Goal: Task Accomplishment & Management: Manage account settings

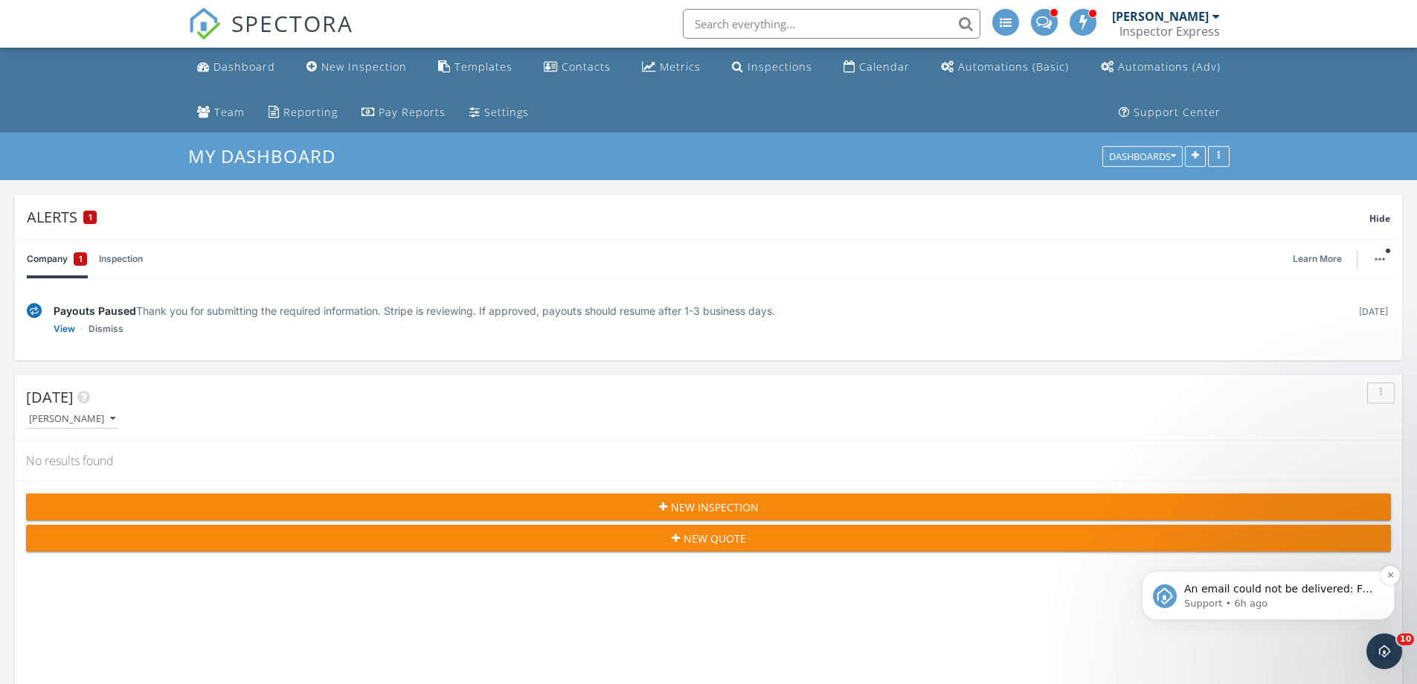
click at [1283, 587] on span "An email could not be delivered: For more information, view Why emails don't ge…" at bounding box center [1278, 603] width 189 height 42
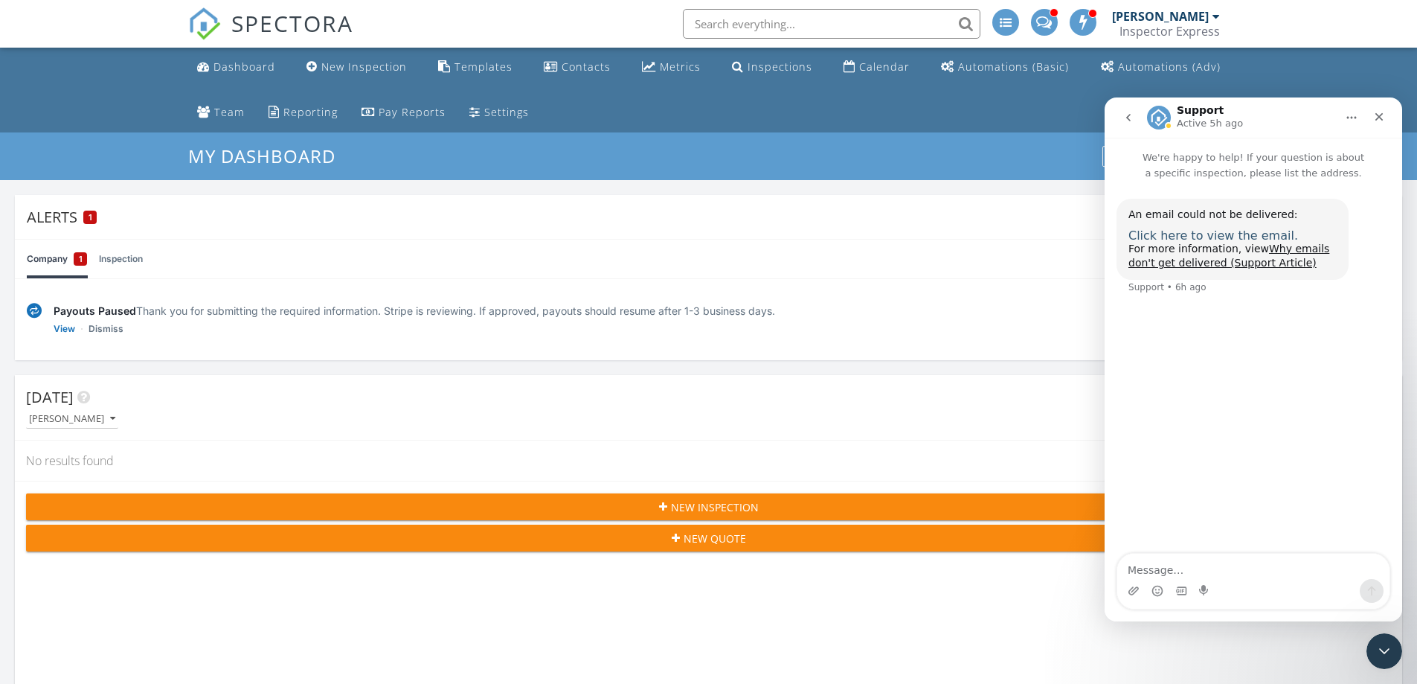
click at [1218, 238] on span "Click here to view the email." at bounding box center [1213, 235] width 170 height 14
click at [1385, 115] on div "Close" at bounding box center [1379, 116] width 27 height 27
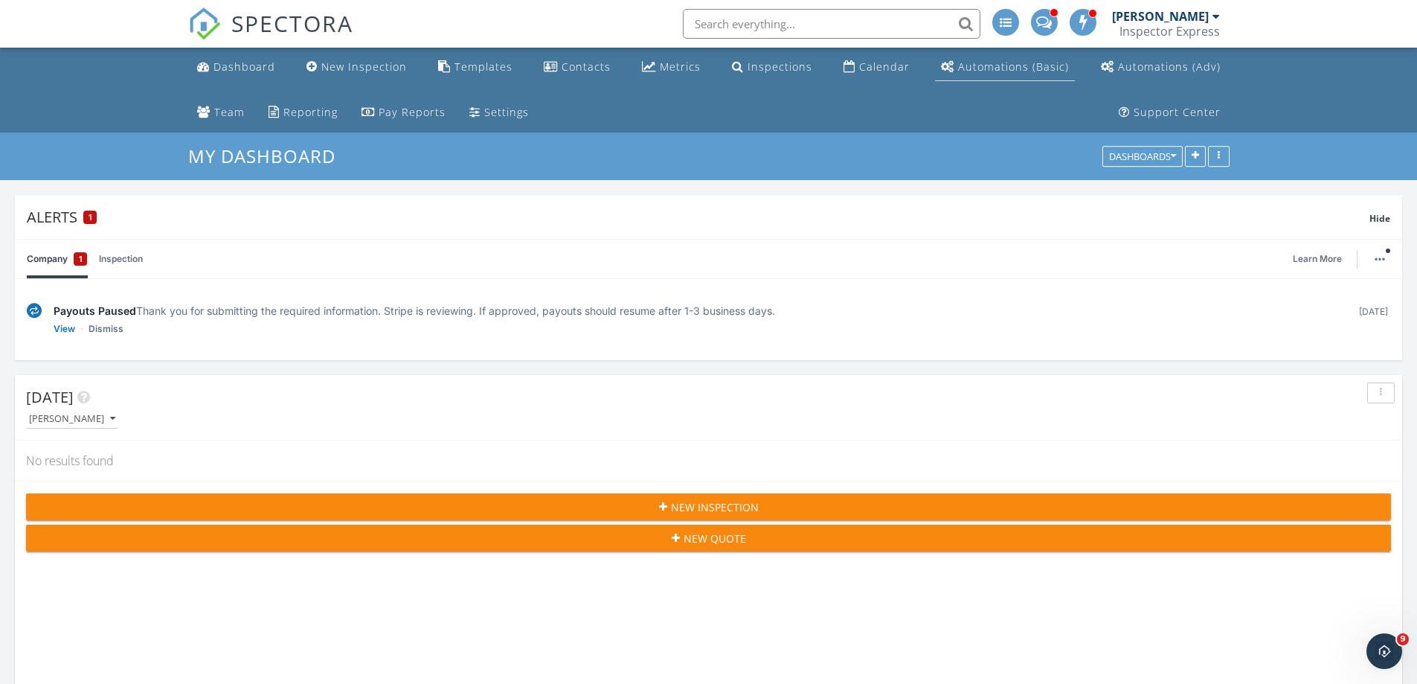
click at [936, 74] on link "Automations (Basic)" at bounding box center [1005, 68] width 140 height 28
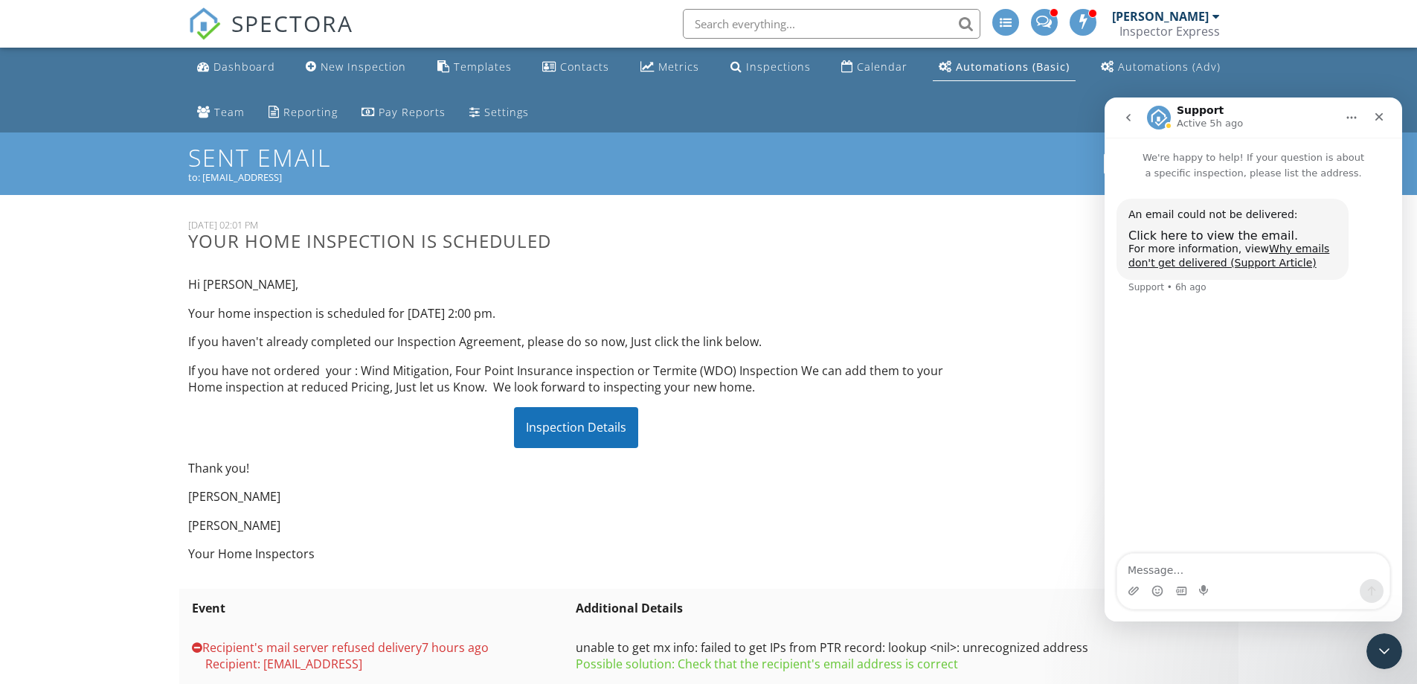
click at [475, 451] on div "Hi Sofiia, Your home inspection is scheduled for 09/30/2025 at 2:00 pm. If you …" at bounding box center [576, 418] width 794 height 309
click at [575, 429] on div "Inspection Details" at bounding box center [576, 427] width 124 height 40
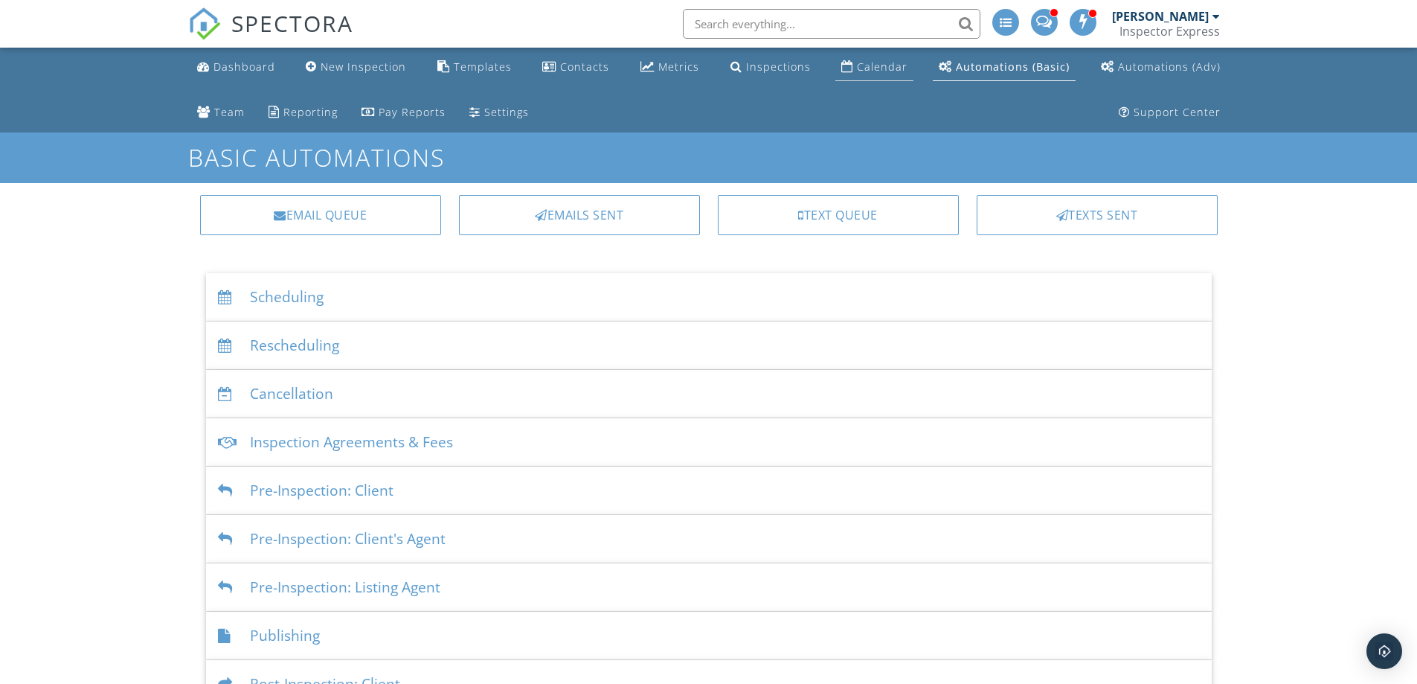
click at [882, 74] on link "Calendar" at bounding box center [874, 68] width 78 height 28
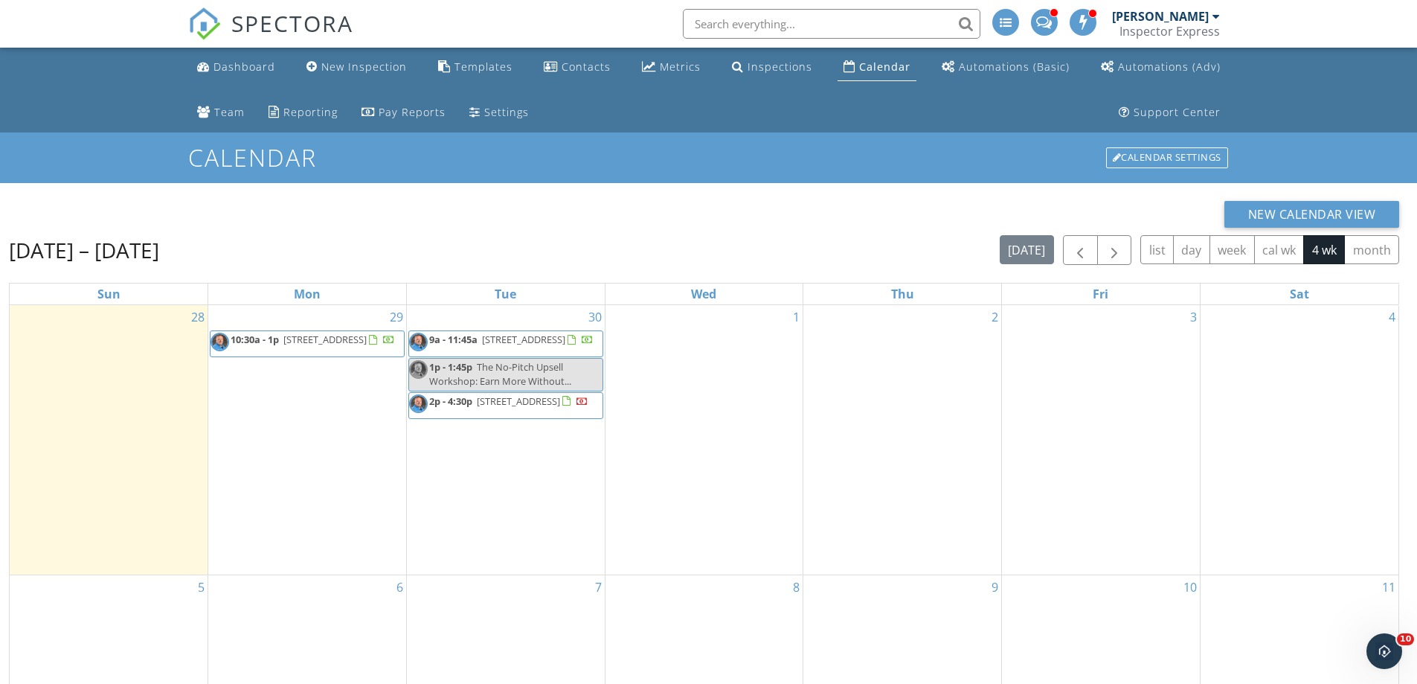
click at [565, 344] on span "[STREET_ADDRESS]" at bounding box center [523, 338] width 83 height 13
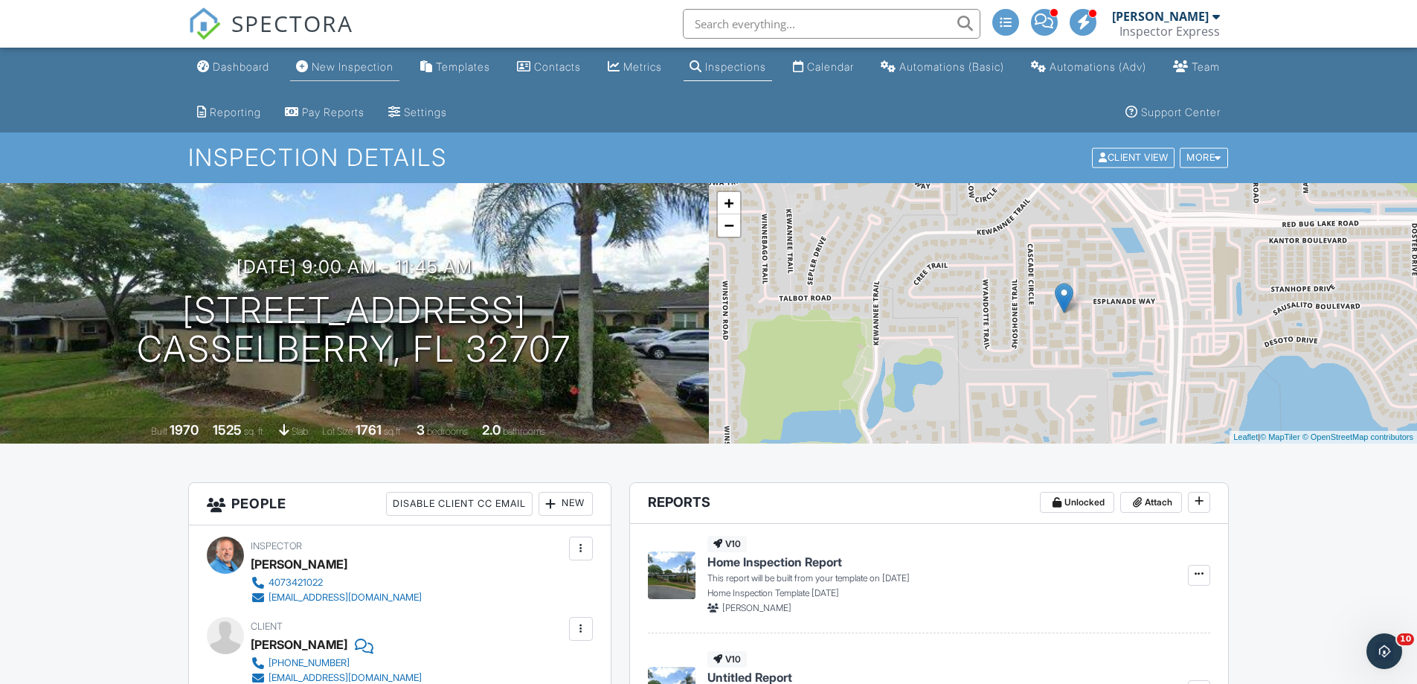
click at [360, 68] on div "New Inspection" at bounding box center [353, 66] width 82 height 13
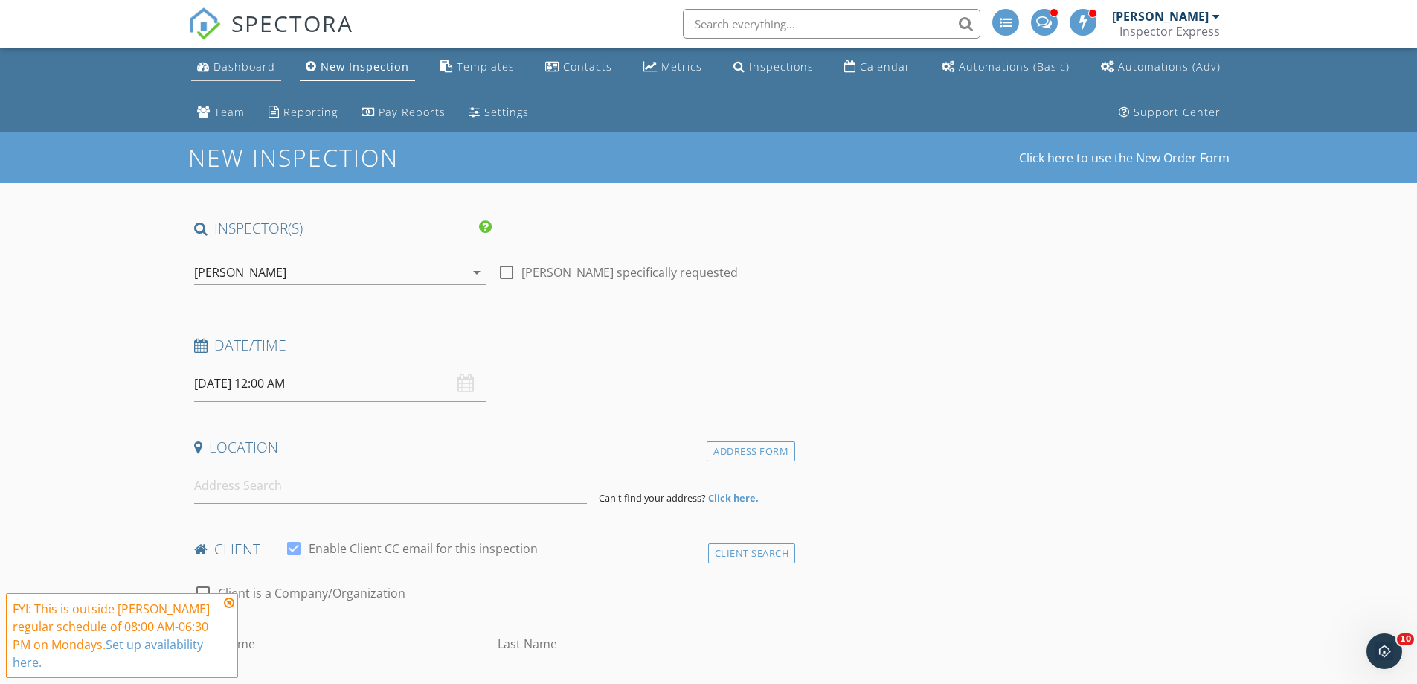
click at [234, 65] on div "Dashboard" at bounding box center [244, 67] width 62 height 14
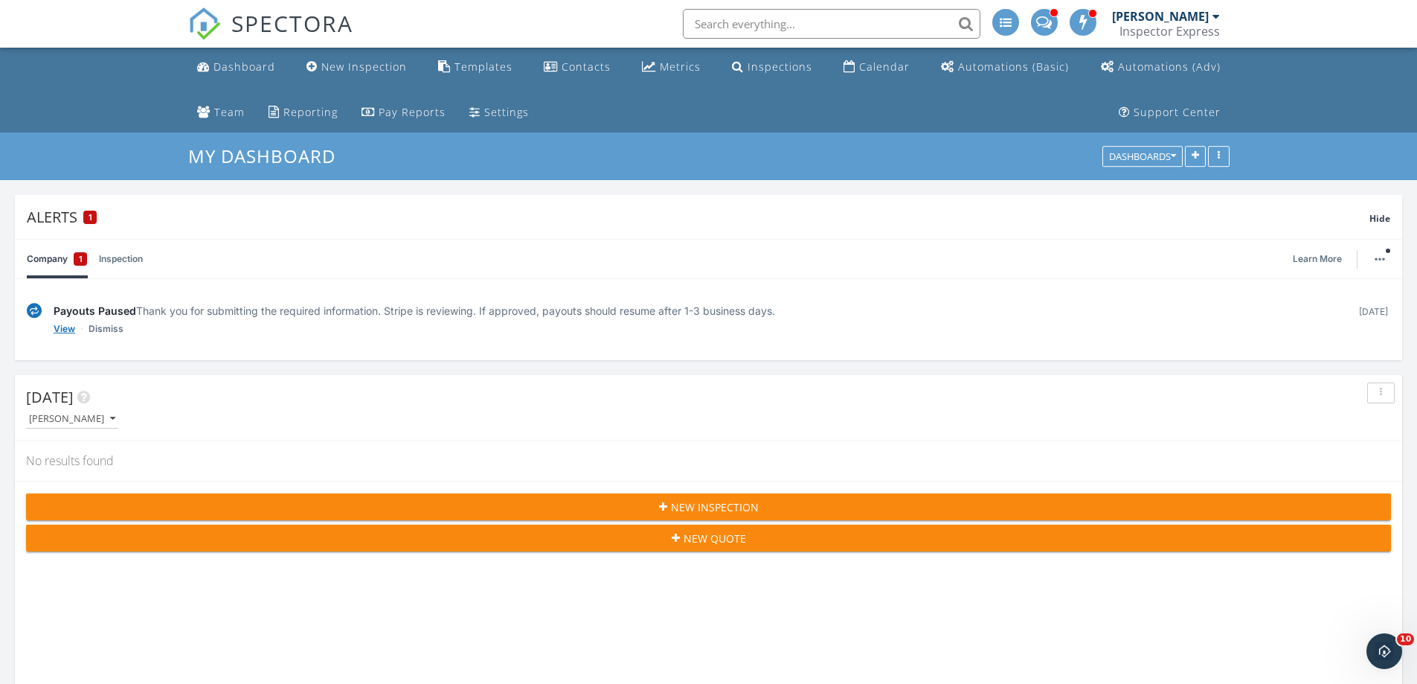
click at [65, 330] on link "View" at bounding box center [65, 328] width 22 height 15
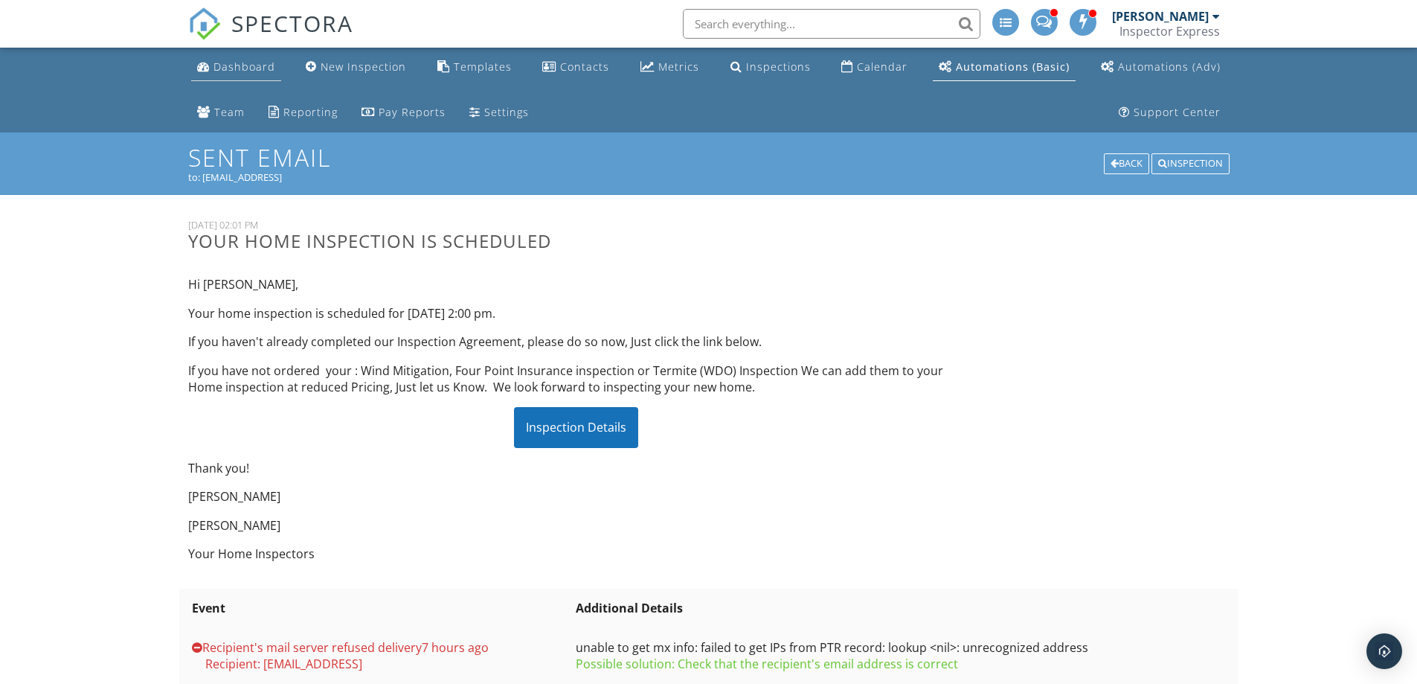
click at [233, 60] on div "Dashboard" at bounding box center [244, 67] width 62 height 14
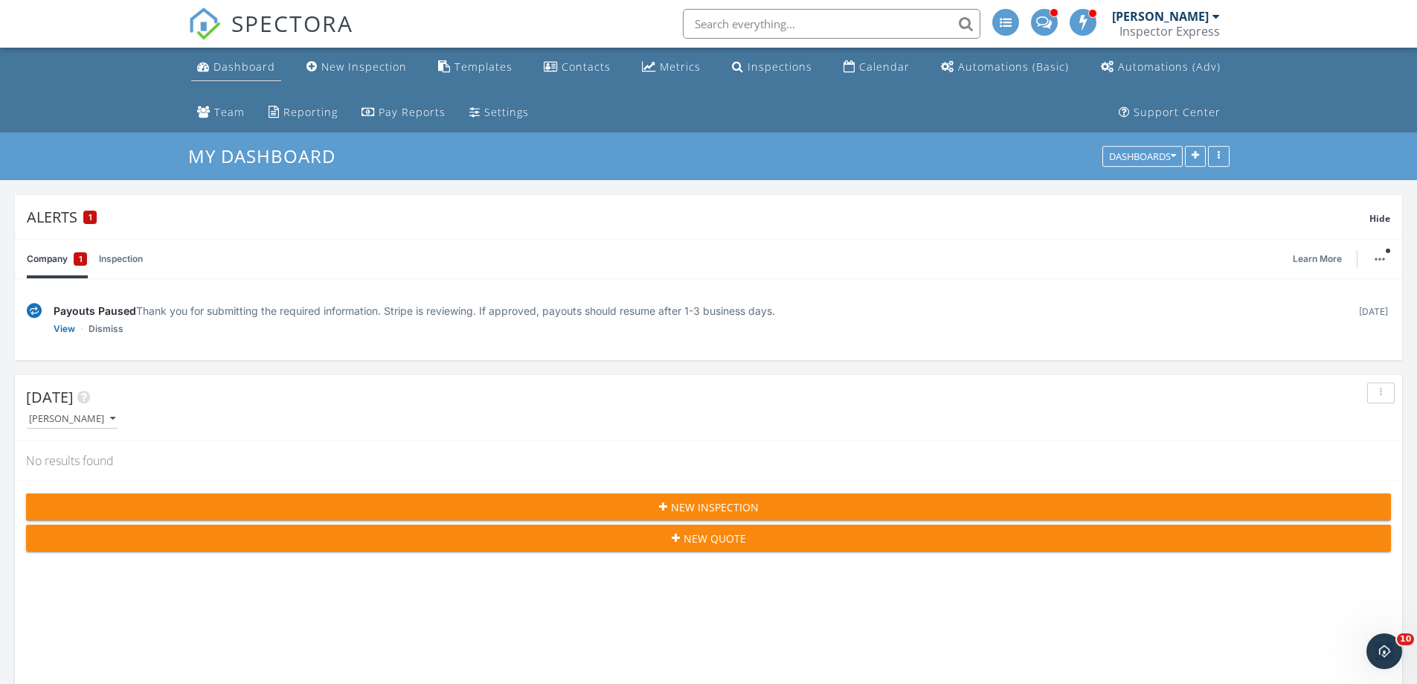
click at [244, 65] on div "Dashboard" at bounding box center [244, 67] width 62 height 14
click at [747, 65] on div "Inspections" at bounding box center [779, 67] width 65 height 14
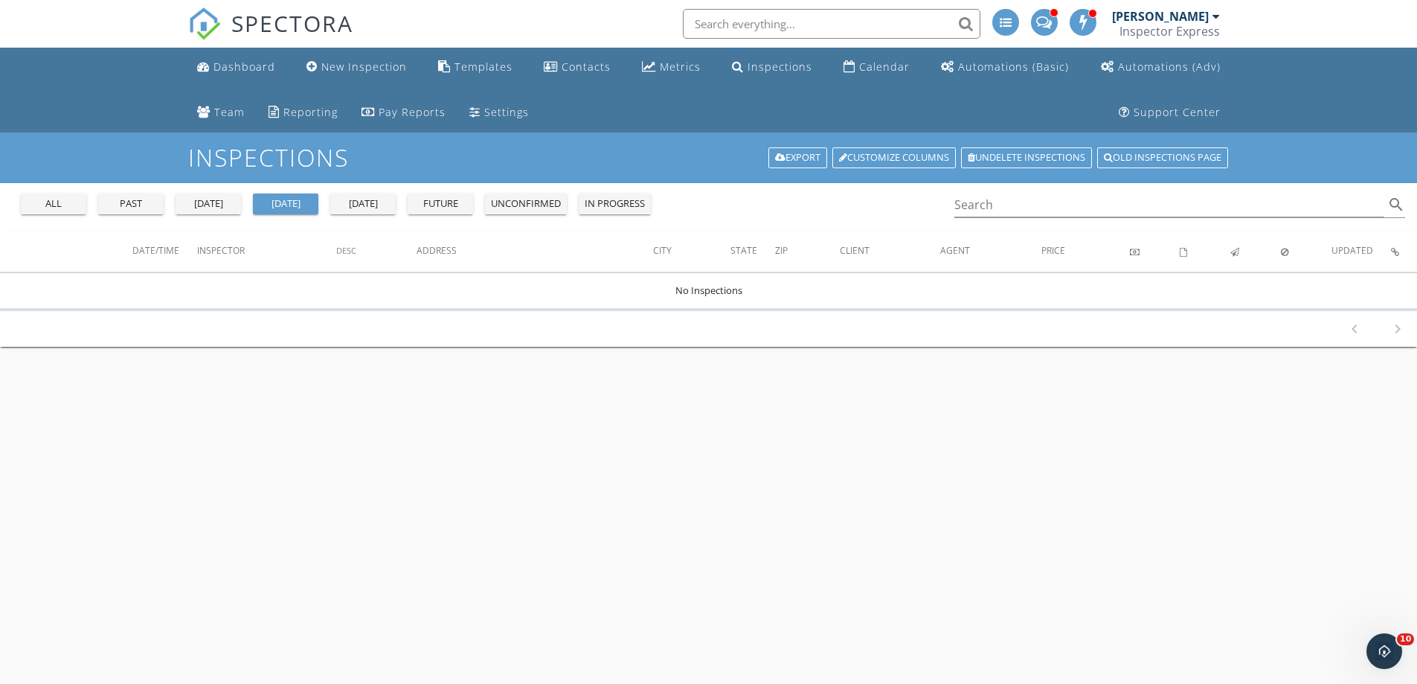
click at [518, 205] on div "unconfirmed" at bounding box center [526, 203] width 70 height 15
click at [442, 201] on div "future" at bounding box center [441, 203] width 54 height 15
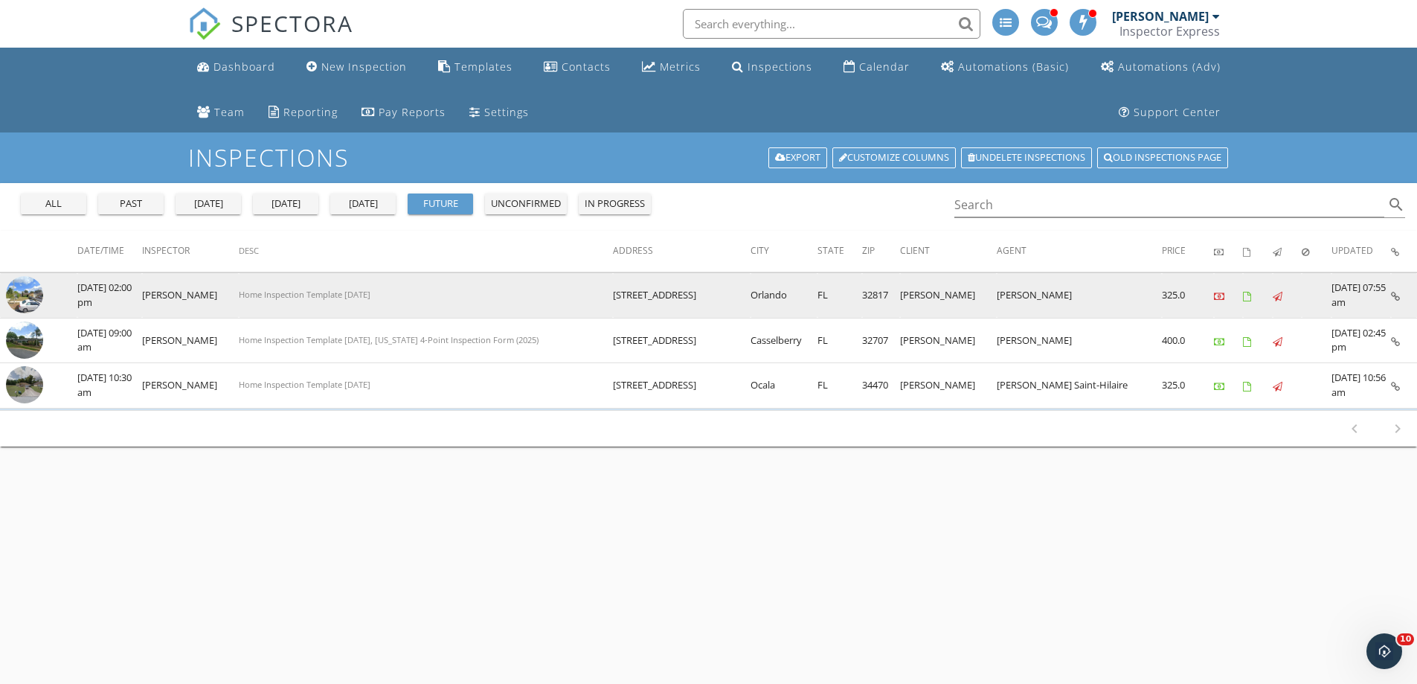
click at [19, 292] on img at bounding box center [24, 294] width 37 height 37
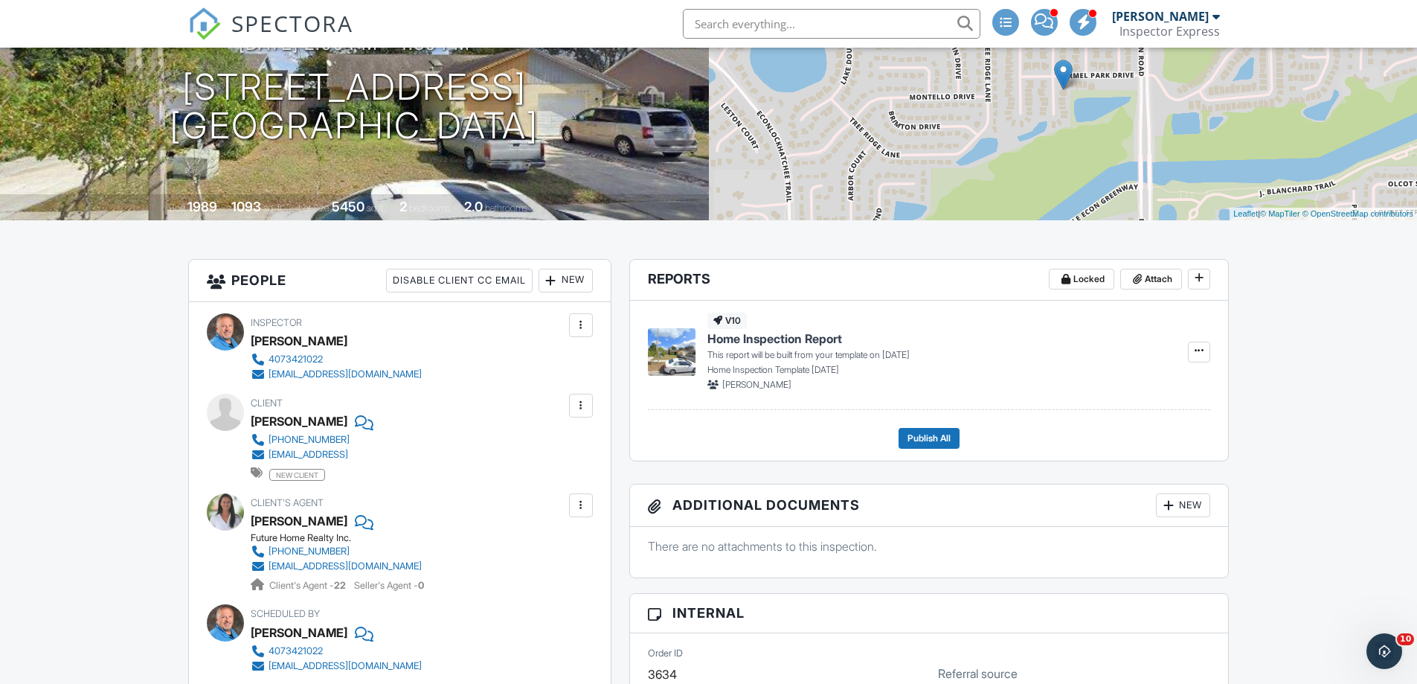
click at [326, 453] on div "s.kravets9@gmail.come" at bounding box center [308, 454] width 80 height 12
click at [588, 408] on div at bounding box center [581, 405] width 24 height 24
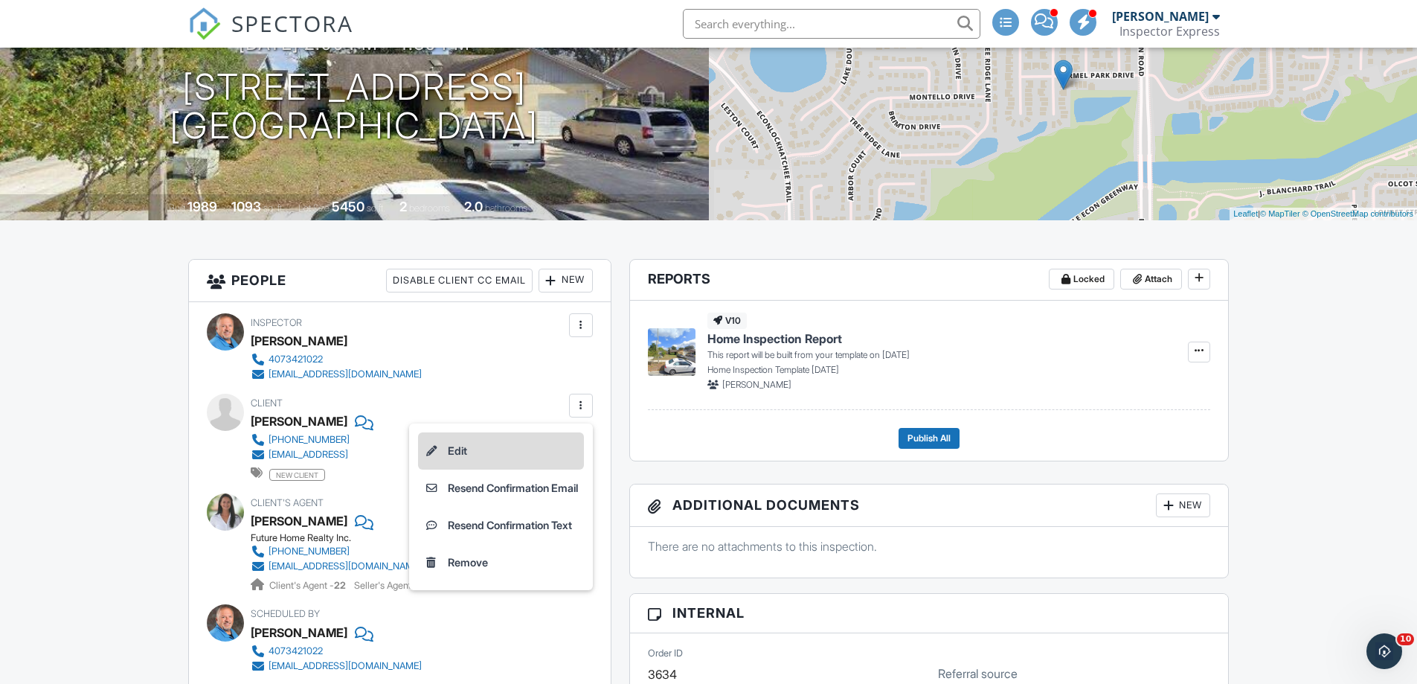
click at [448, 459] on li "Edit" at bounding box center [501, 450] width 166 height 37
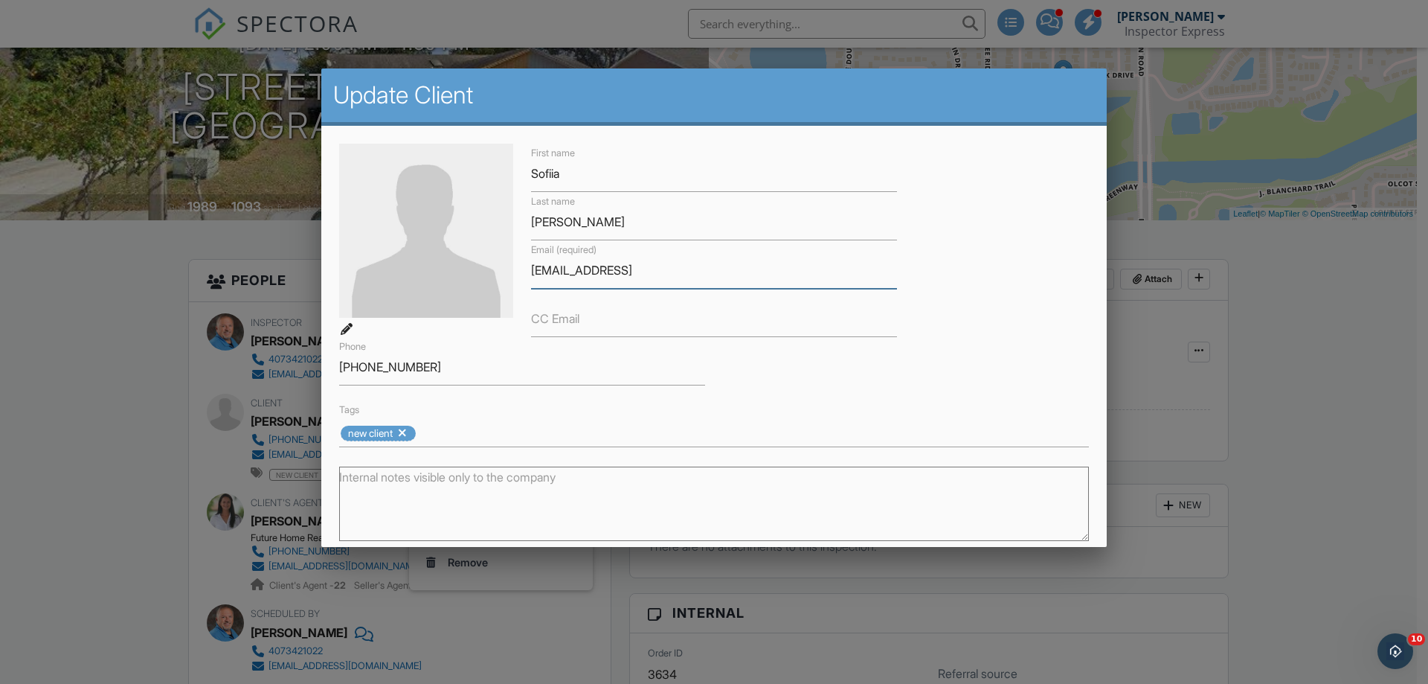
click at [662, 271] on input "s.kravets9@gmail.come" at bounding box center [714, 270] width 366 height 36
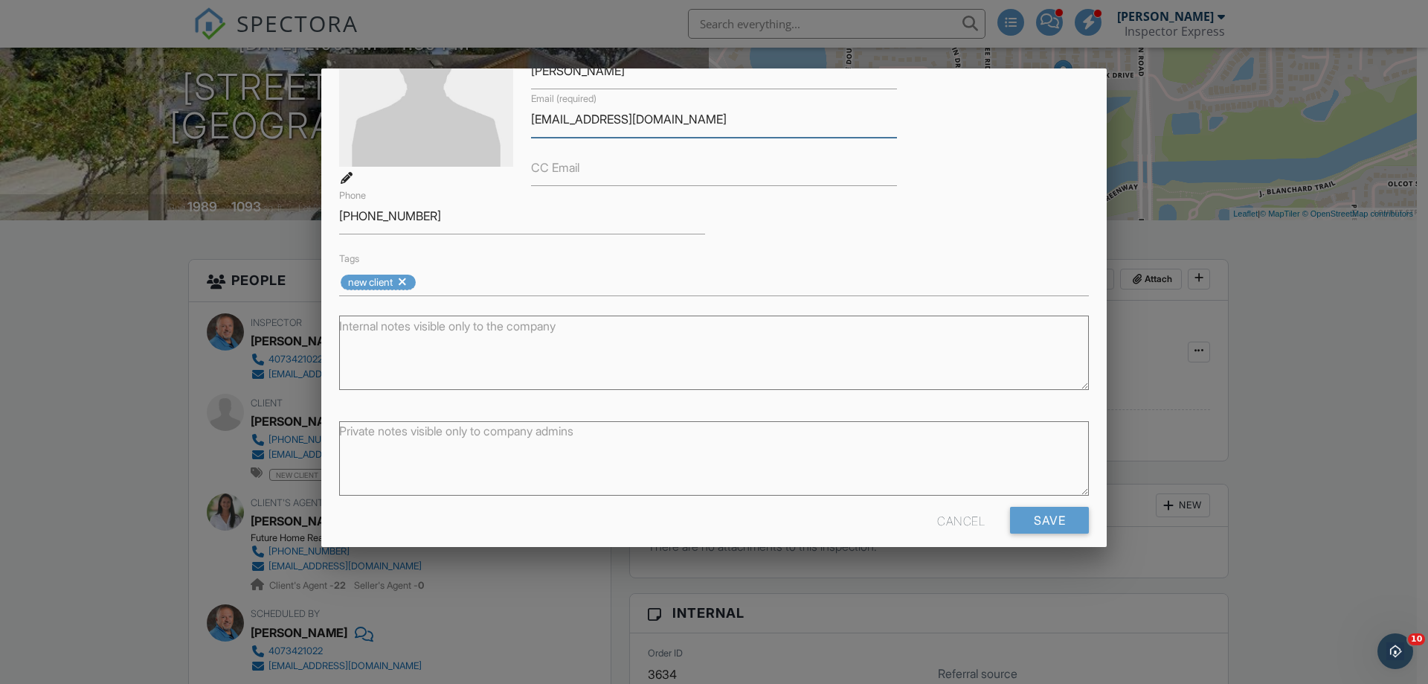
scroll to position [167, 0]
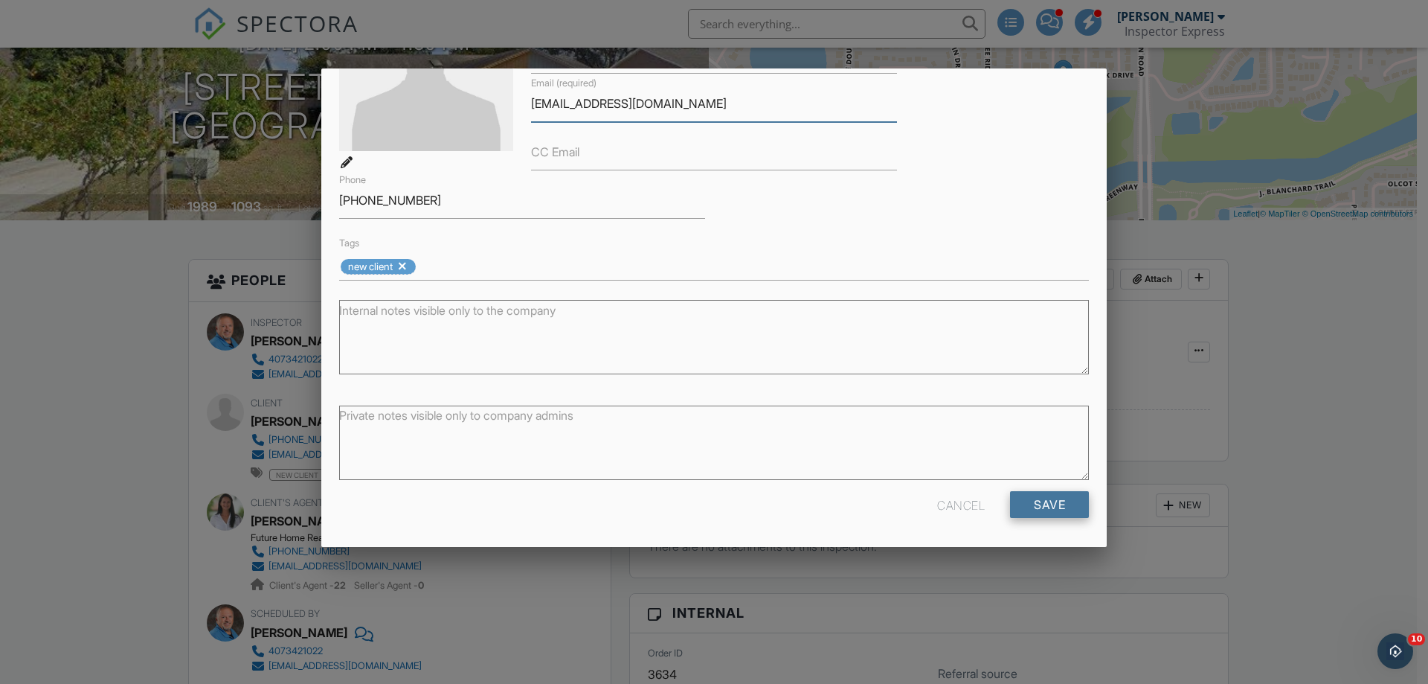
type input "s.kravets9@gmail.com"
click at [1028, 504] on input "Save" at bounding box center [1049, 504] width 79 height 27
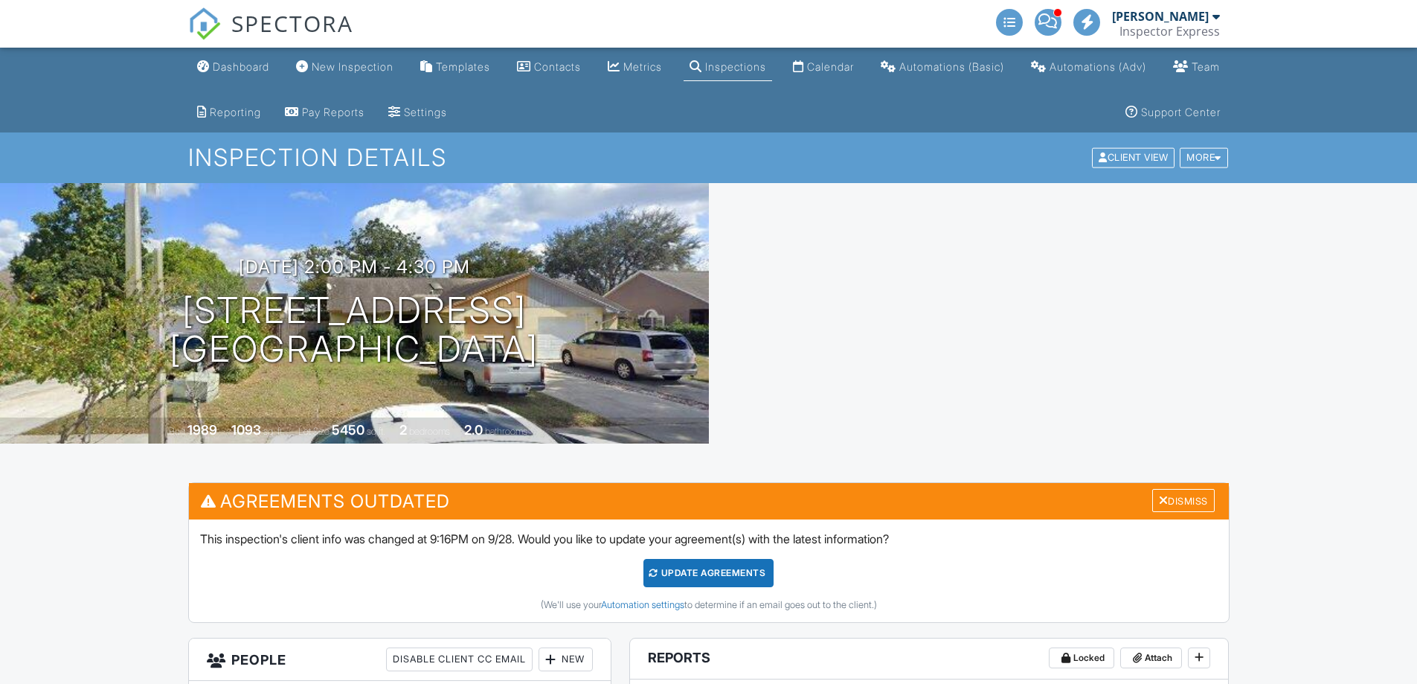
click at [1197, 500] on div "Dismiss" at bounding box center [1183, 500] width 62 height 23
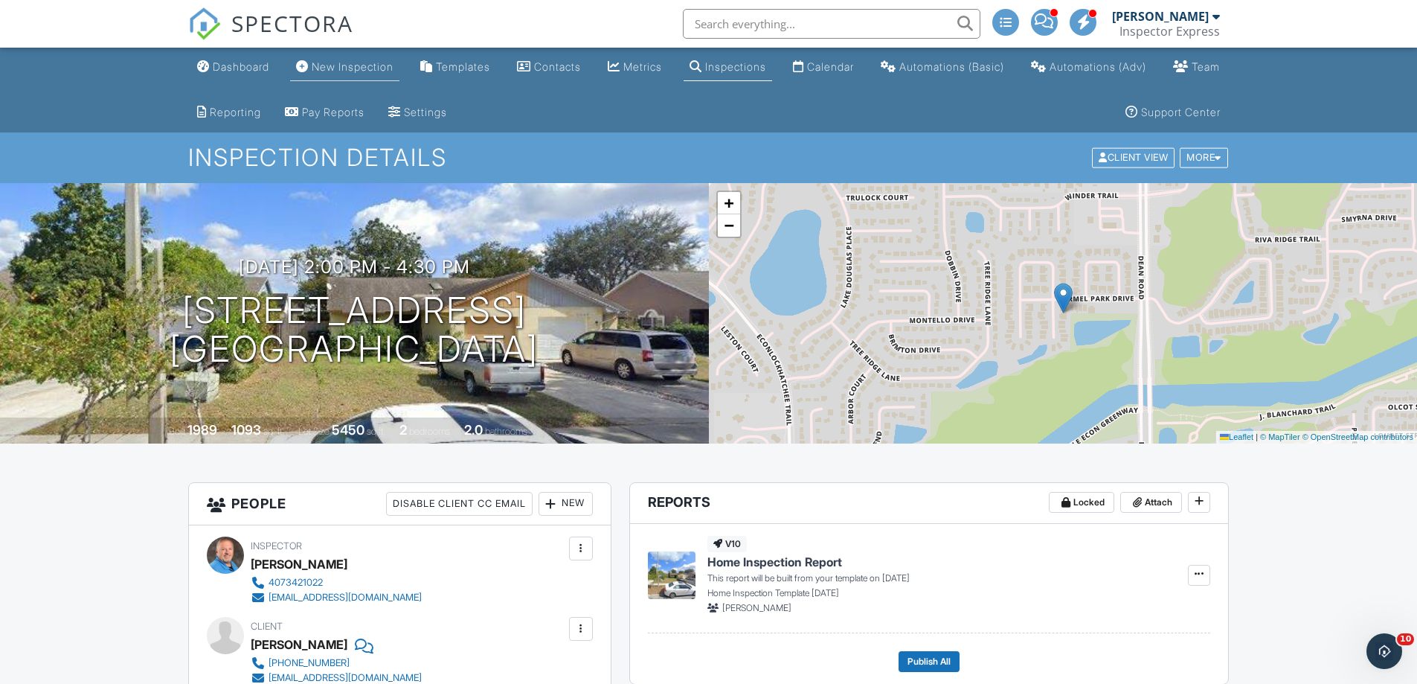
click at [357, 66] on div "New Inspection" at bounding box center [353, 66] width 82 height 13
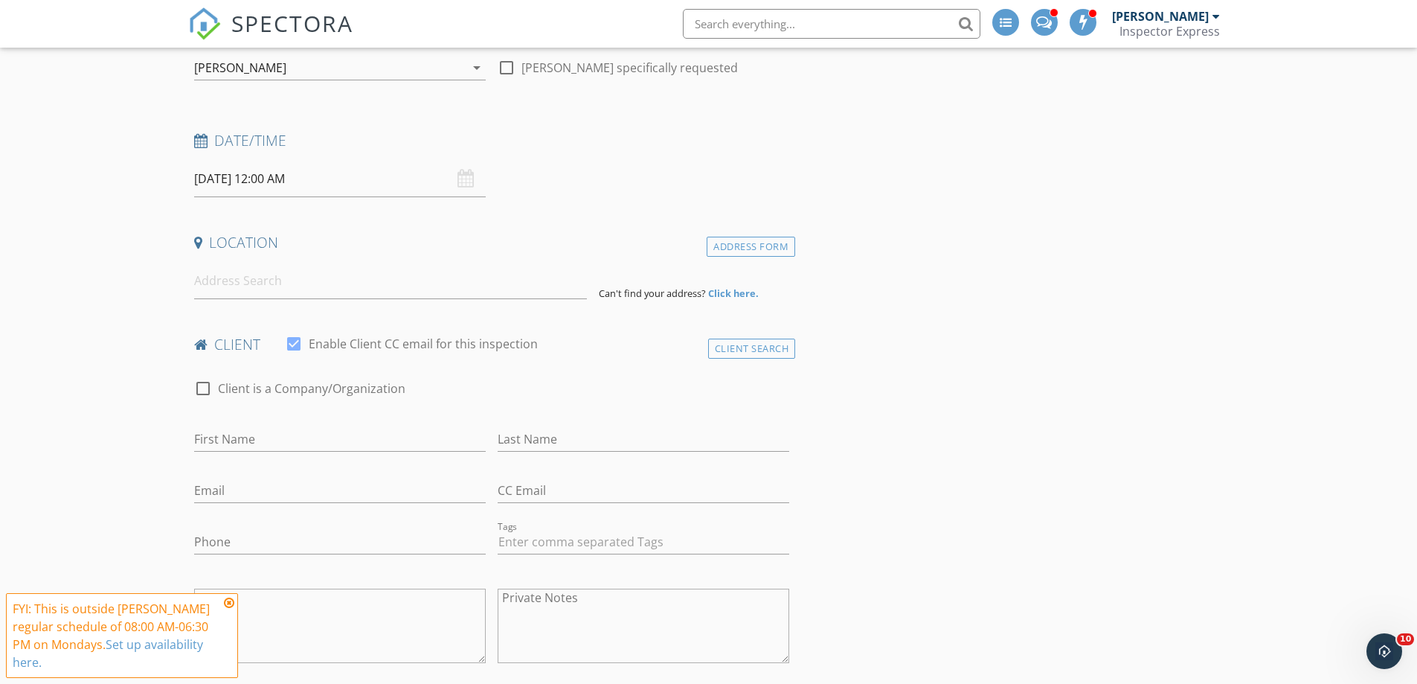
scroll to position [223, 0]
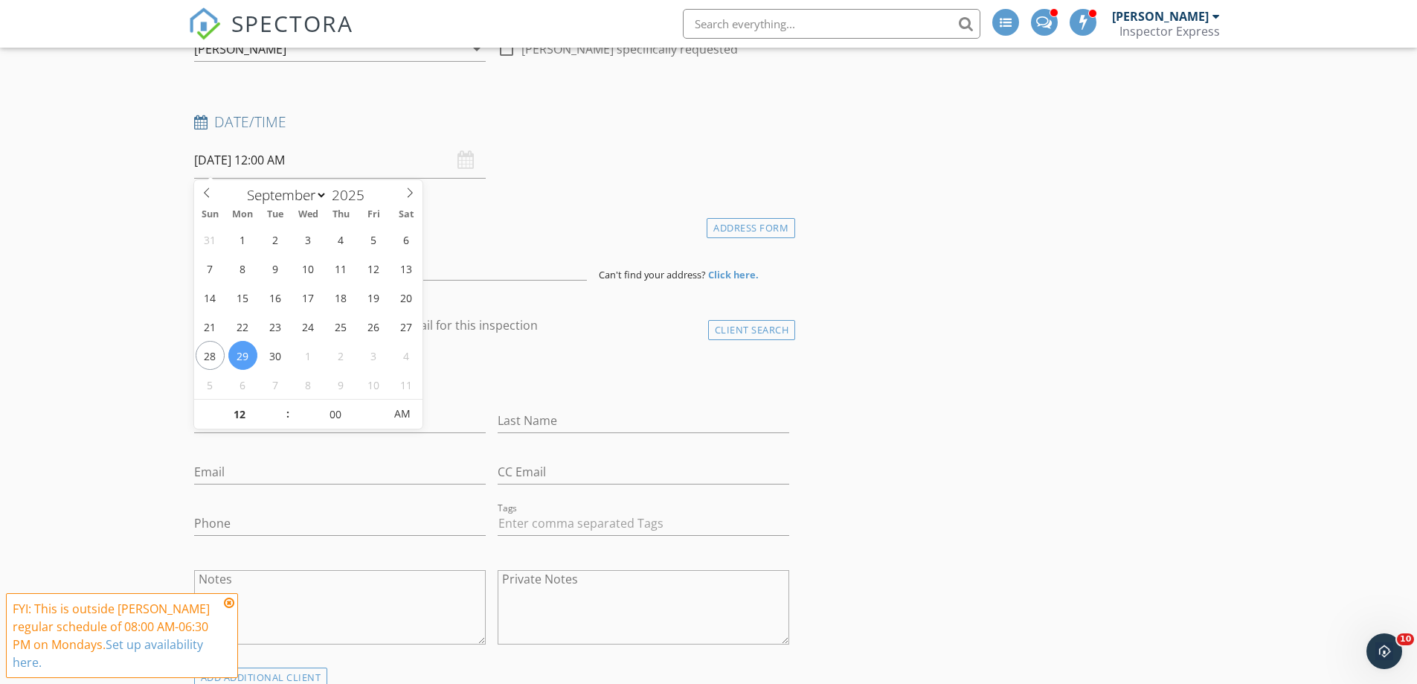
click at [208, 162] on input "[DATE] 12:00 AM" at bounding box center [340, 160] width 292 height 36
click at [236, 413] on input "12" at bounding box center [239, 414] width 91 height 30
click at [237, 415] on input "12" at bounding box center [239, 414] width 91 height 30
type input "03"
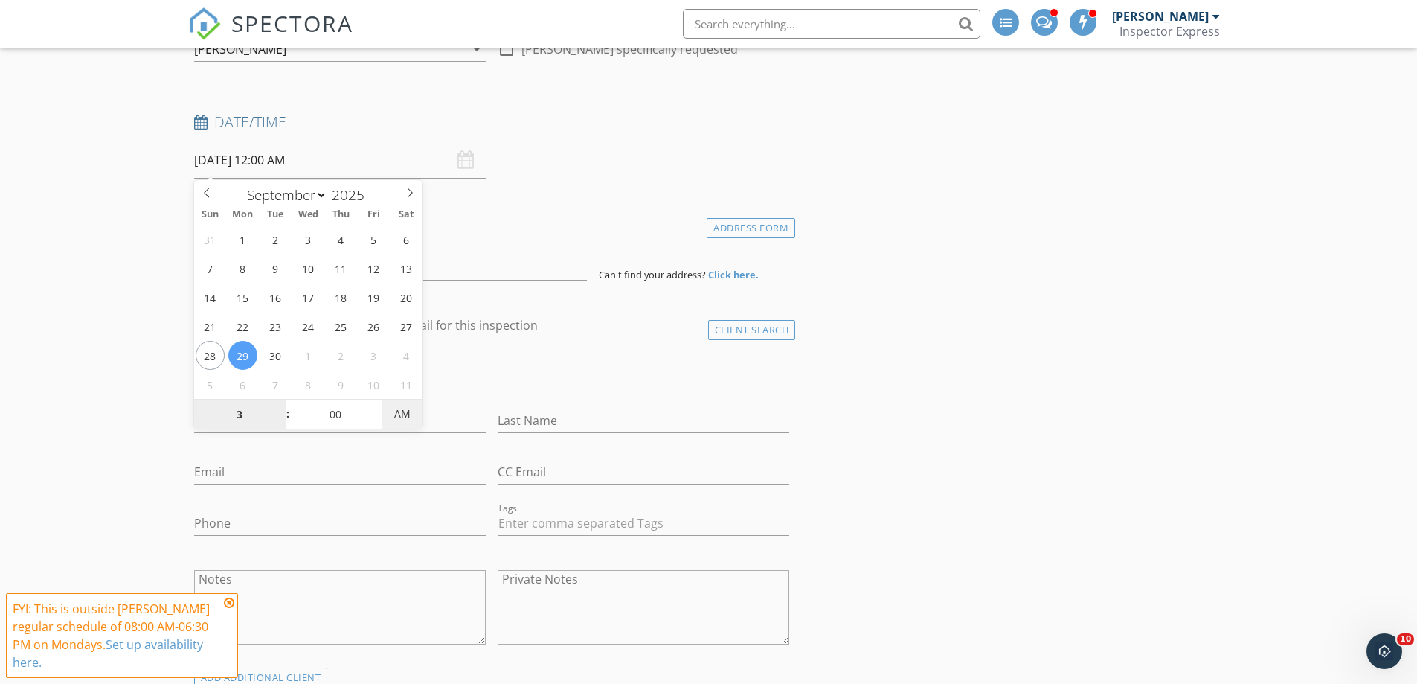
type input "[DATE] 3:00 PM"
click at [399, 419] on span "AM" at bounding box center [402, 414] width 41 height 30
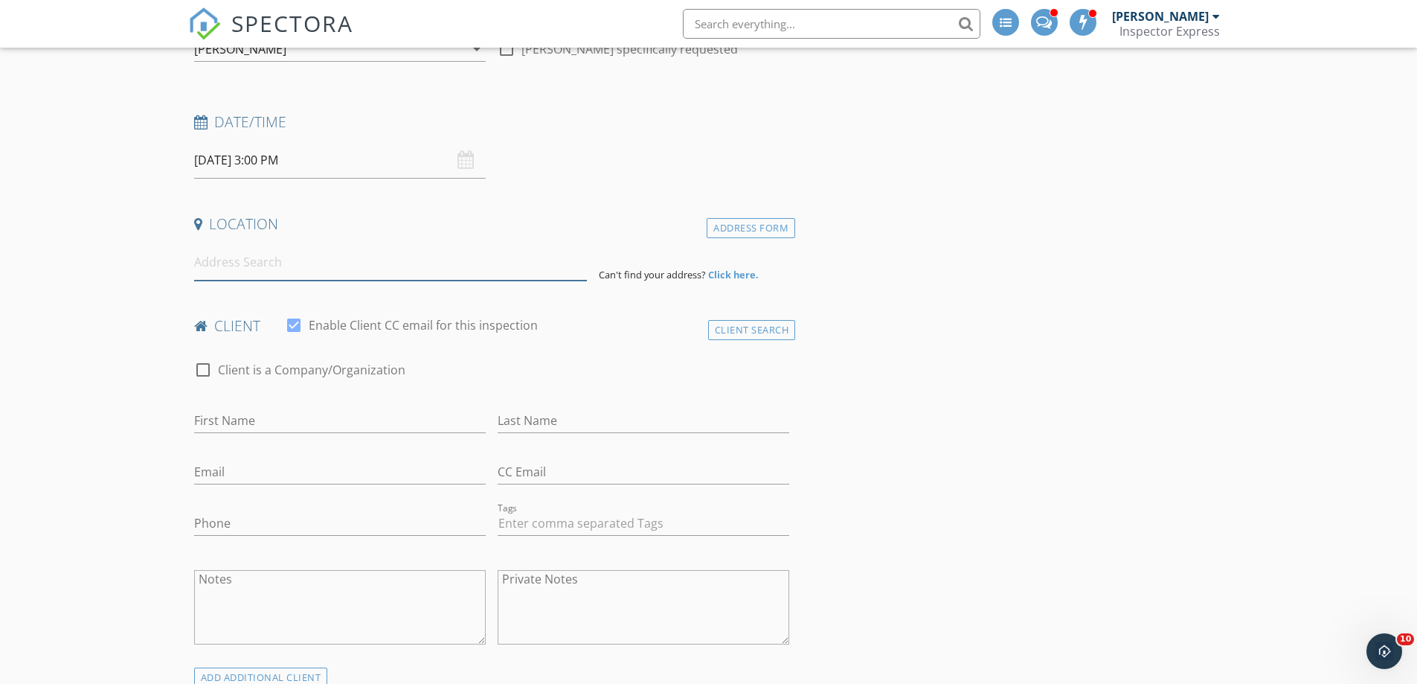
click at [230, 265] on input at bounding box center [390, 262] width 393 height 36
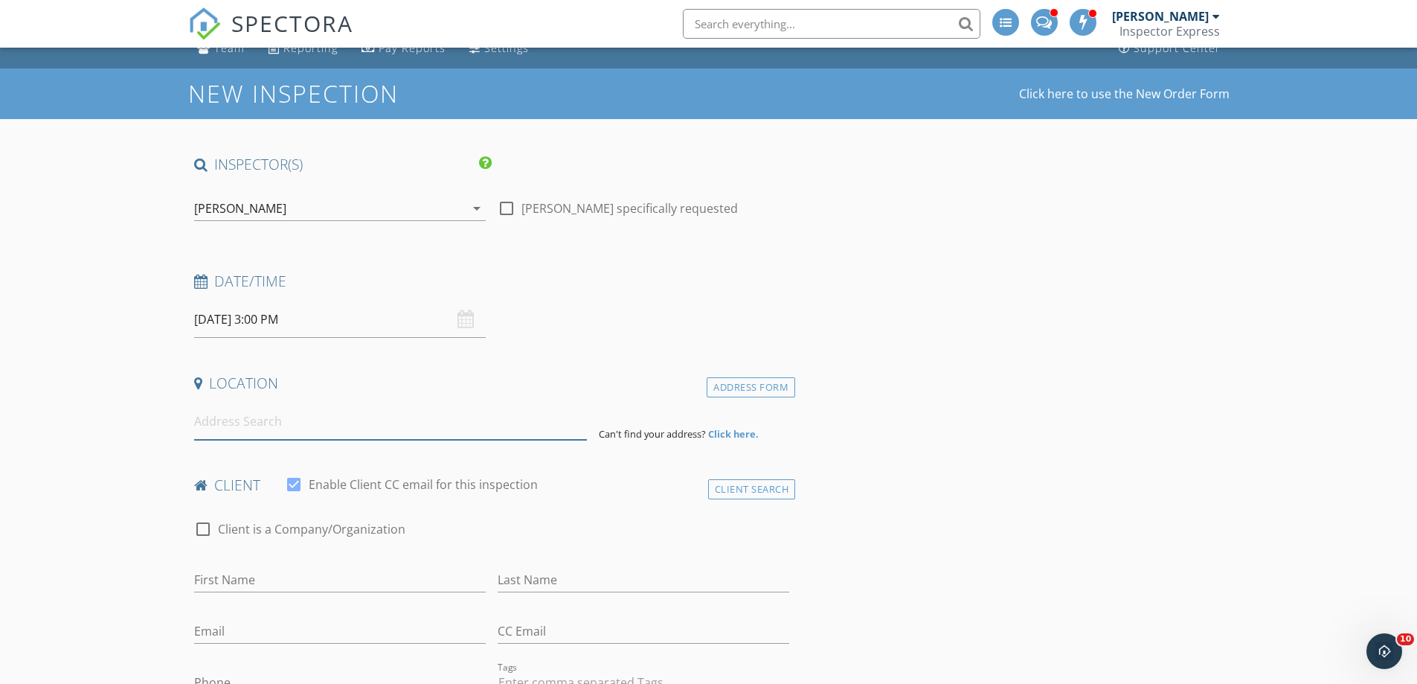
scroll to position [298, 0]
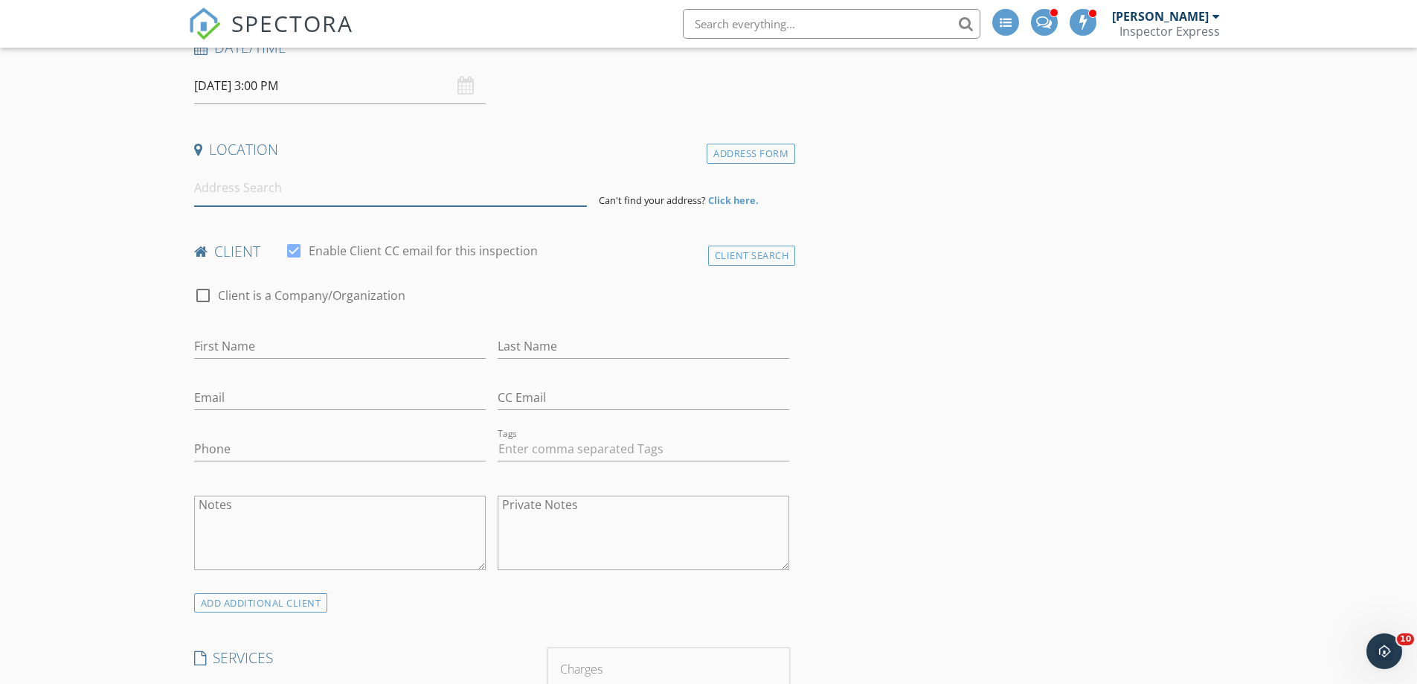
click at [261, 190] on input at bounding box center [390, 188] width 393 height 36
click at [199, 187] on input at bounding box center [390, 188] width 393 height 36
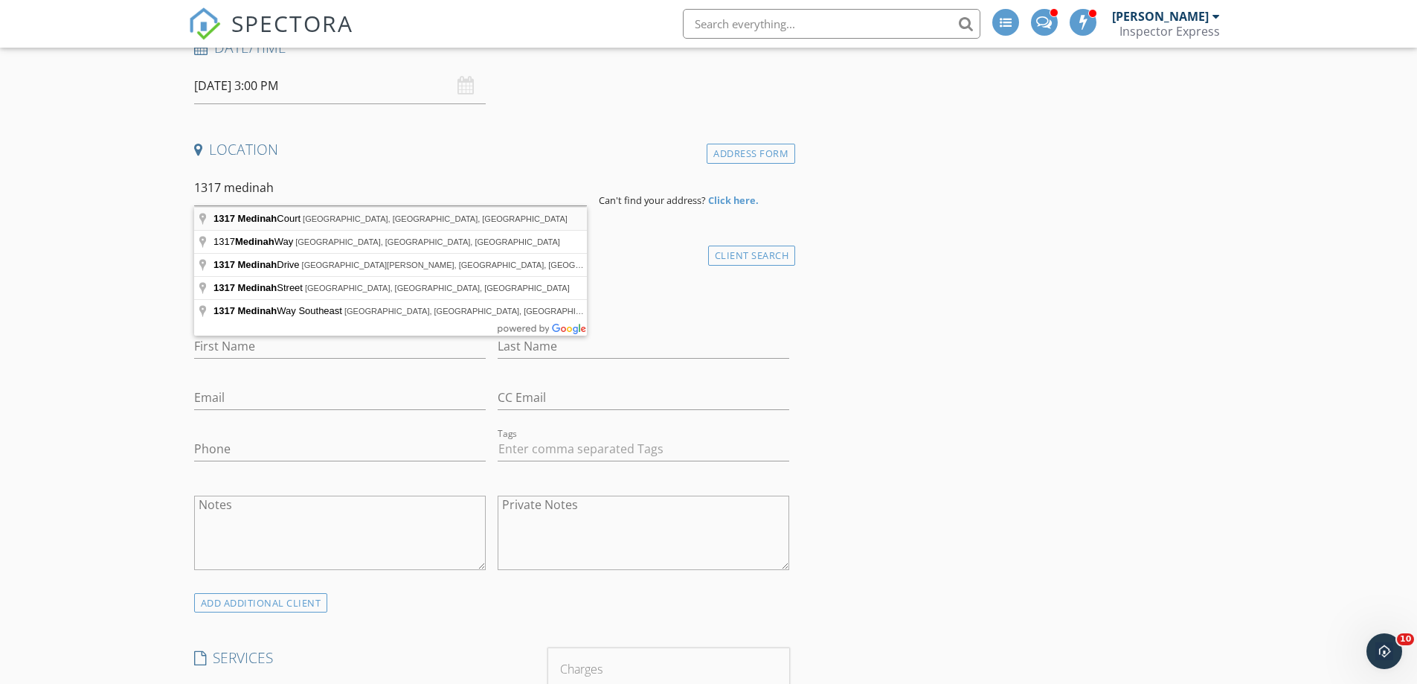
type input "1317 Medinah Court, [GEOGRAPHIC_DATA], [GEOGRAPHIC_DATA], [GEOGRAPHIC_DATA]"
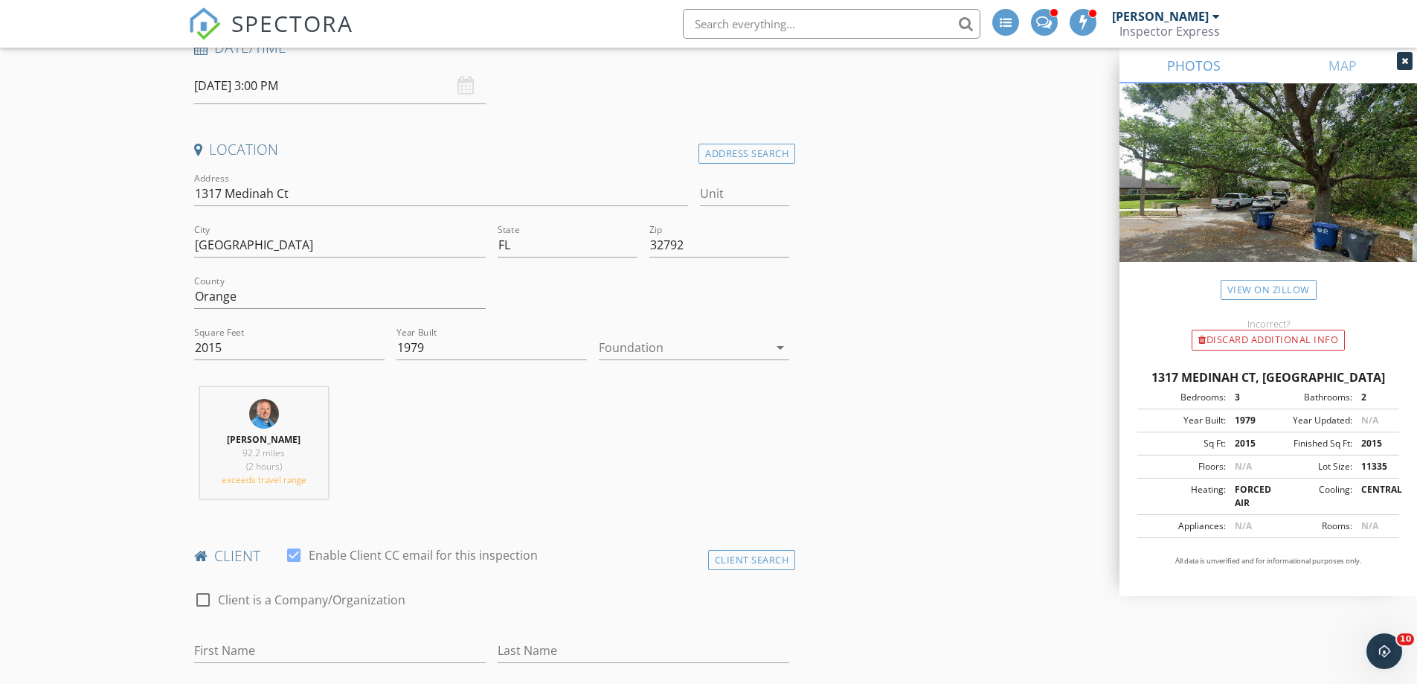
scroll to position [223, 0]
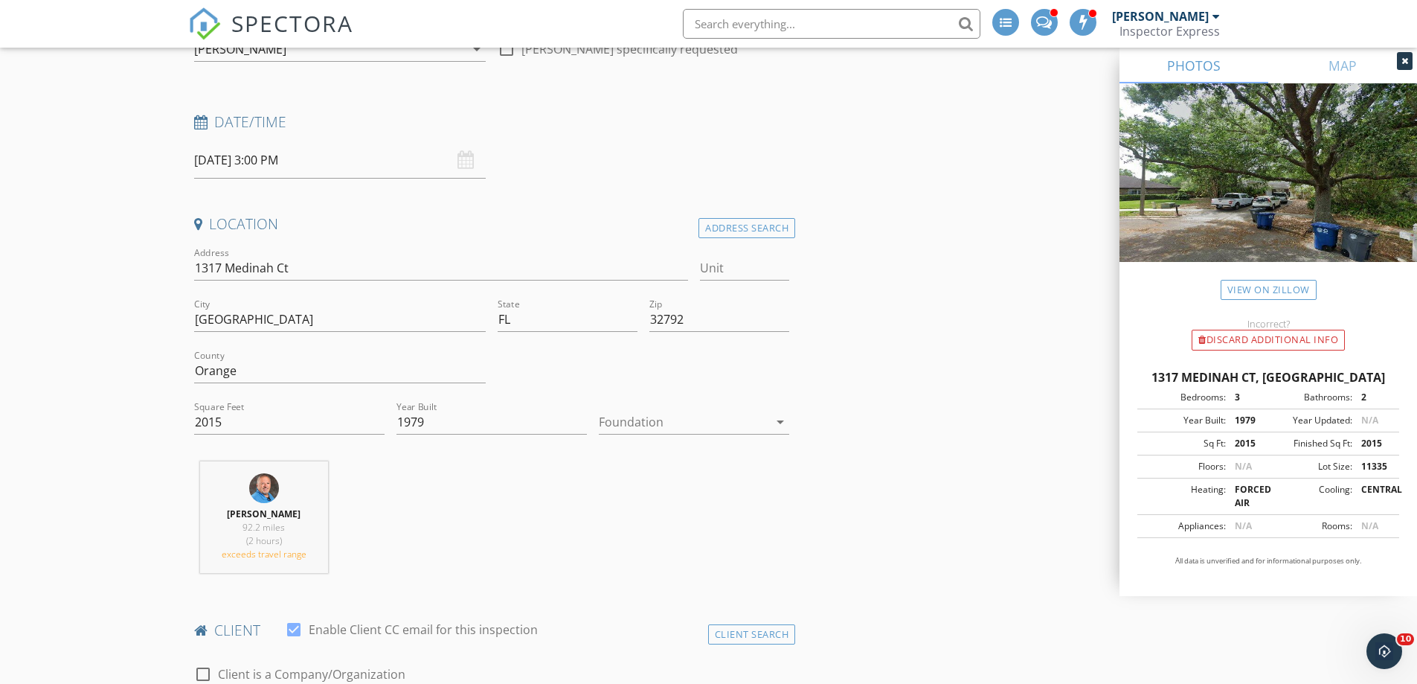
click at [609, 420] on div at bounding box center [684, 422] width 170 height 24
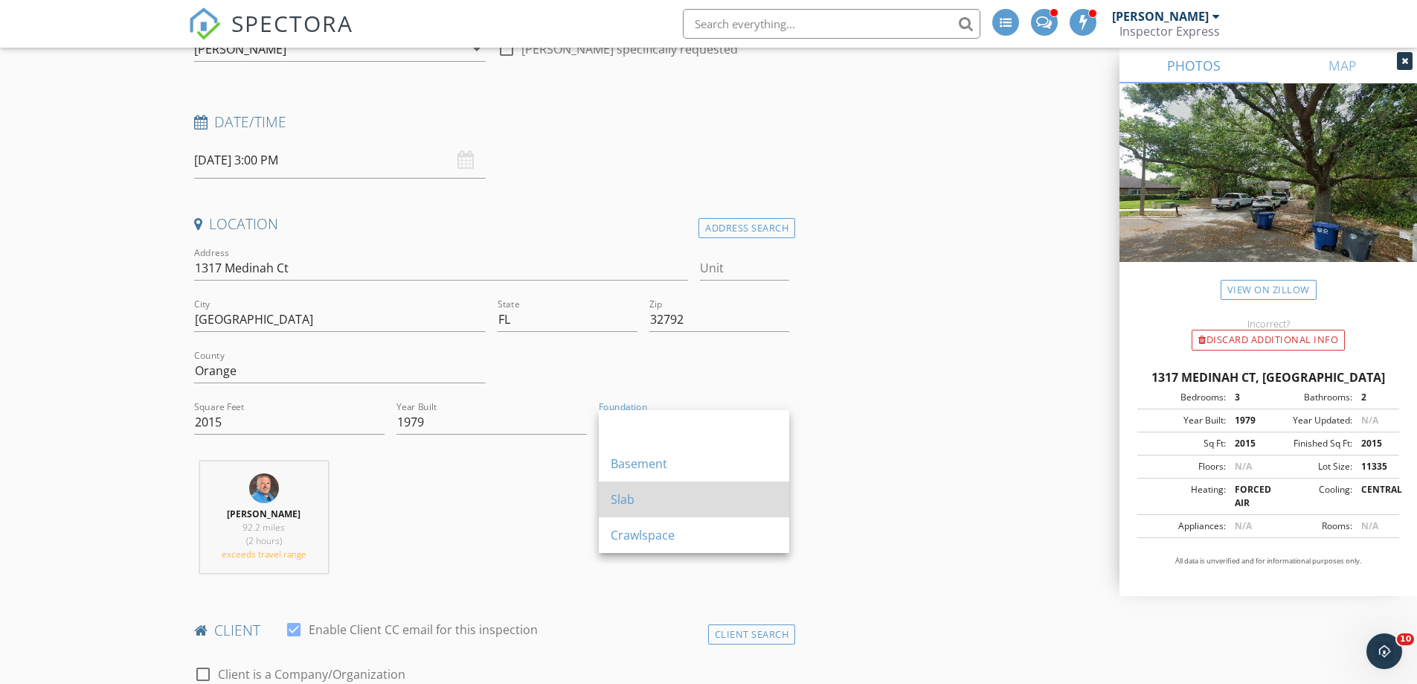
click at [632, 498] on div "Slab" at bounding box center [694, 499] width 167 height 18
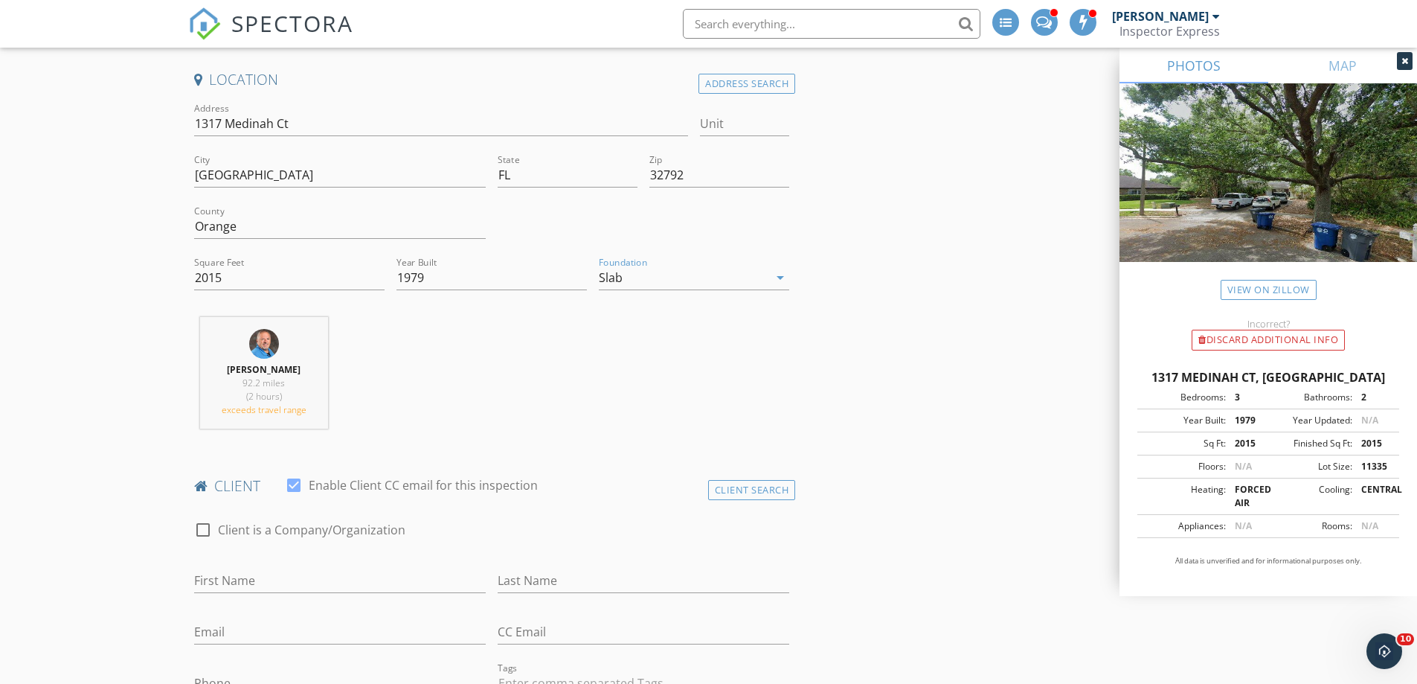
scroll to position [372, 0]
click at [202, 528] on div at bounding box center [202, 524] width 25 height 25
checkbox input "true"
click at [239, 582] on input "Enable Client CC email for this inspection" at bounding box center [492, 576] width 596 height 25
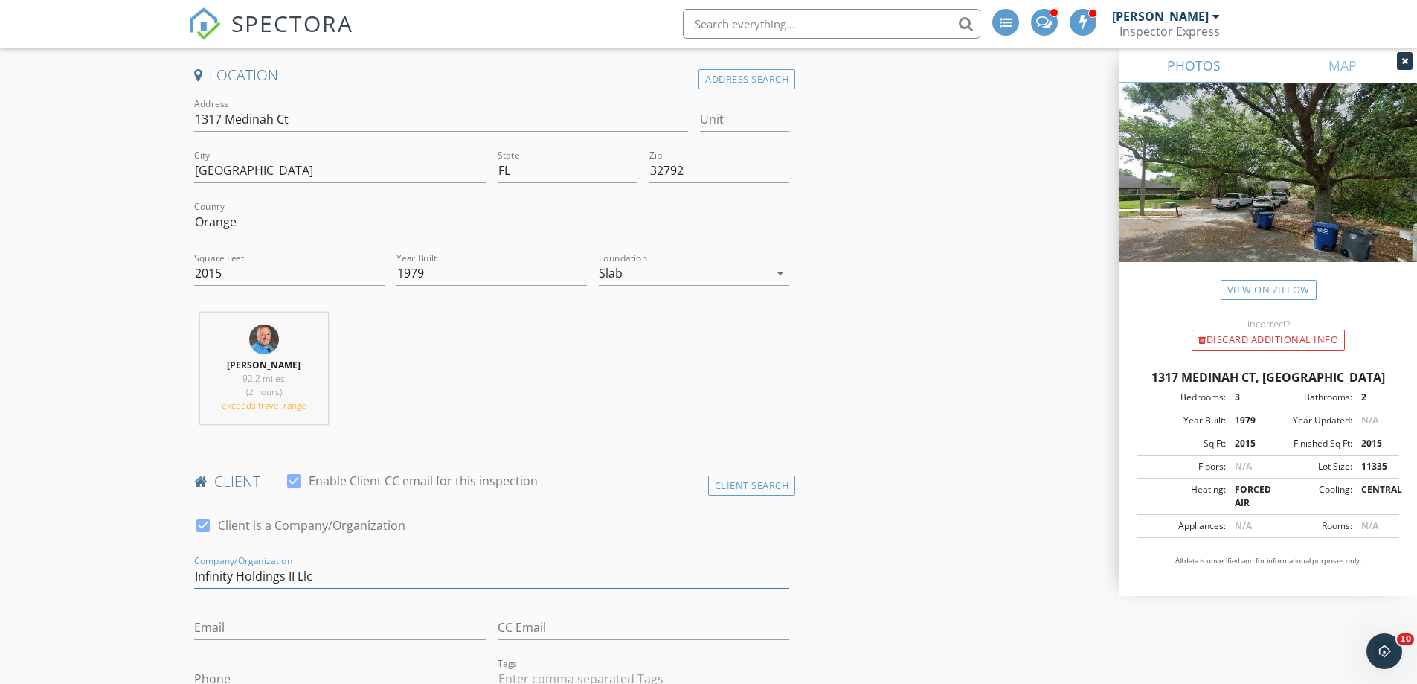
type input "Infinity Holdings II Llc"
click at [237, 623] on input "Email" at bounding box center [340, 627] width 292 height 25
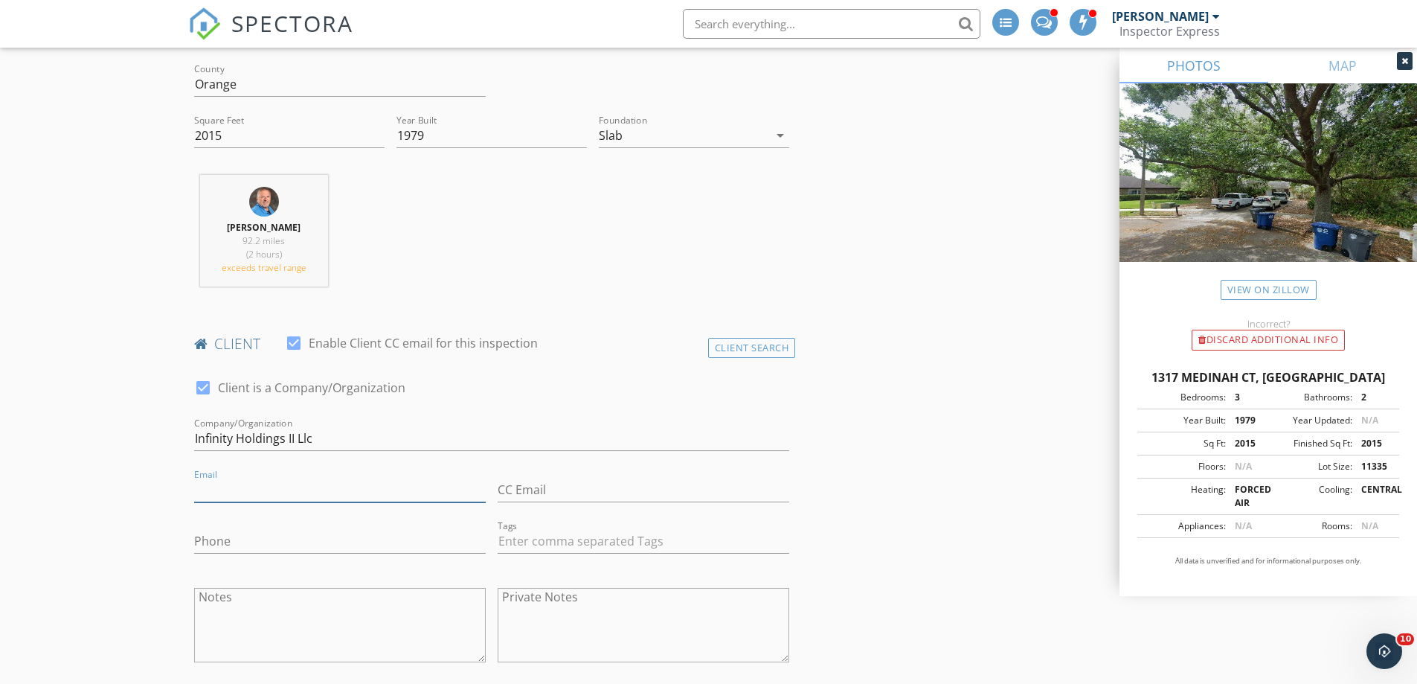
scroll to position [521, 0]
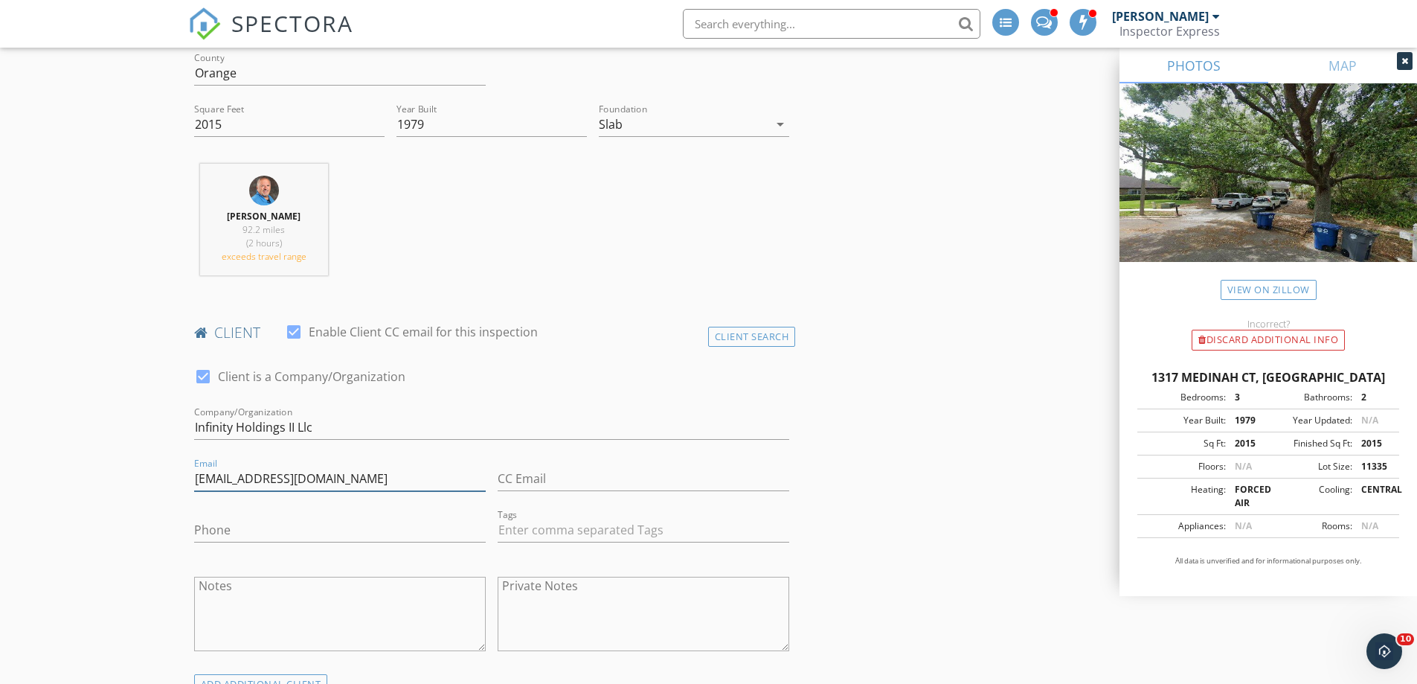
type input "[EMAIL_ADDRESS][DOMAIN_NAME]"
click at [268, 522] on input "Phone" at bounding box center [340, 530] width 292 height 25
type input "[PHONE_NUMBER]"
click at [219, 594] on textarea "Notes" at bounding box center [340, 613] width 292 height 74
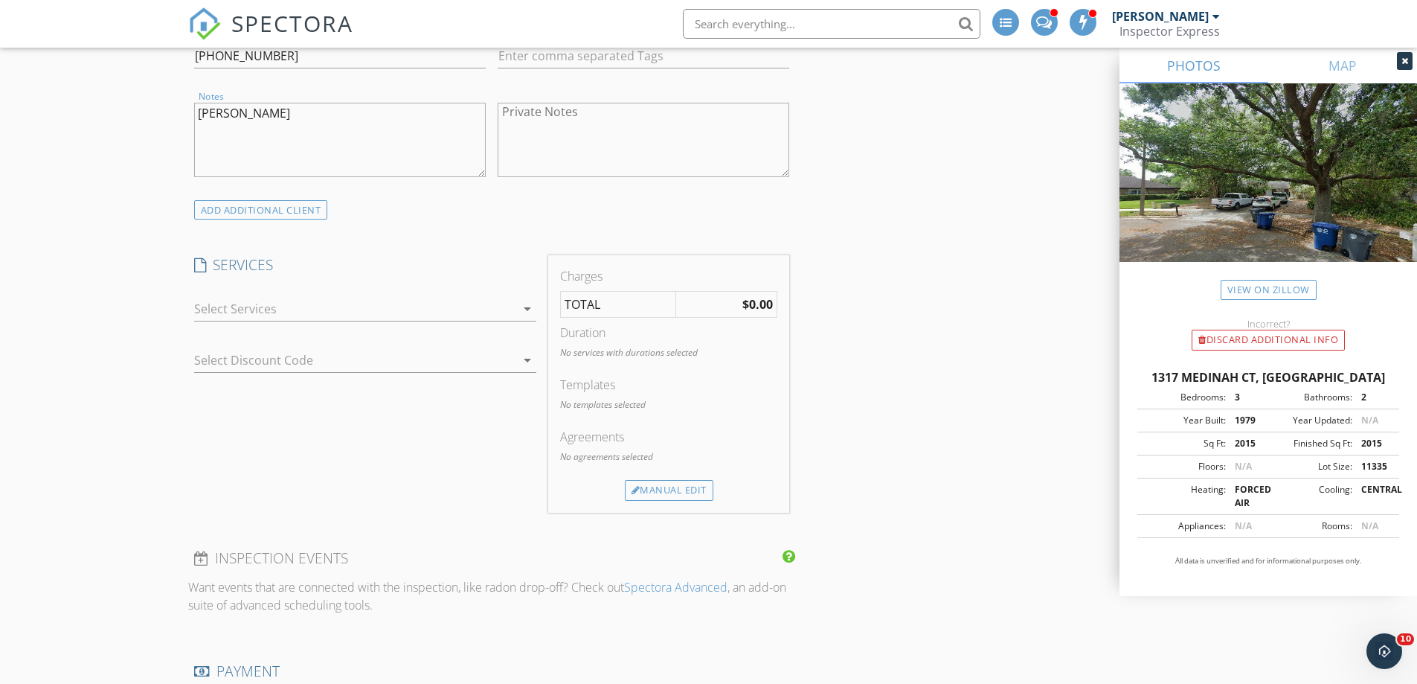
scroll to position [1041, 0]
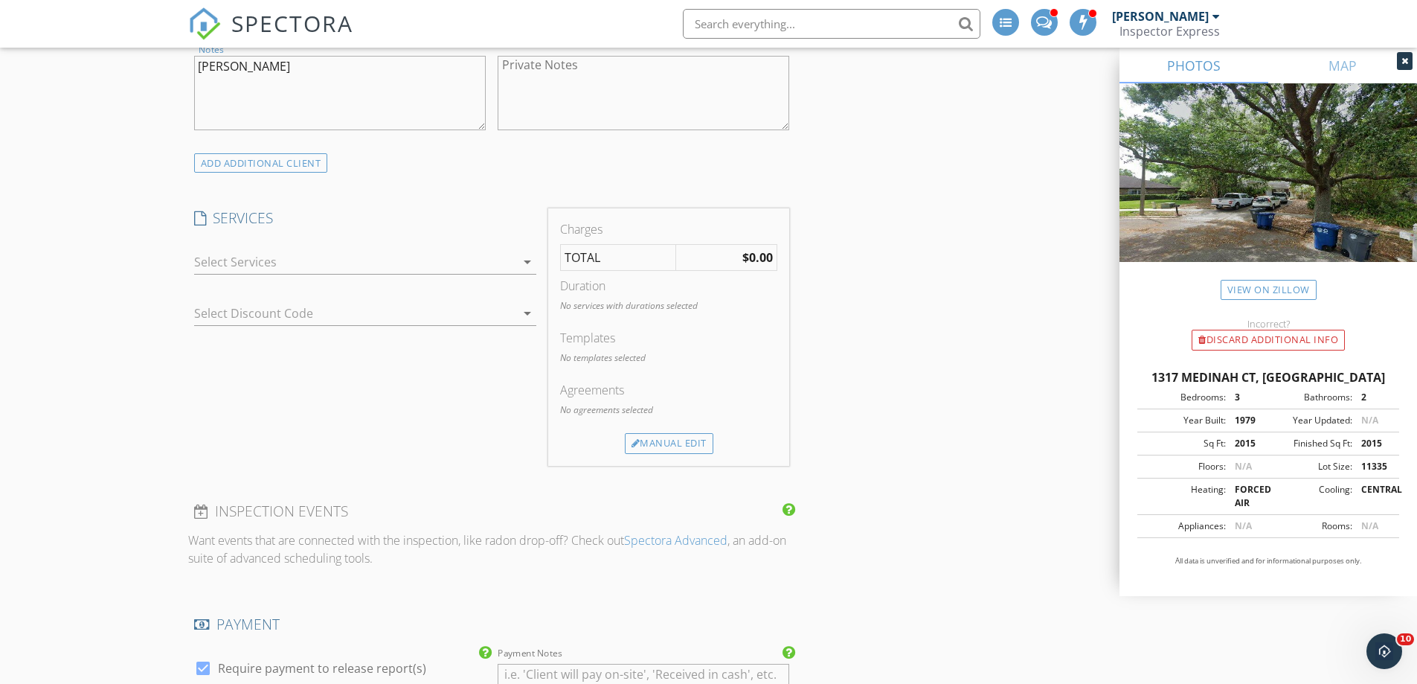
type textarea "[PERSON_NAME]"
click at [222, 431] on div "SERVICES check_box_outline_blank Residential Inspection check_box_outline_blank…" at bounding box center [365, 336] width 354 height 257
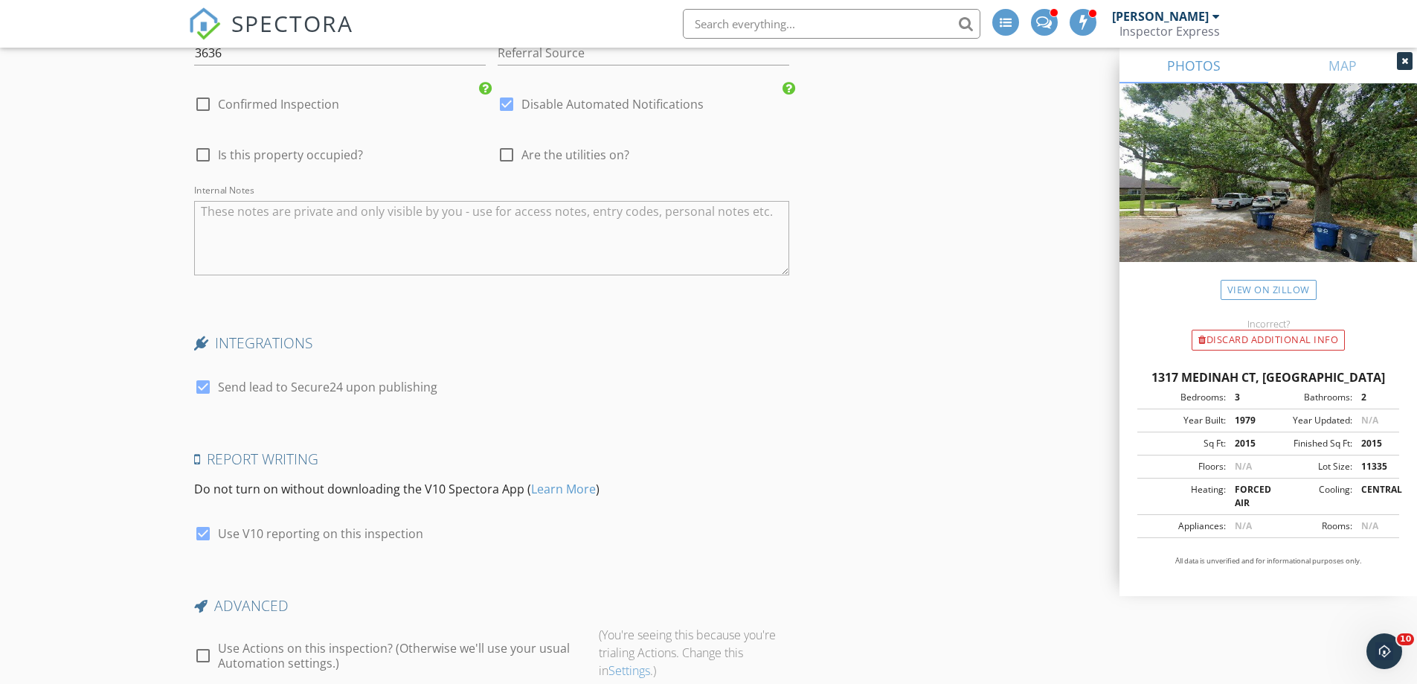
scroll to position [2381, 0]
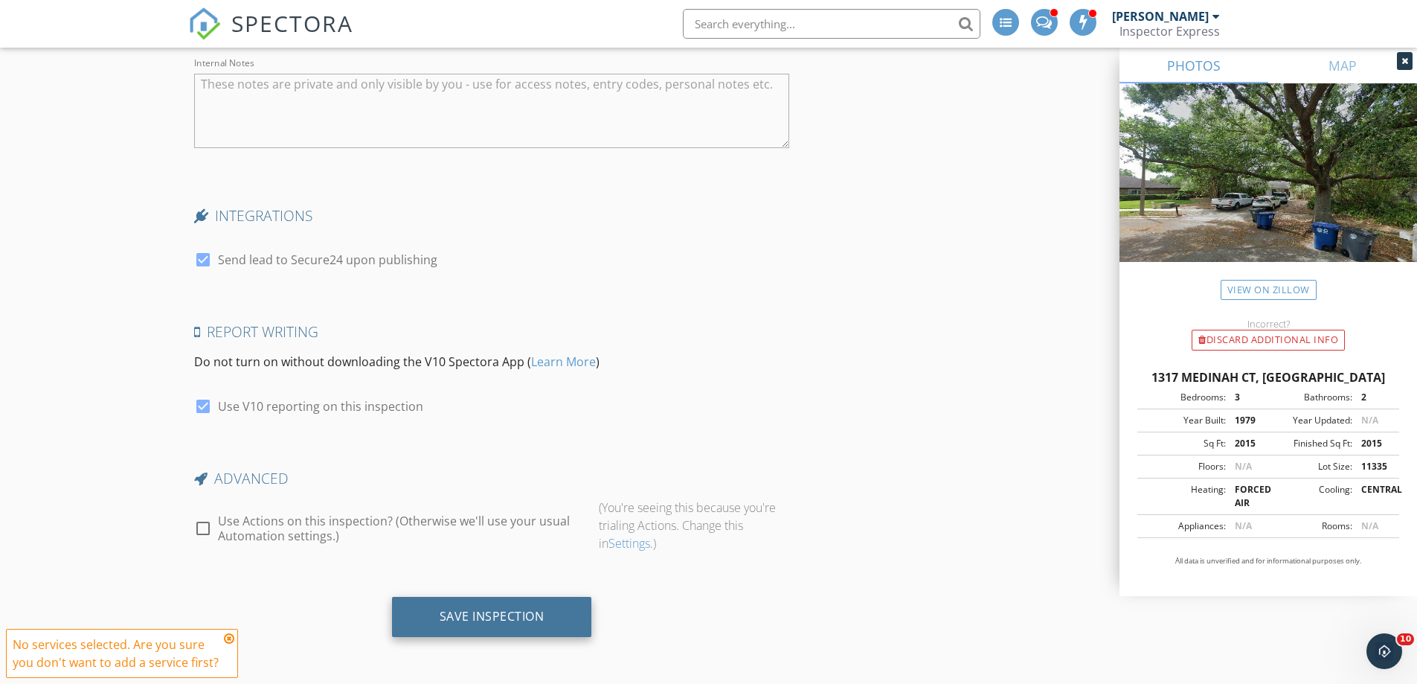
click at [490, 614] on div "Save Inspection" at bounding box center [492, 615] width 105 height 15
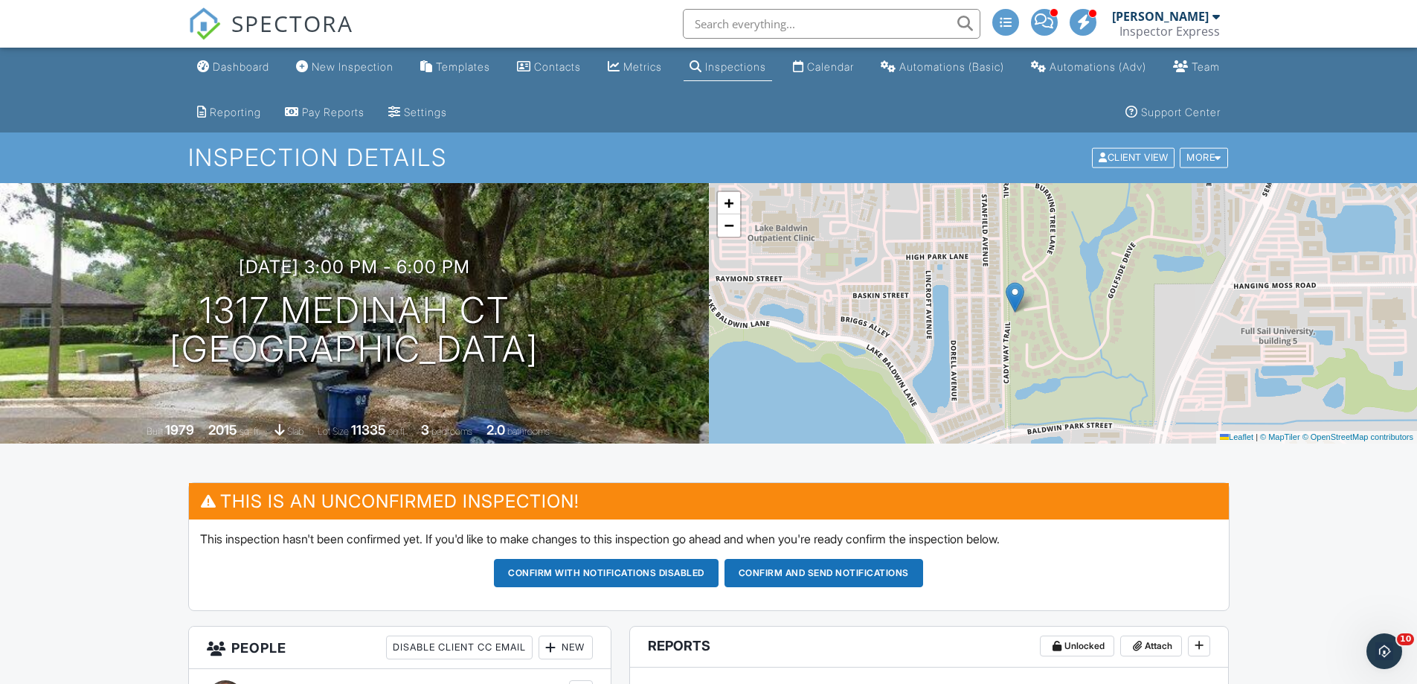
drag, startPoint x: 1215, startPoint y: 257, endPoint x: 1166, endPoint y: 256, distance: 48.3
click at [1166, 256] on div "+ − Leaflet | © MapTiler © OpenStreetMap contributors" at bounding box center [1063, 313] width 709 height 260
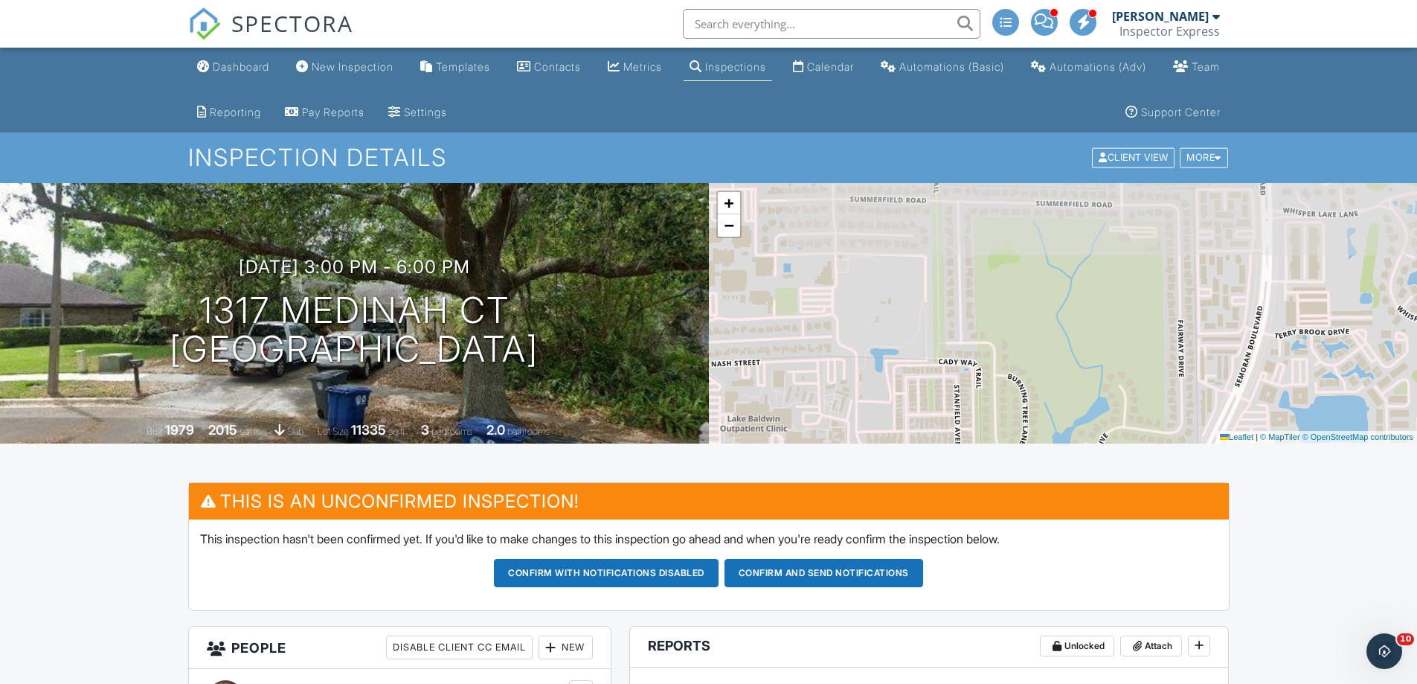
drag, startPoint x: 1067, startPoint y: 213, endPoint x: 1040, endPoint y: 407, distance: 195.3
click at [1040, 407] on div "+ − Leaflet | © MapTiler © OpenStreetMap contributors" at bounding box center [1063, 313] width 709 height 260
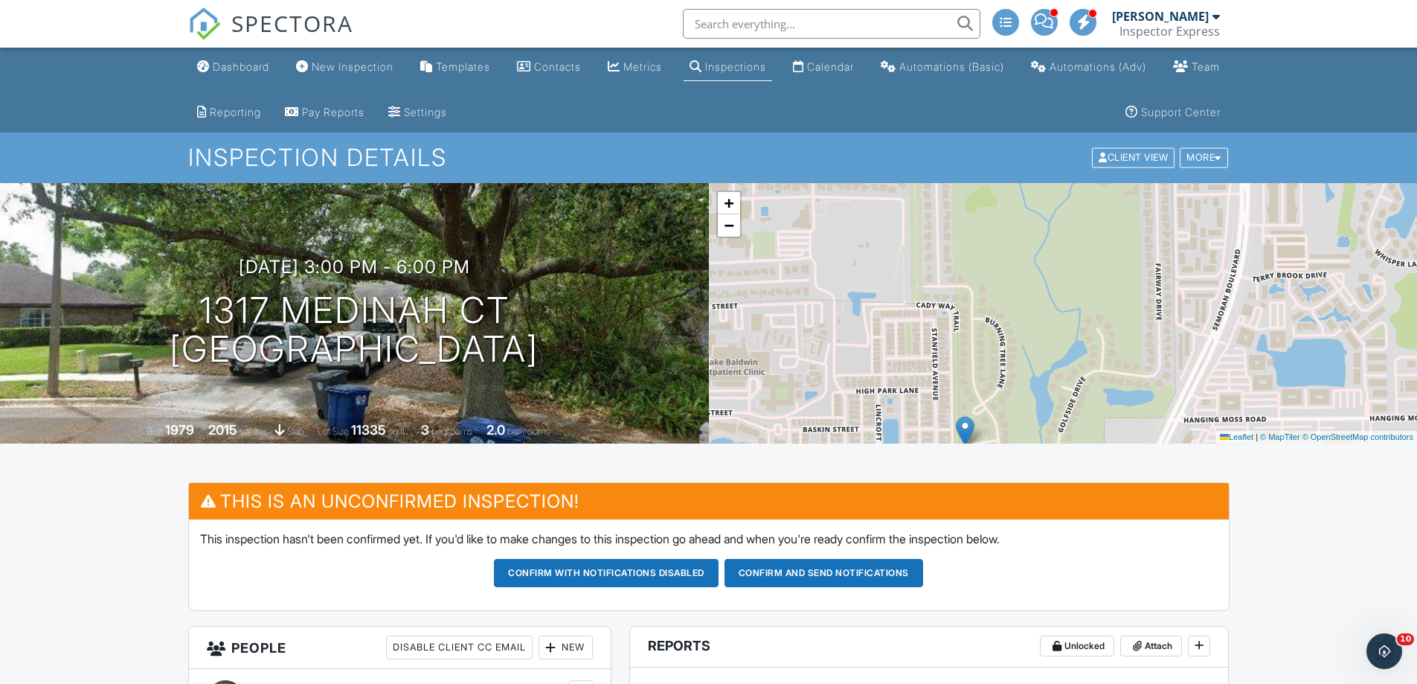
drag, startPoint x: 1058, startPoint y: 267, endPoint x: 1036, endPoint y: 208, distance: 63.5
click at [1036, 208] on div "+ − Leaflet | © MapTiler © OpenStreetMap contributors" at bounding box center [1063, 313] width 709 height 260
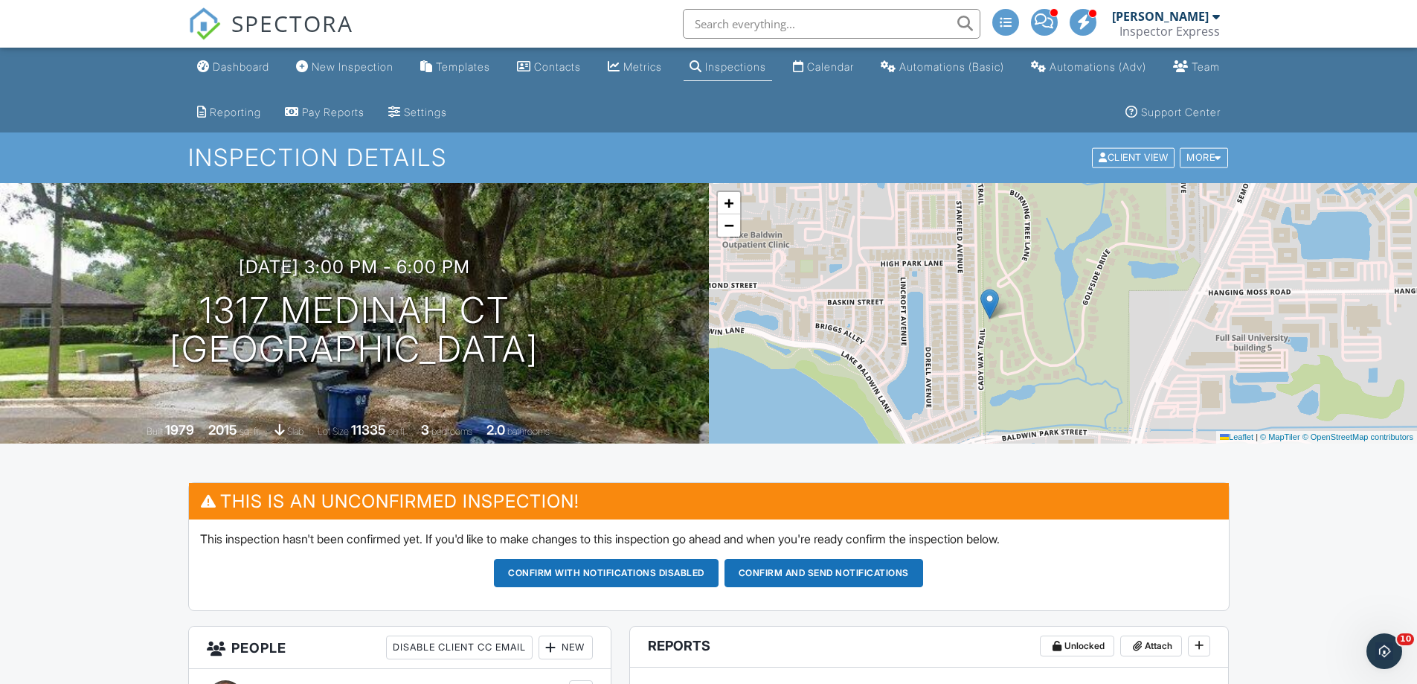
drag, startPoint x: 1035, startPoint y: 377, endPoint x: 1060, endPoint y: 248, distance: 131.0
click at [1060, 248] on div "+ − Leaflet | © MapTiler © OpenStreetMap contributors" at bounding box center [1063, 313] width 709 height 260
drag, startPoint x: 929, startPoint y: 445, endPoint x: 869, endPoint y: 402, distance: 73.7
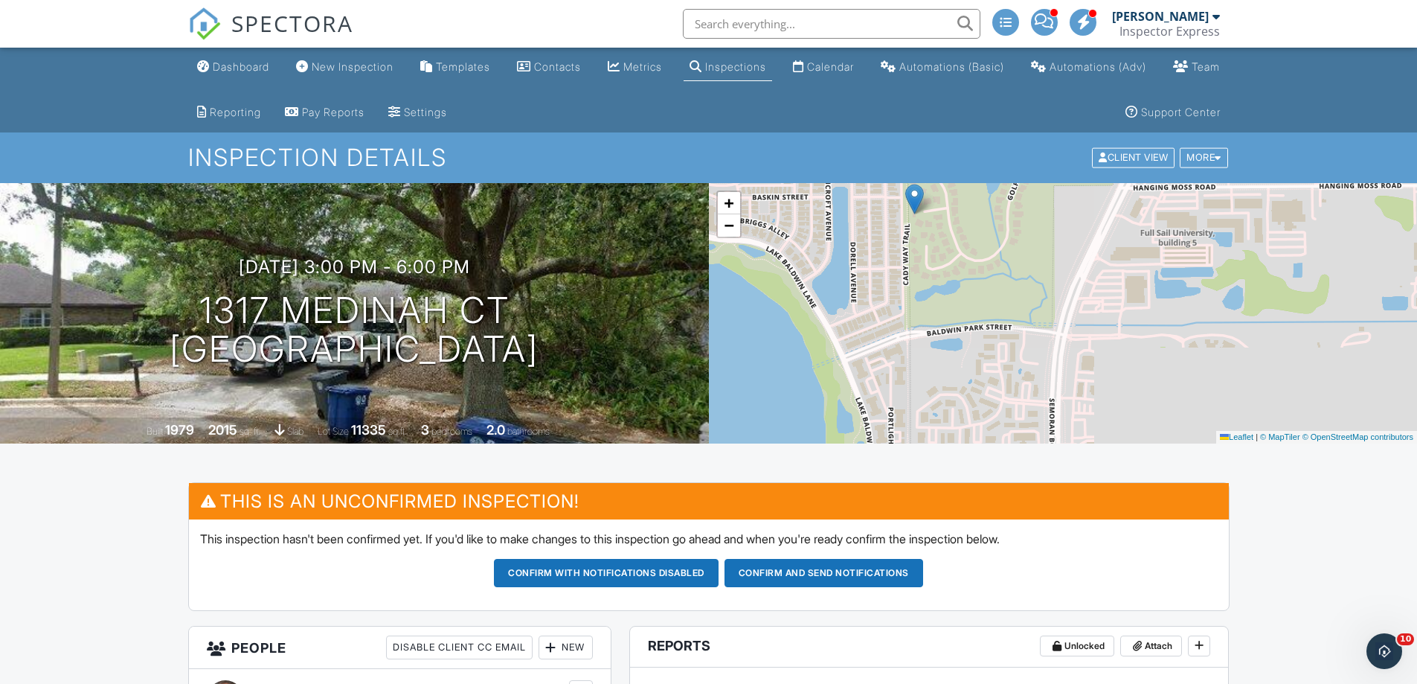
drag, startPoint x: 904, startPoint y: 417, endPoint x: 834, endPoint y: 318, distance: 121.0
click at [834, 318] on div "+ − Leaflet | © MapTiler © OpenStreetMap contributors" at bounding box center [1063, 313] width 709 height 260
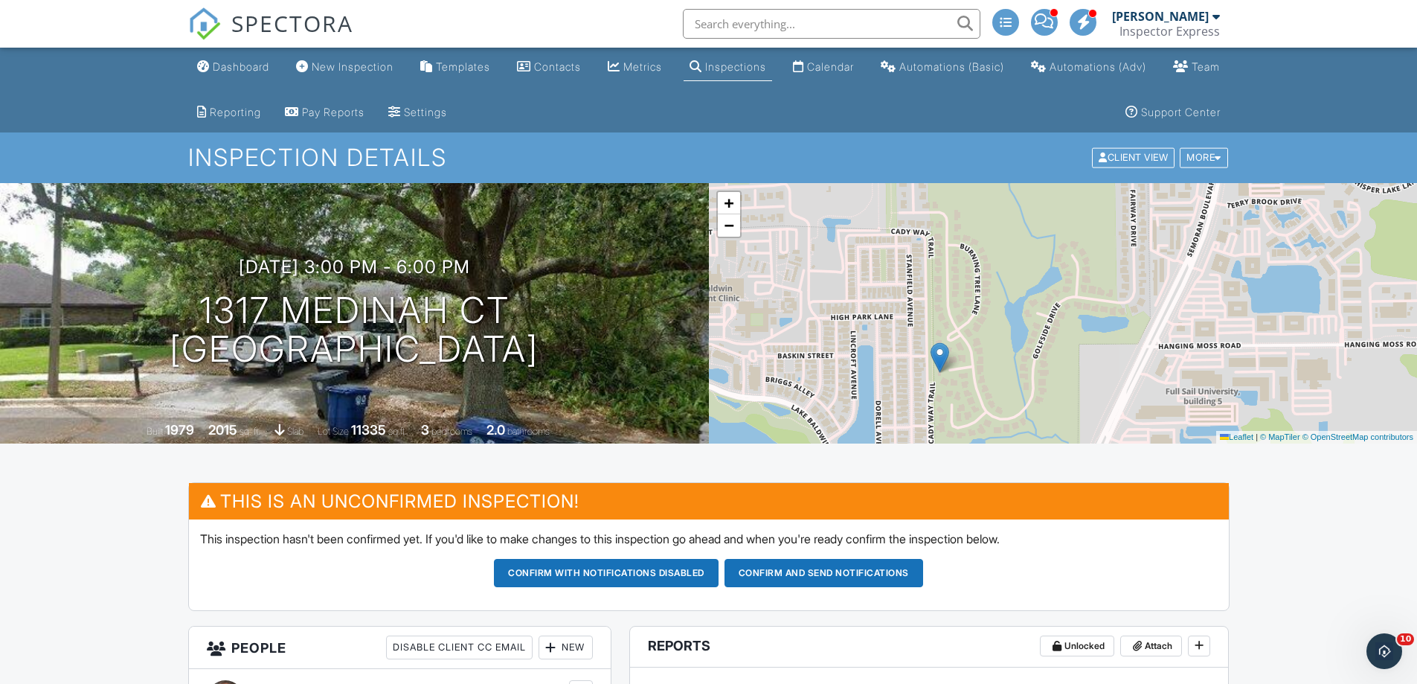
drag, startPoint x: 917, startPoint y: 219, endPoint x: 1000, endPoint y: 347, distance: 151.6
click at [943, 376] on div "+ − Leaflet | © MapTiler © OpenStreetMap contributors" at bounding box center [1063, 313] width 709 height 260
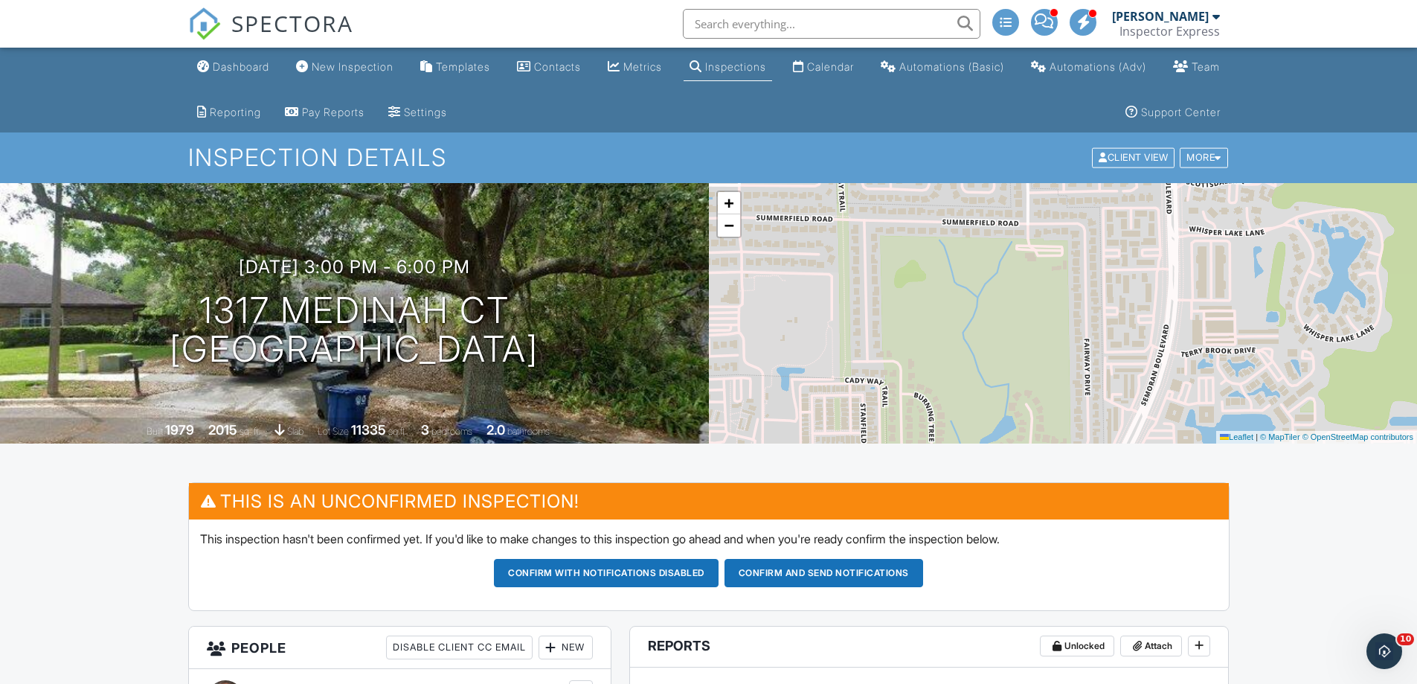
drag, startPoint x: 1044, startPoint y: 295, endPoint x: 1000, endPoint y: 410, distance: 123.6
click at [1000, 410] on div "+ − Leaflet | © MapTiler © OpenStreetMap contributors" at bounding box center [1063, 313] width 709 height 260
click at [480, 63] on div "Templates" at bounding box center [463, 66] width 54 height 13
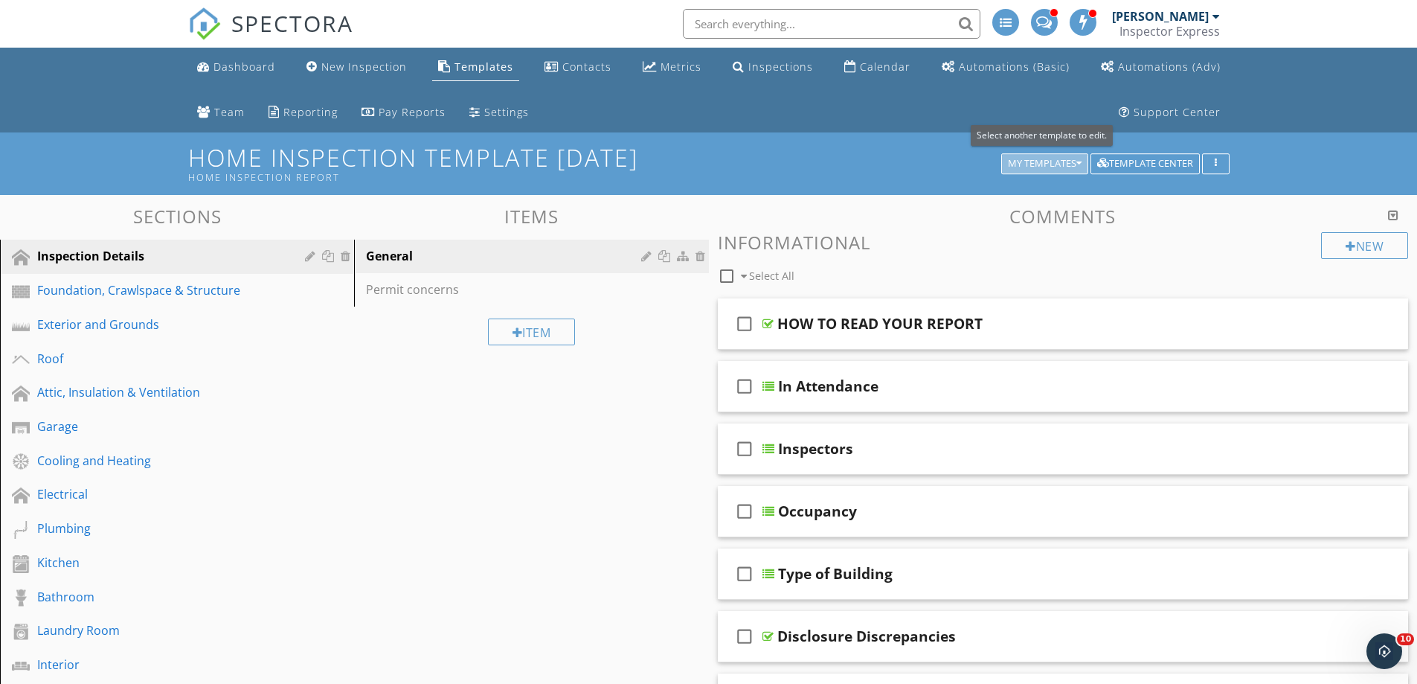
click at [1064, 165] on div "My Templates" at bounding box center [1045, 163] width 74 height 10
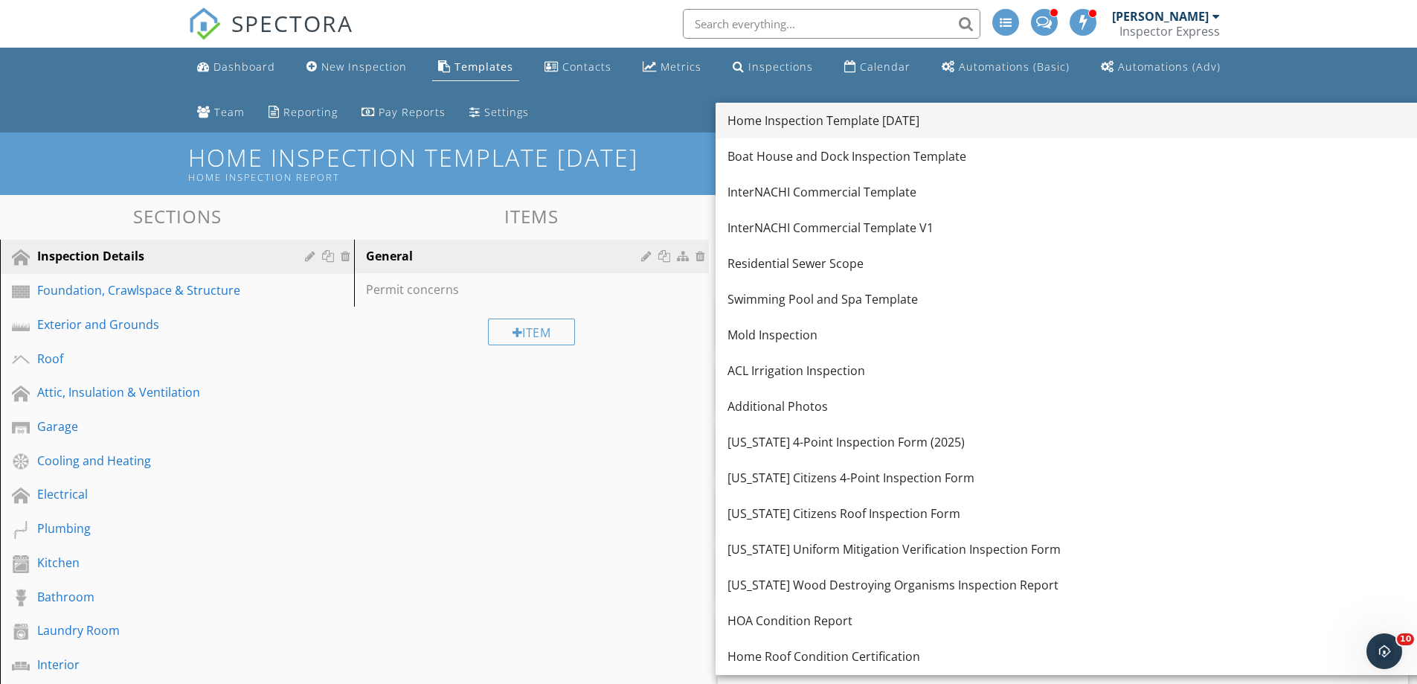
click at [799, 123] on div "Home Inspection Template 4/27/25" at bounding box center [1119, 121] width 784 height 18
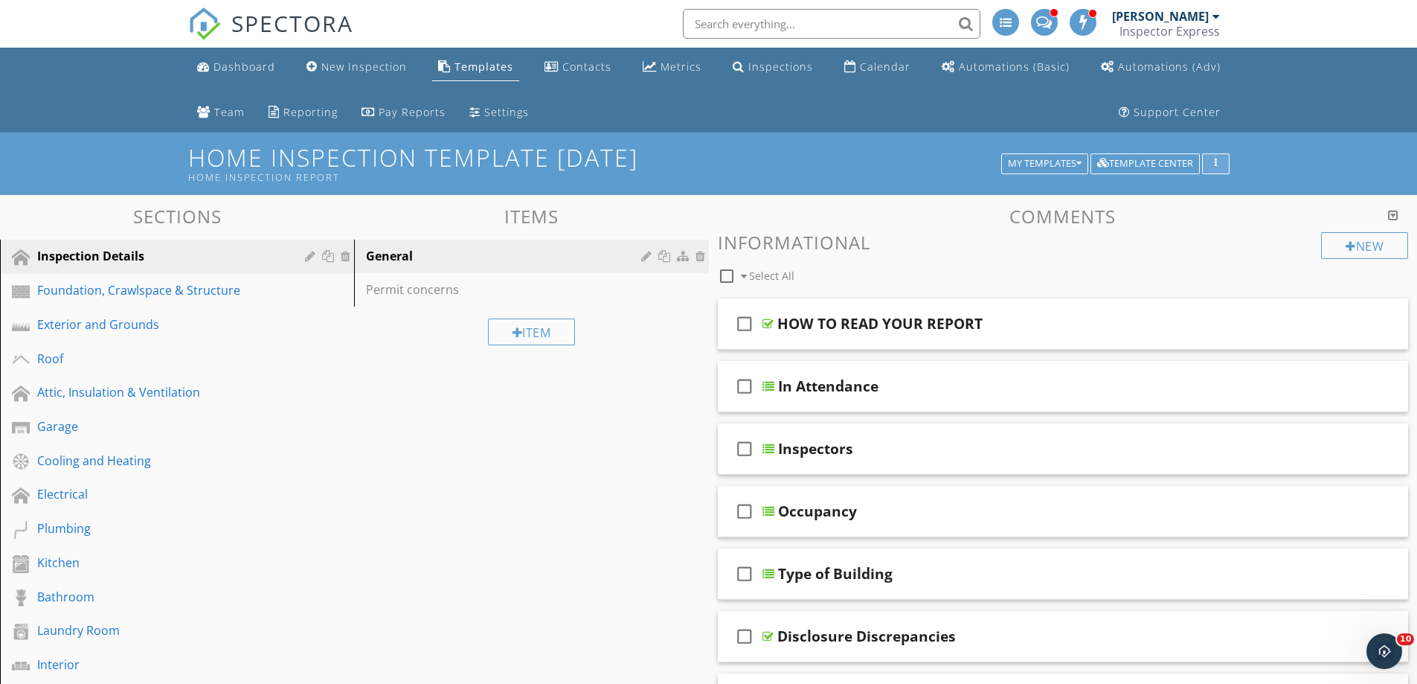
click at [1216, 164] on icon "button" at bounding box center [1216, 163] width 2 height 10
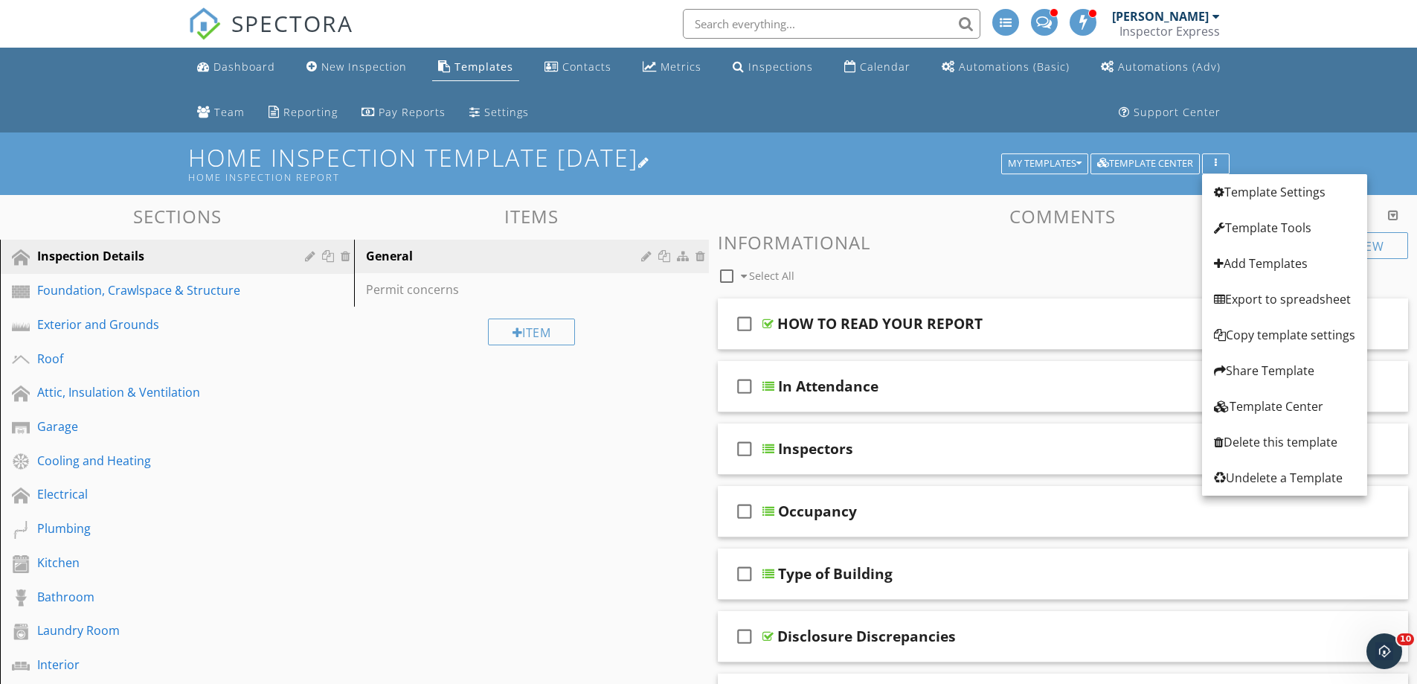
click at [791, 164] on h1 "Home Inspection Template 4/27/25 Home Inspection Report" at bounding box center [708, 163] width 1041 height 38
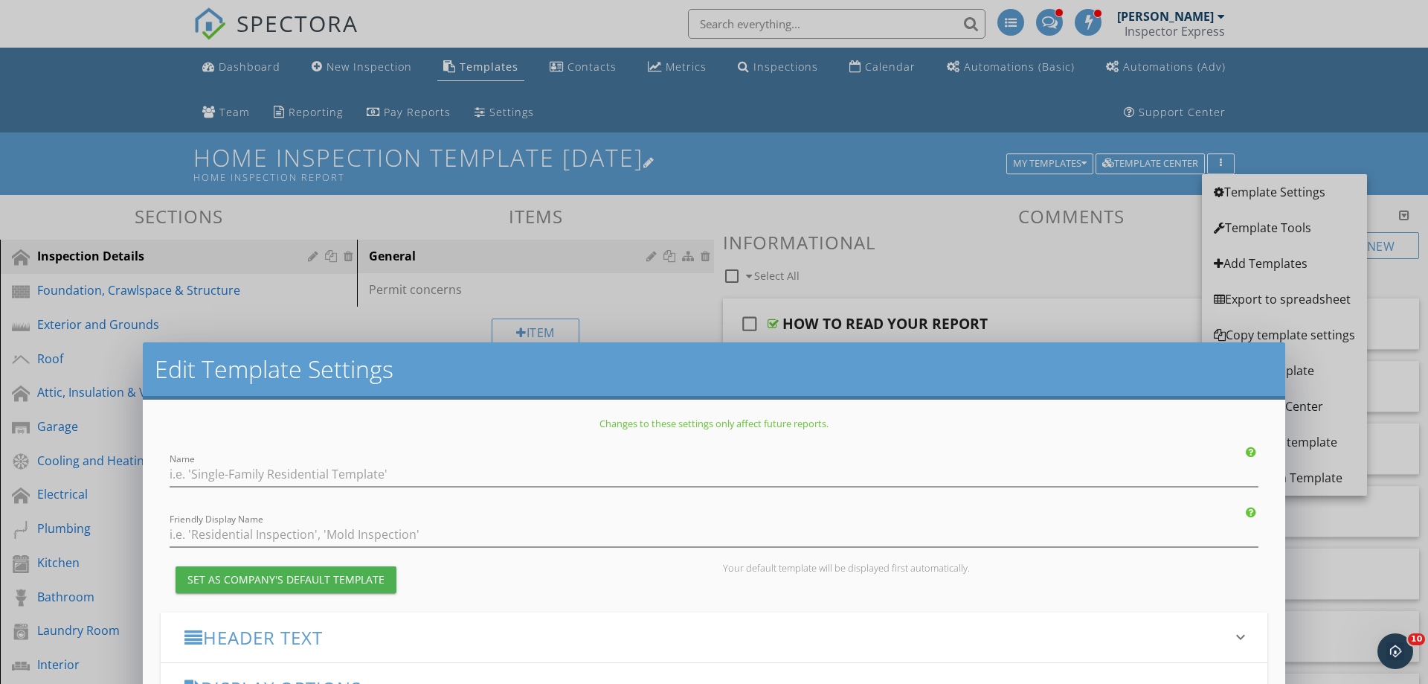
type input "Home Inspection Template [DATE]"
type input "Home Inspection Report"
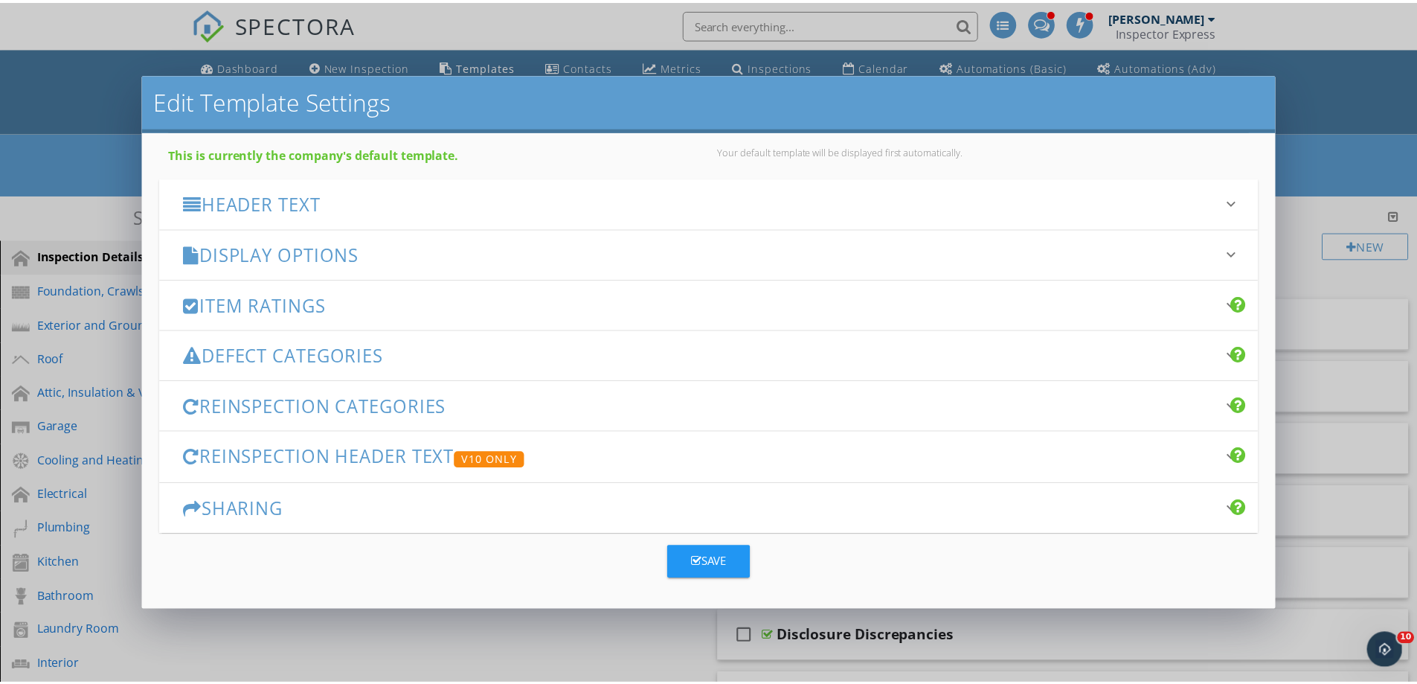
scroll to position [149, 0]
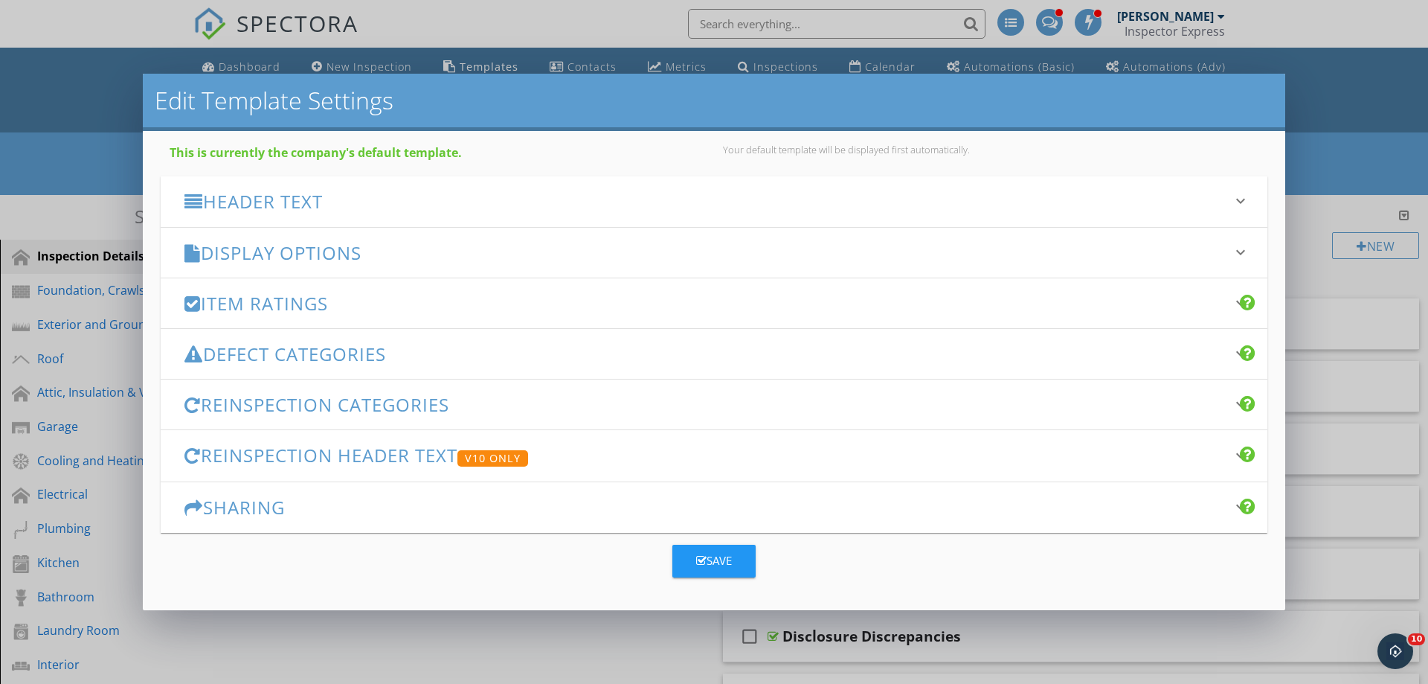
click at [859, 576] on div "Save" at bounding box center [714, 555] width 1107 height 45
drag, startPoint x: 788, startPoint y: 562, endPoint x: 874, endPoint y: 533, distance: 90.3
click at [789, 562] on div "Save" at bounding box center [714, 555] width 1107 height 45
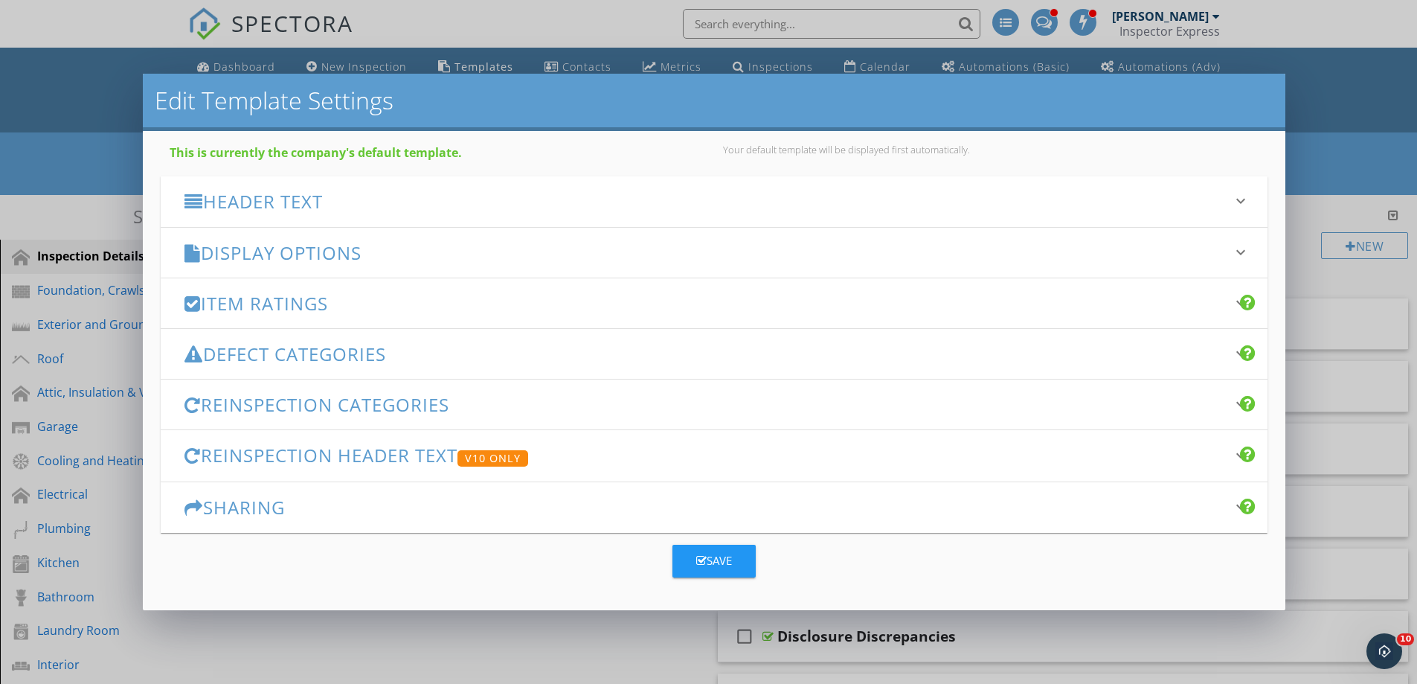
click at [1312, 126] on div "Edit Template Settings Changes to these settings only affect future reports. Na…" at bounding box center [708, 342] width 1417 height 684
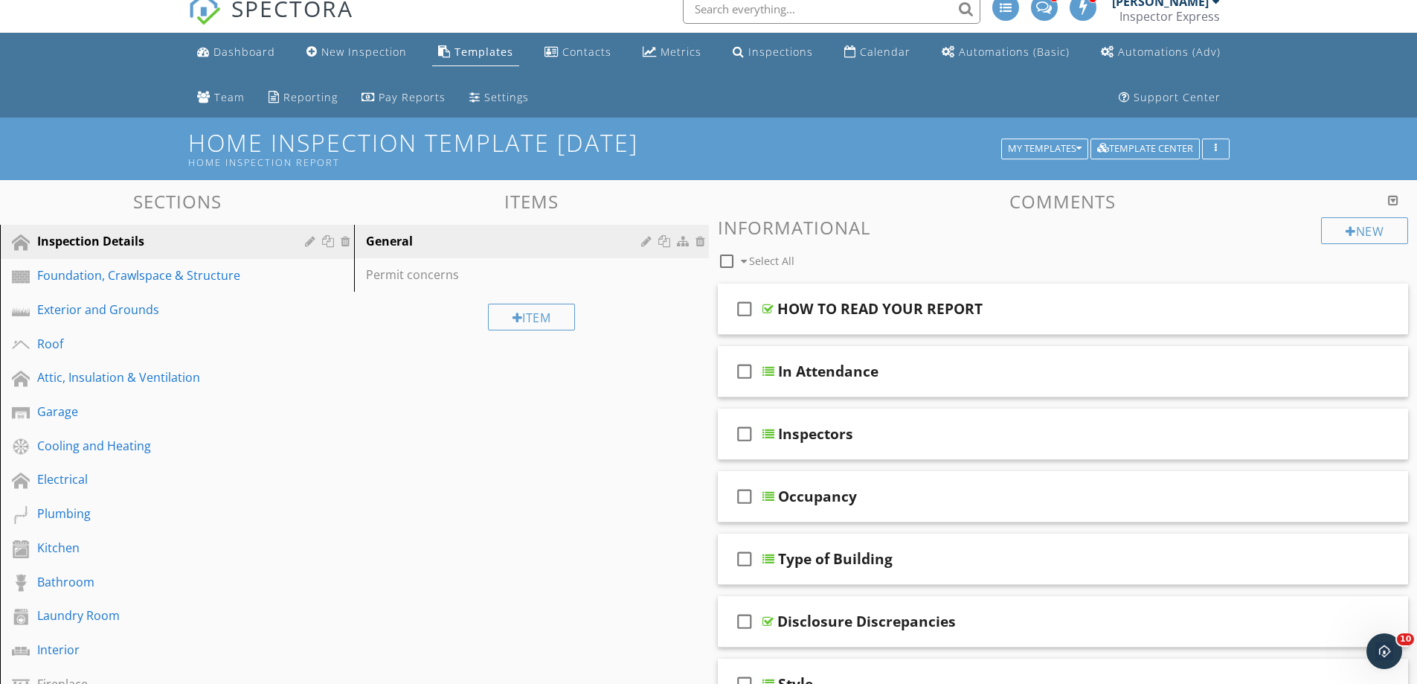
scroll to position [0, 0]
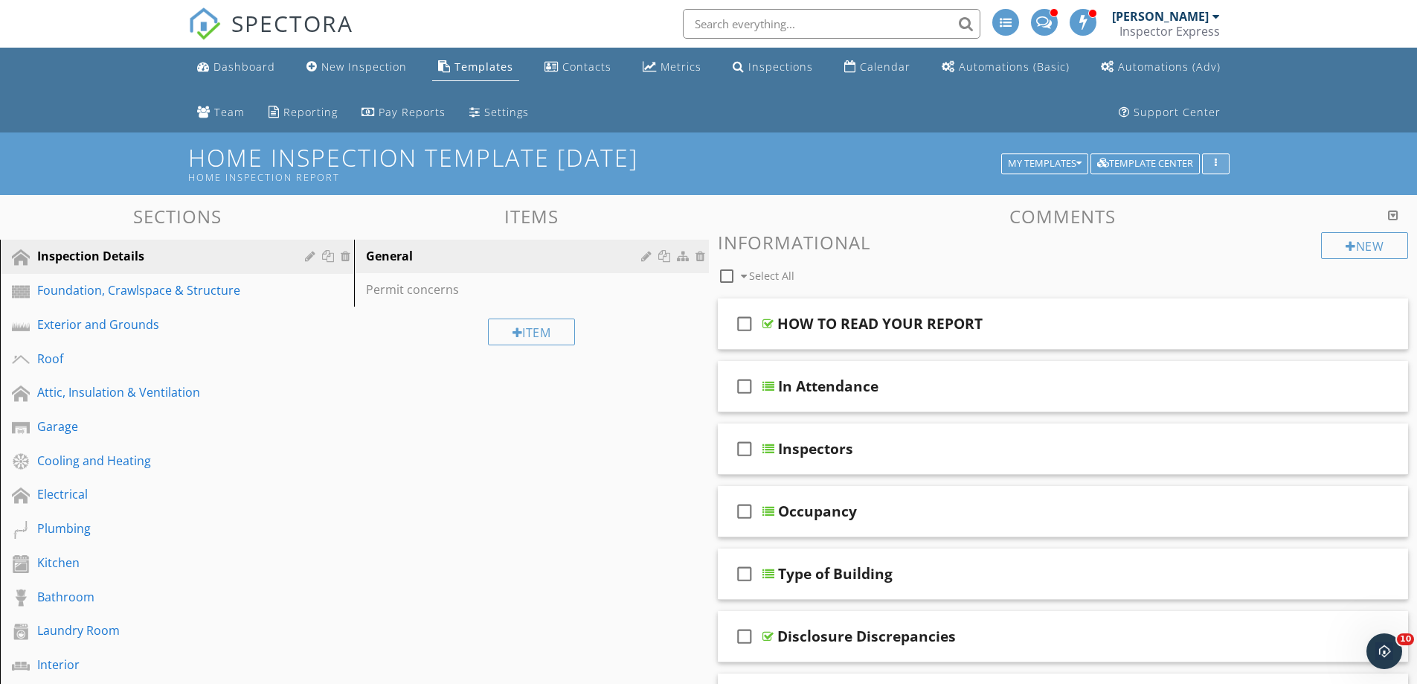
click at [1217, 165] on div "button" at bounding box center [1216, 163] width 14 height 10
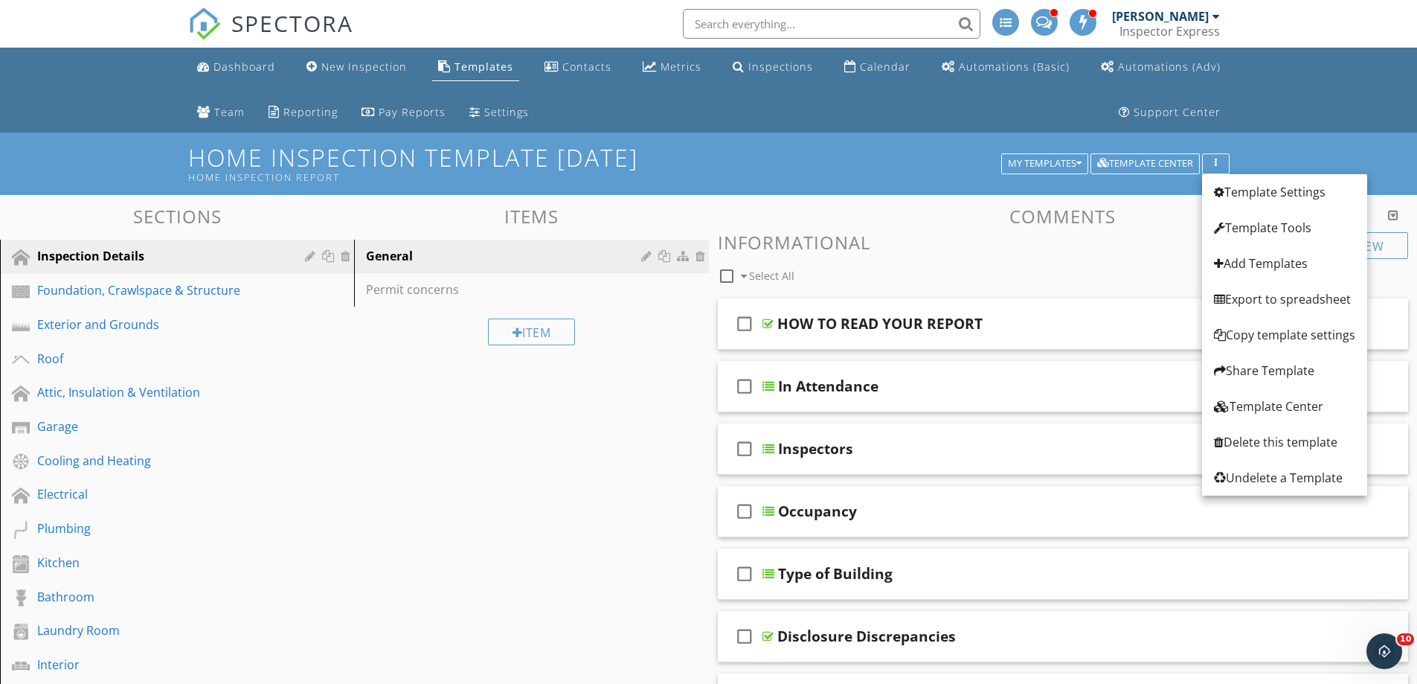
click at [1260, 146] on div "Home Inspection Template 4/27/25 Home Inspection Report My Templates Template C…" at bounding box center [708, 163] width 1417 height 62
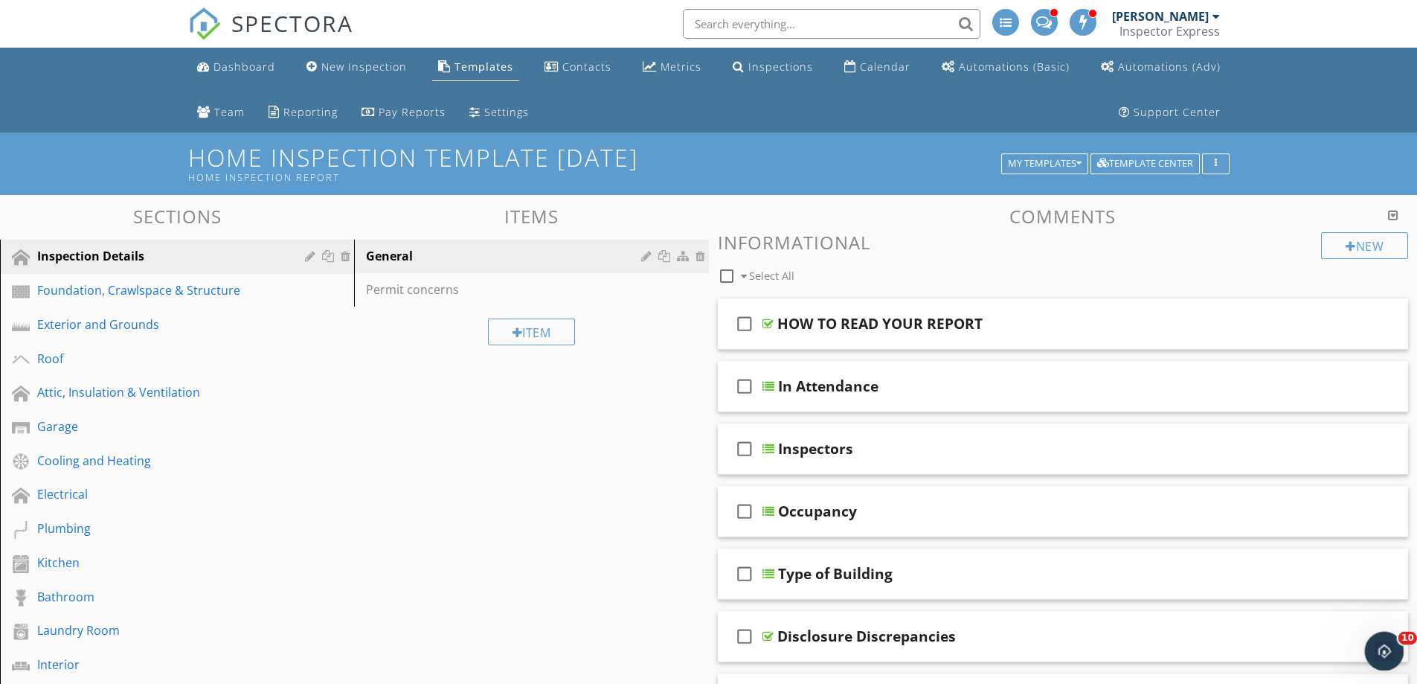
drag, startPoint x: 1389, startPoint y: 649, endPoint x: 1380, endPoint y: 640, distance: 12.7
click at [1392, 647] on icon "Open Intercom Messenger" at bounding box center [1382, 649] width 25 height 25
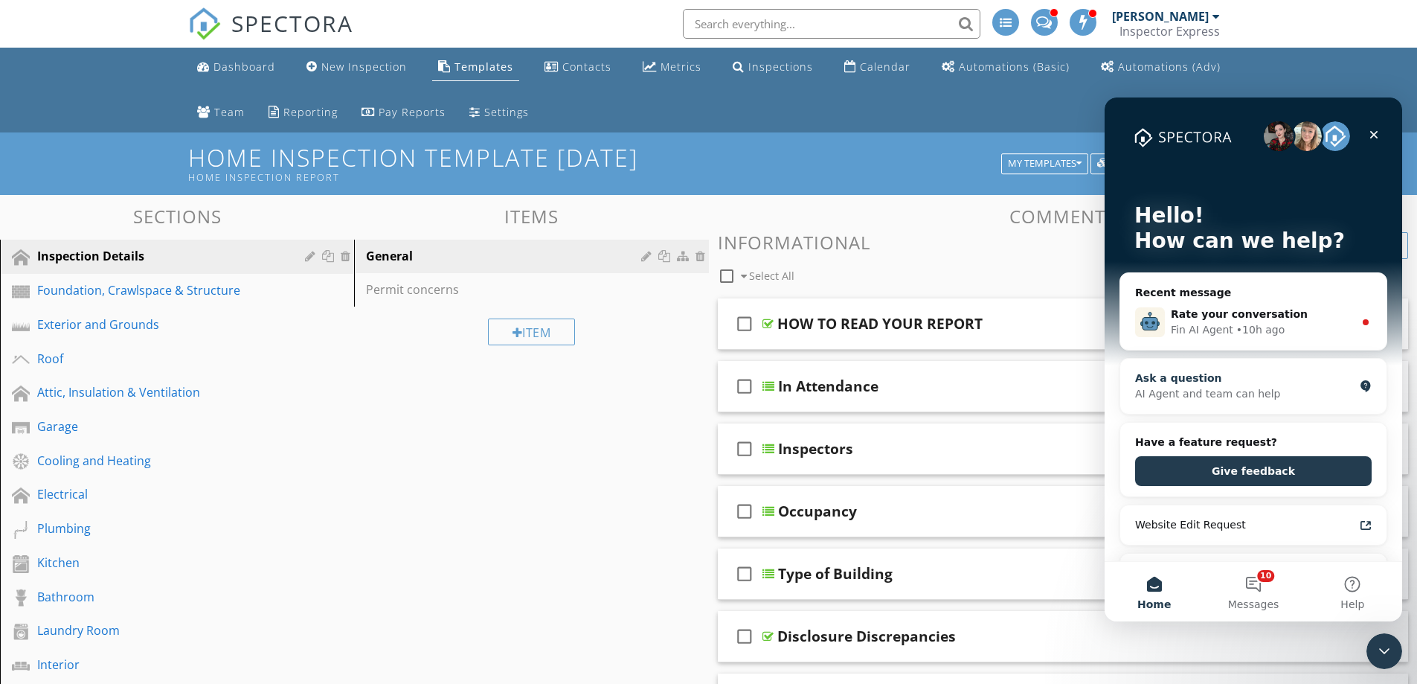
click at [1234, 387] on div "AI Agent and team can help" at bounding box center [1244, 394] width 219 height 16
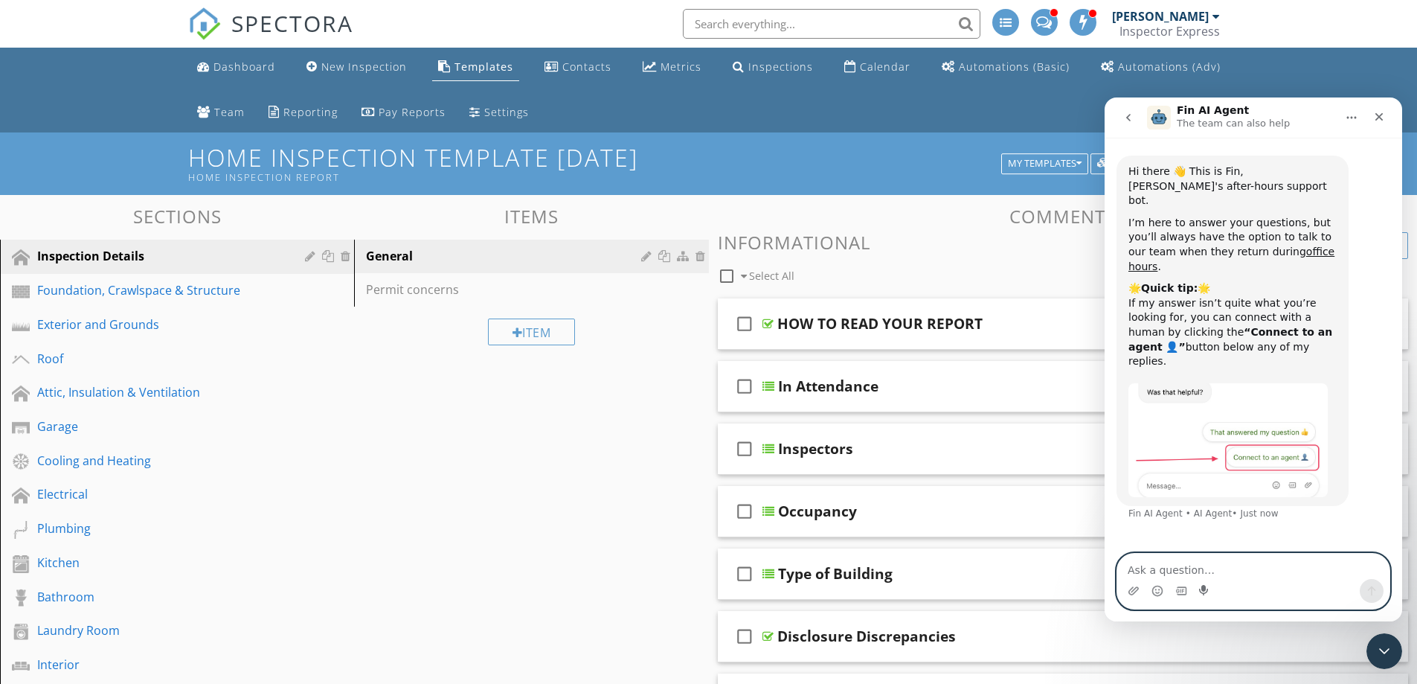
click at [1203, 585] on icon "Start recording" at bounding box center [1203, 590] width 9 height 10
click at [1203, 590] on icon "Start recording" at bounding box center [1203, 590] width 9 height 10
click at [1376, 594] on icon "Stop recording" at bounding box center [1372, 591] width 12 height 12
click at [1371, 594] on icon "Send a message…" at bounding box center [1372, 591] width 12 height 12
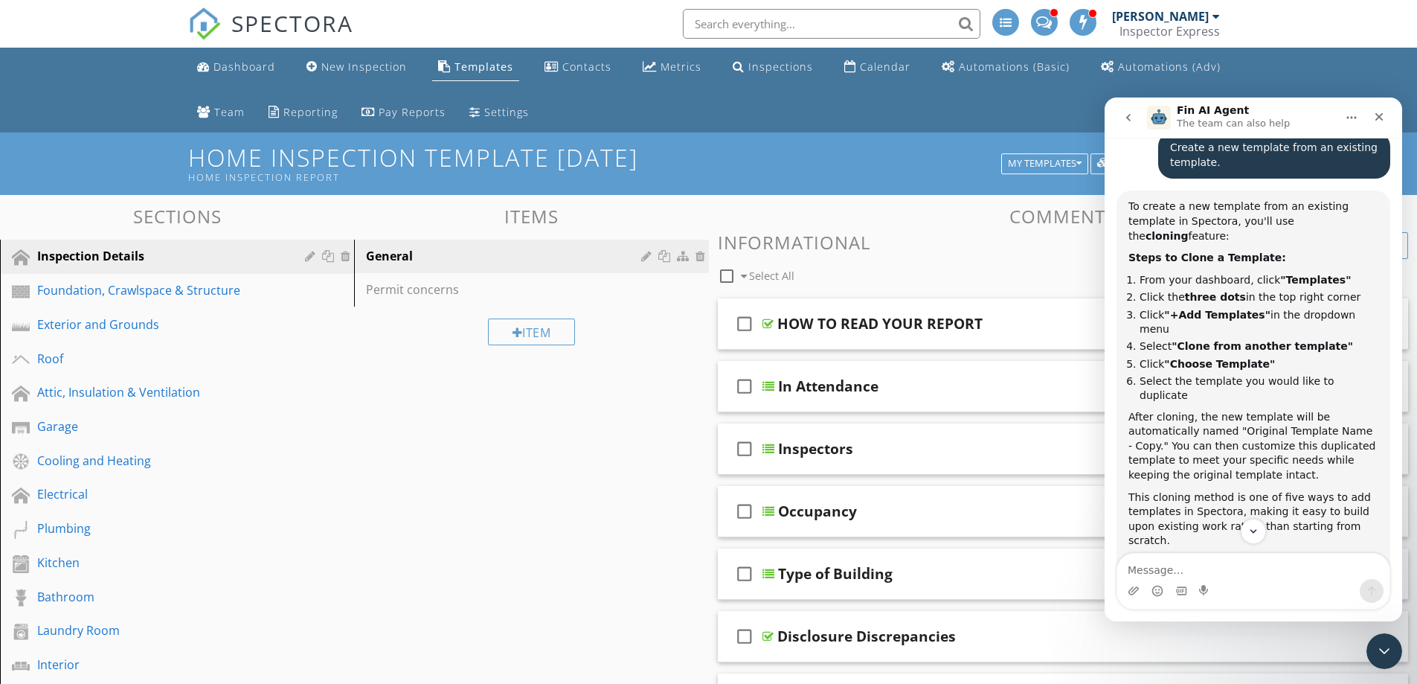
scroll to position [388, 0]
drag, startPoint x: 1308, startPoint y: 106, endPoint x: 1154, endPoint y: 109, distance: 154.0
click at [1154, 109] on div "Fin AI Agent The team can also help" at bounding box center [1241, 118] width 189 height 26
click at [965, 167] on h1 "Home Inspection Template 4/27/25 Home Inspection Report" at bounding box center [708, 163] width 1041 height 38
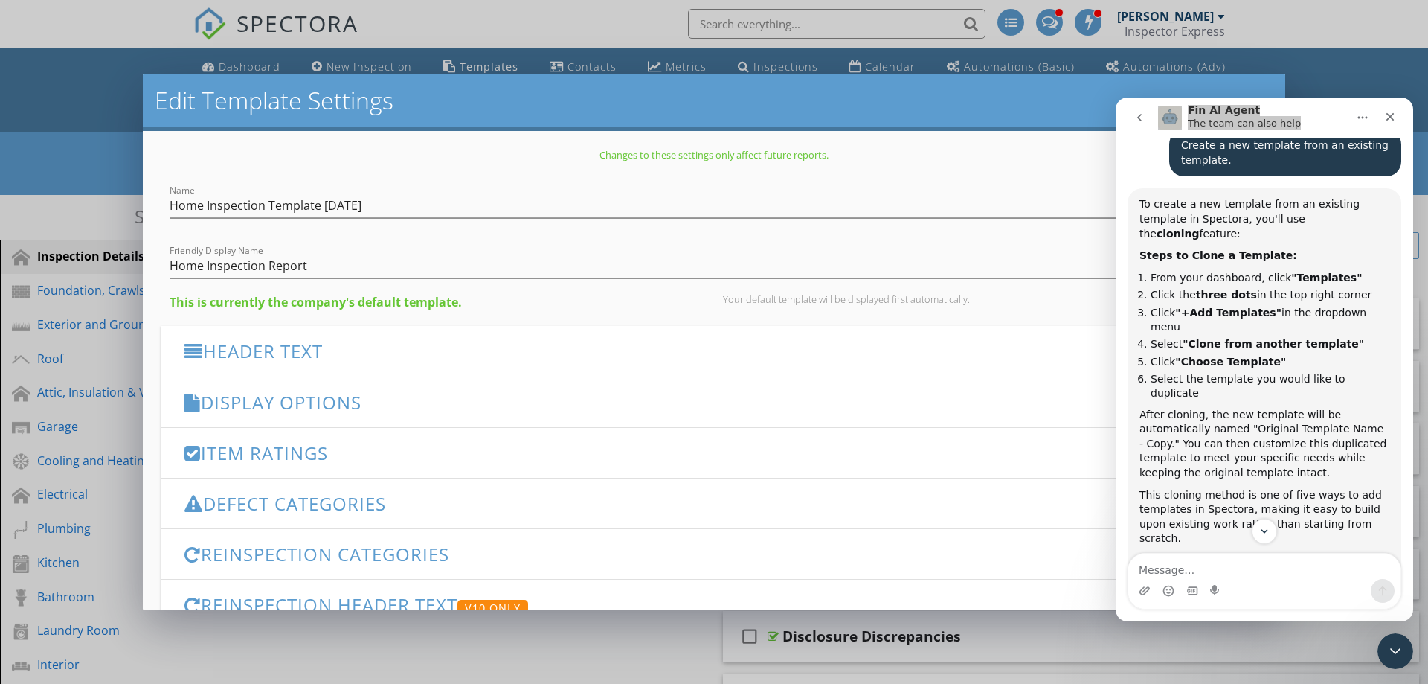
click at [965, 106] on h2 "Edit Template Settings" at bounding box center [714, 101] width 1119 height 30
click at [1311, 75] on div "Edit Template Settings Changes to these settings only affect future reports. Na…" at bounding box center [708, 342] width 1417 height 684
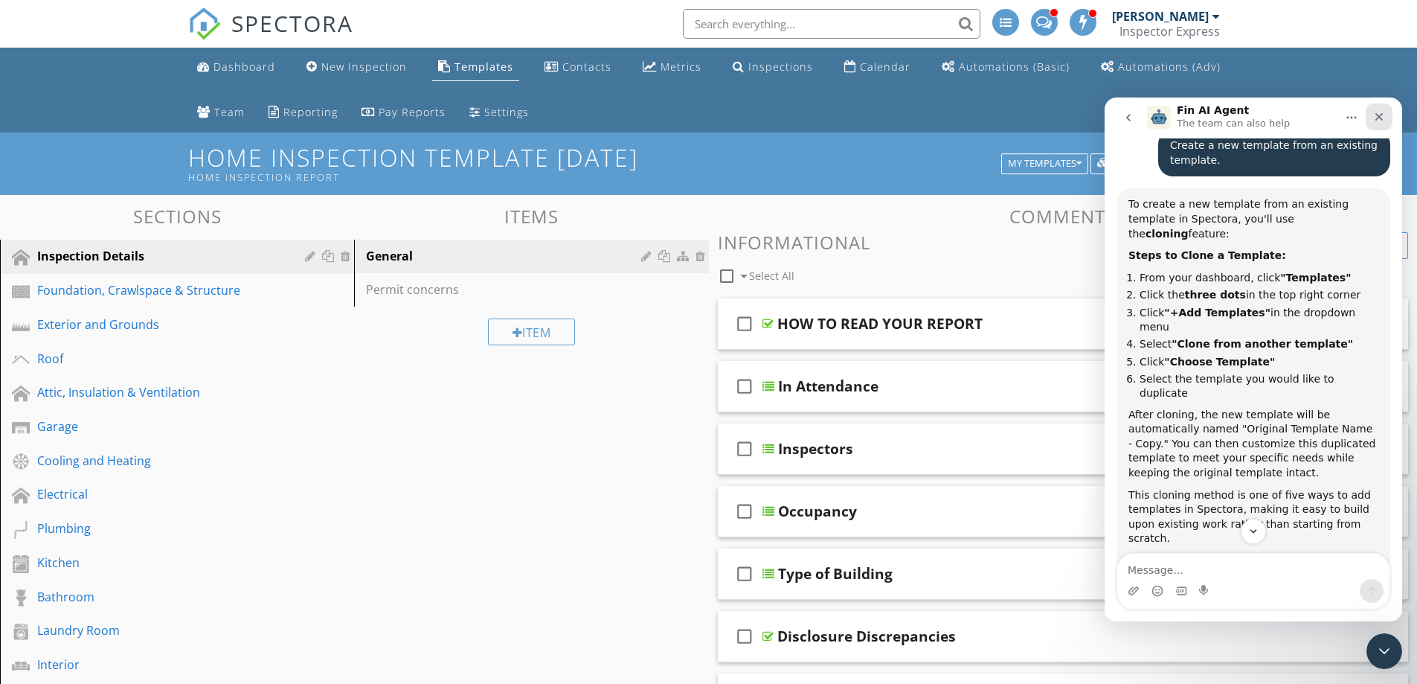
click at [1383, 115] on icon "Close" at bounding box center [1379, 117] width 12 height 12
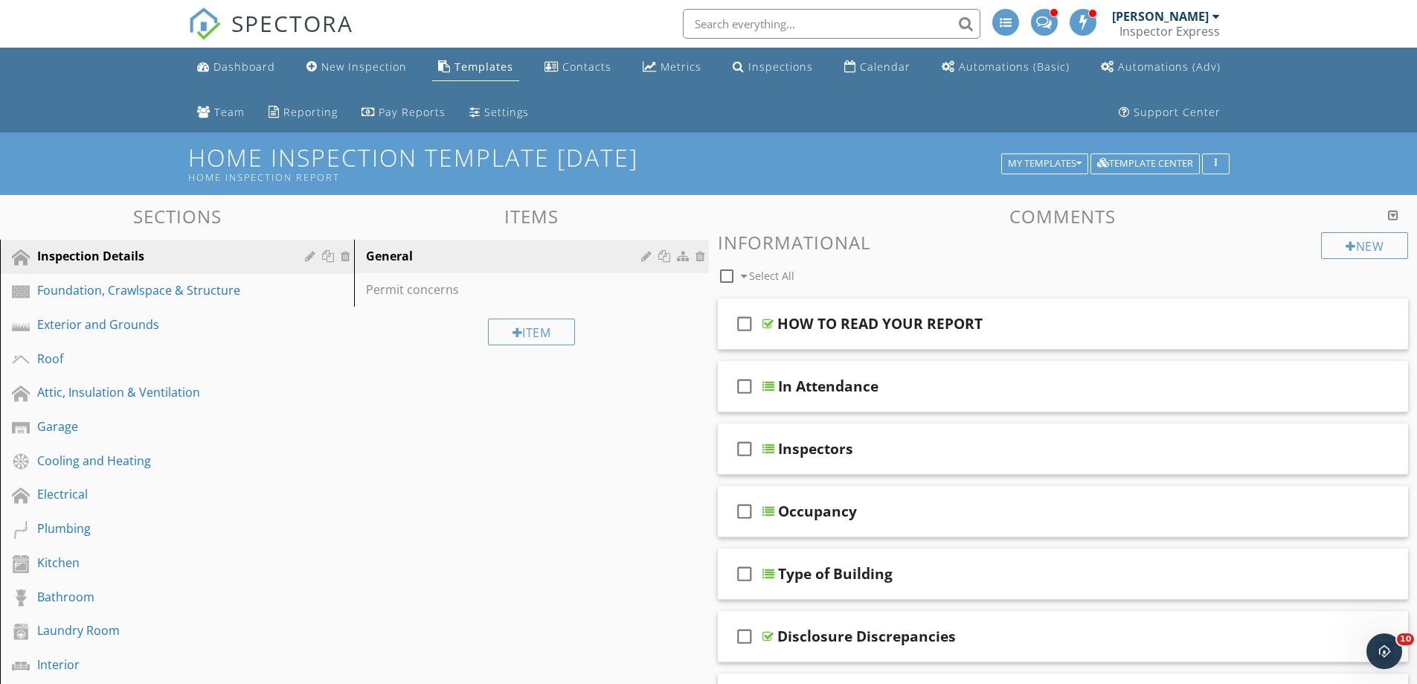
scroll to position [515, 0]
click at [1221, 161] on div "button" at bounding box center [1216, 163] width 14 height 10
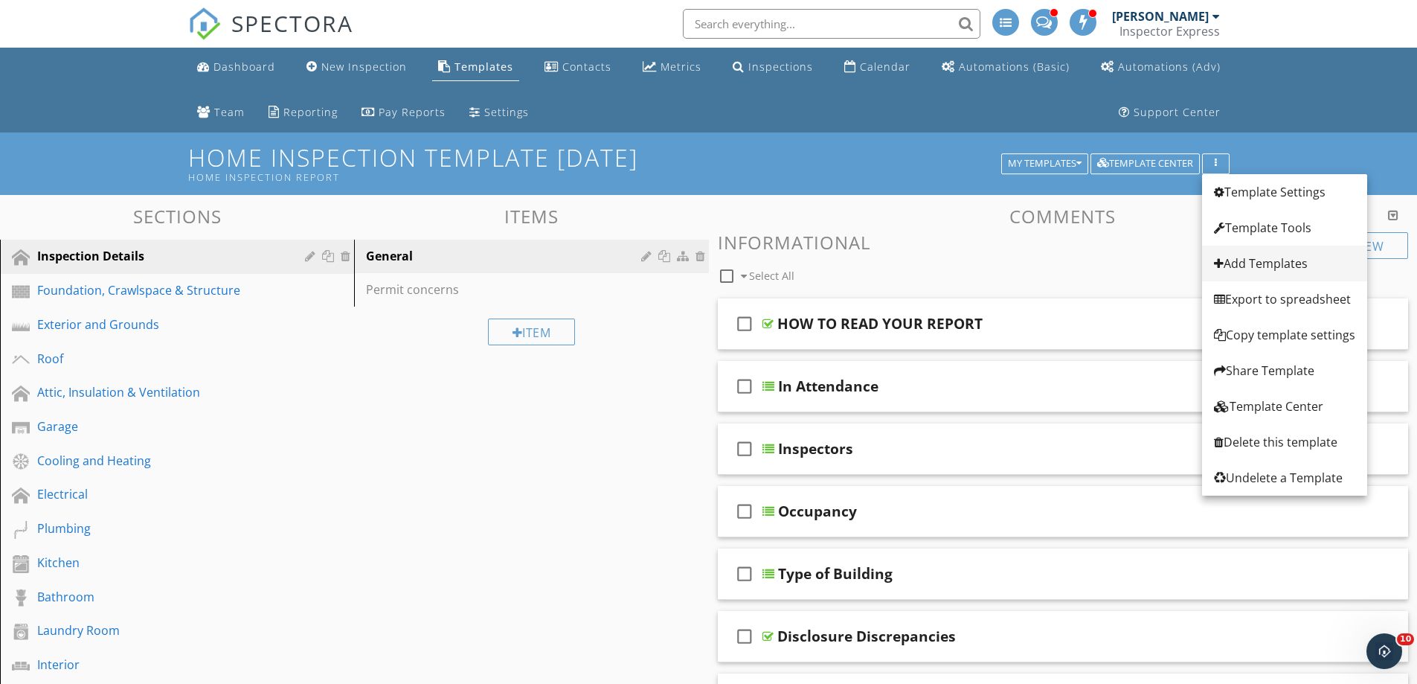
click at [1260, 259] on div "Add Templates" at bounding box center [1284, 263] width 141 height 18
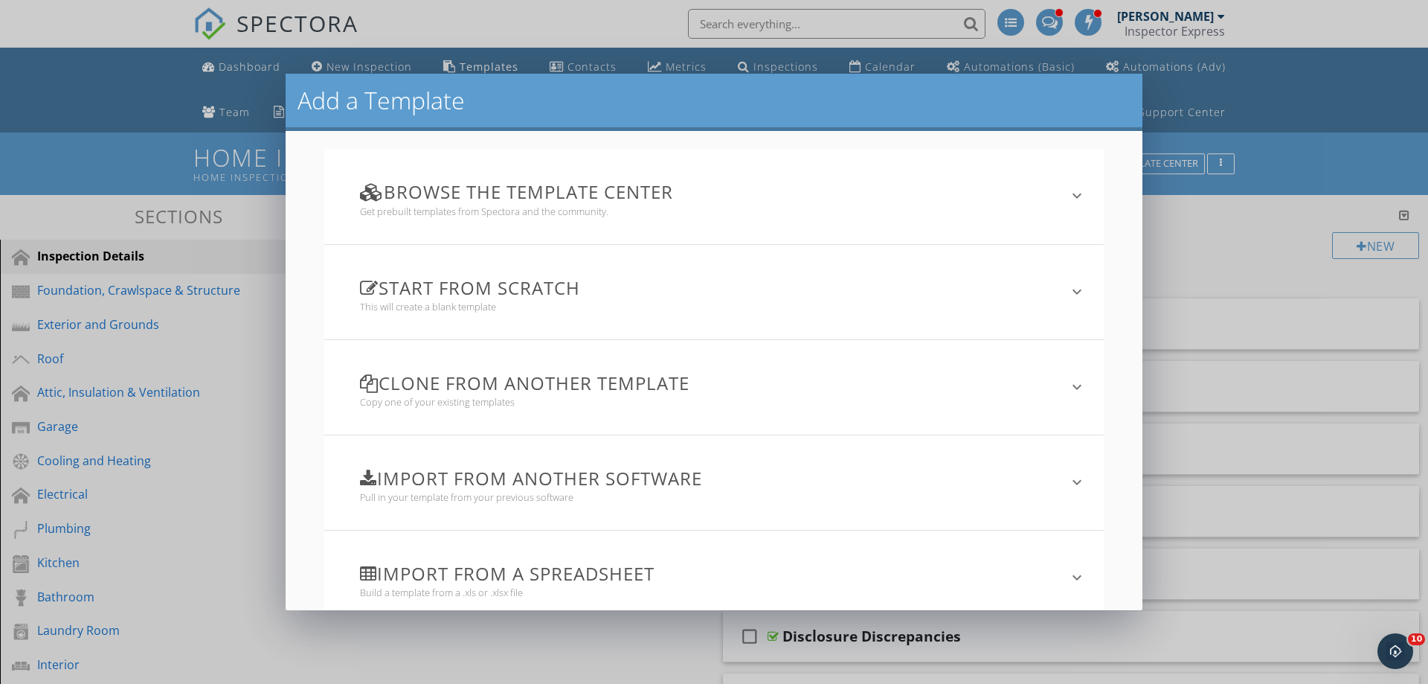
click at [543, 389] on h3 "Clone from another template" at bounding box center [705, 383] width 691 height 20
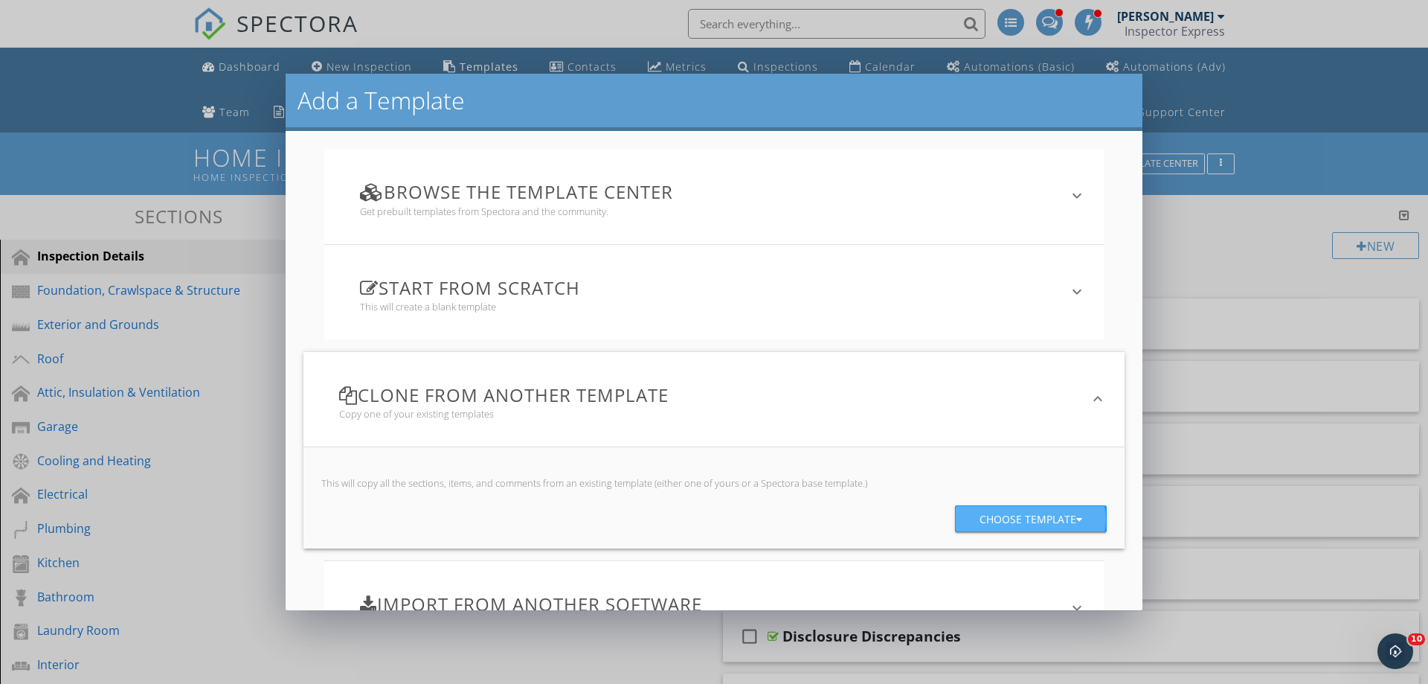
click at [991, 510] on div "Choose template" at bounding box center [1031, 519] width 103 height 27
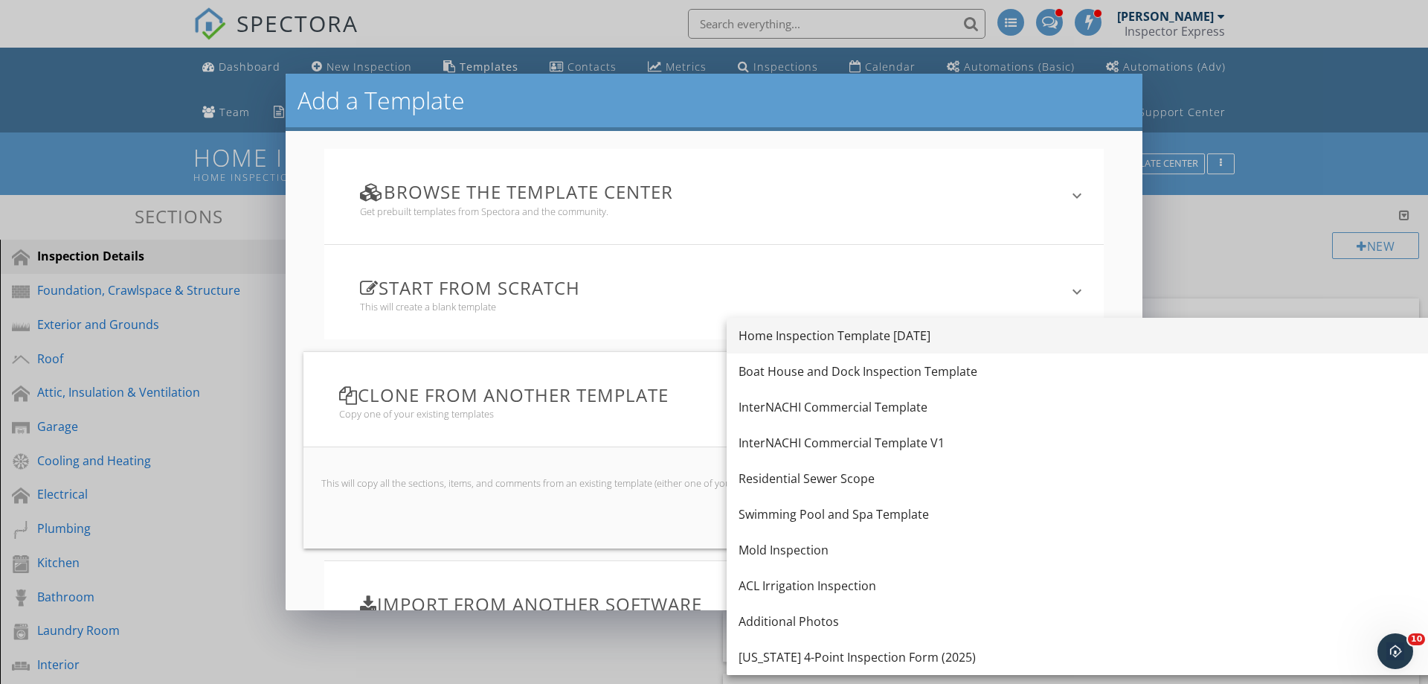
click at [814, 328] on div "Home Inspection Template 4/27/25" at bounding box center [1131, 336] width 784 height 18
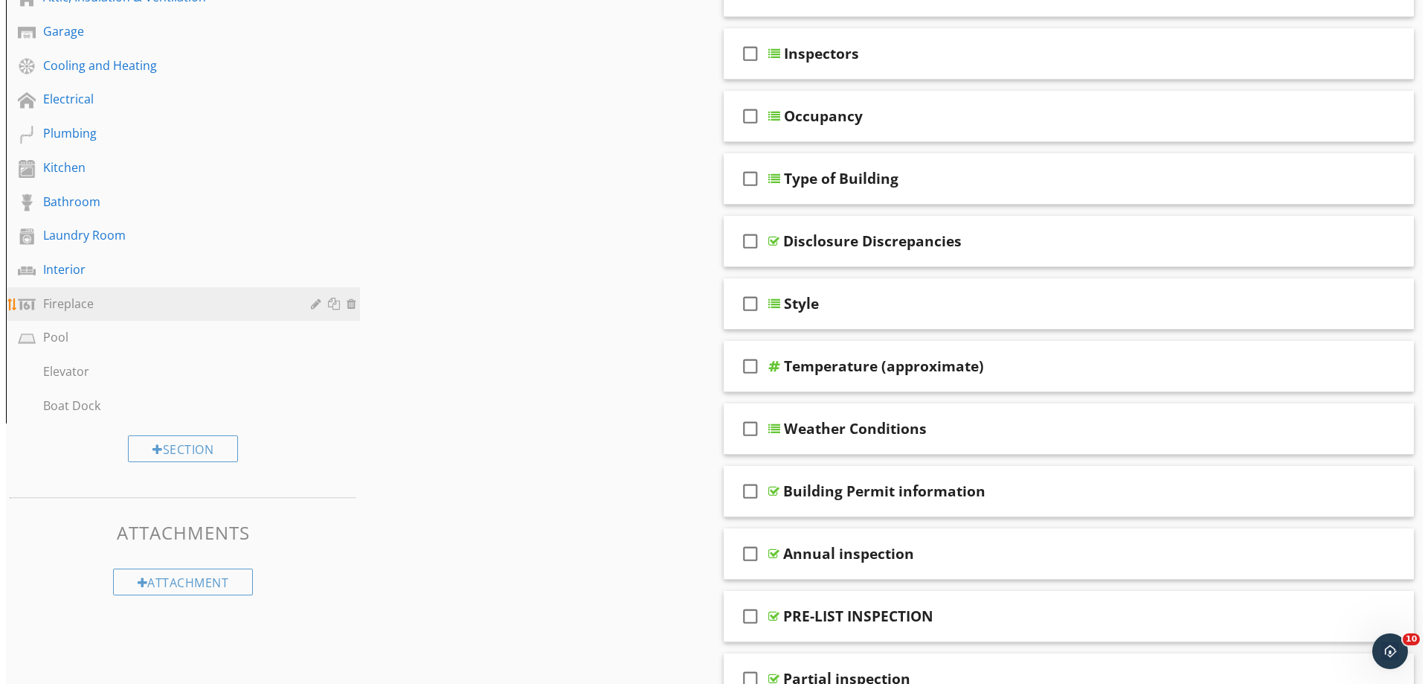
scroll to position [446, 0]
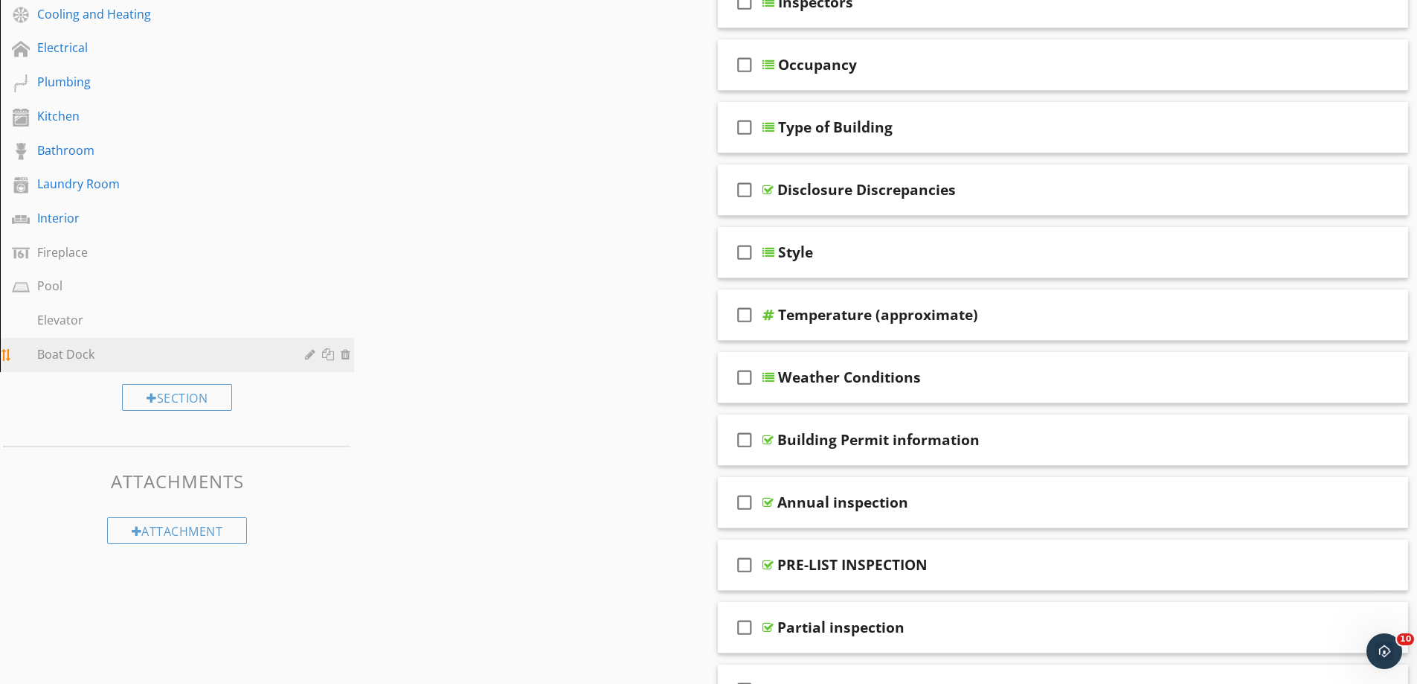
click at [345, 356] on div at bounding box center [347, 354] width 13 height 12
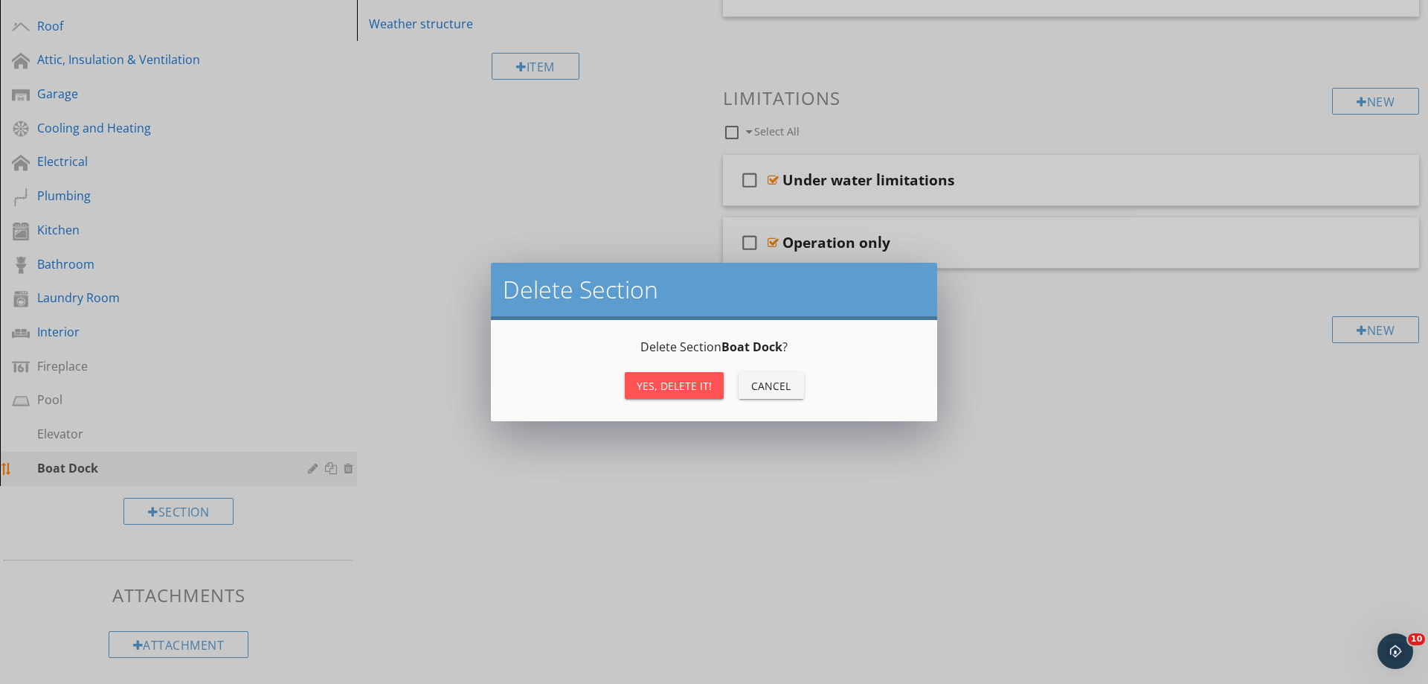
scroll to position [332, 0]
click at [669, 382] on div "Yes, Delete it!" at bounding box center [674, 386] width 75 height 16
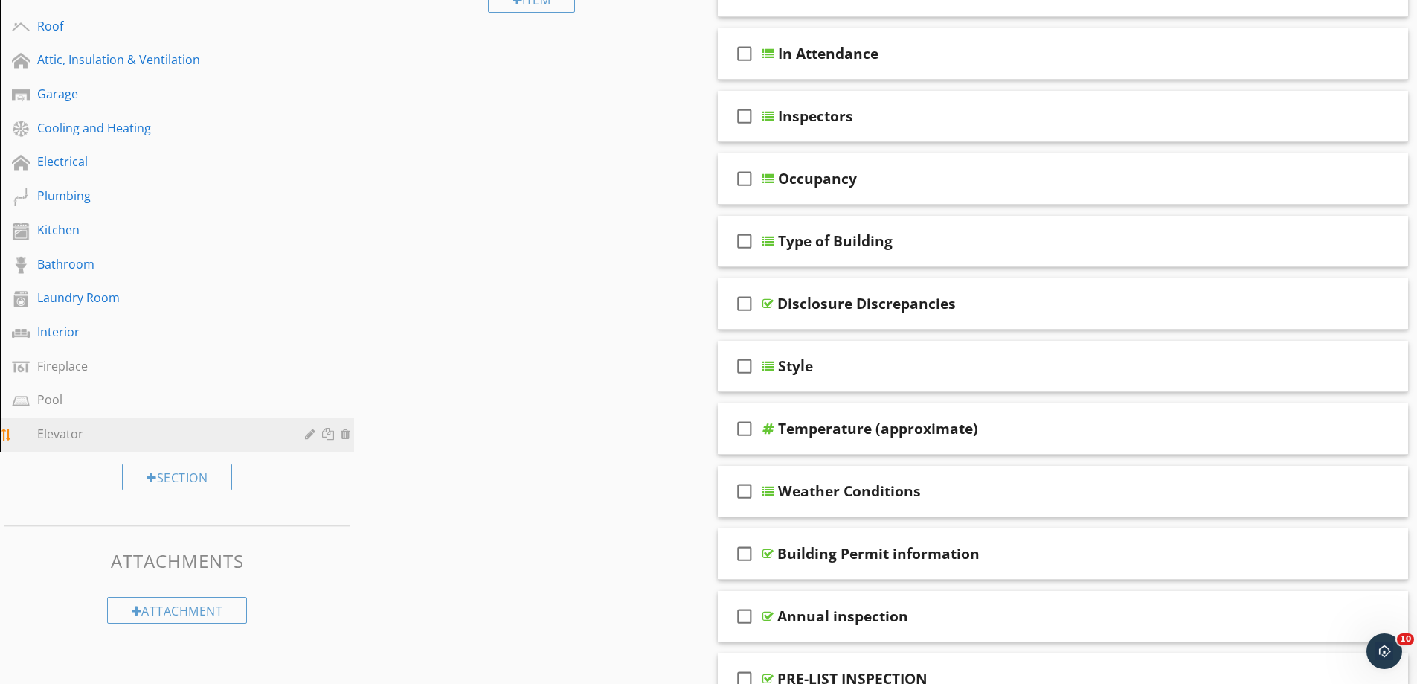
click at [345, 435] on div at bounding box center [347, 434] width 13 height 12
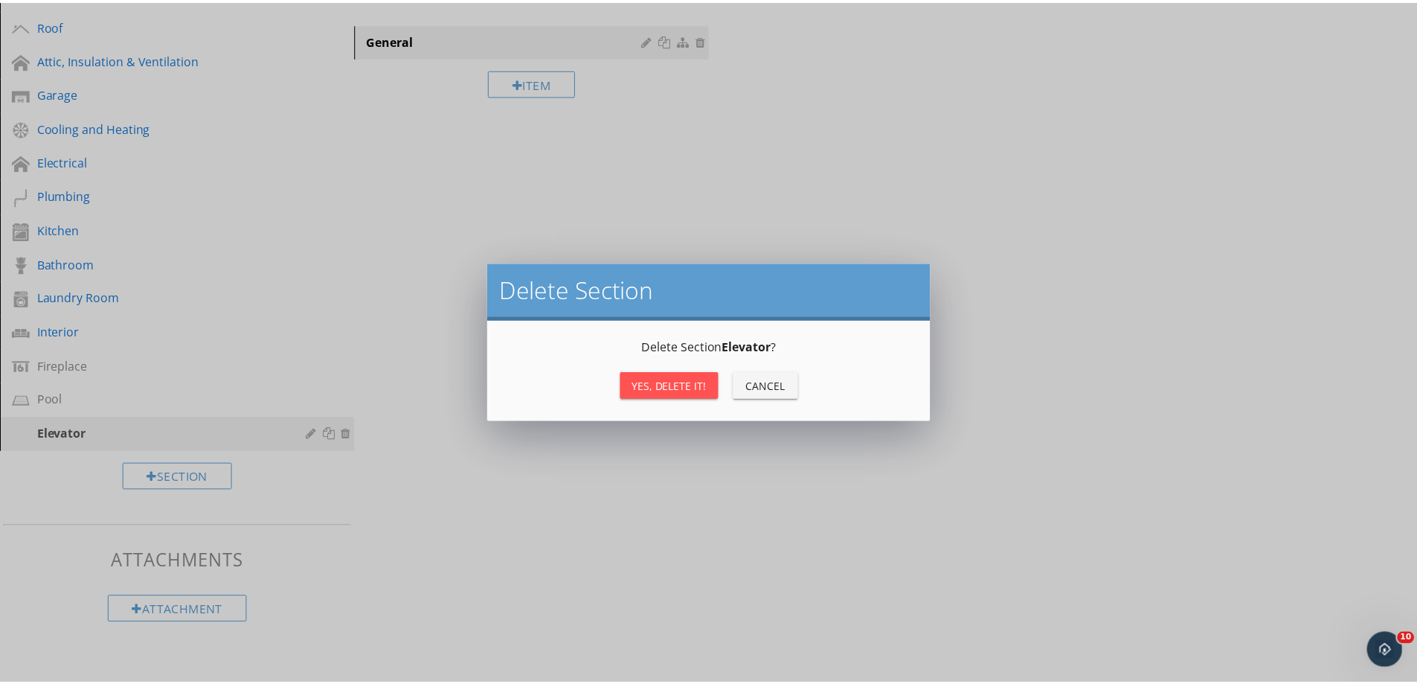
scroll to position [298, 0]
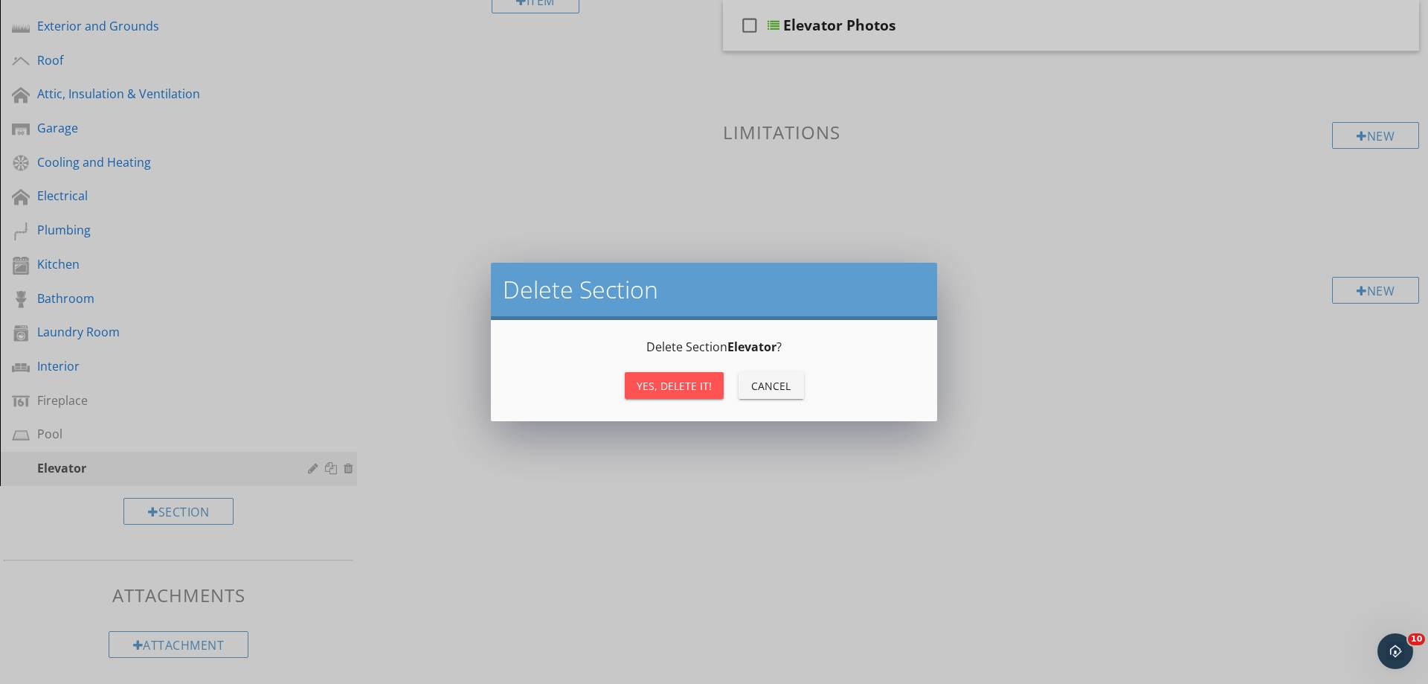
click at [669, 385] on div "Yes, Delete it!" at bounding box center [674, 386] width 75 height 16
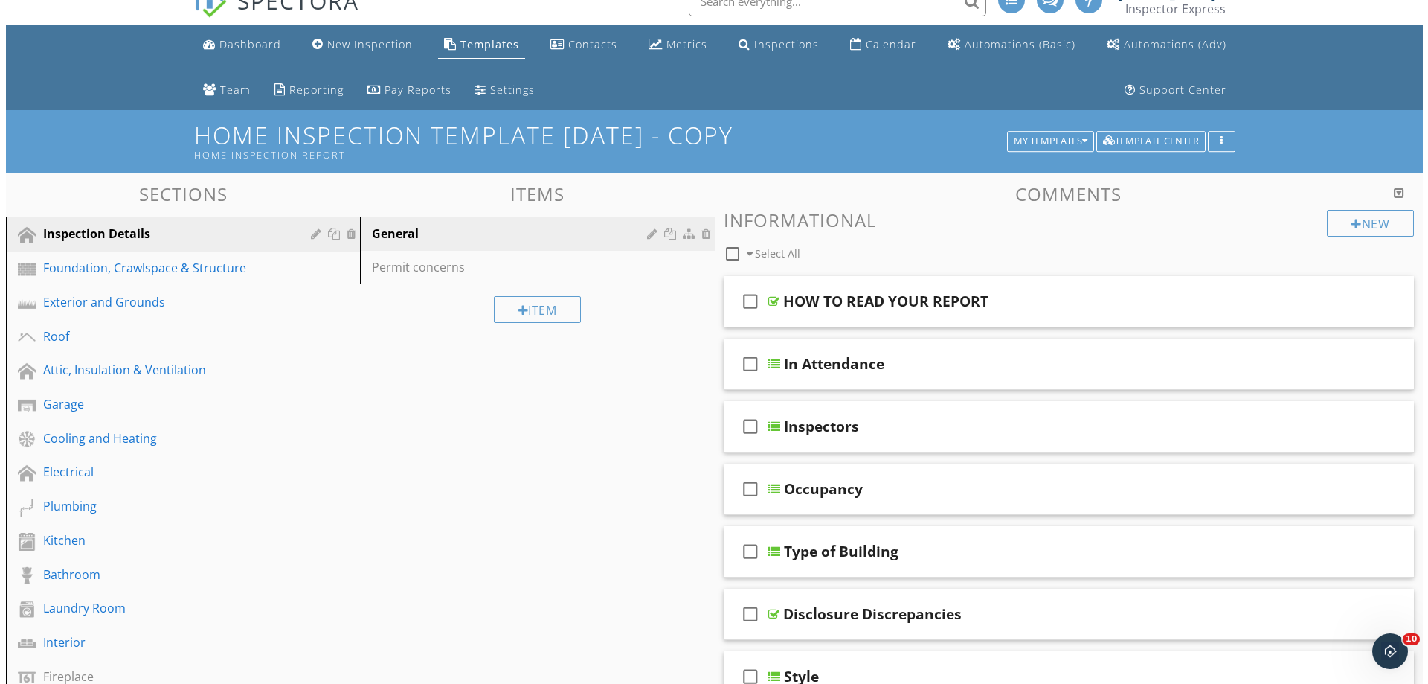
scroll to position [1, 0]
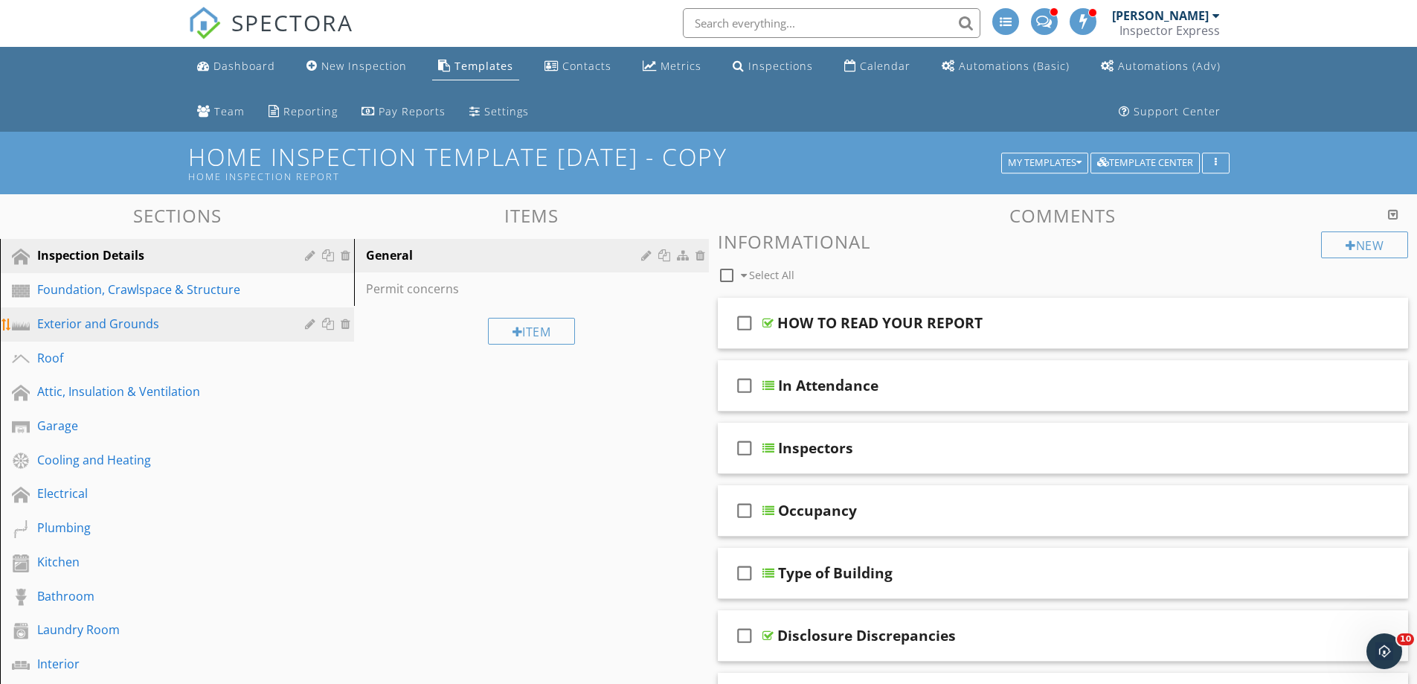
click at [310, 324] on div at bounding box center [312, 324] width 14 height 12
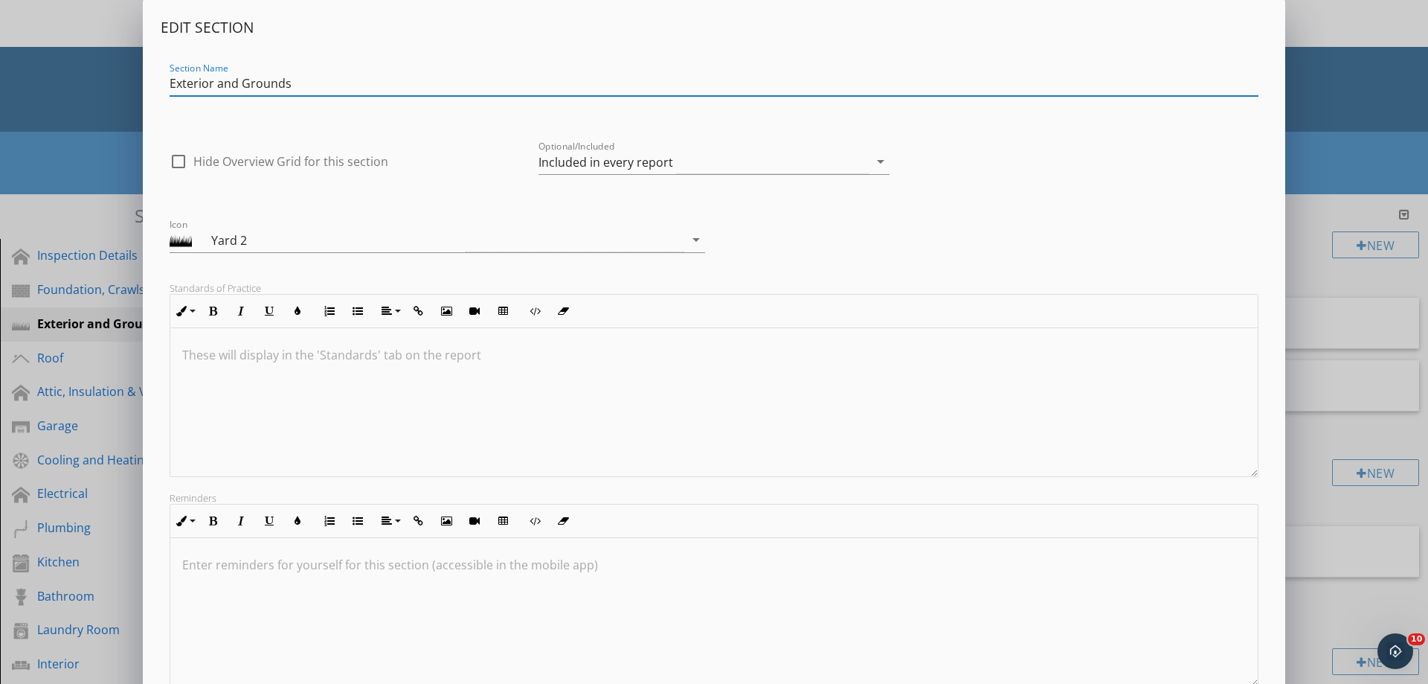
click at [177, 161] on div at bounding box center [178, 161] width 25 height 25
checkbox input "true"
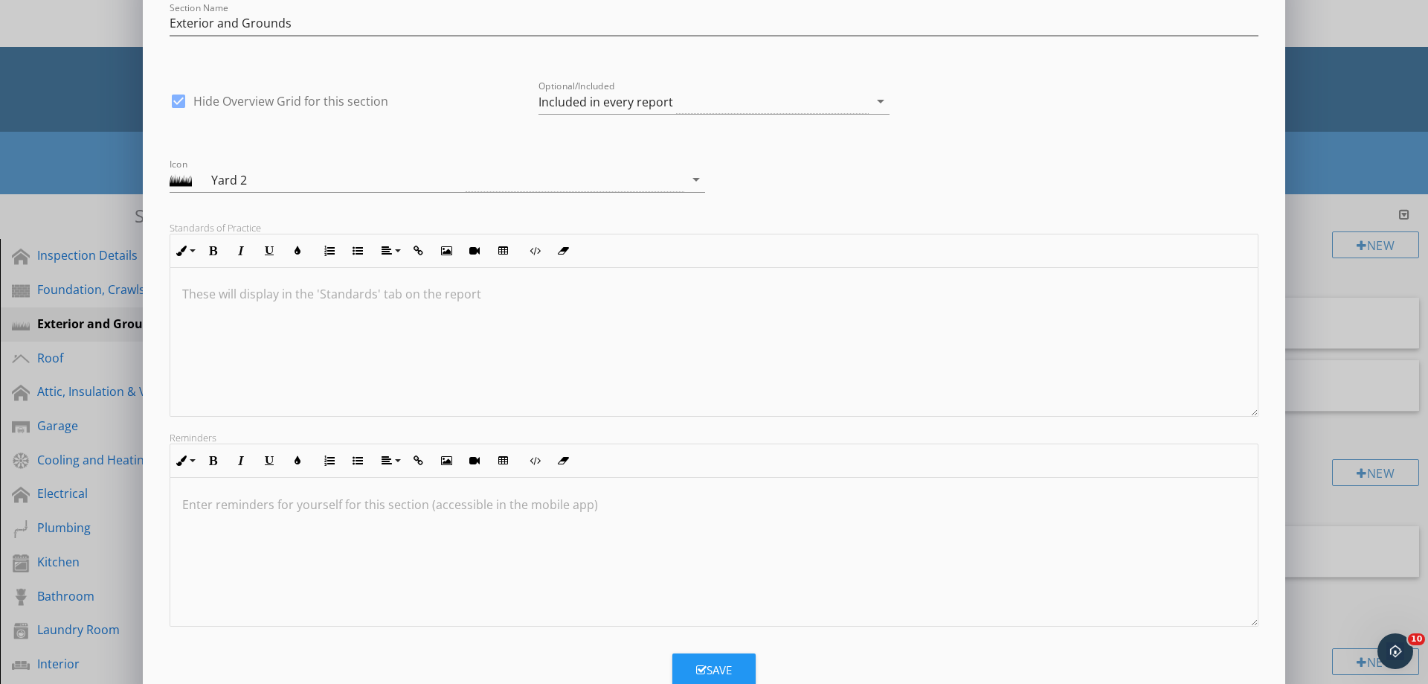
scroll to position [104, 0]
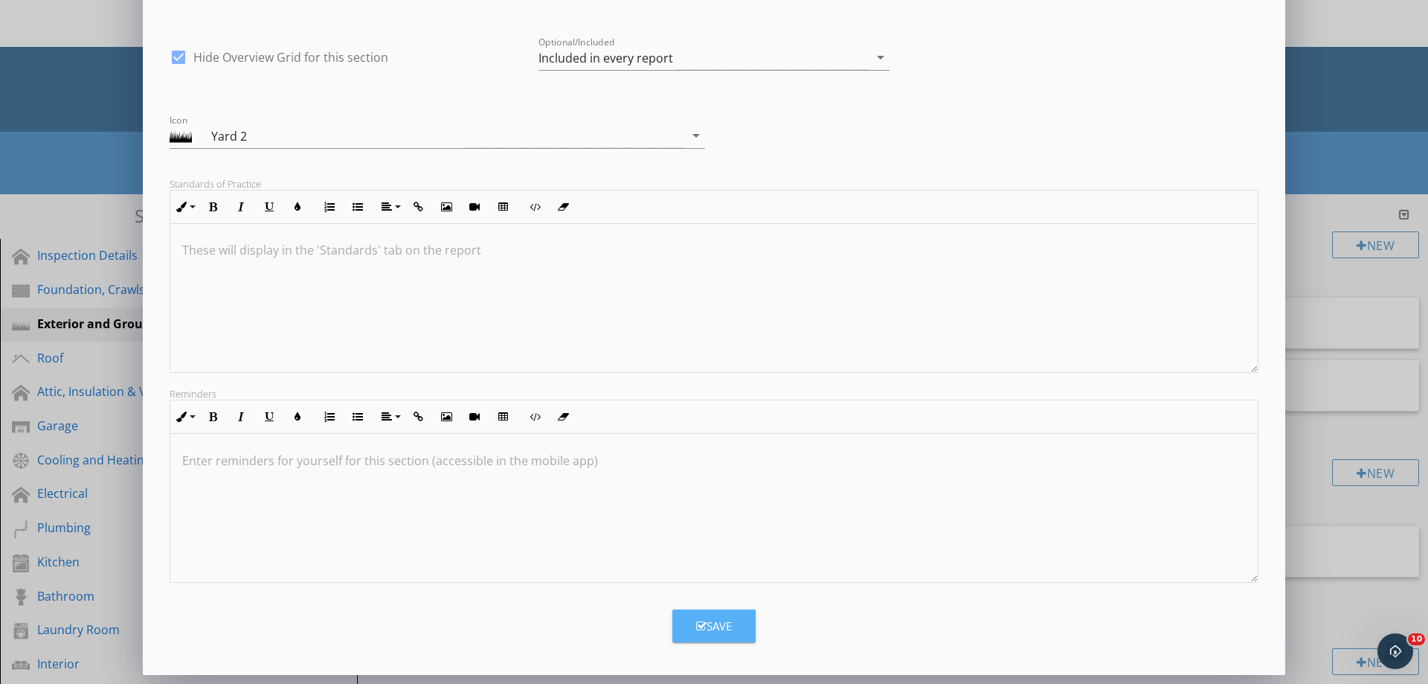
click at [722, 629] on div "Save" at bounding box center [714, 625] width 36 height 17
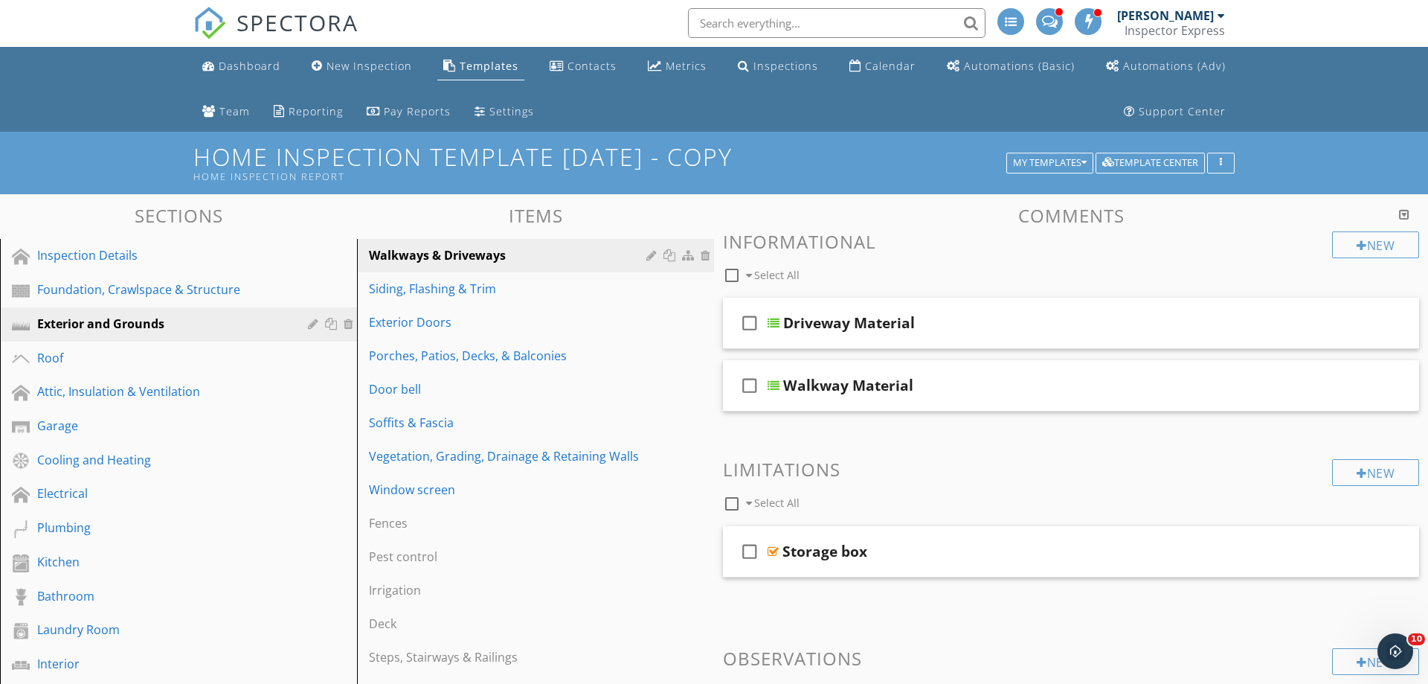
scroll to position [0, 0]
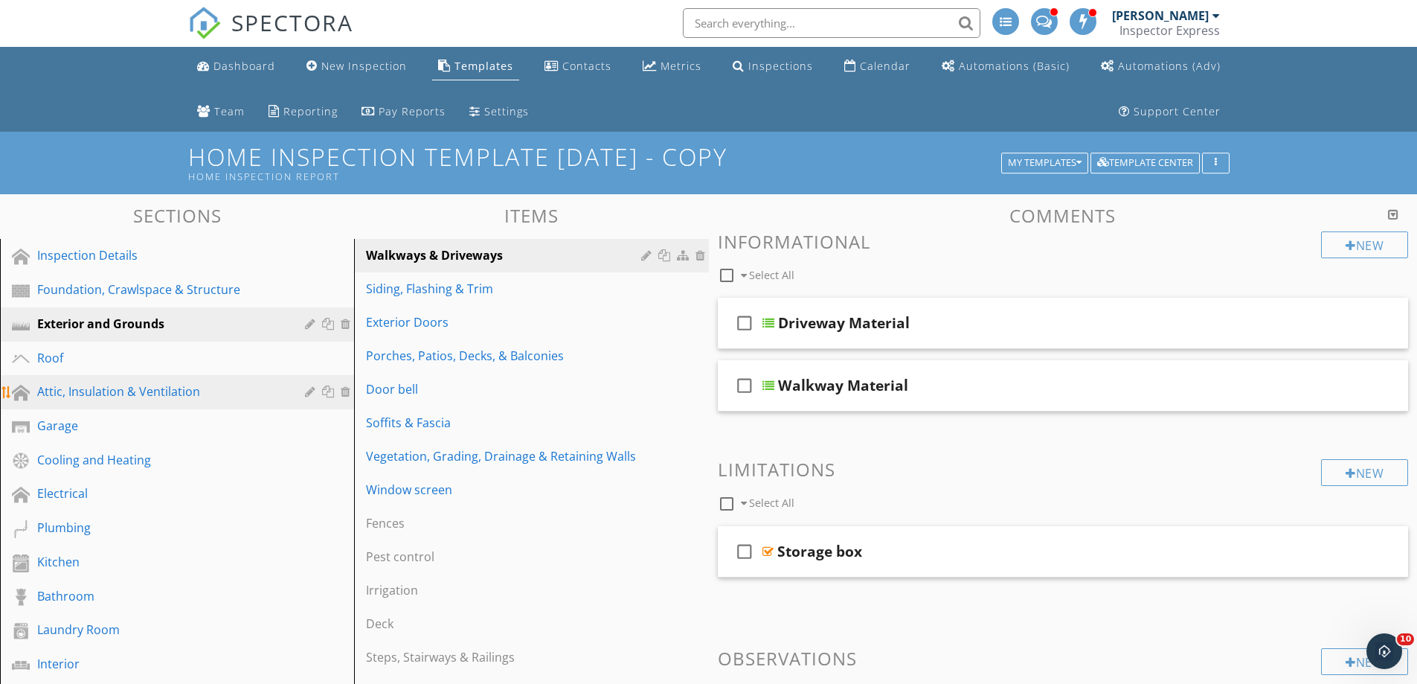
click at [309, 391] on div at bounding box center [312, 391] width 14 height 12
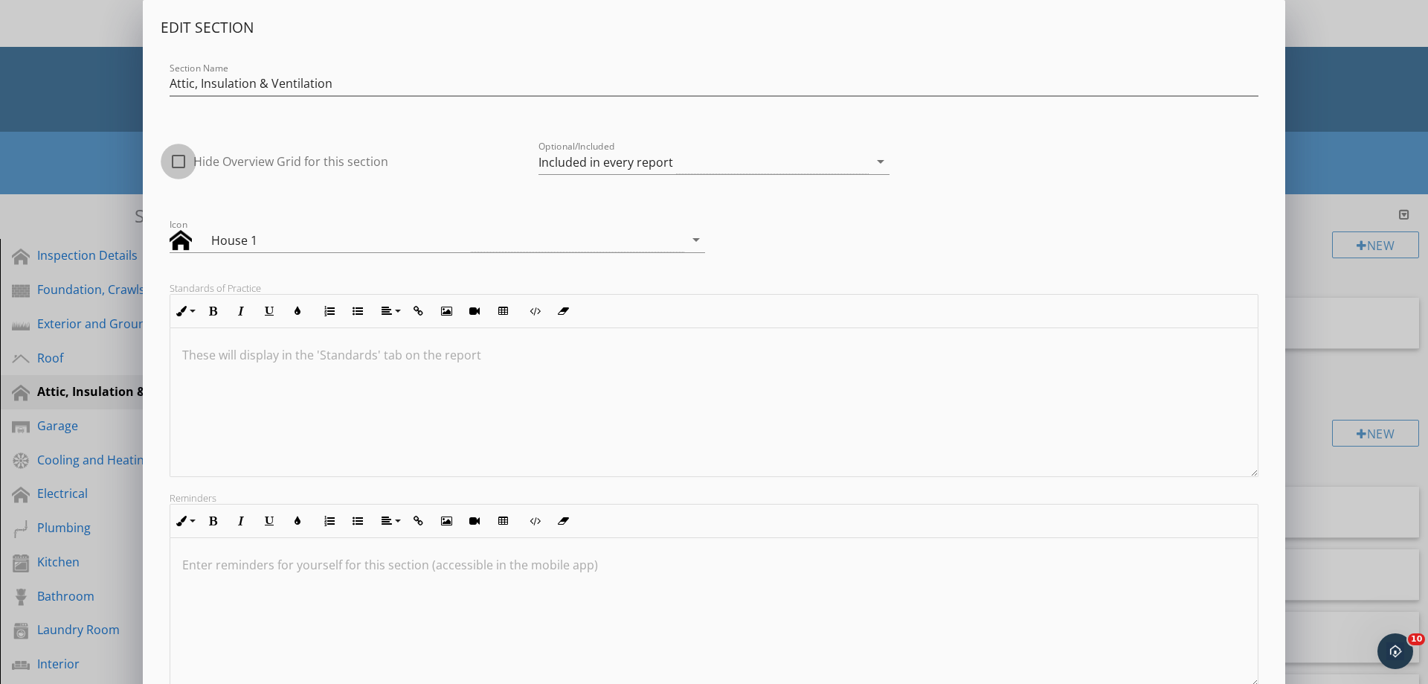
click at [180, 165] on div at bounding box center [178, 161] width 25 height 25
checkbox input "true"
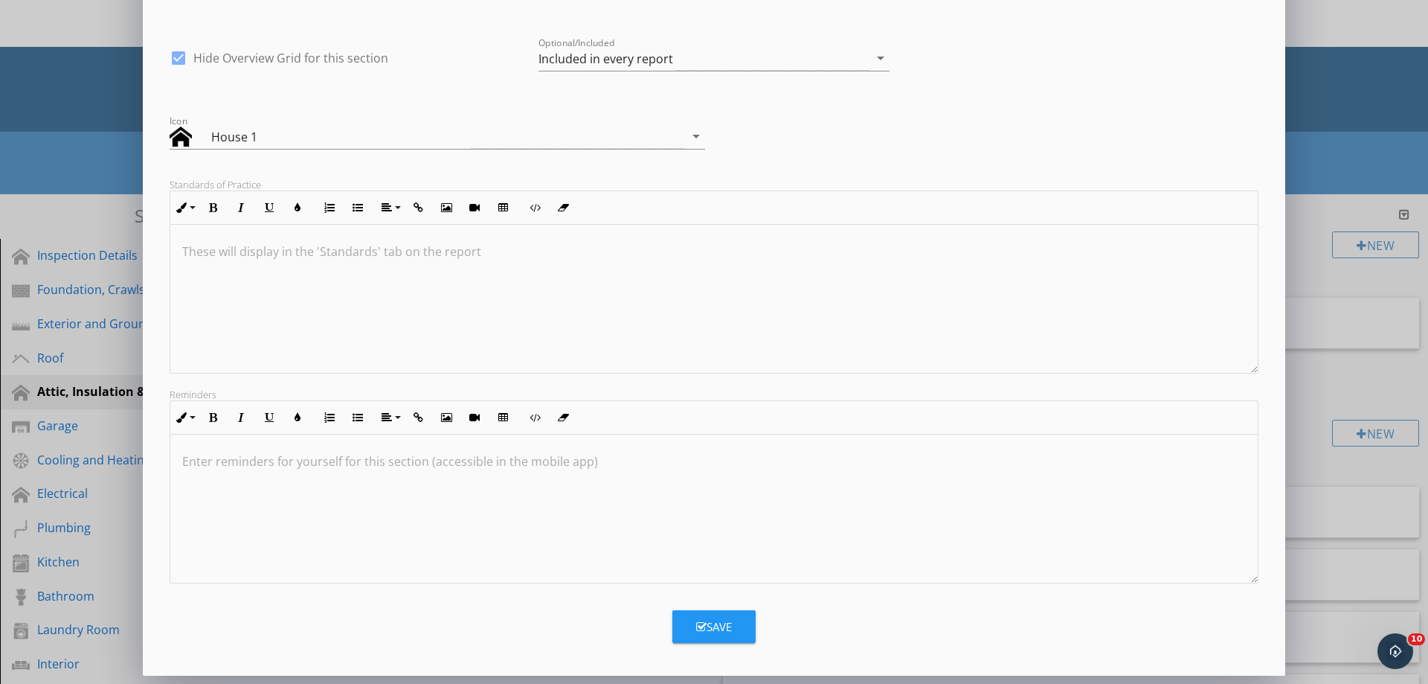
scroll to position [104, 0]
click at [709, 628] on div "Save" at bounding box center [714, 625] width 36 height 17
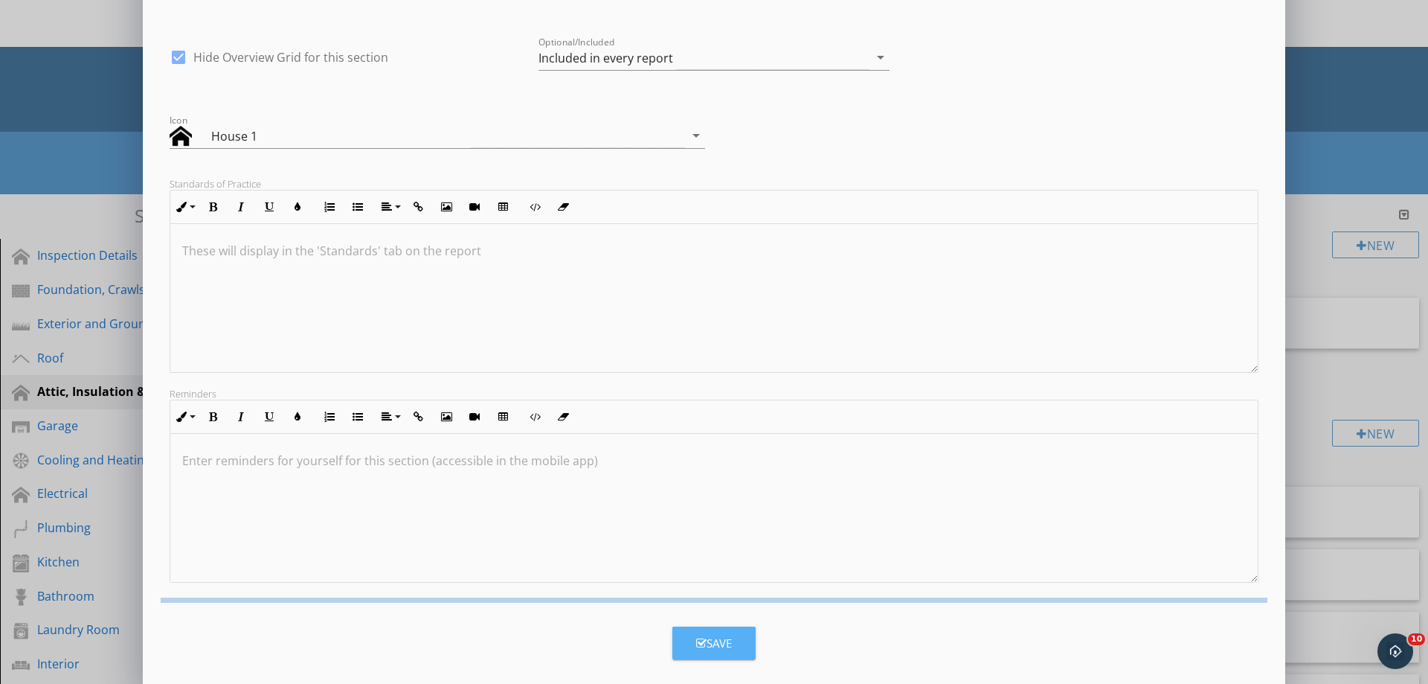
scroll to position [0, 0]
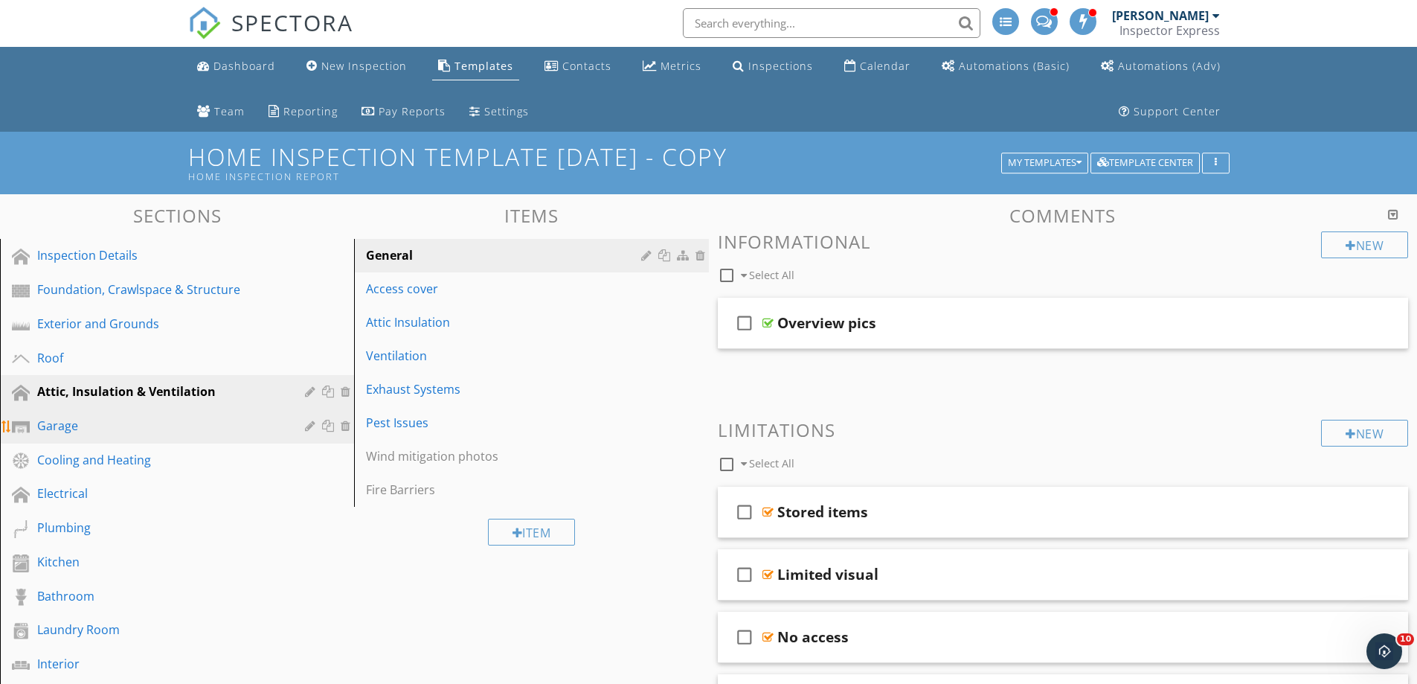
click at [306, 425] on div at bounding box center [312, 425] width 14 height 12
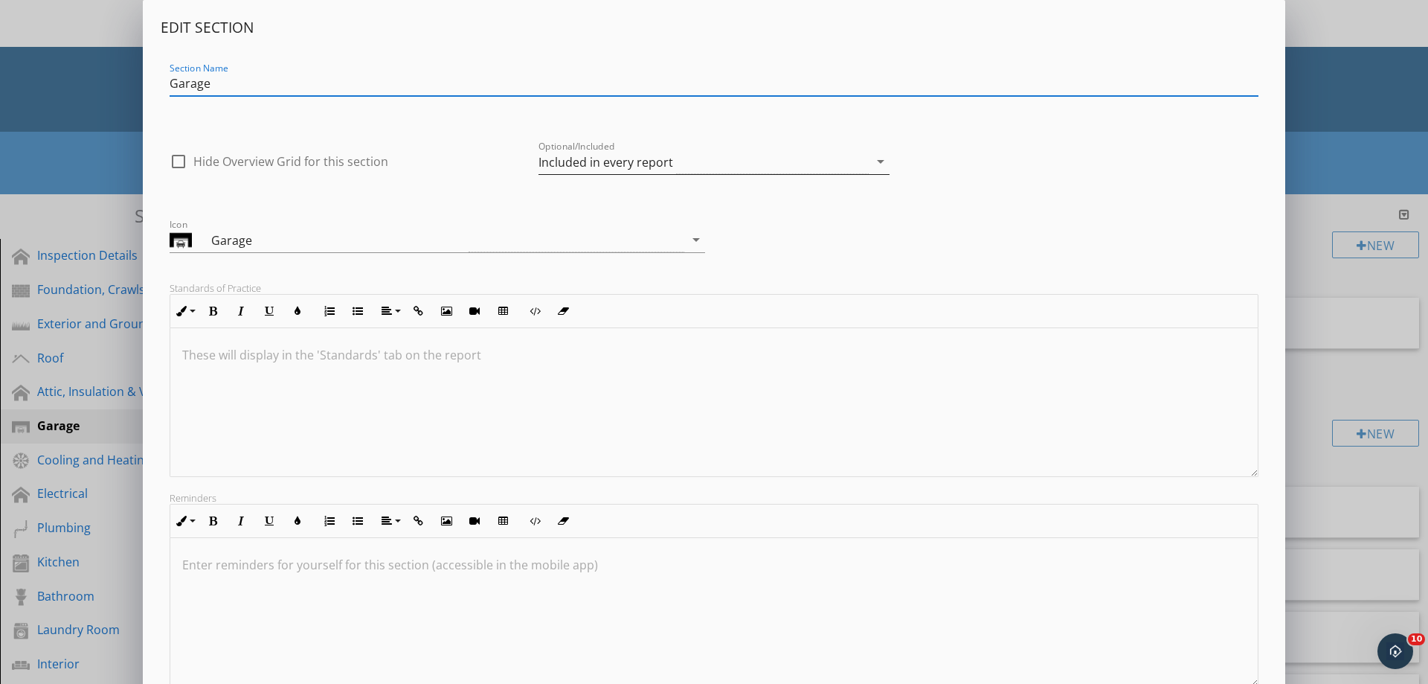
click at [547, 163] on div "Included in every report" at bounding box center [605, 161] width 135 height 13
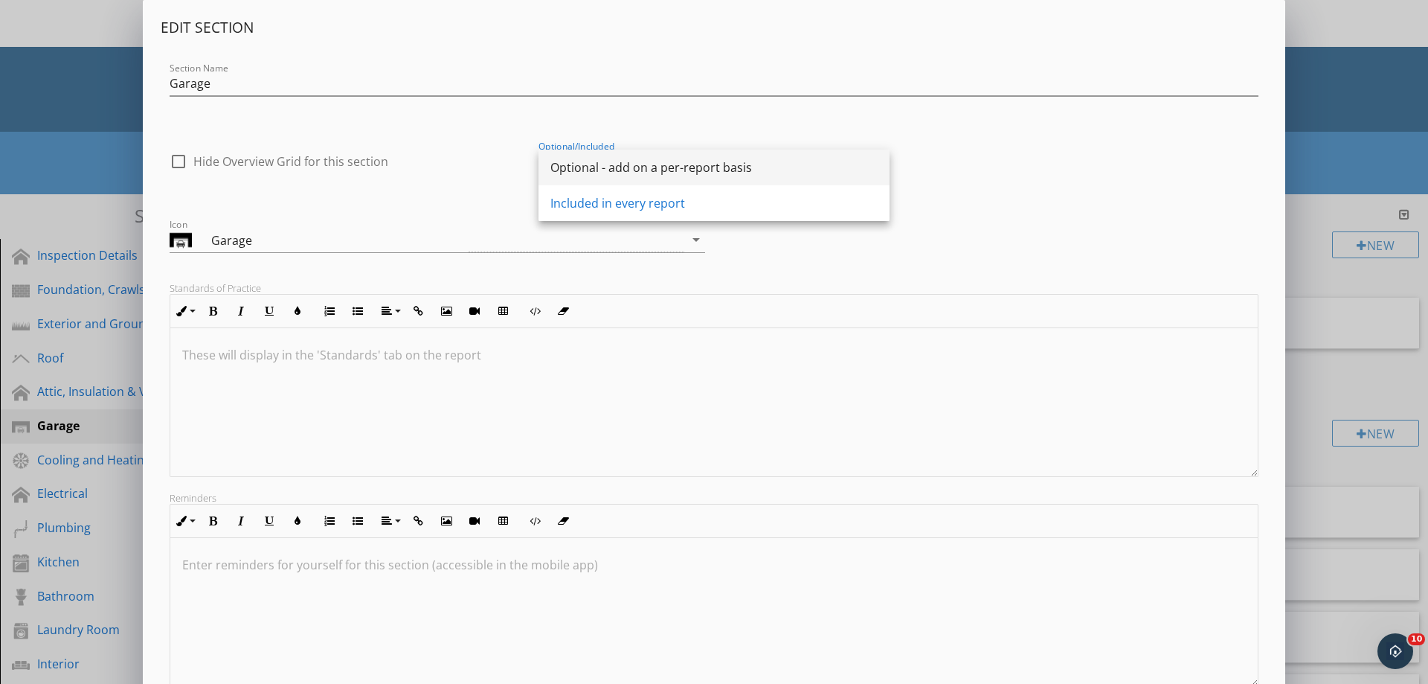
click at [564, 167] on div "Optional - add on a per-report basis" at bounding box center [713, 167] width 327 height 18
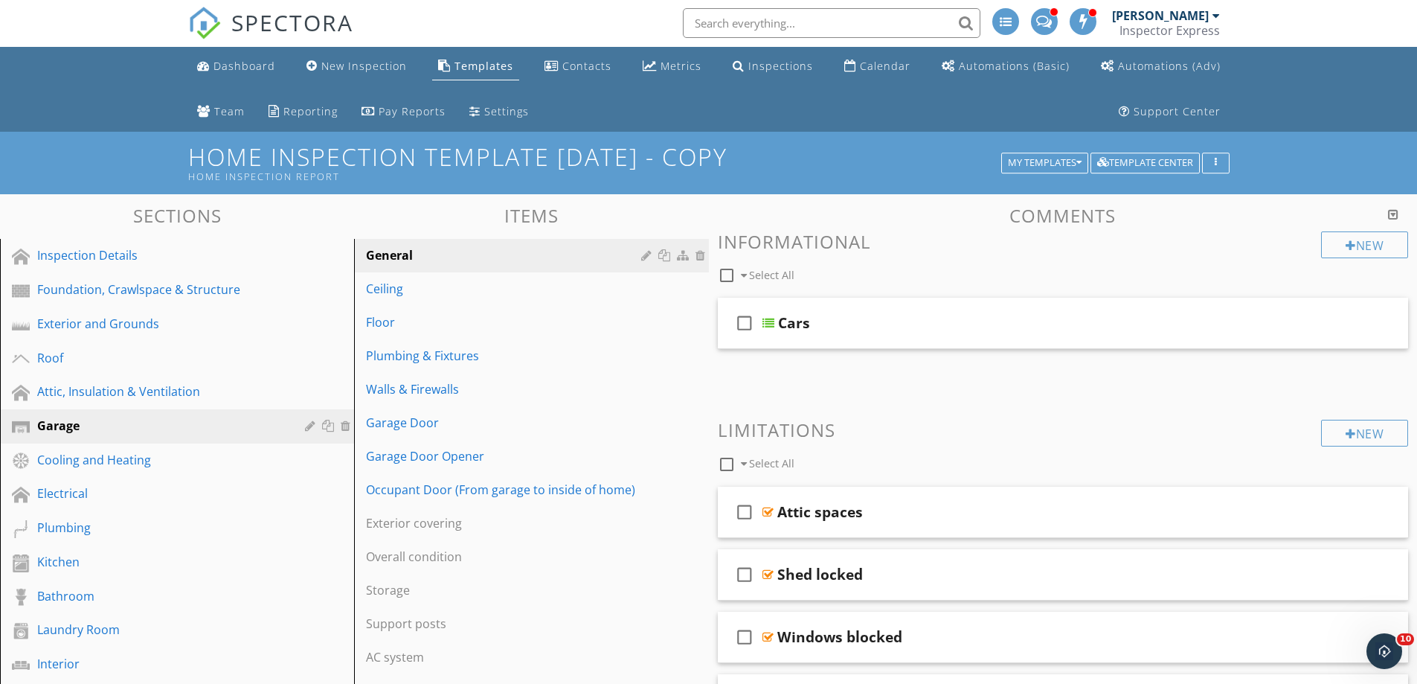
click at [60, 173] on div at bounding box center [708, 342] width 1417 height 684
click at [89, 318] on div "Exterior and Grounds" at bounding box center [160, 324] width 246 height 18
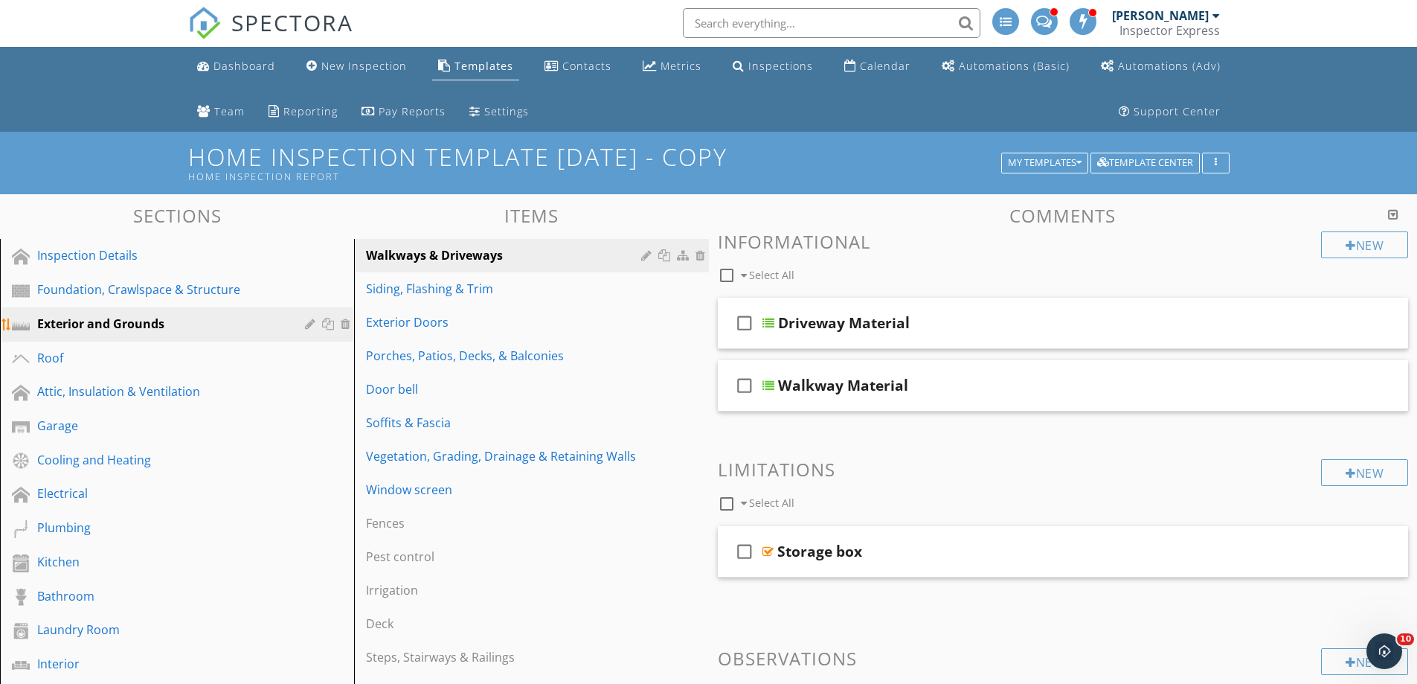
click at [307, 321] on div at bounding box center [312, 324] width 14 height 12
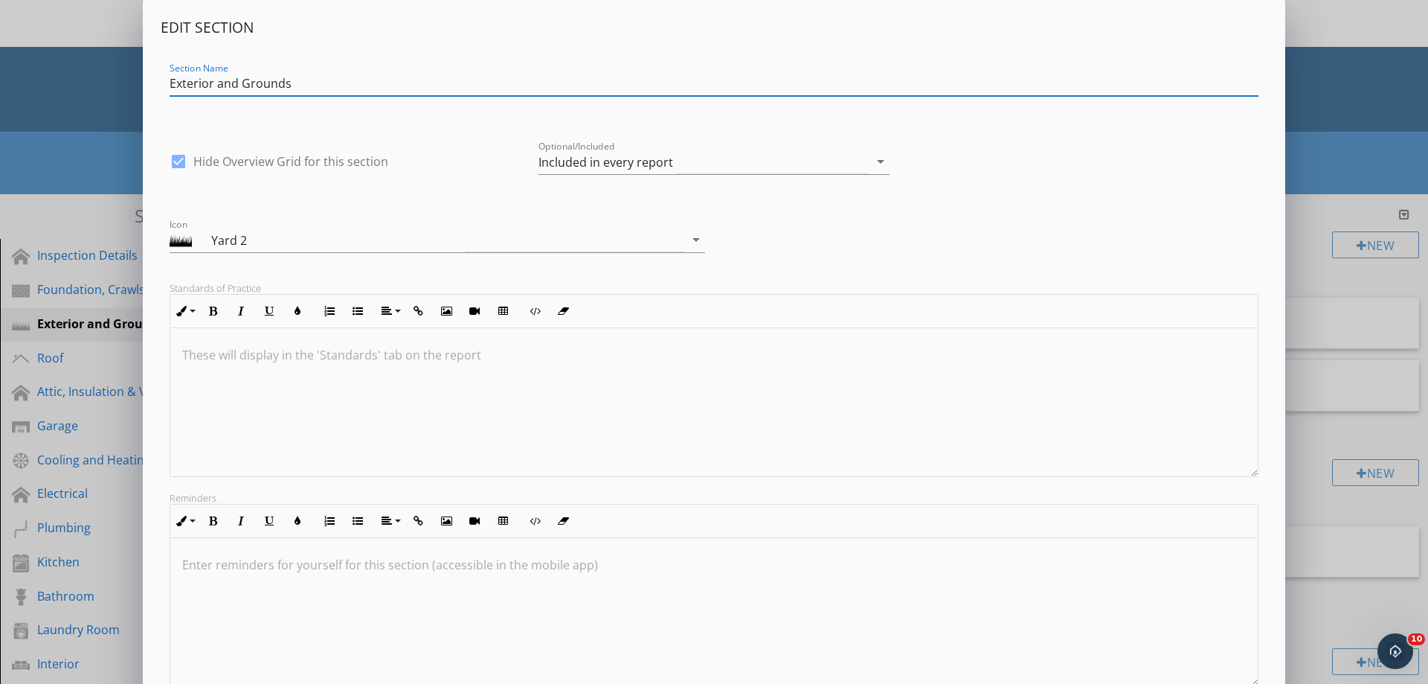
click at [179, 161] on div at bounding box center [178, 161] width 25 height 25
checkbox input "false"
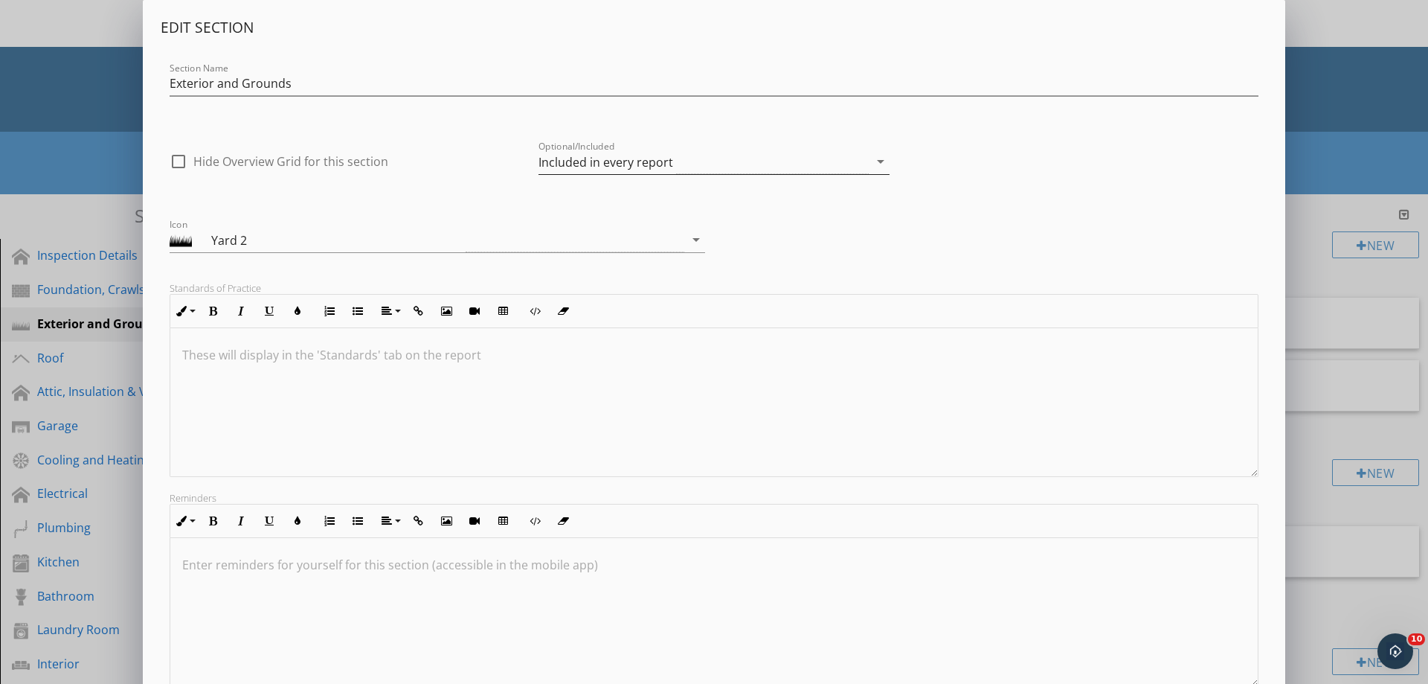
click at [541, 163] on div "Included in every report" at bounding box center [605, 161] width 135 height 13
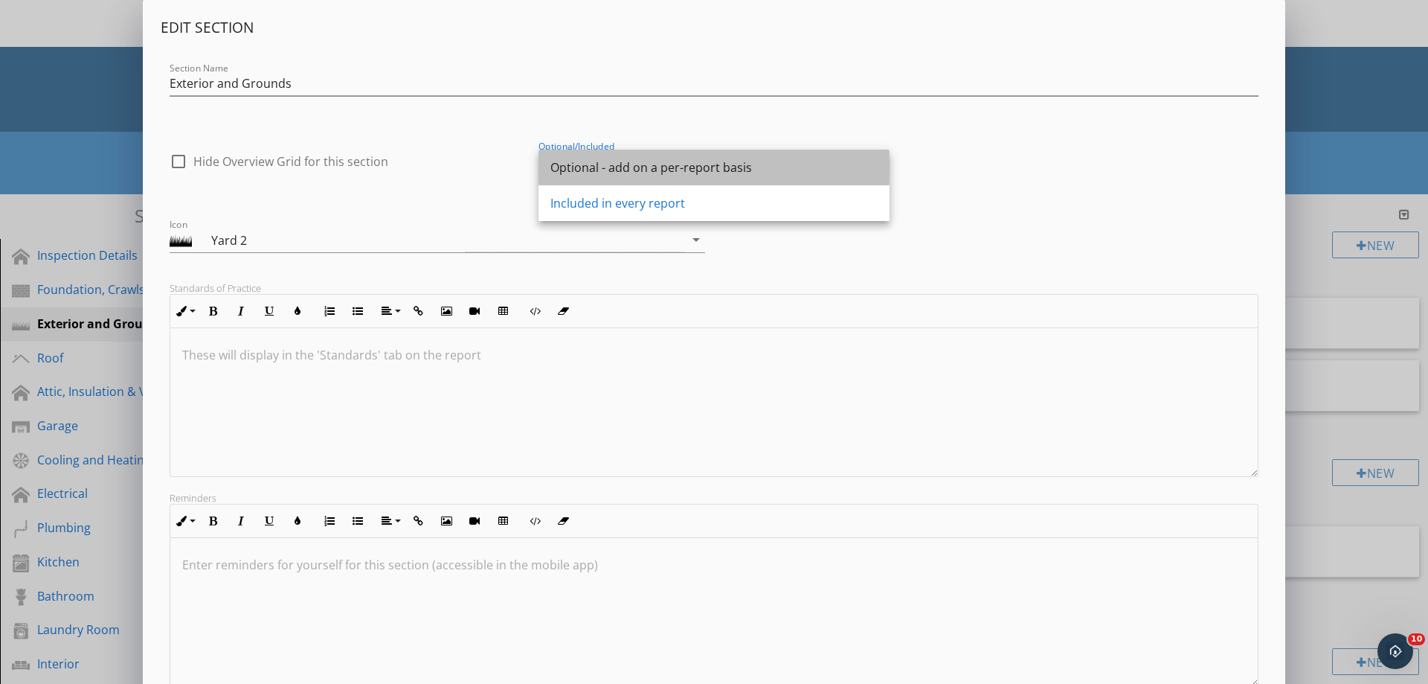
click at [563, 167] on div "Optional - add on a per-report basis" at bounding box center [713, 167] width 327 height 18
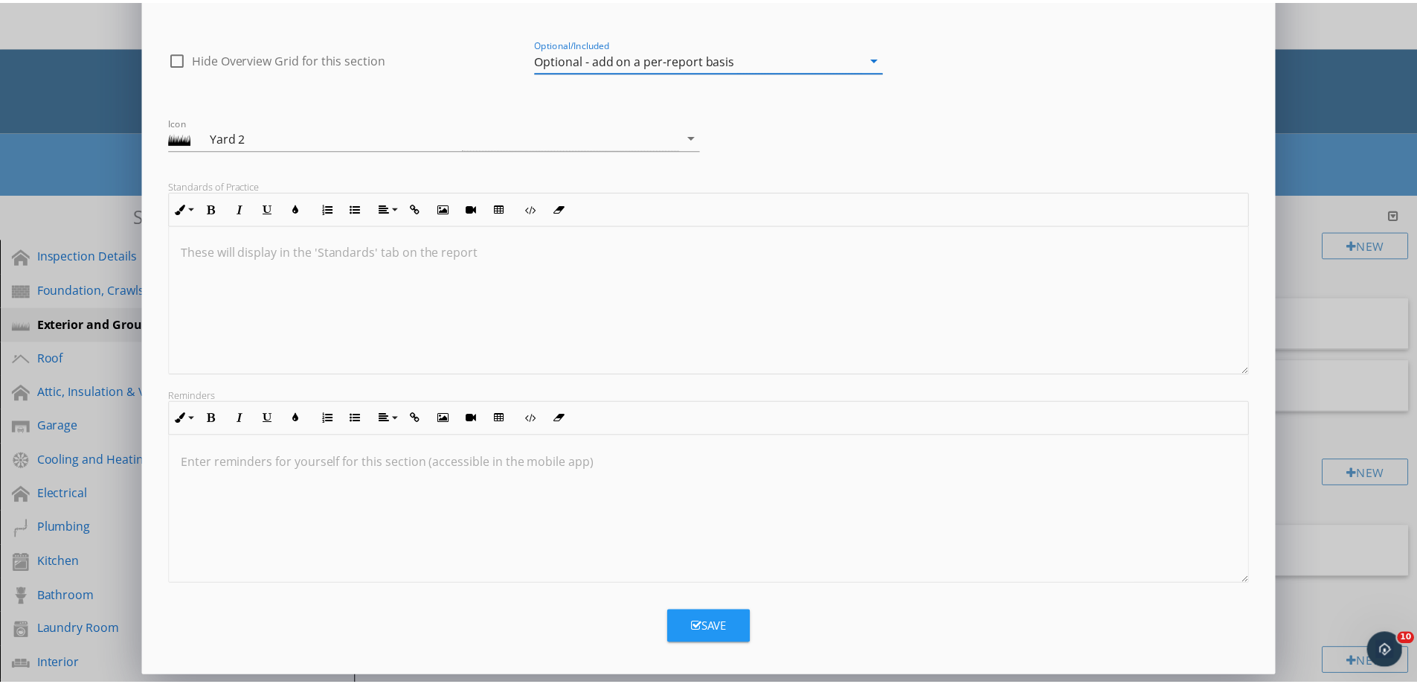
scroll to position [104, 0]
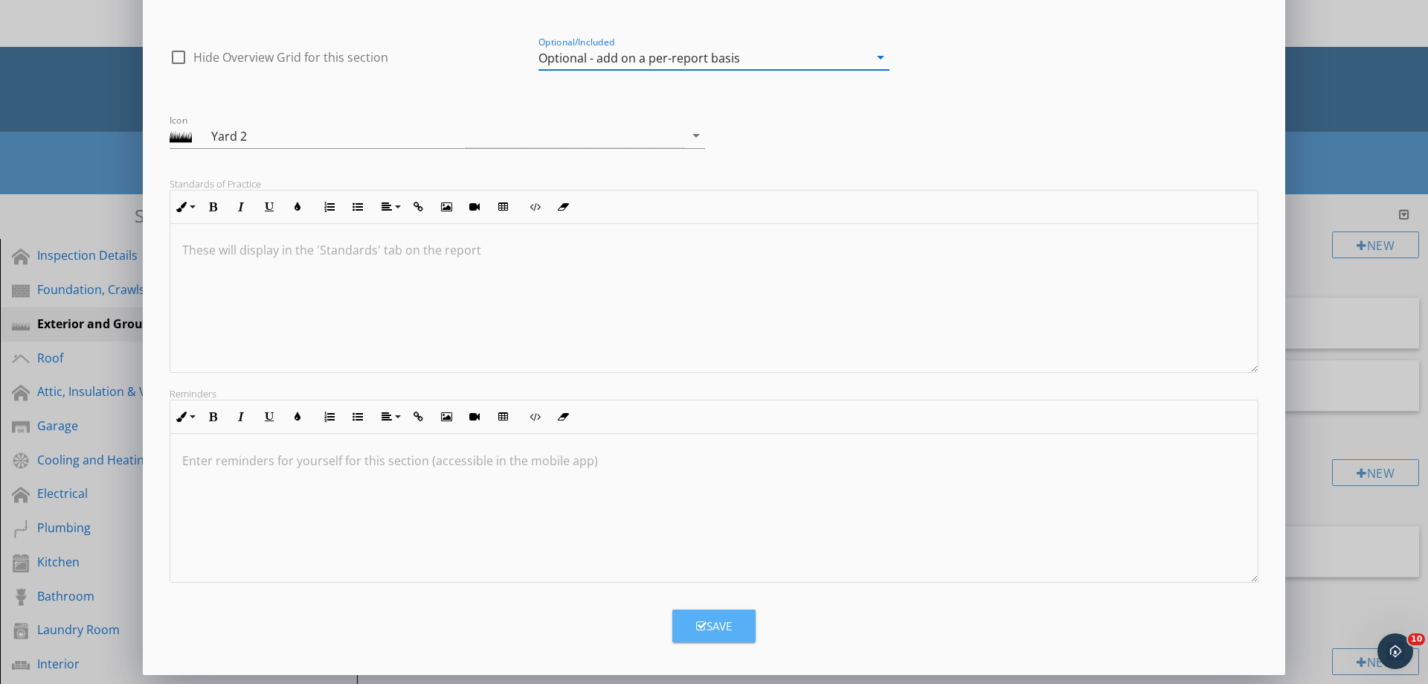
click at [733, 620] on button "Save" at bounding box center [713, 625] width 83 height 33
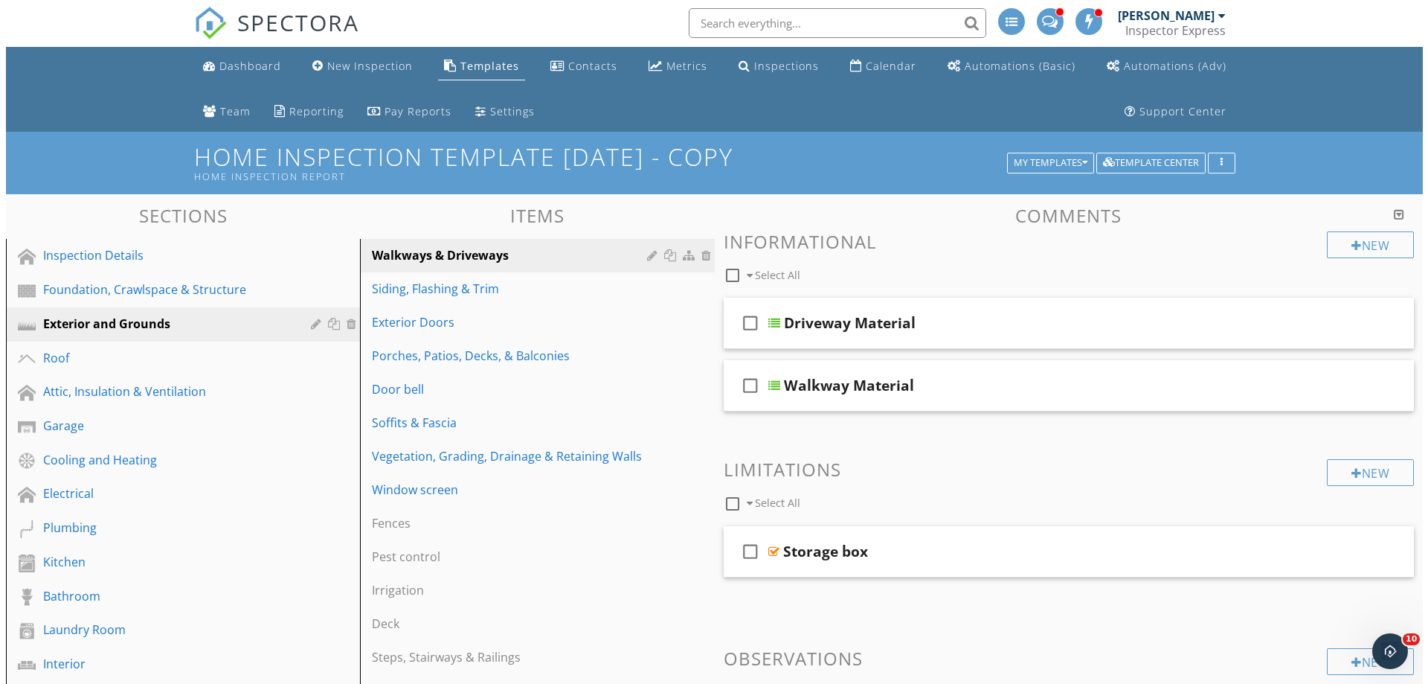
scroll to position [0, 0]
click at [307, 324] on div at bounding box center [312, 324] width 14 height 12
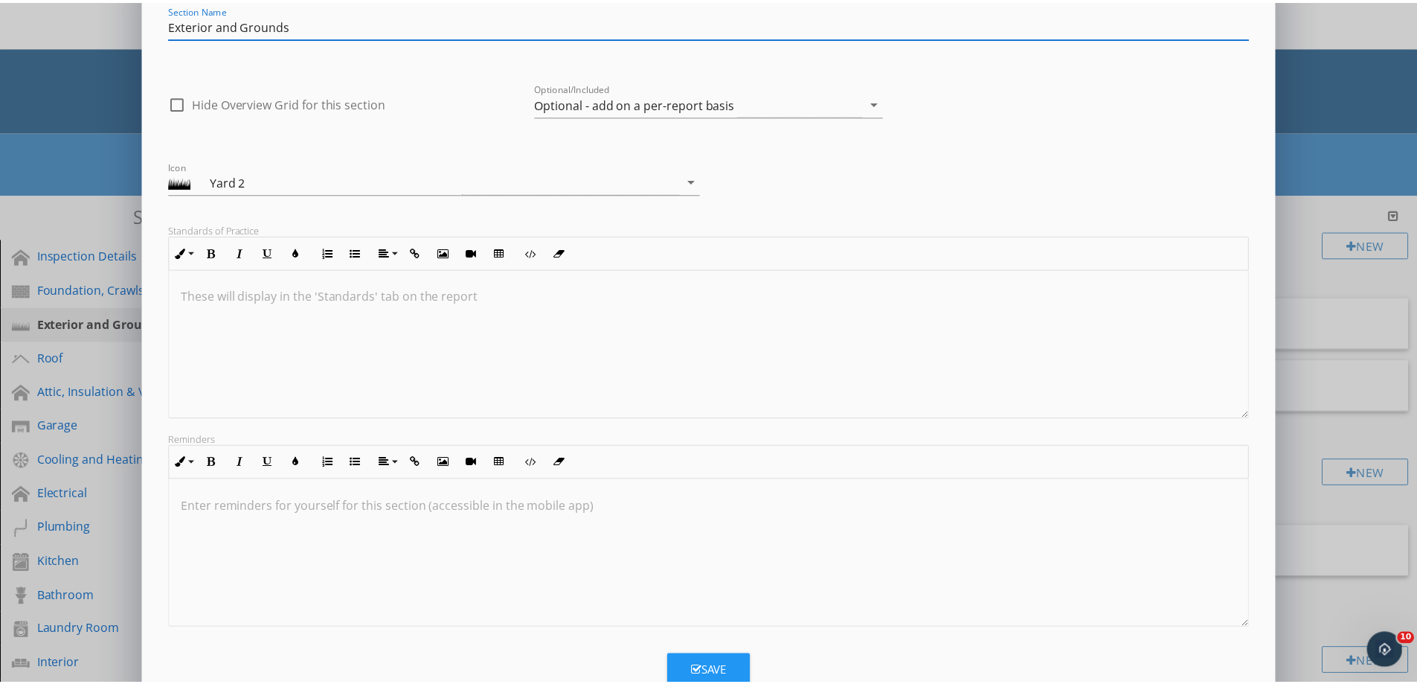
scroll to position [104, 0]
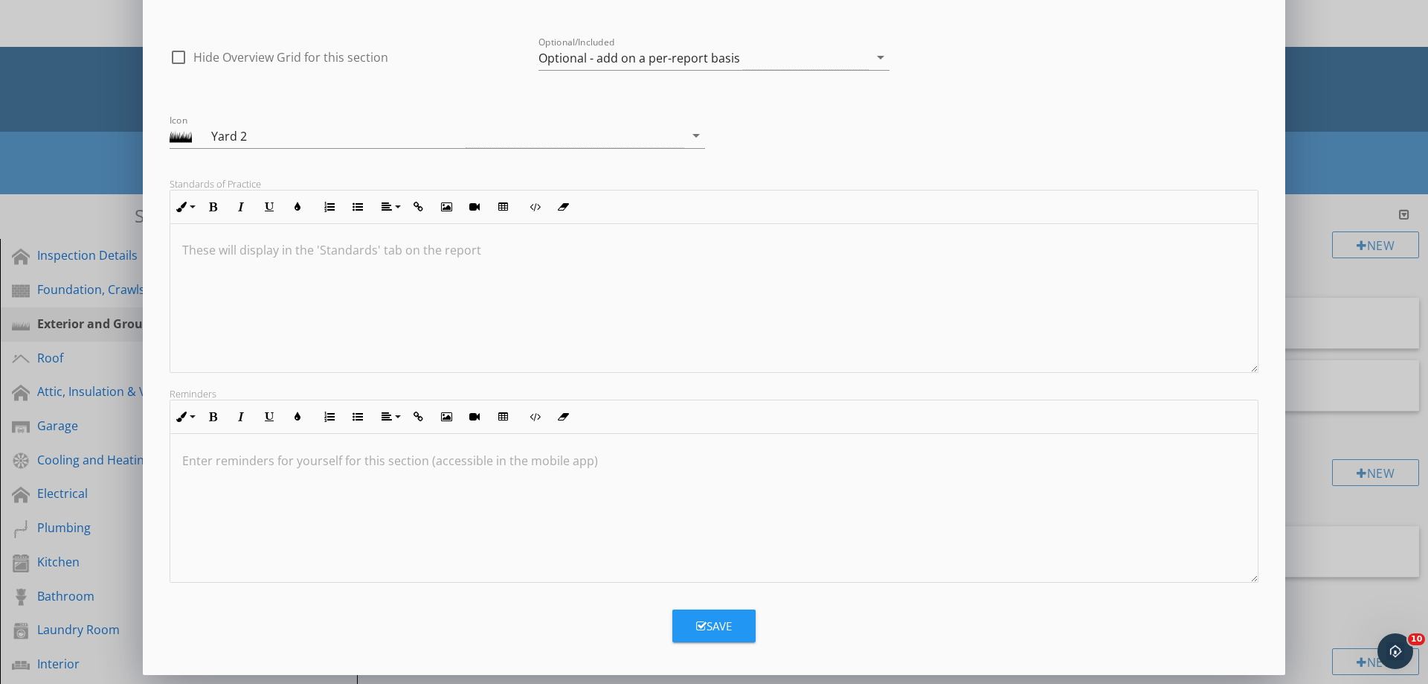
click at [738, 625] on button "Save" at bounding box center [713, 625] width 83 height 33
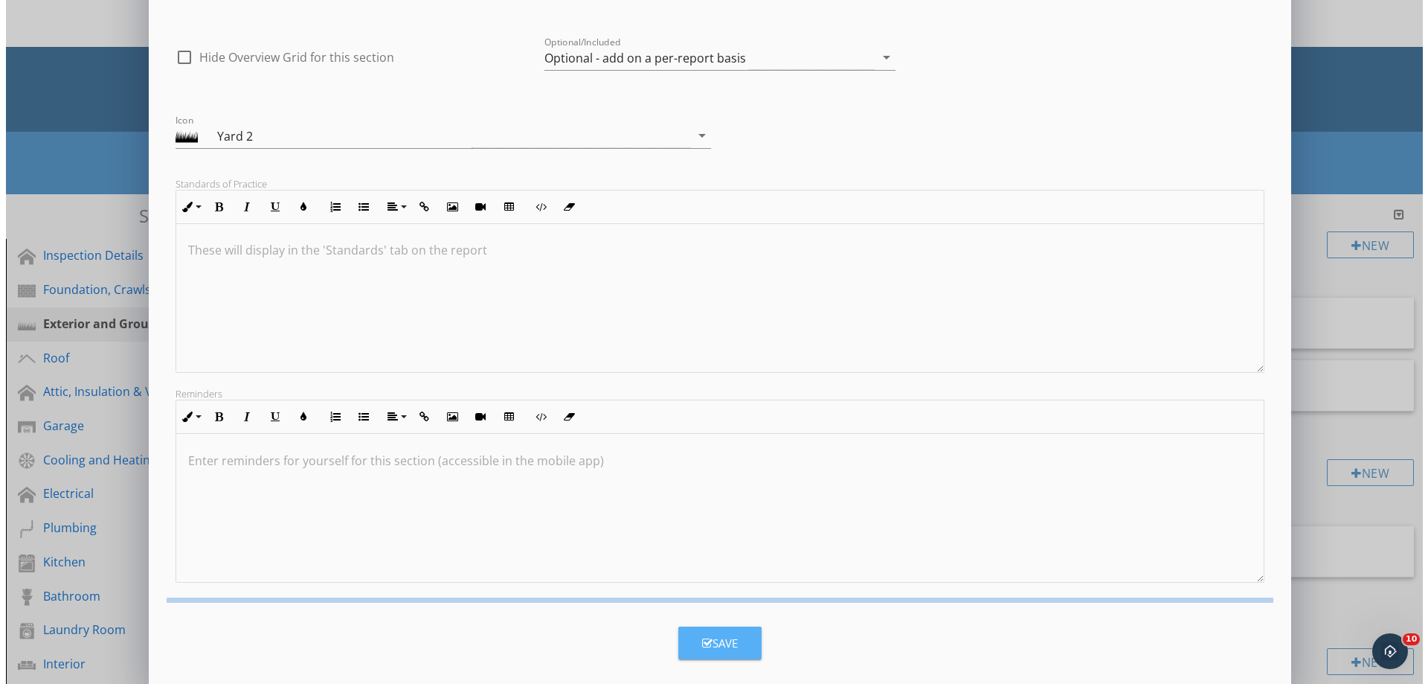
scroll to position [0, 0]
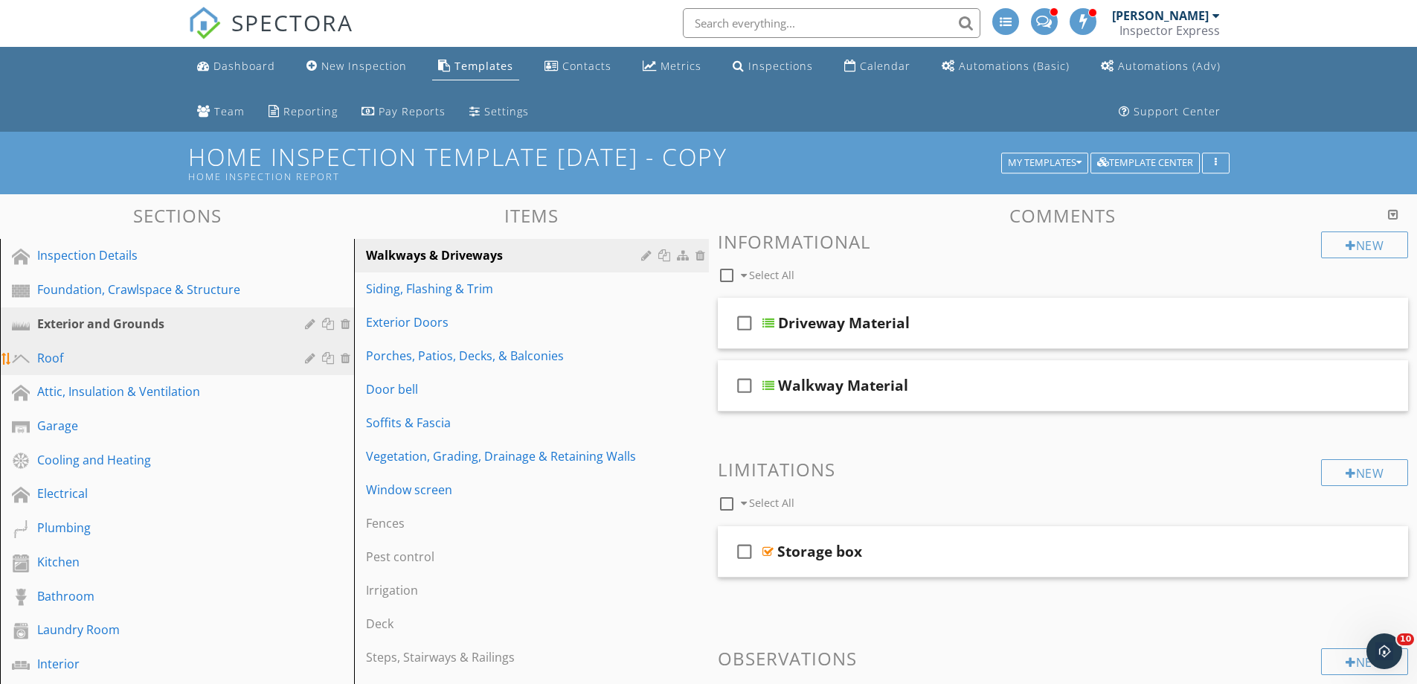
click at [126, 364] on div "Roof" at bounding box center [160, 358] width 246 height 18
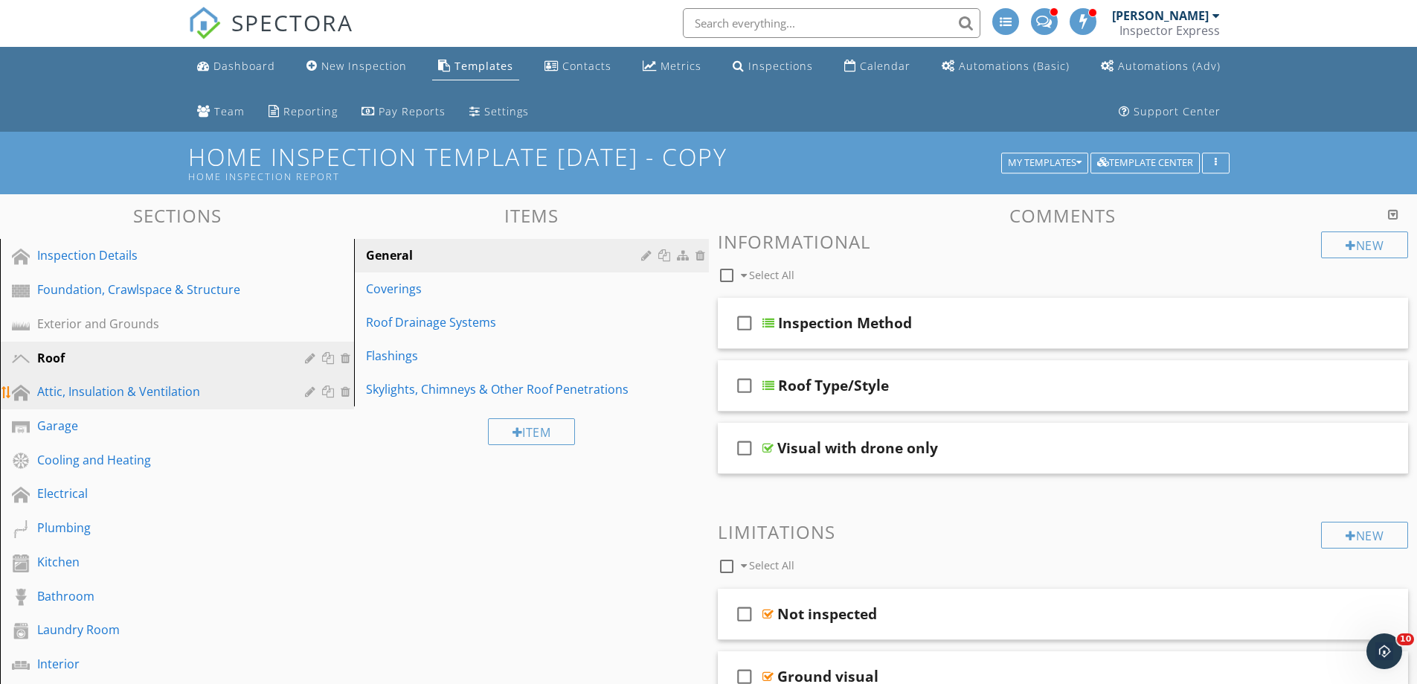
click at [187, 396] on div "Attic, Insulation & Ventilation" at bounding box center [160, 391] width 246 height 18
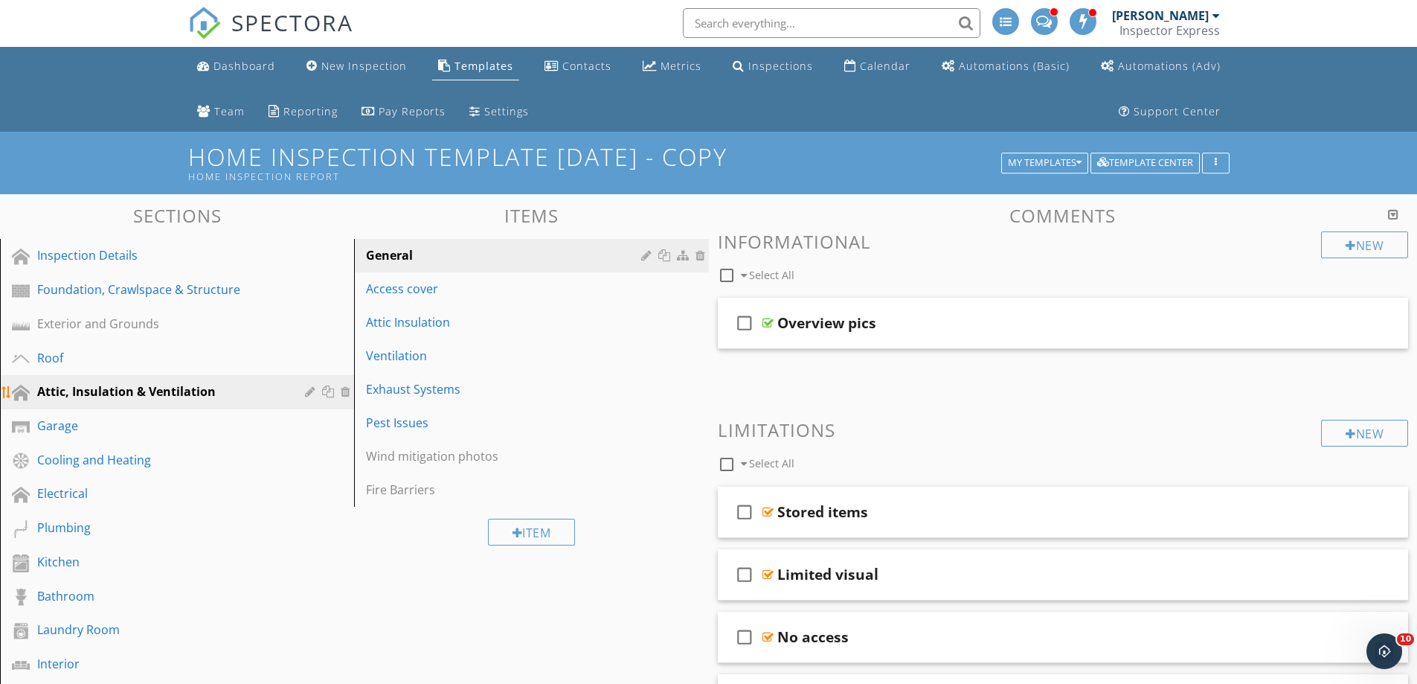
click at [305, 393] on div at bounding box center [312, 391] width 14 height 12
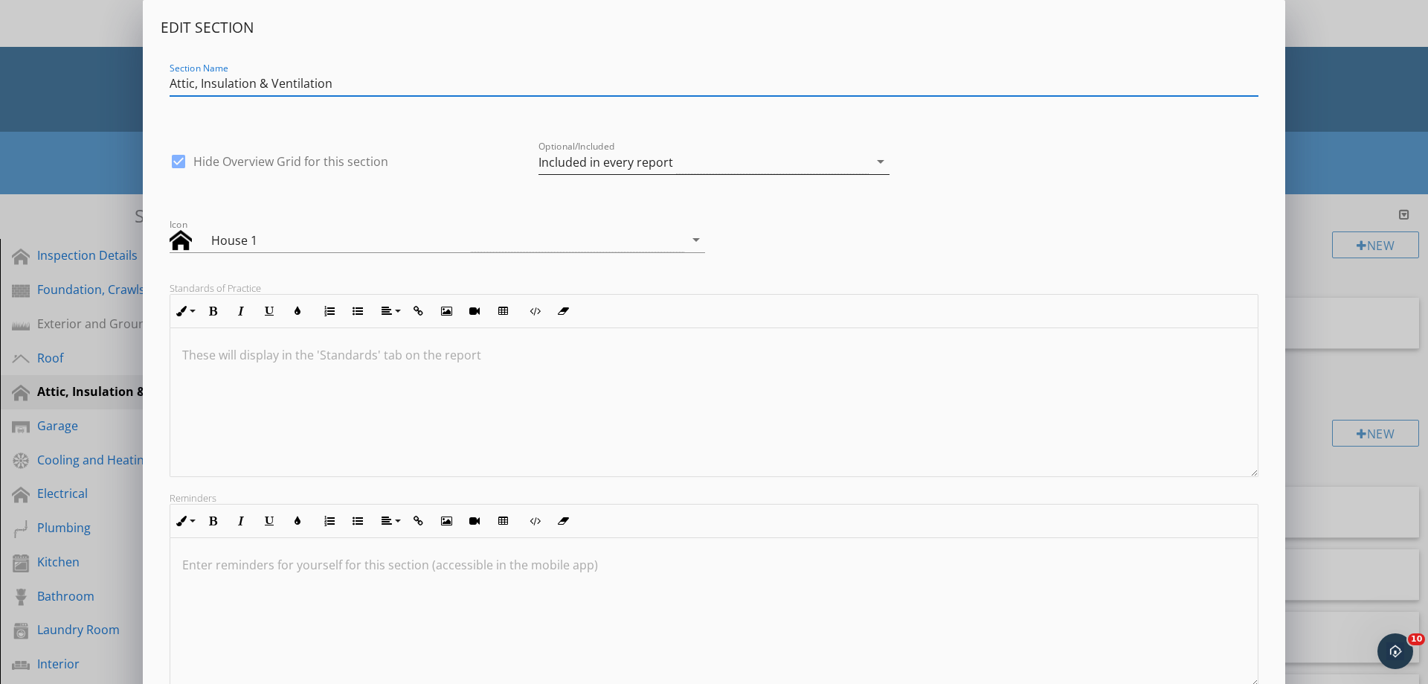
click at [556, 163] on div "Included in every report" at bounding box center [605, 161] width 135 height 13
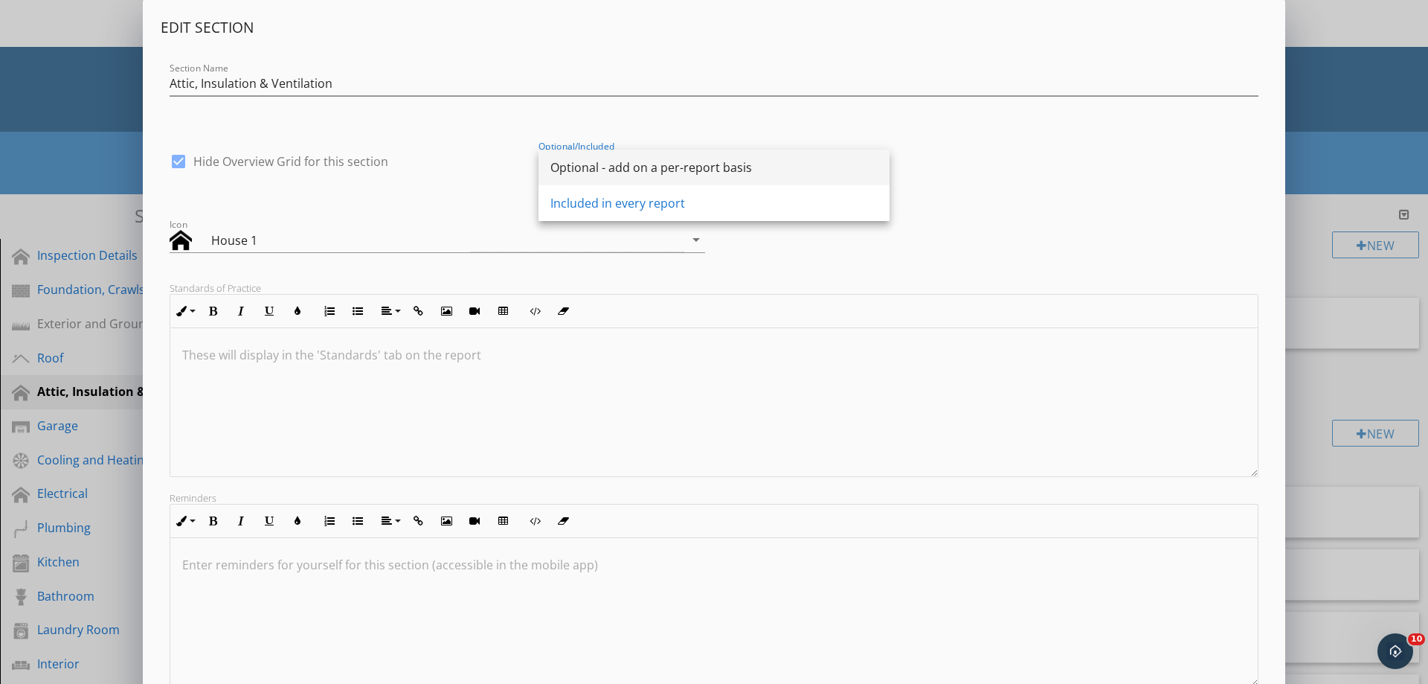
click at [553, 170] on div "Optional - add on a per-report basis" at bounding box center [713, 167] width 327 height 18
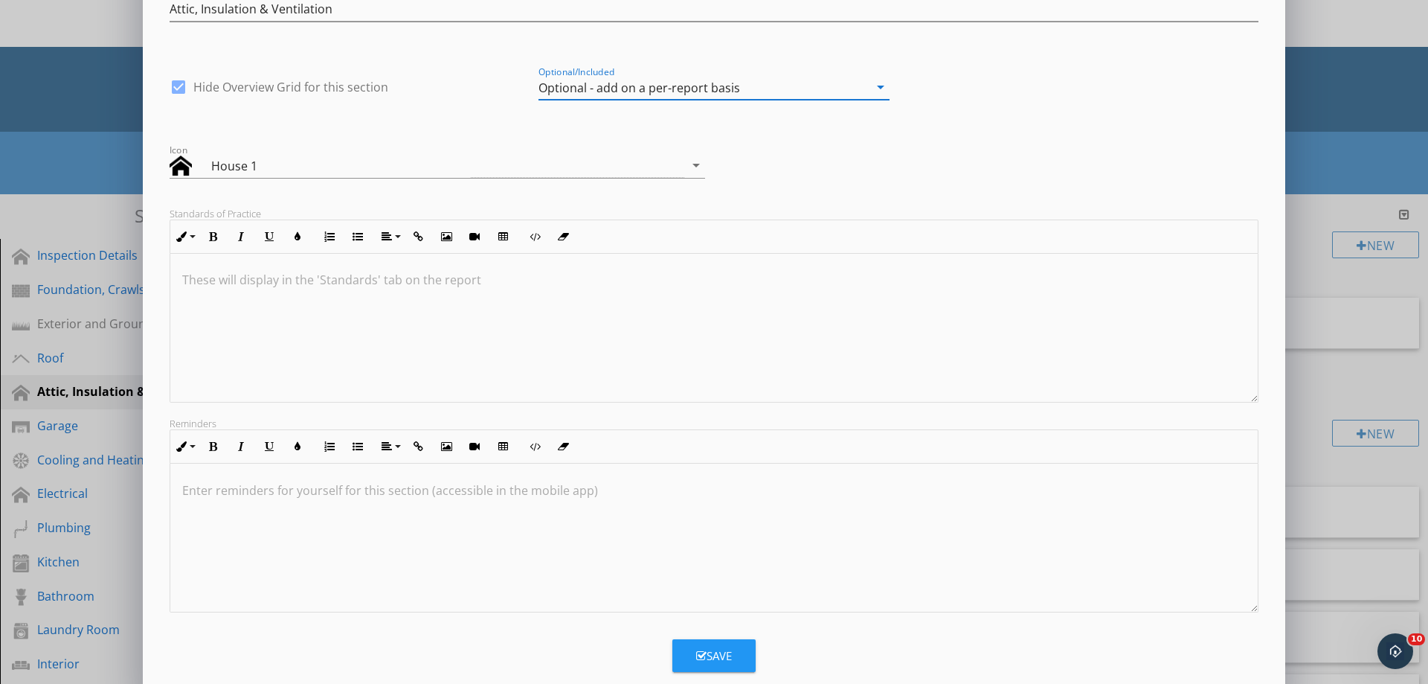
scroll to position [1, 0]
click at [721, 653] on div "Save" at bounding box center [714, 655] width 36 height 17
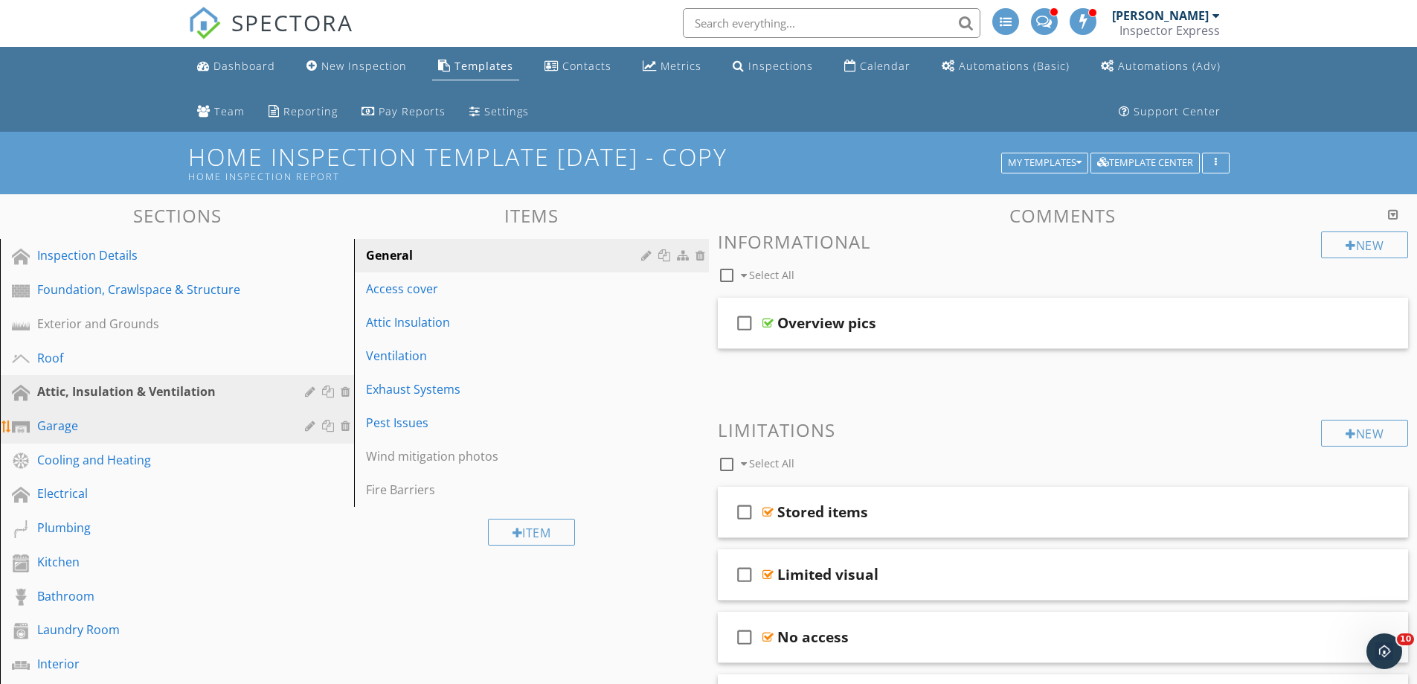
click at [276, 421] on div "Garage" at bounding box center [160, 426] width 246 height 18
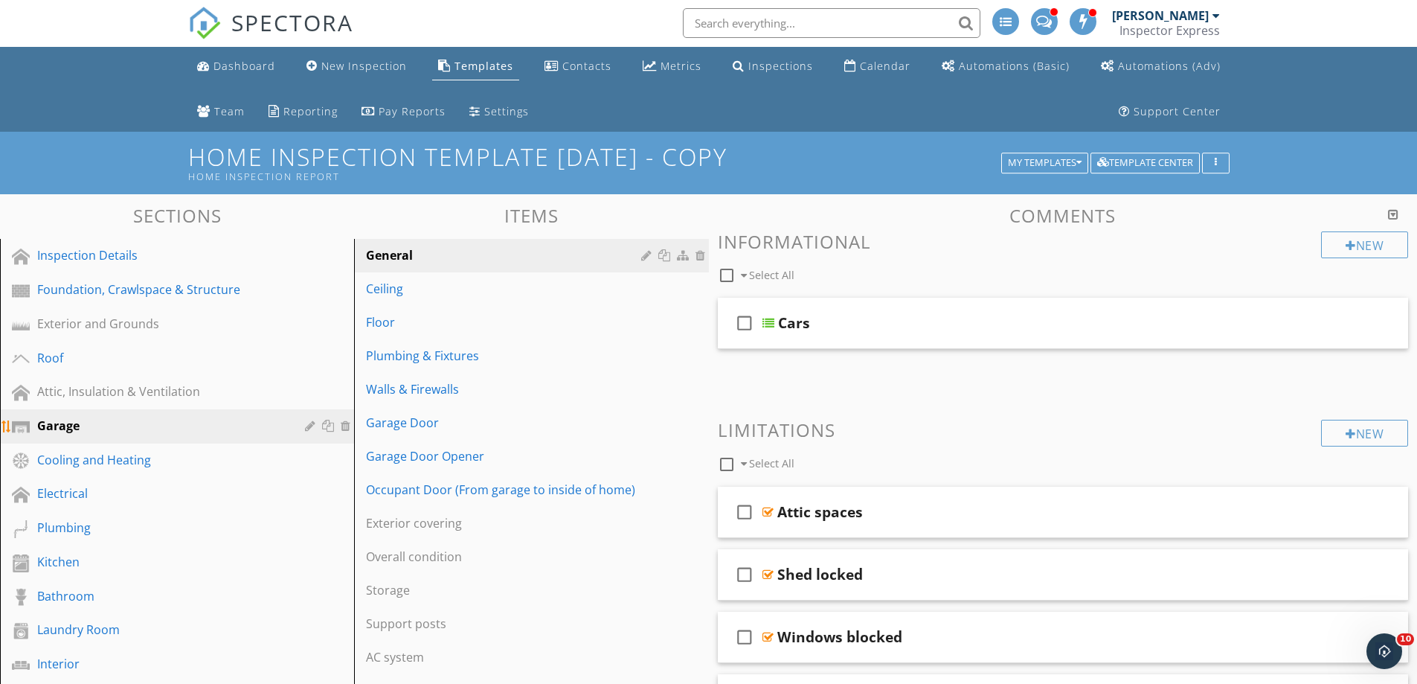
click at [307, 426] on div at bounding box center [312, 425] width 14 height 12
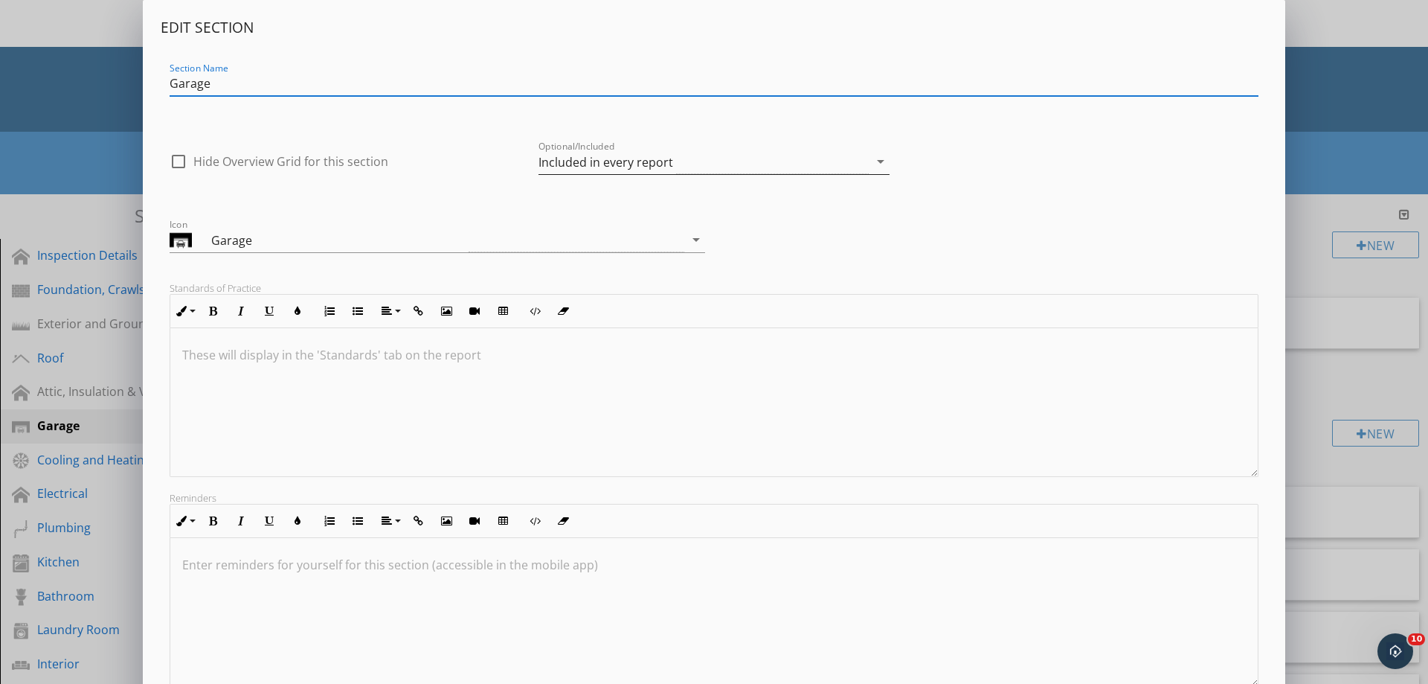
click at [557, 165] on div "Included in every report" at bounding box center [605, 161] width 135 height 13
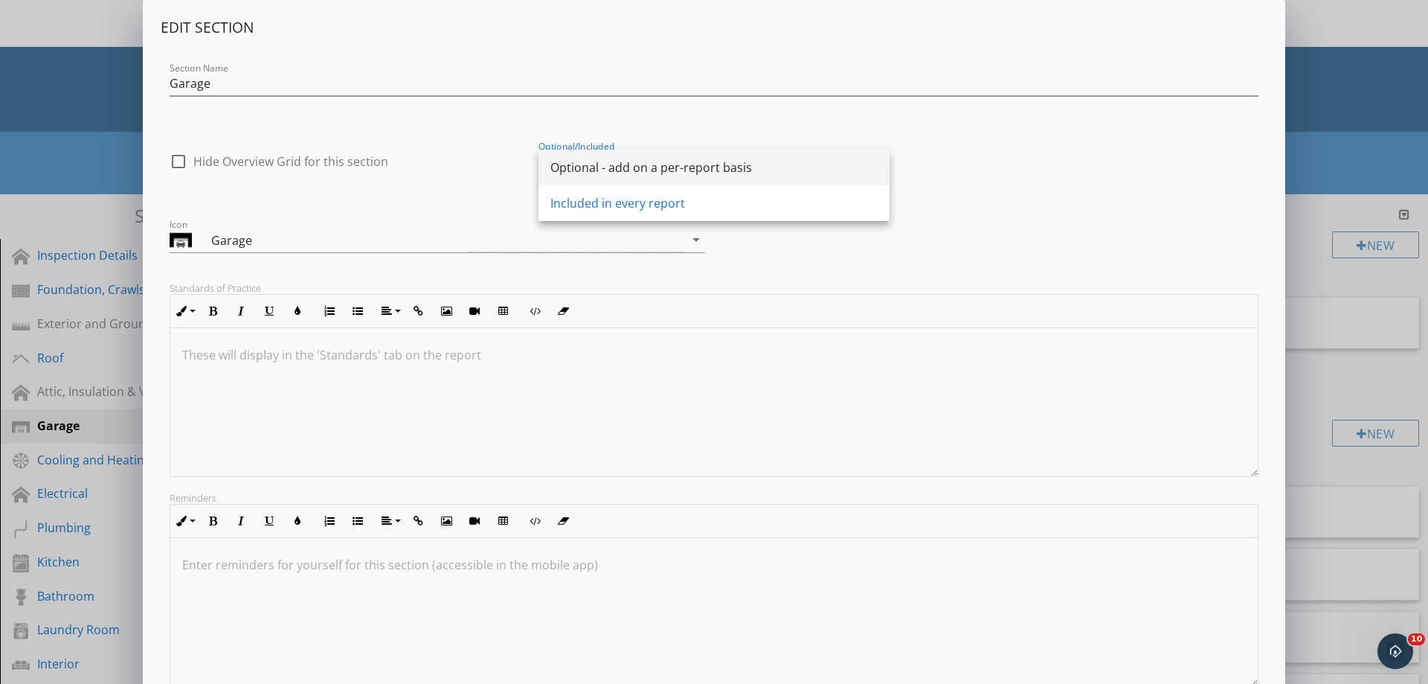
click at [556, 163] on div "Optional - add on a per-report basis" at bounding box center [713, 167] width 327 height 18
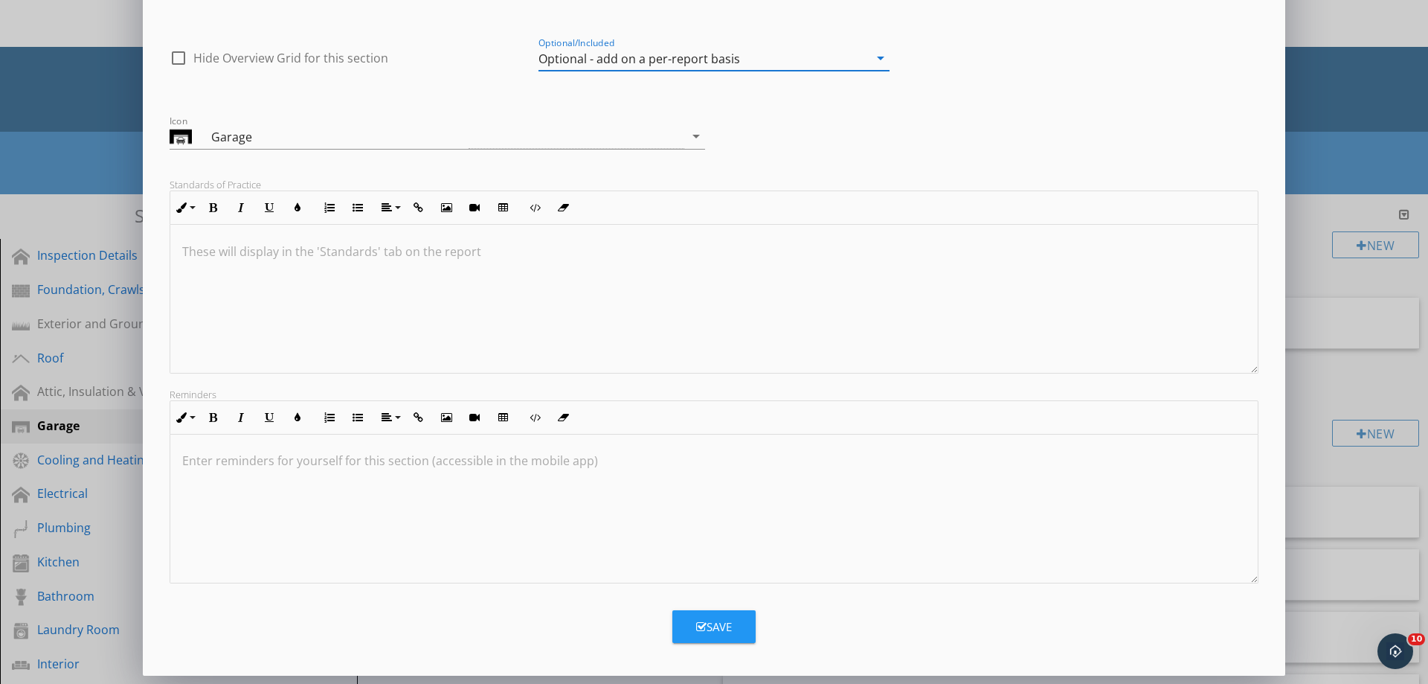
scroll to position [104, 0]
click at [714, 620] on div "Save" at bounding box center [714, 625] width 36 height 17
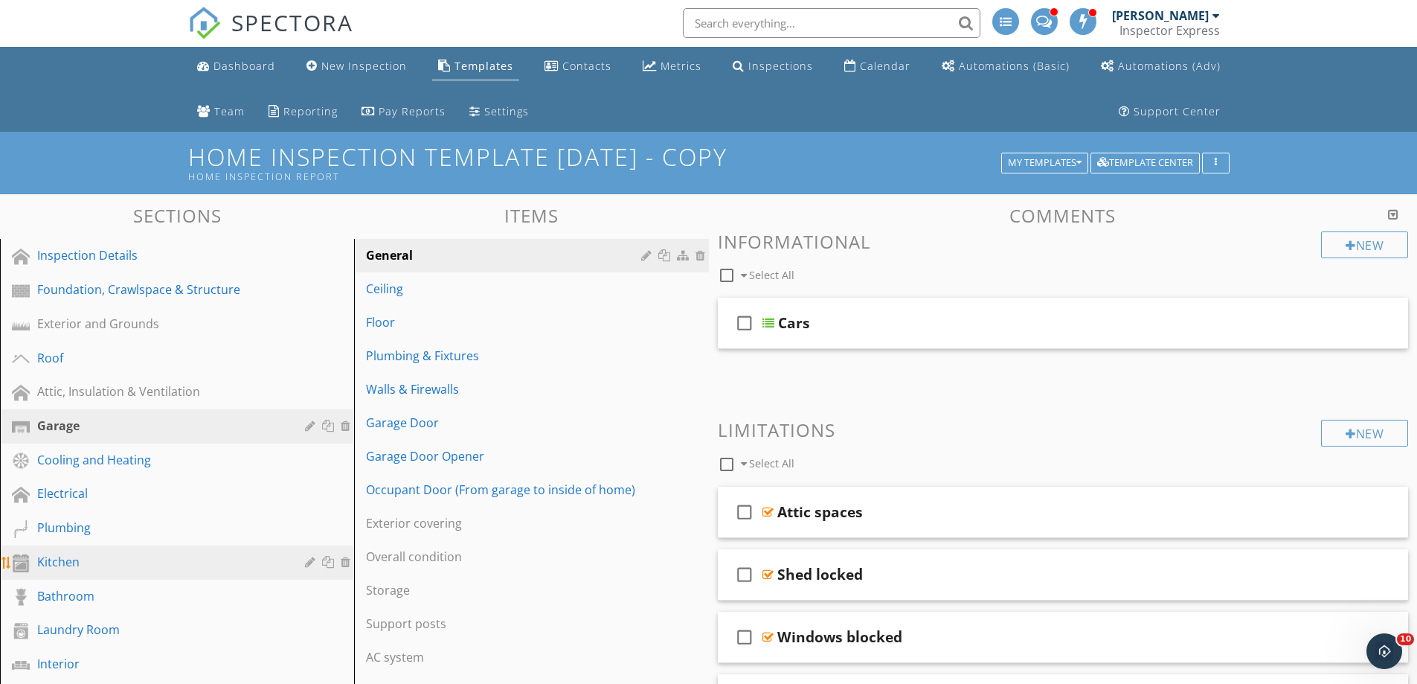
click at [248, 566] on div "Kitchen" at bounding box center [160, 562] width 246 height 18
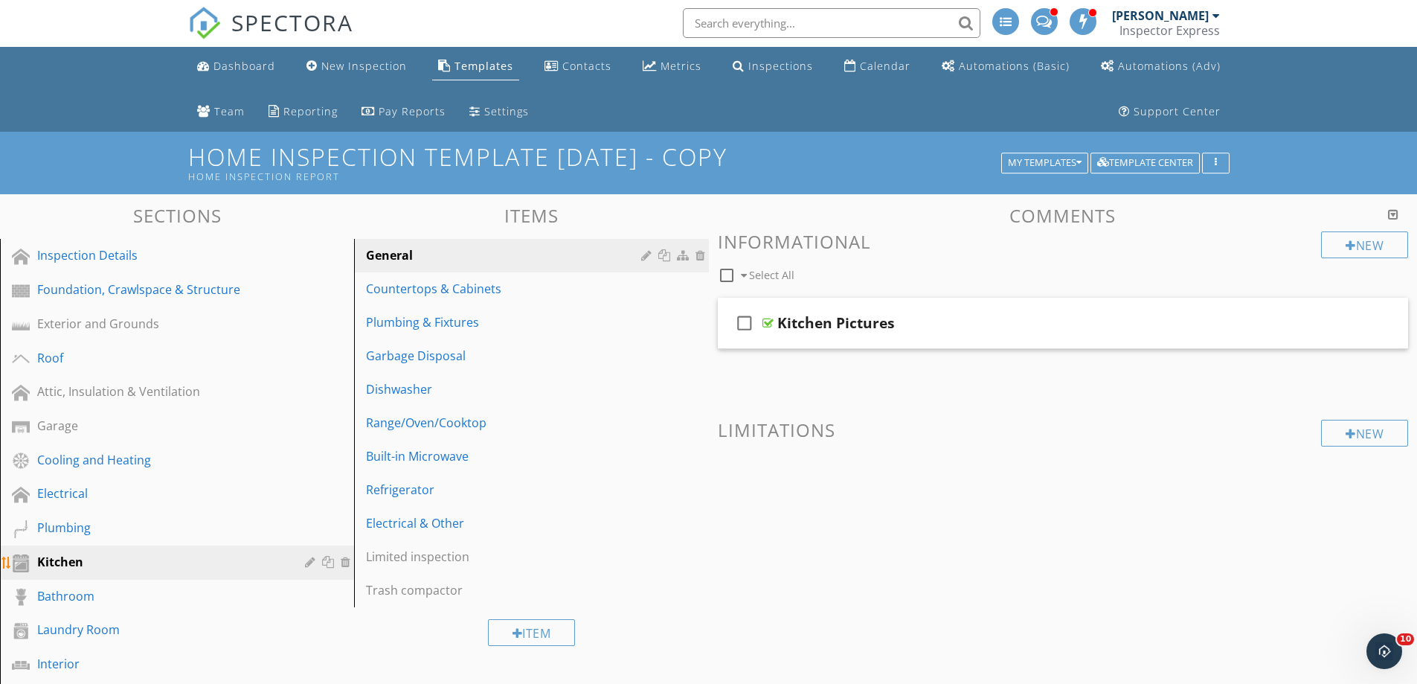
click at [309, 559] on div at bounding box center [312, 562] width 14 height 12
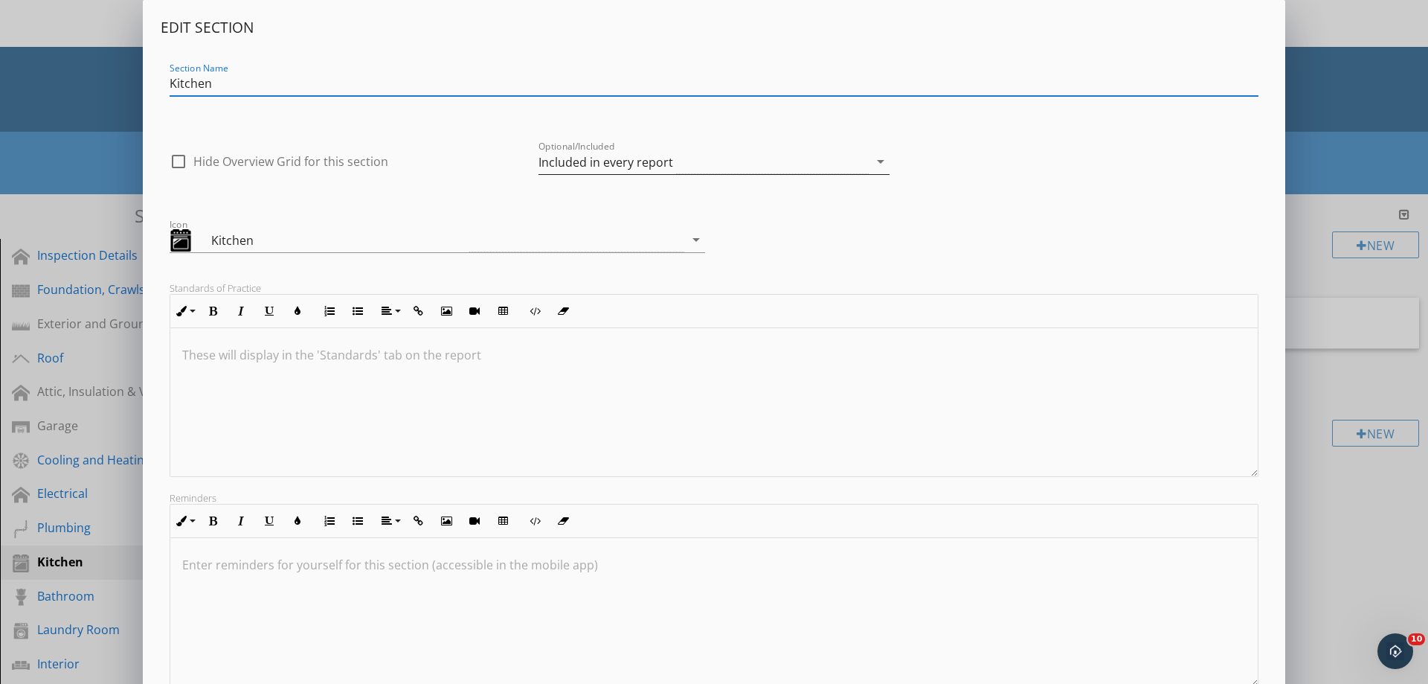
click at [562, 164] on div "Included in every report" at bounding box center [605, 161] width 135 height 13
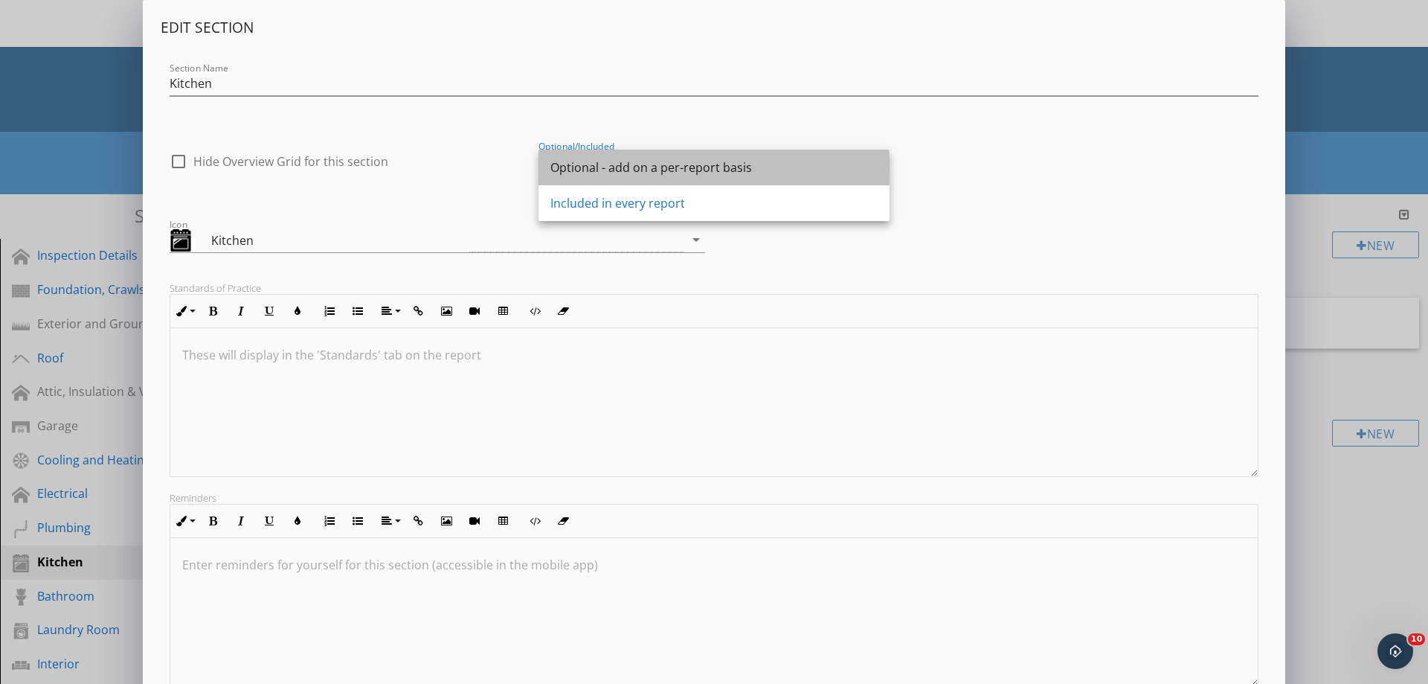
click at [567, 174] on div "Optional - add on a per-report basis" at bounding box center [713, 167] width 327 height 18
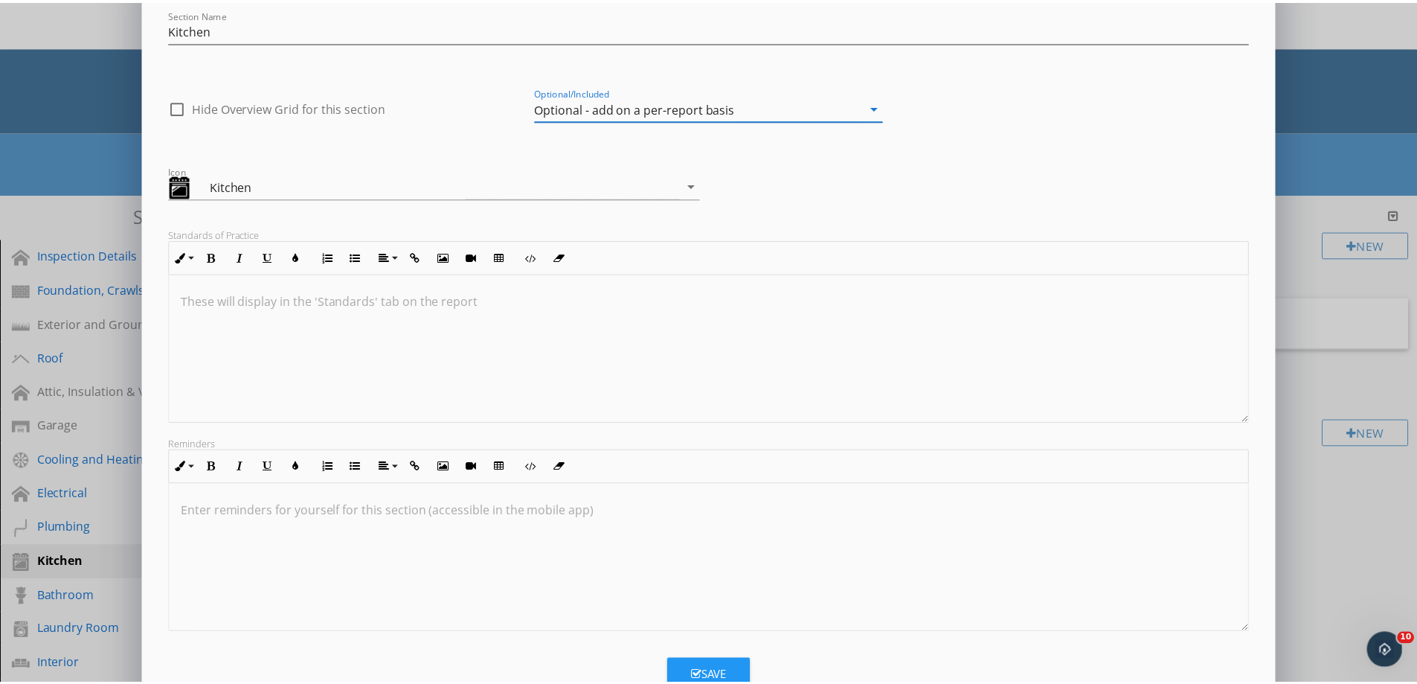
scroll to position [104, 0]
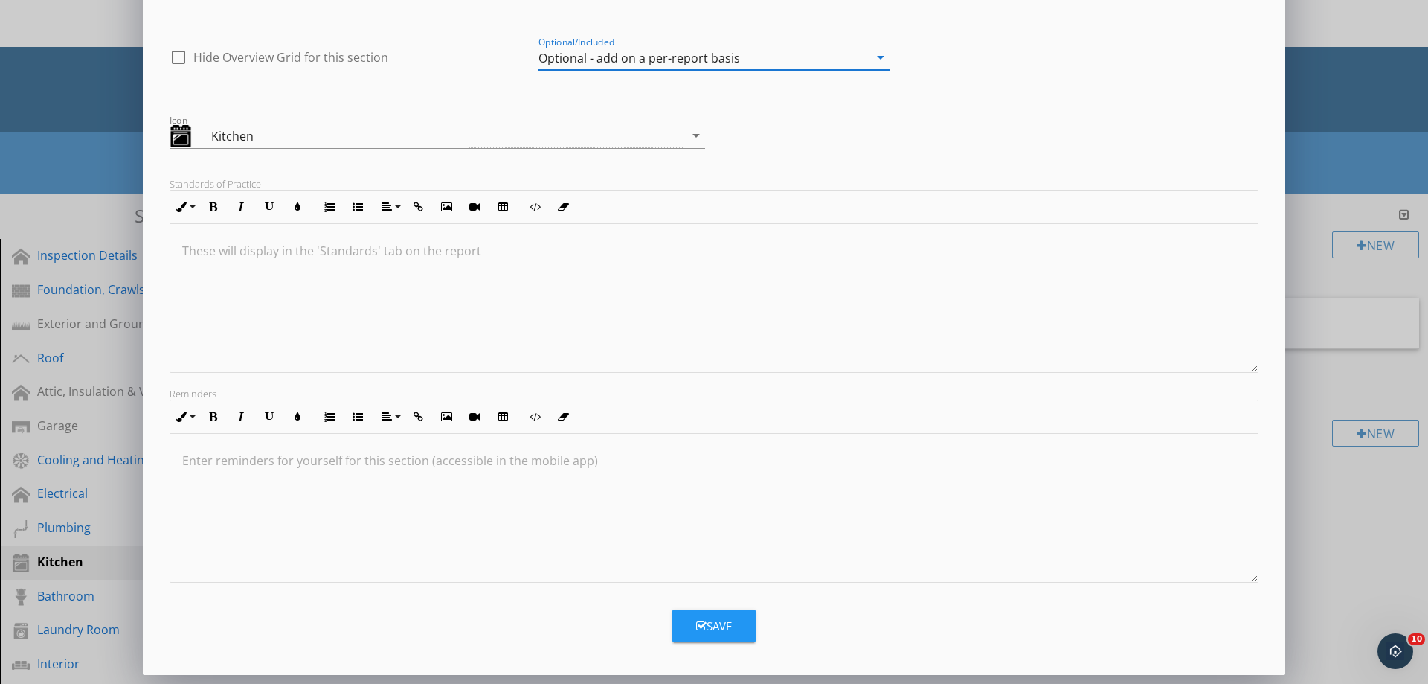
click at [717, 631] on div "Save" at bounding box center [714, 625] width 36 height 17
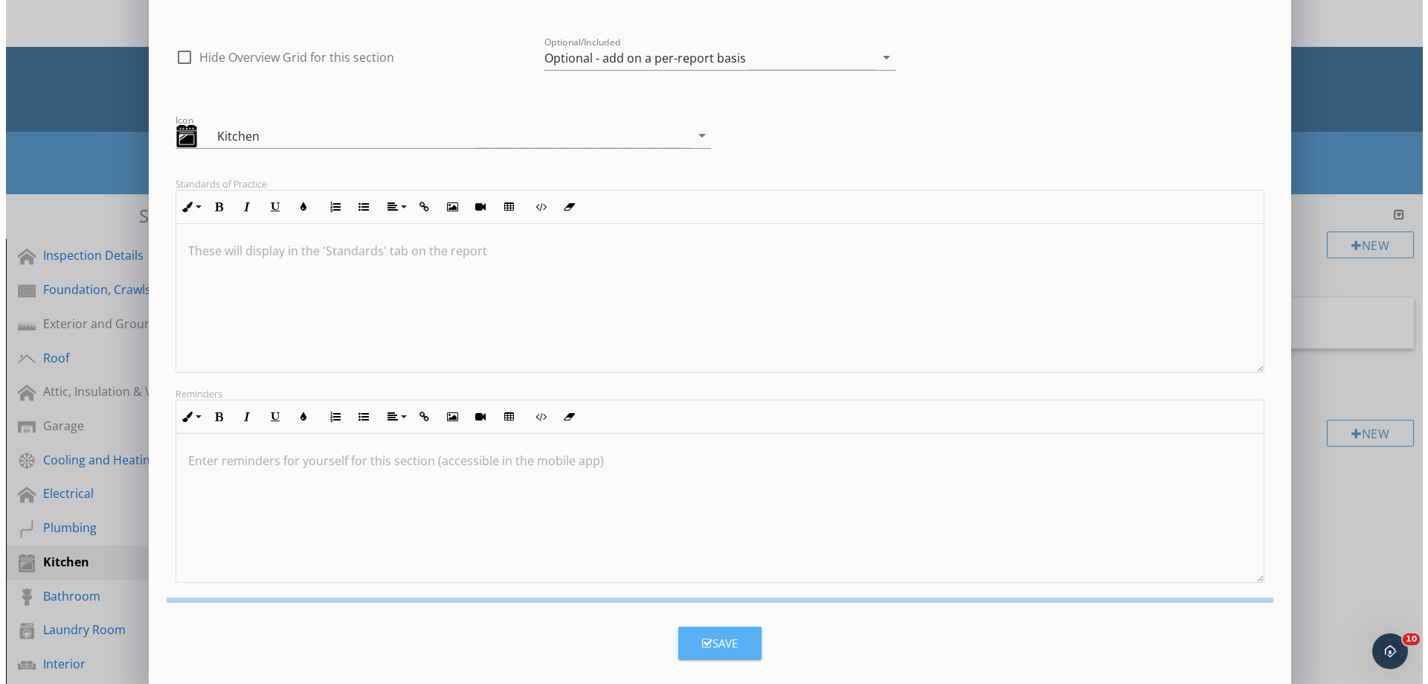
scroll to position [0, 0]
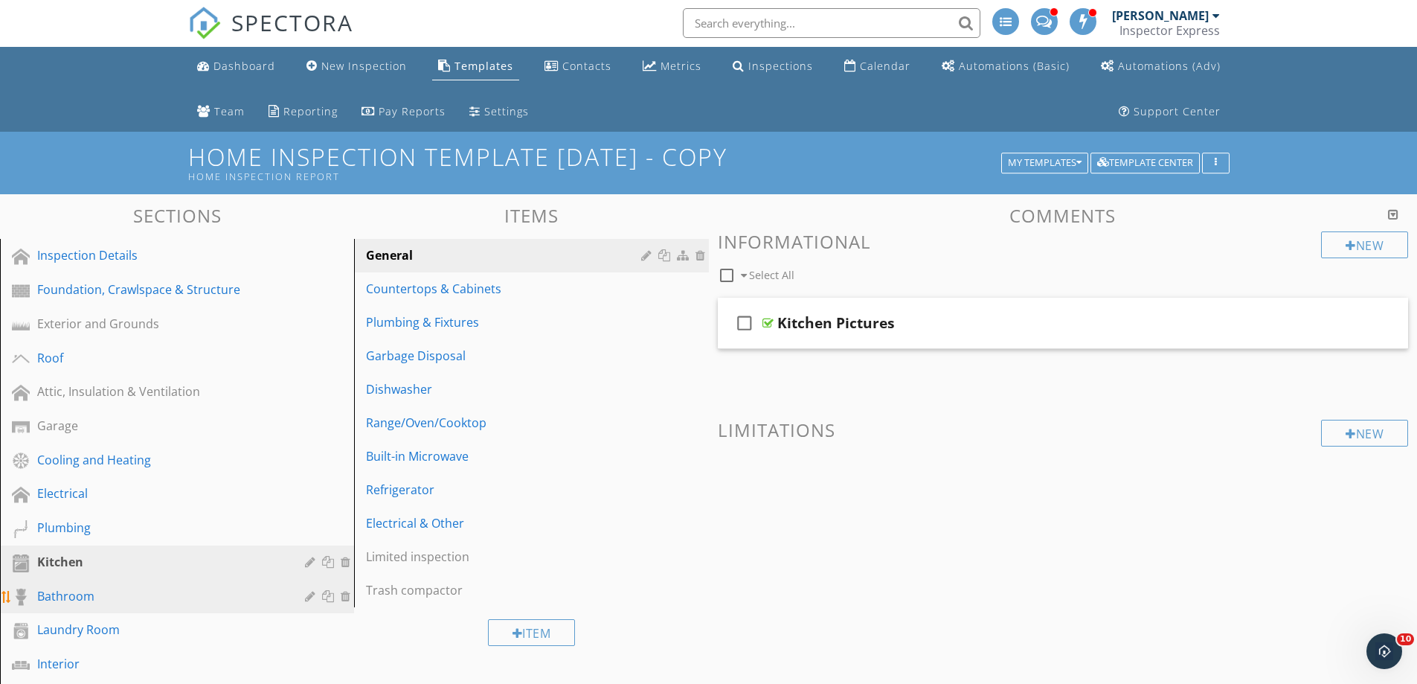
click at [192, 600] on div "Bathroom" at bounding box center [160, 596] width 246 height 18
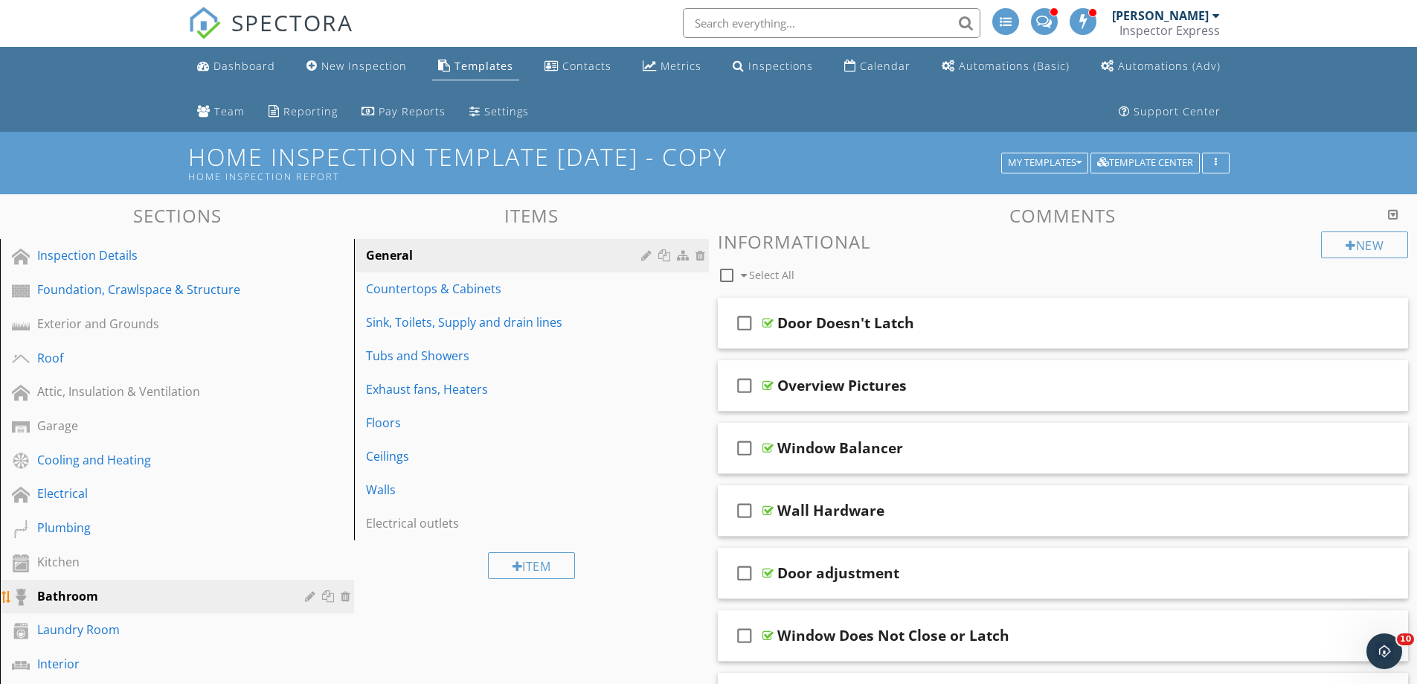
click at [307, 595] on div at bounding box center [312, 596] width 14 height 12
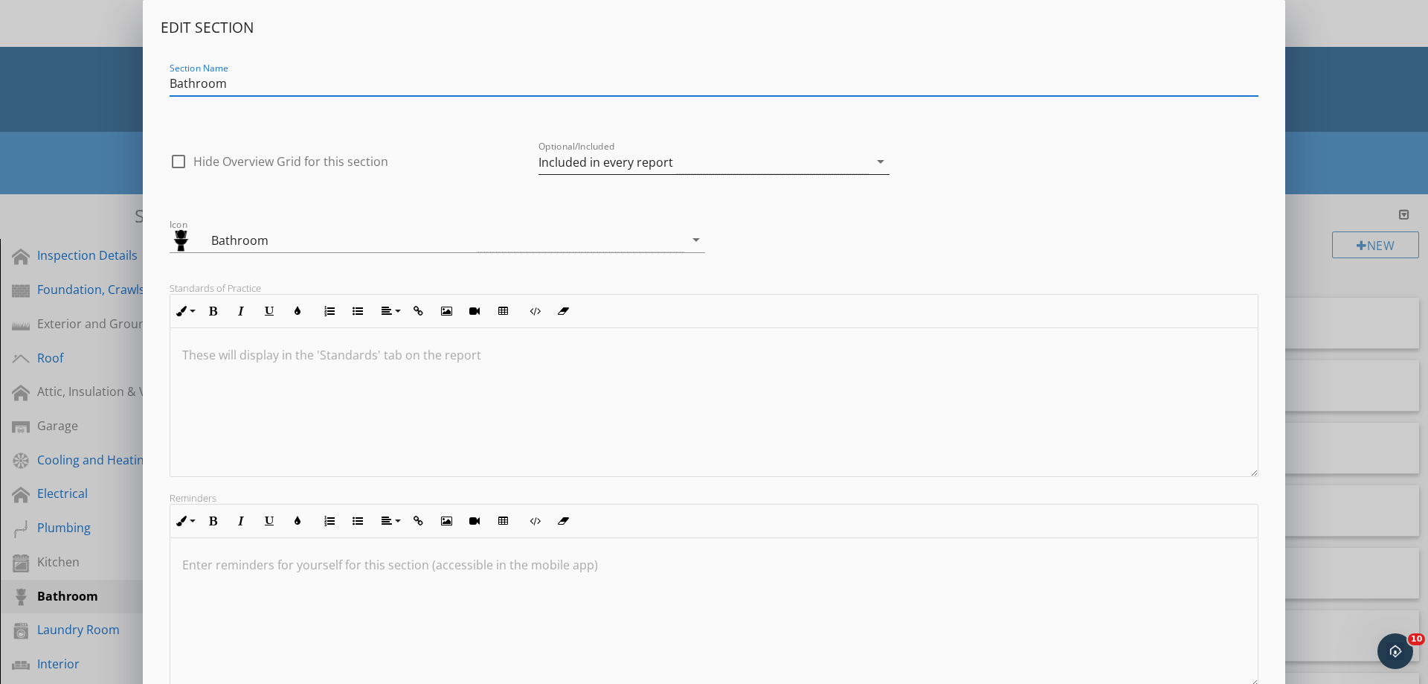
click at [559, 164] on div "Included in every report" at bounding box center [605, 161] width 135 height 13
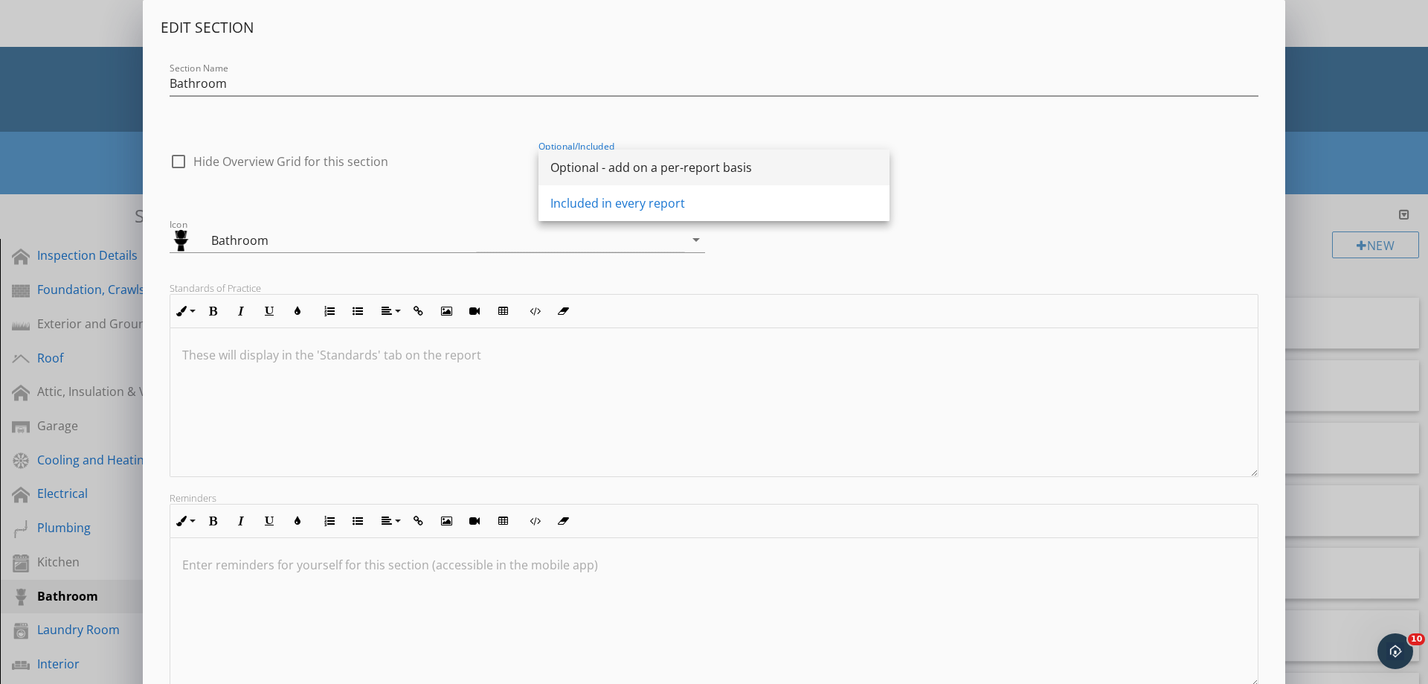
click at [564, 172] on div "Optional - add on a per-report basis" at bounding box center [713, 167] width 327 height 18
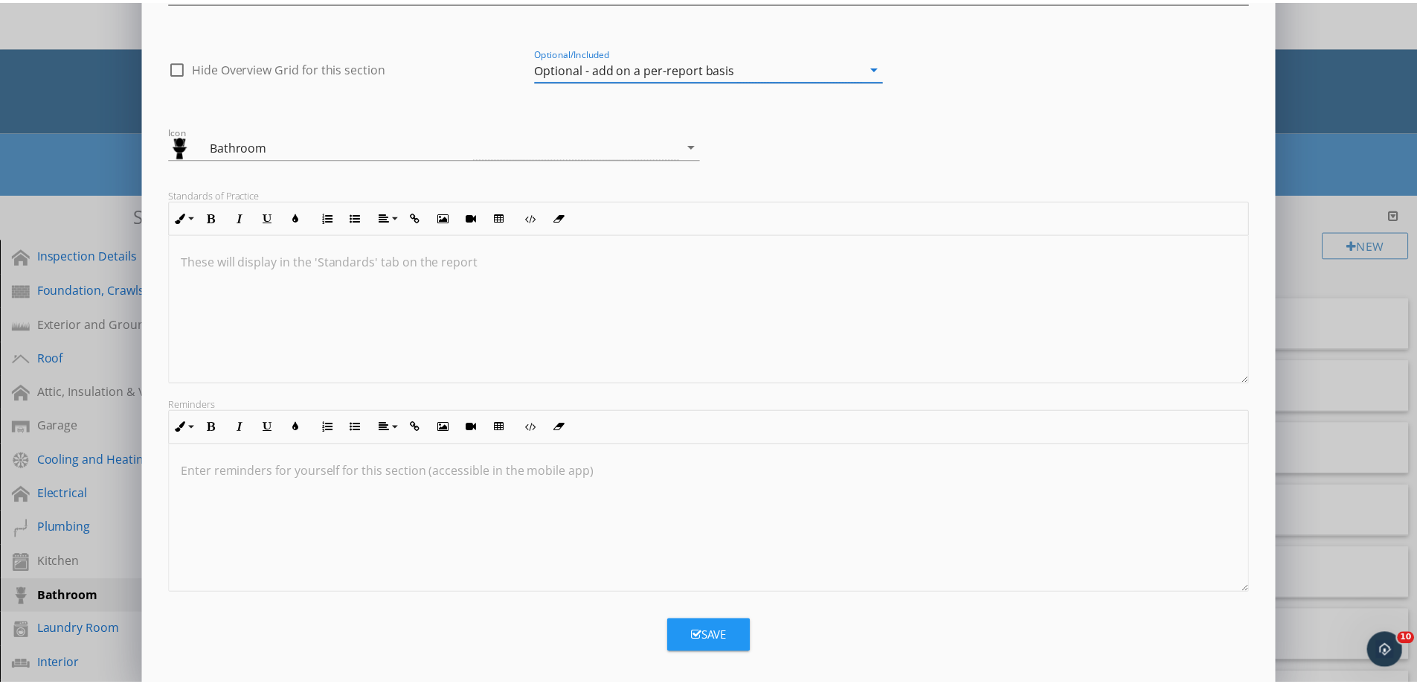
scroll to position [104, 0]
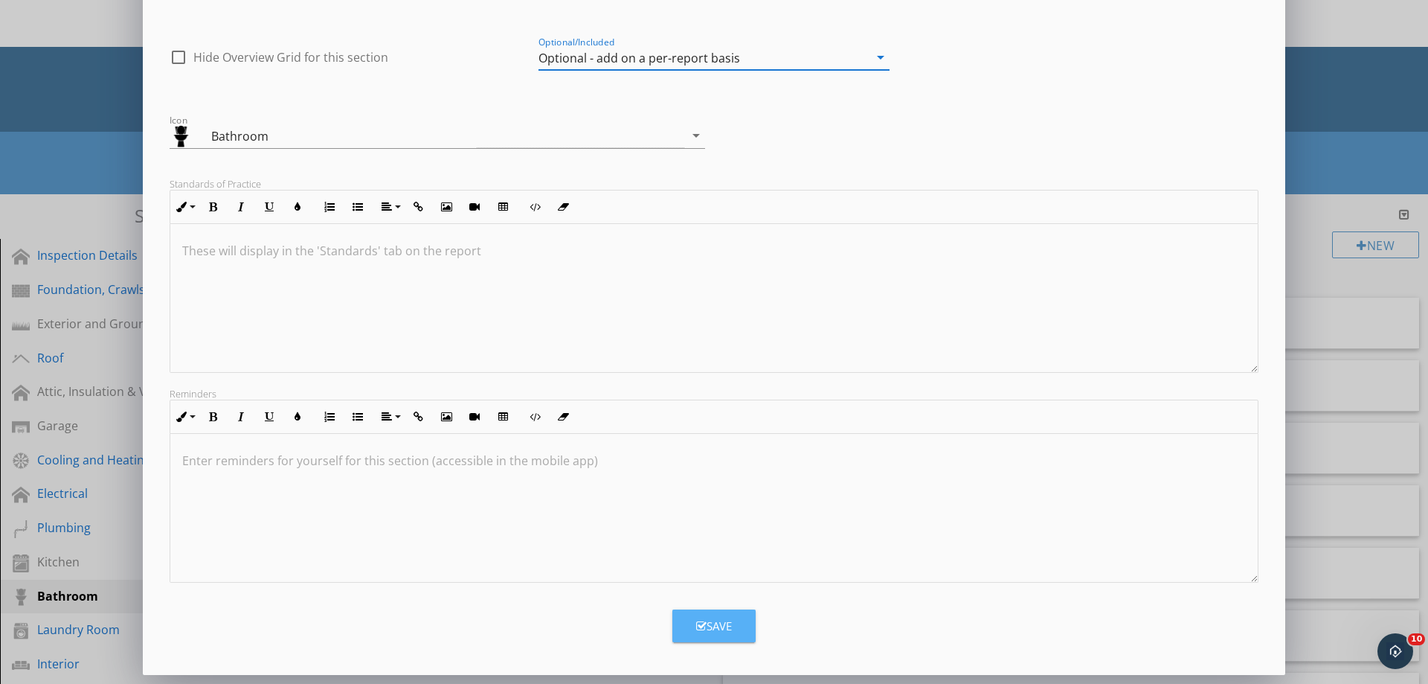
click at [734, 621] on button "Save" at bounding box center [713, 625] width 83 height 33
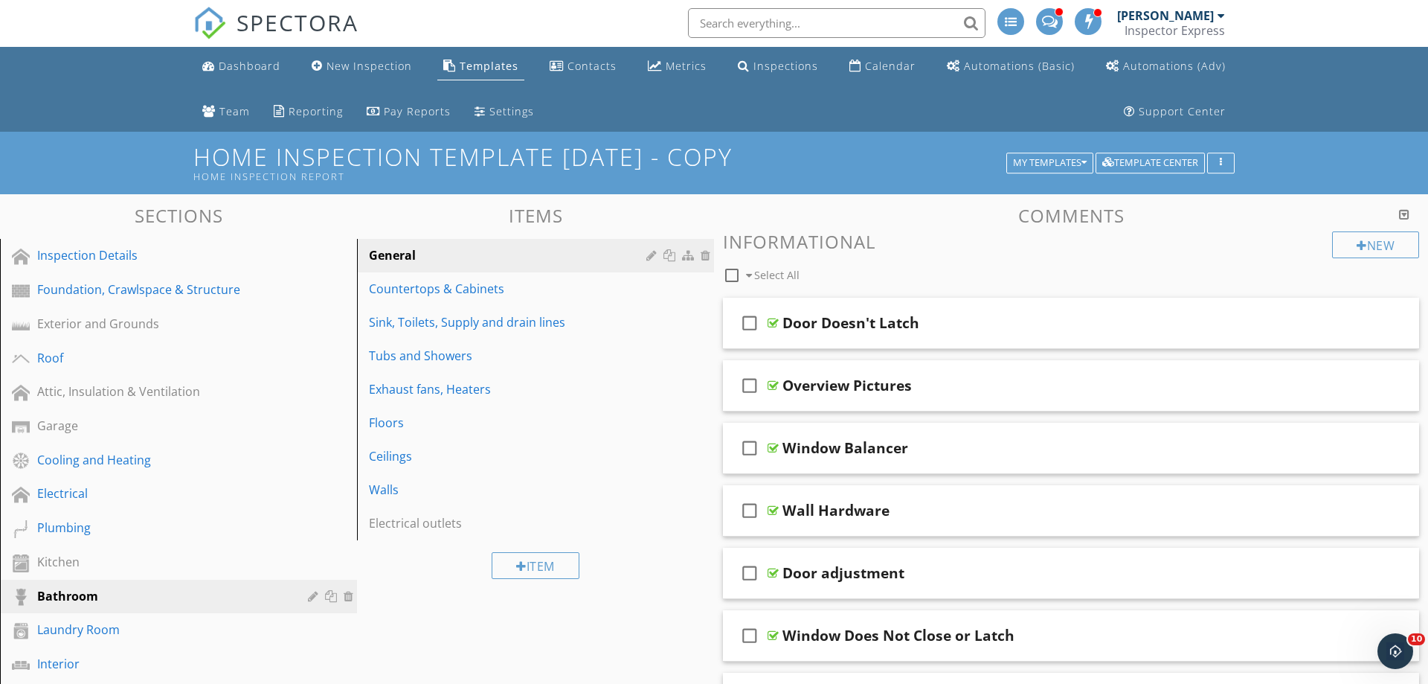
scroll to position [0, 0]
click at [306, 595] on div at bounding box center [312, 596] width 14 height 12
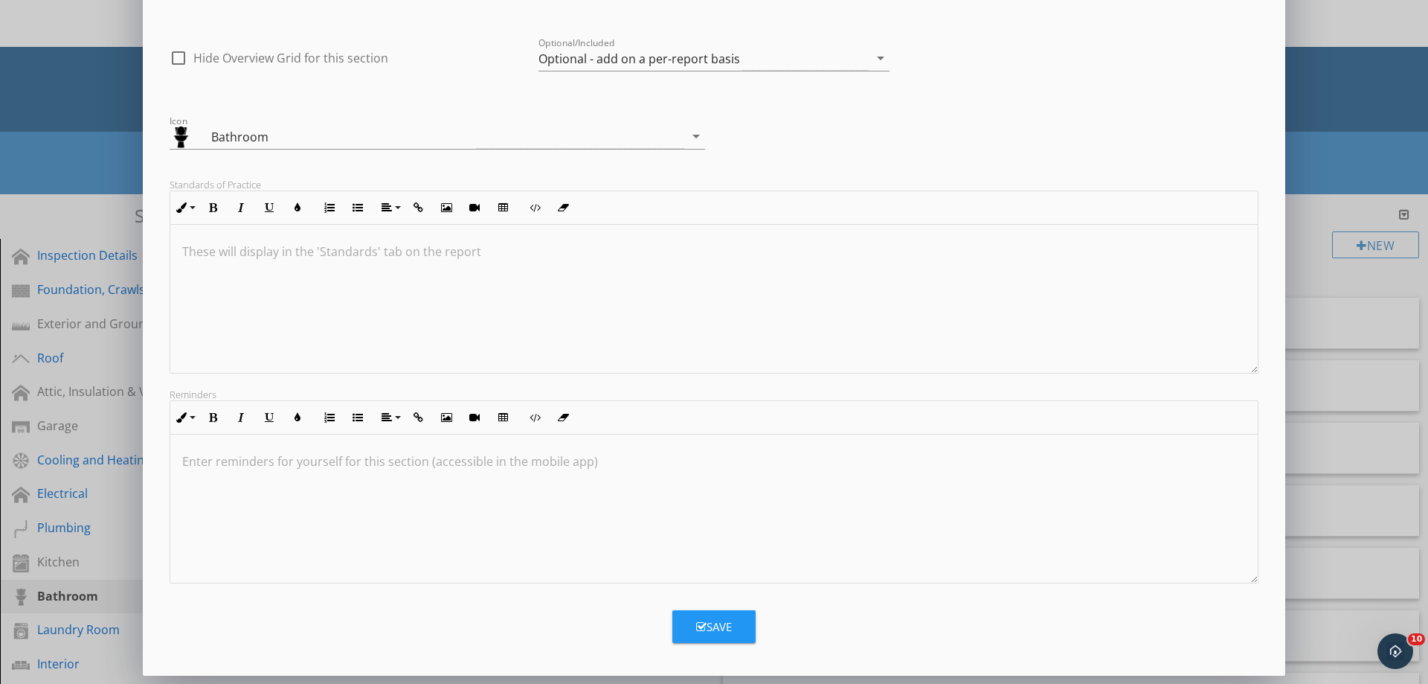
scroll to position [104, 0]
click at [721, 630] on div "Save" at bounding box center [714, 625] width 36 height 17
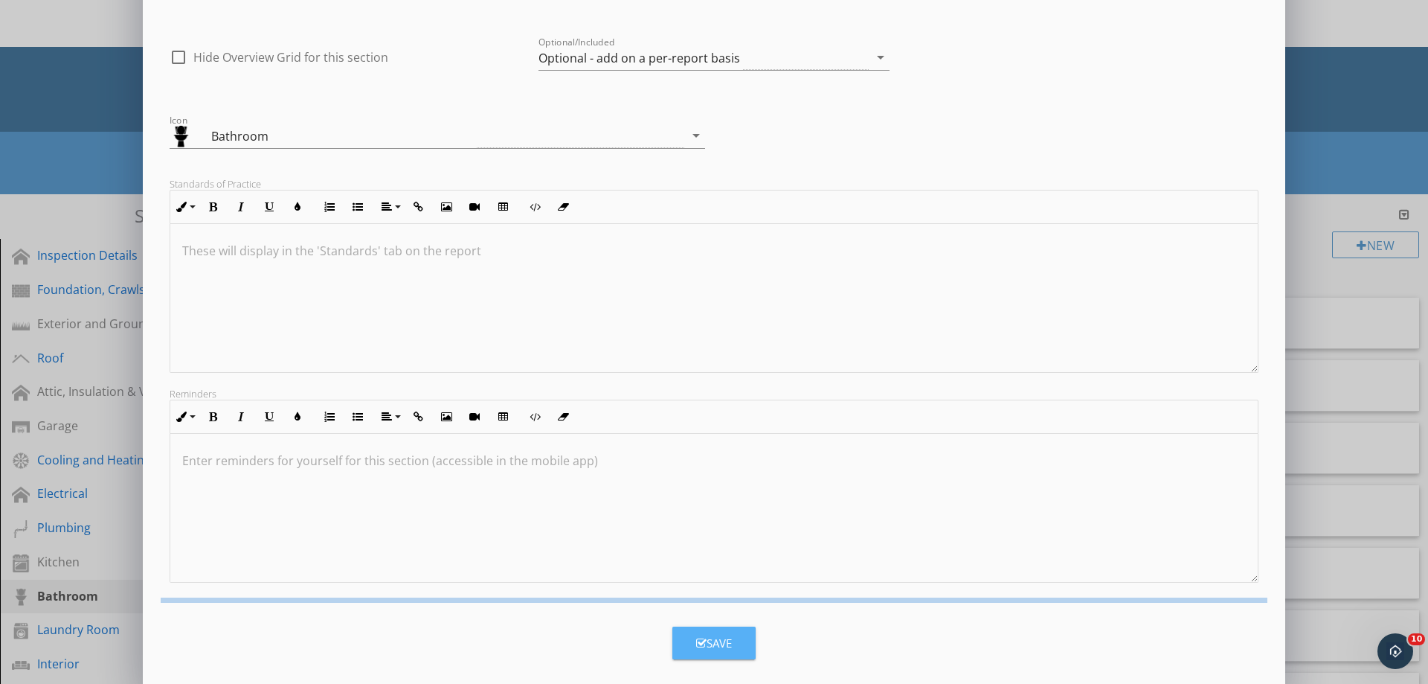
scroll to position [0, 0]
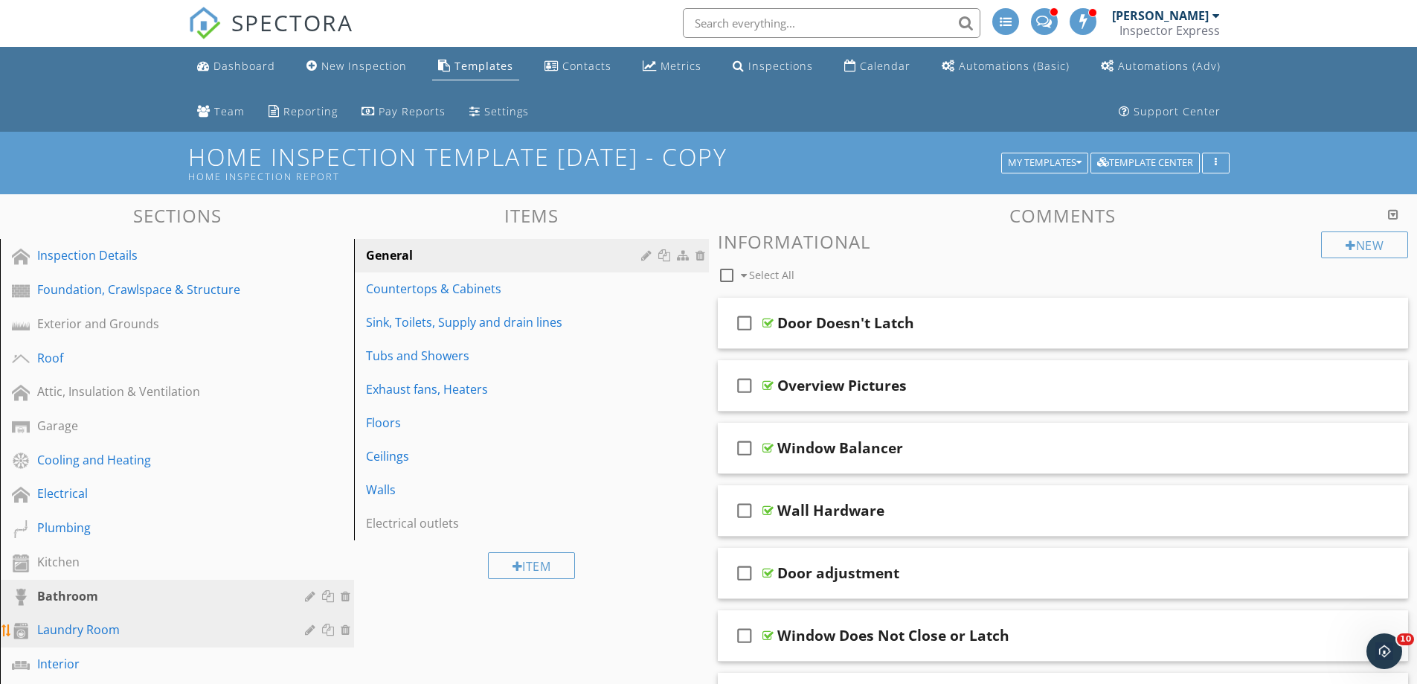
click at [158, 632] on div "Laundry Room" at bounding box center [160, 629] width 246 height 18
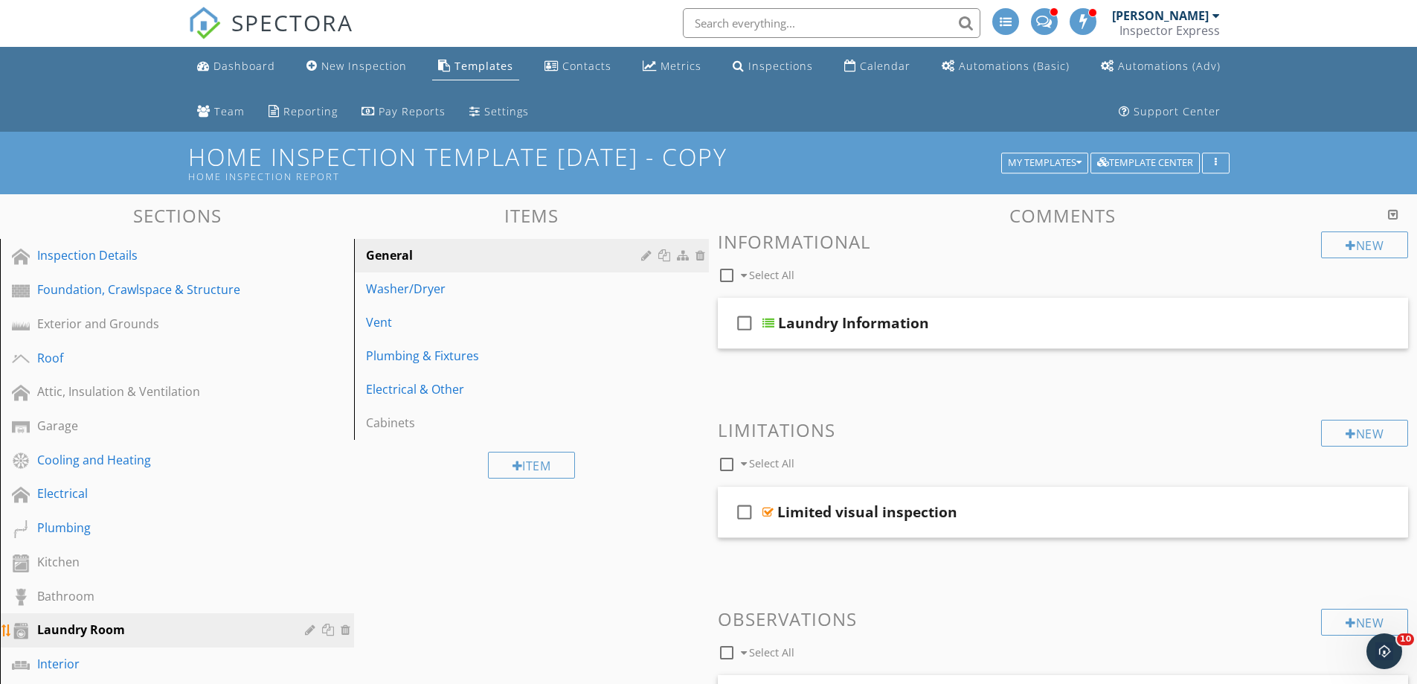
click at [305, 629] on div at bounding box center [312, 629] width 14 height 12
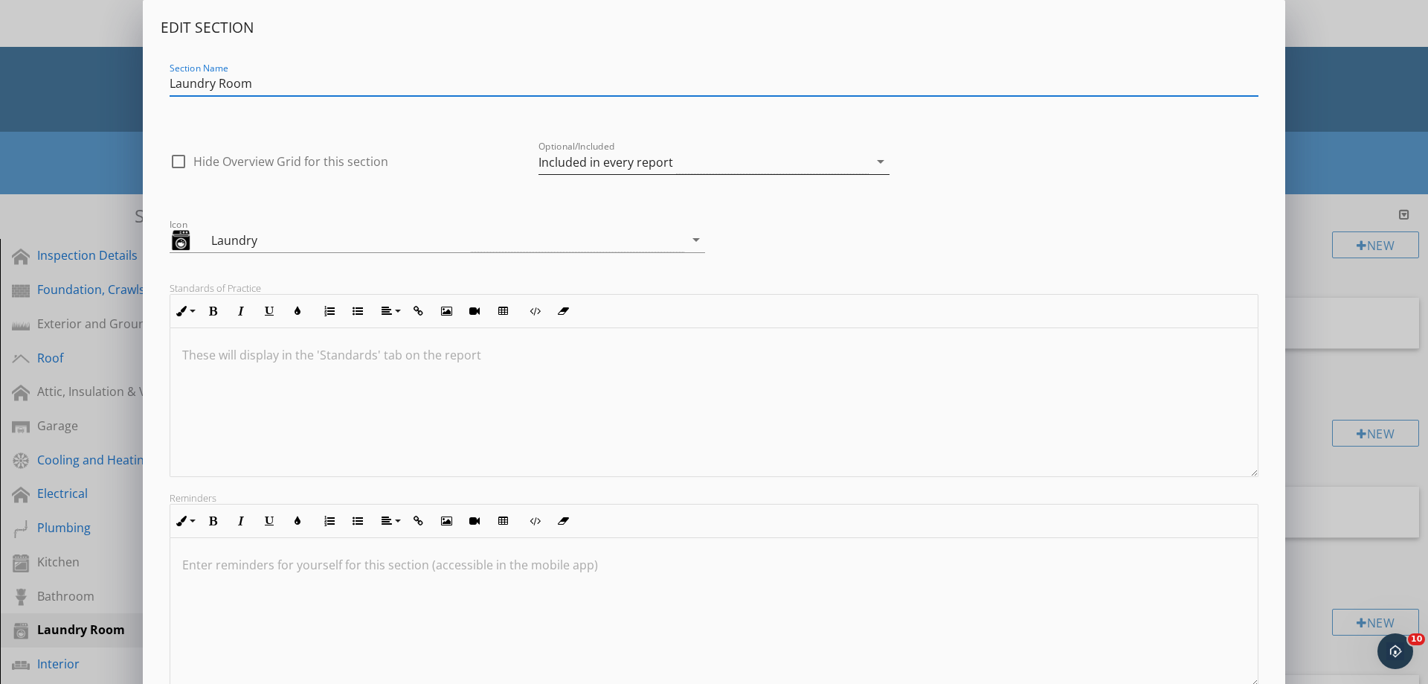
click at [544, 166] on div "Included in every report" at bounding box center [605, 161] width 135 height 13
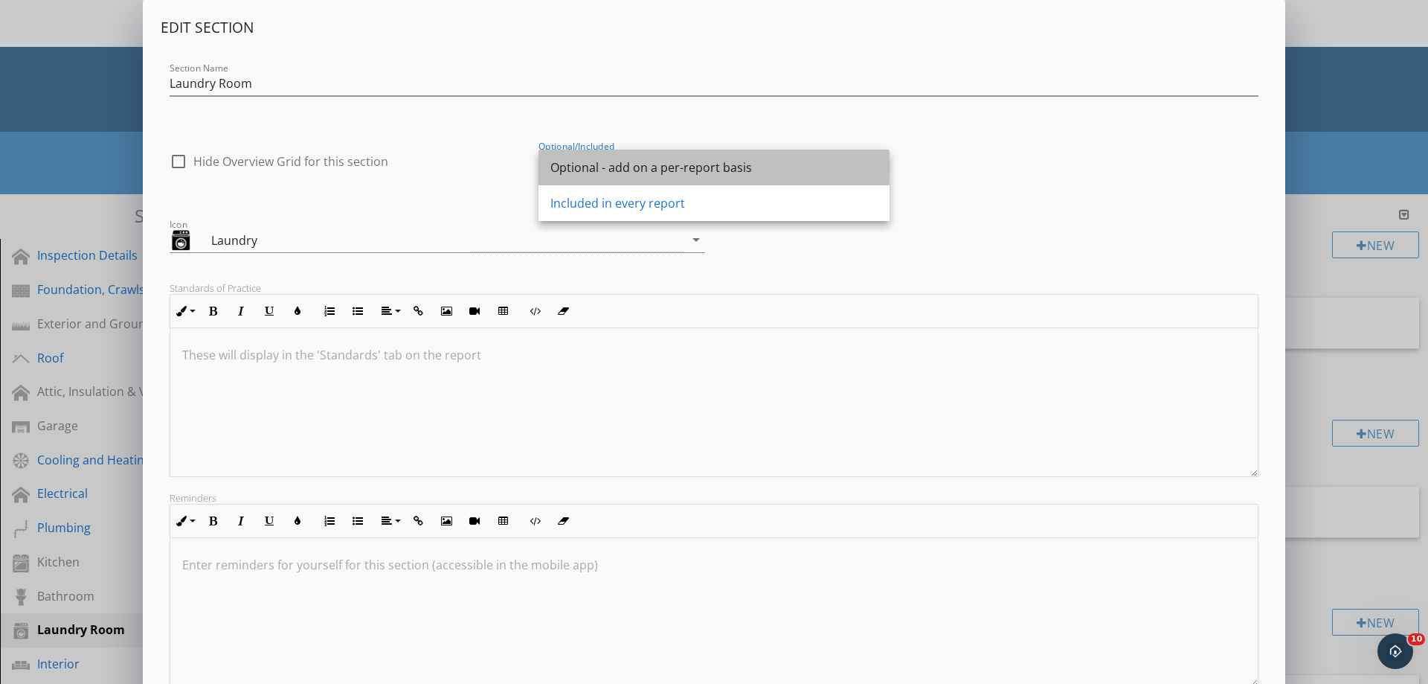
click at [568, 171] on div "Optional - add on a per-report basis" at bounding box center [713, 167] width 327 height 18
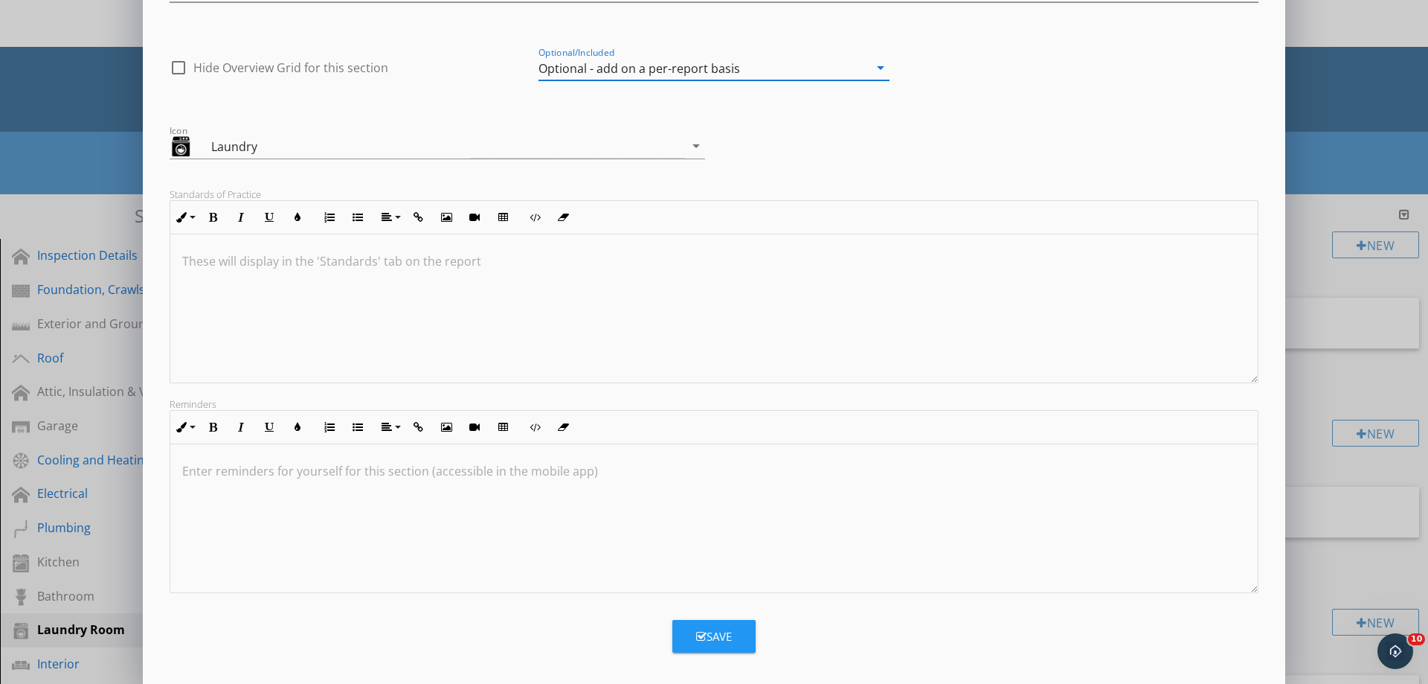
scroll to position [104, 0]
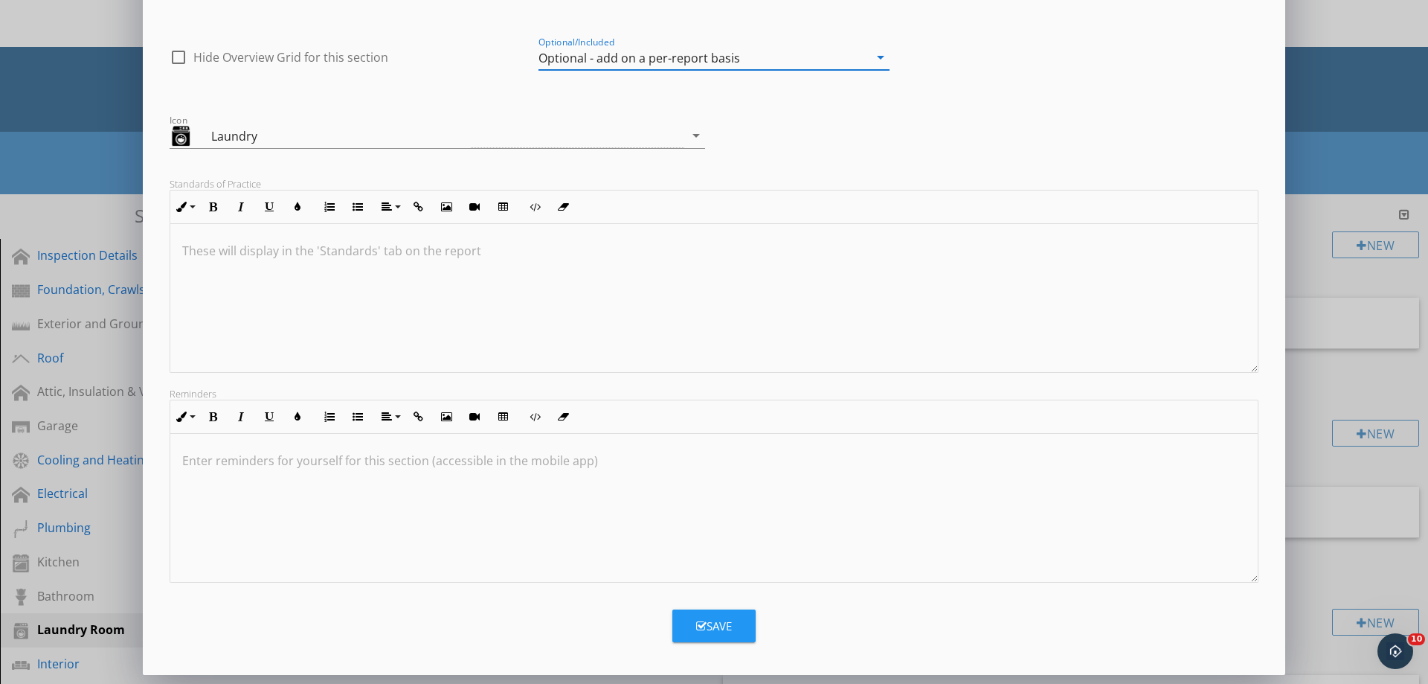
click at [736, 625] on button "Save" at bounding box center [713, 625] width 83 height 33
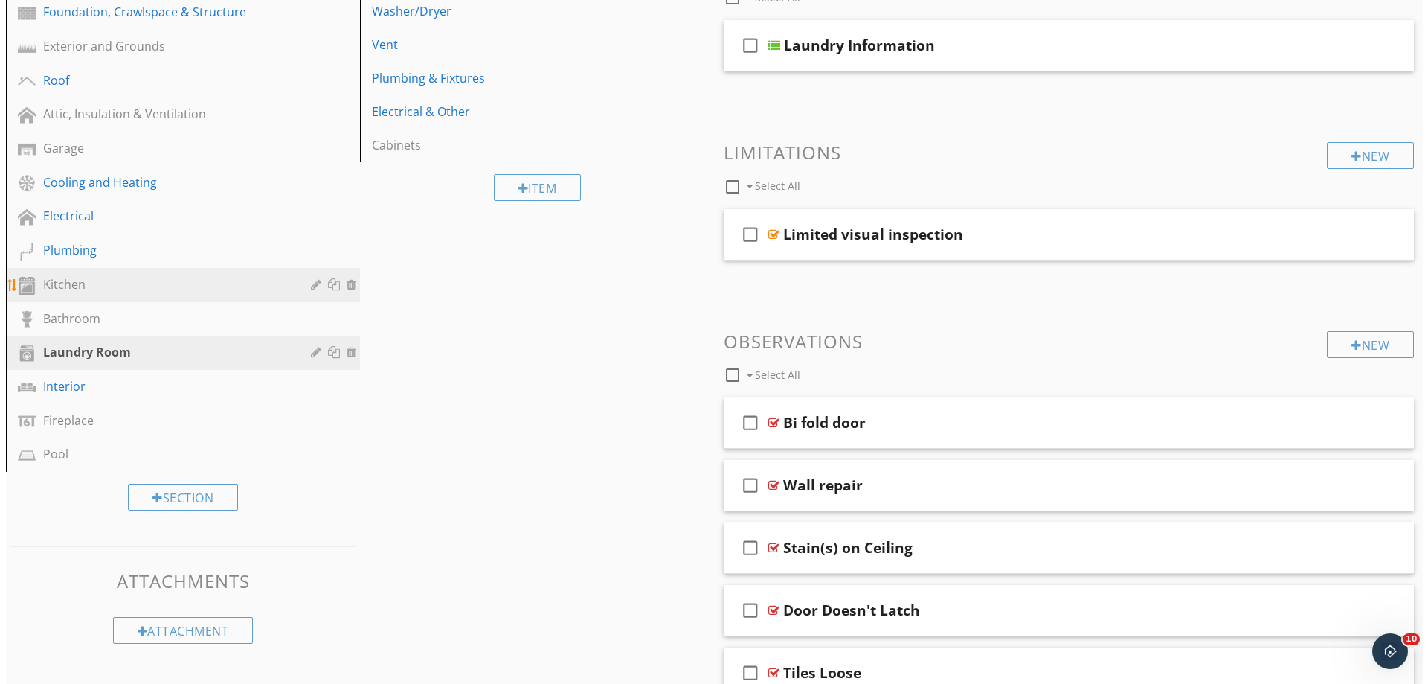
scroll to position [298, 0]
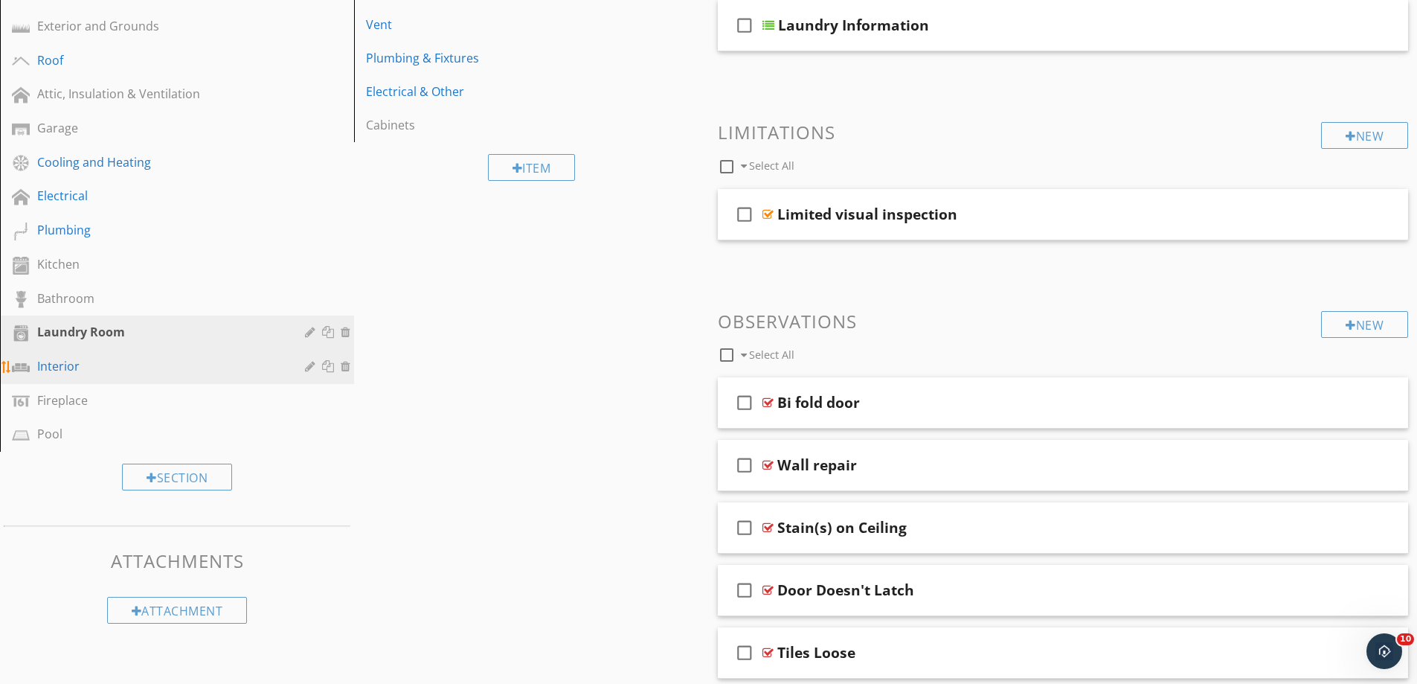
click at [187, 371] on div "Interior" at bounding box center [160, 366] width 246 height 18
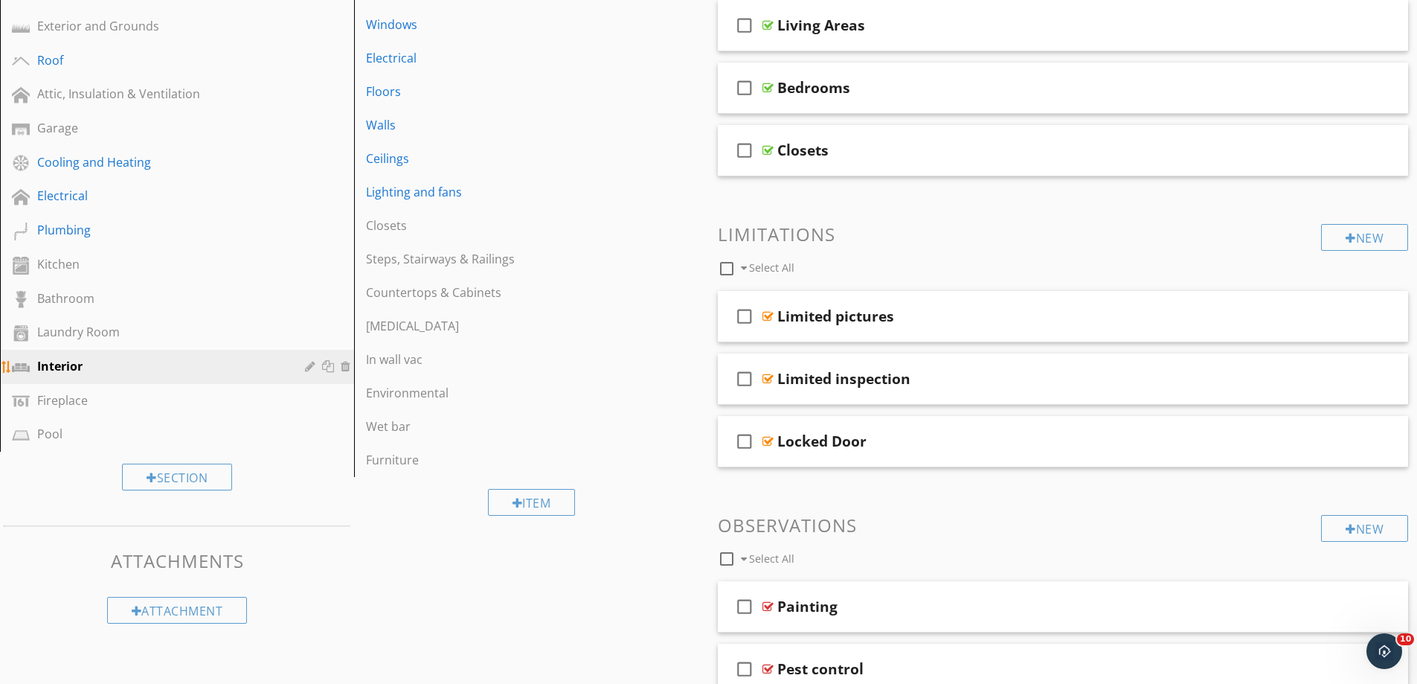
click at [309, 367] on div at bounding box center [312, 366] width 14 height 12
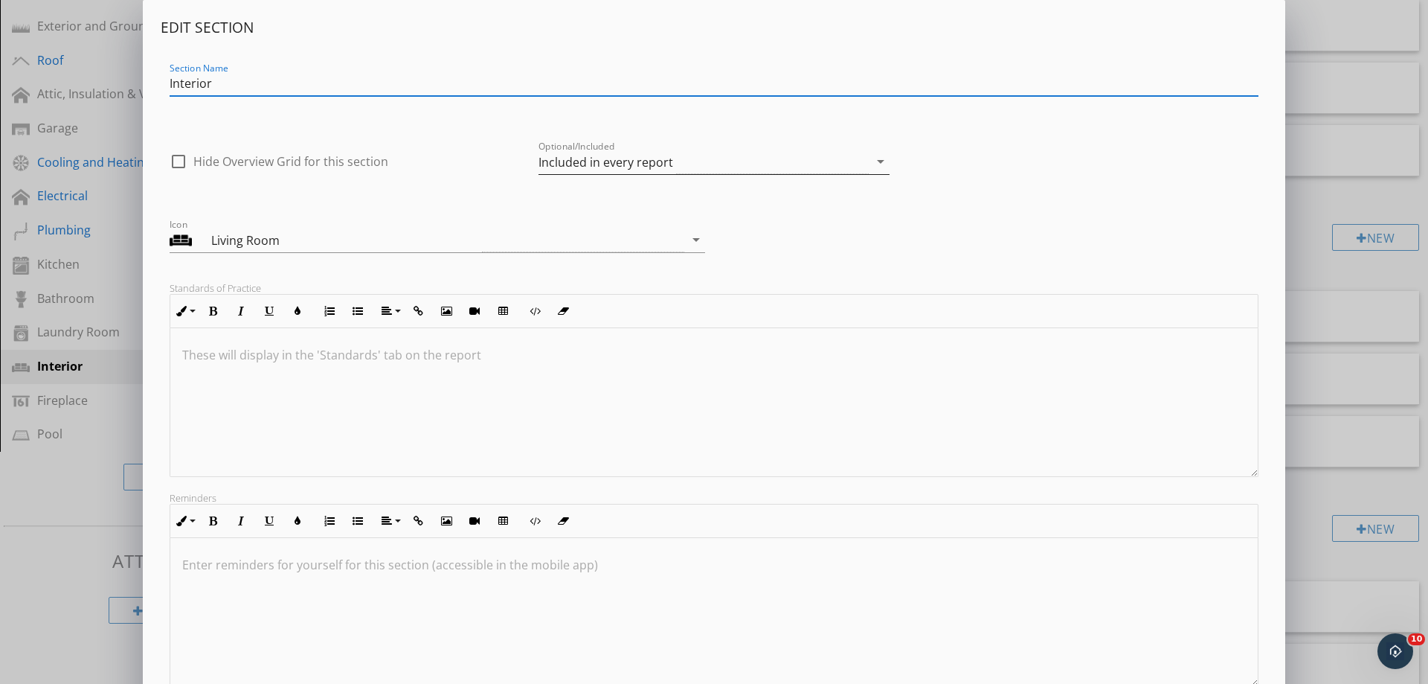
click at [546, 167] on div "Included in every report" at bounding box center [605, 161] width 135 height 13
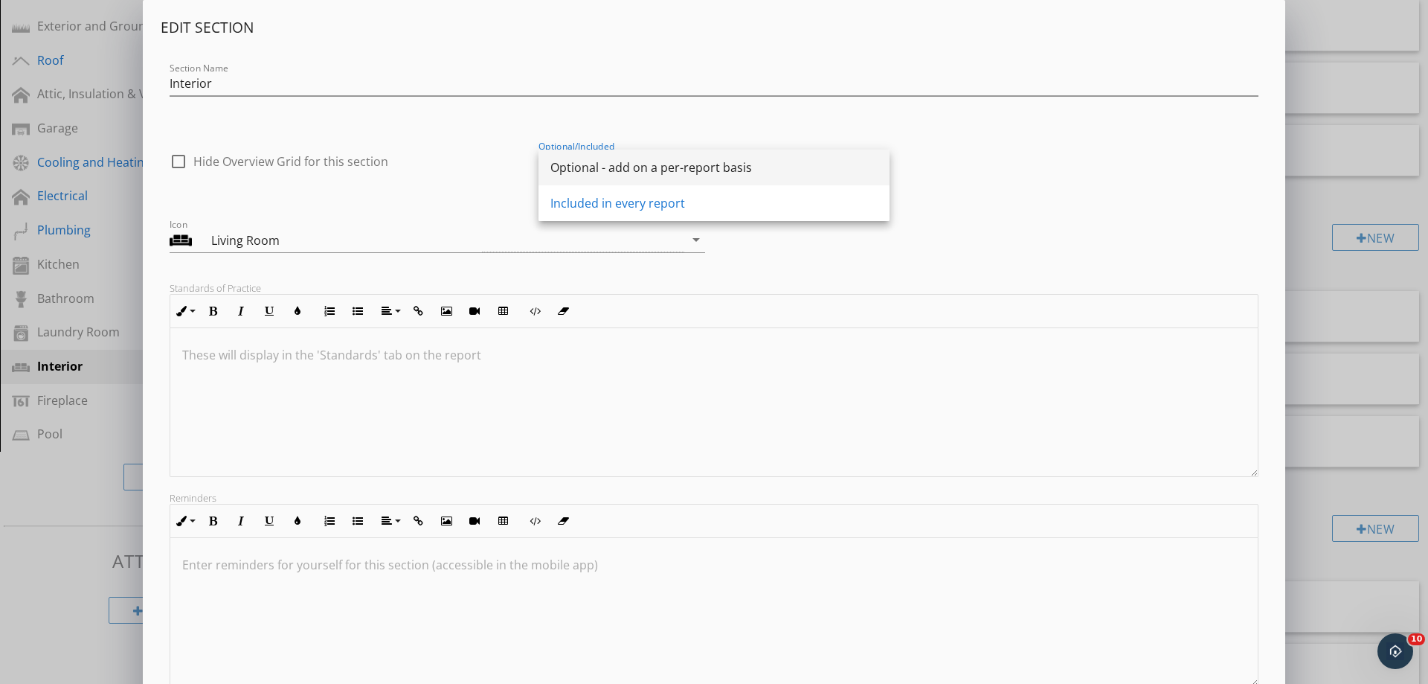
click at [564, 171] on div "Optional - add on a per-report basis" at bounding box center [713, 167] width 327 height 18
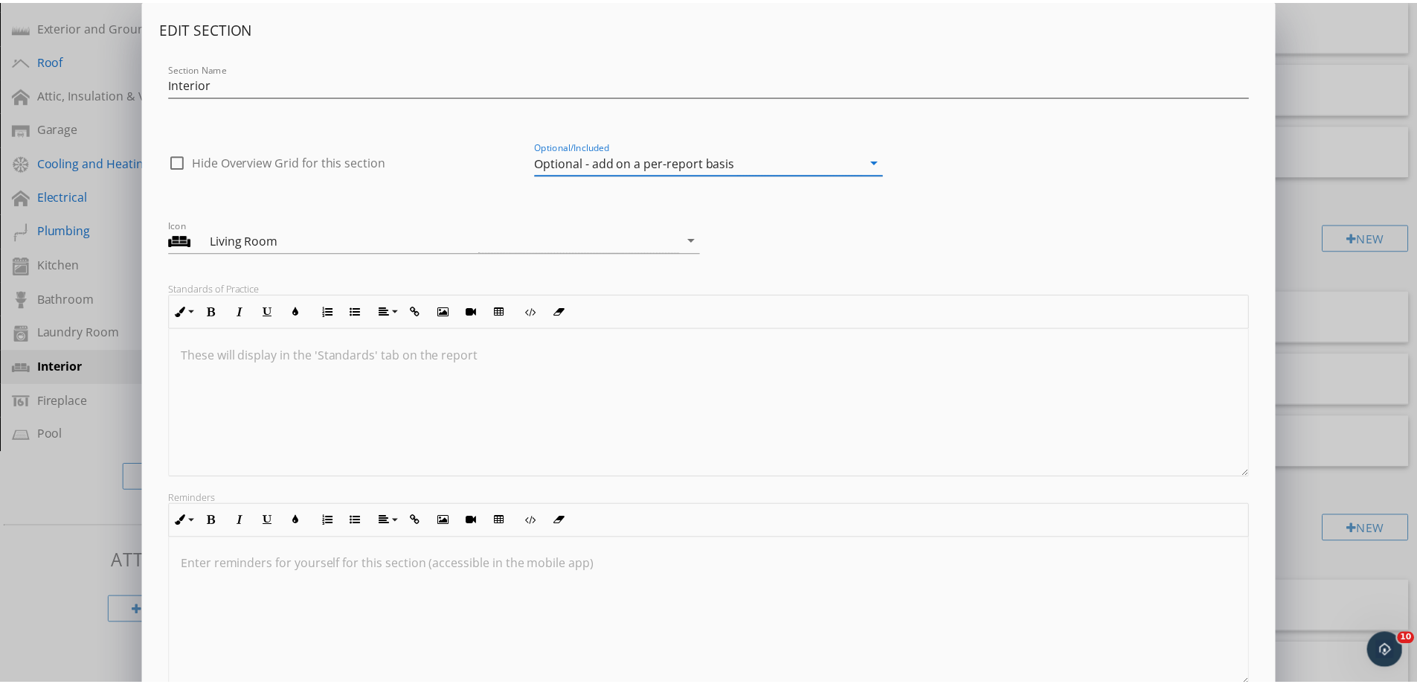
scroll to position [104, 0]
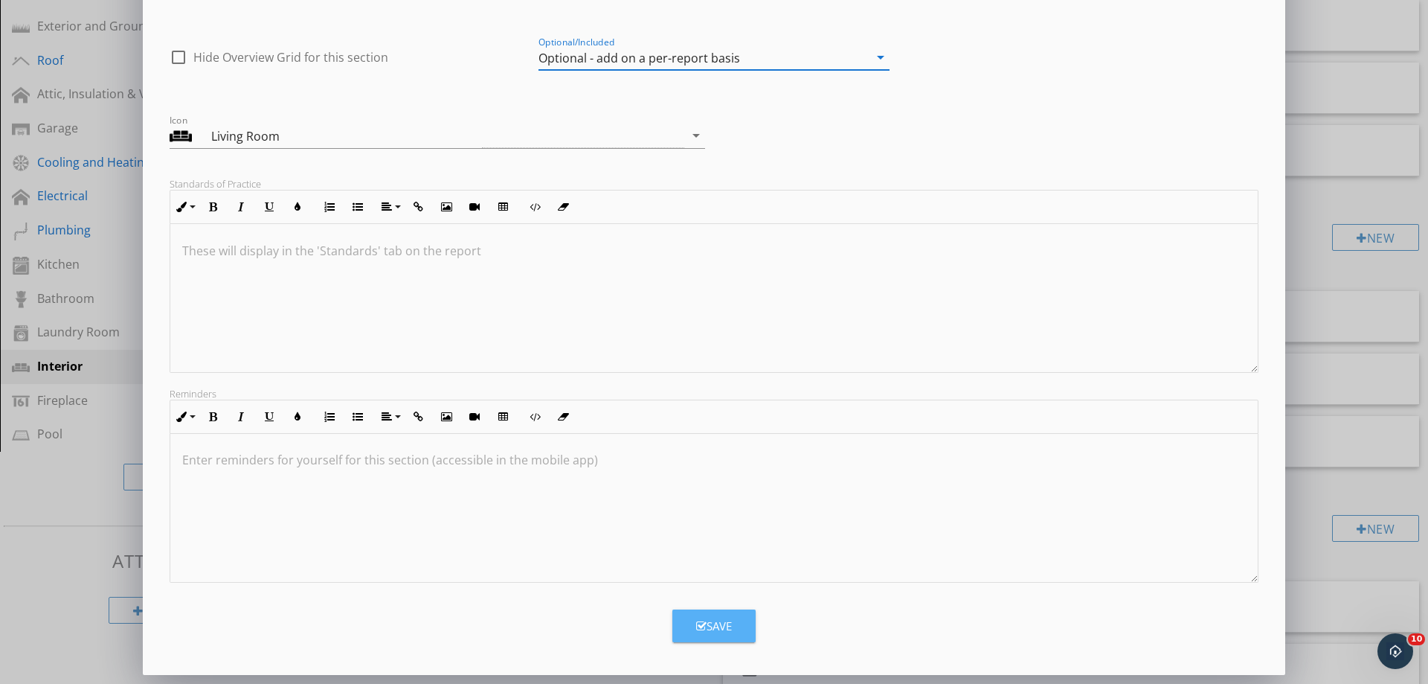
click at [733, 631] on button "Save" at bounding box center [713, 625] width 83 height 33
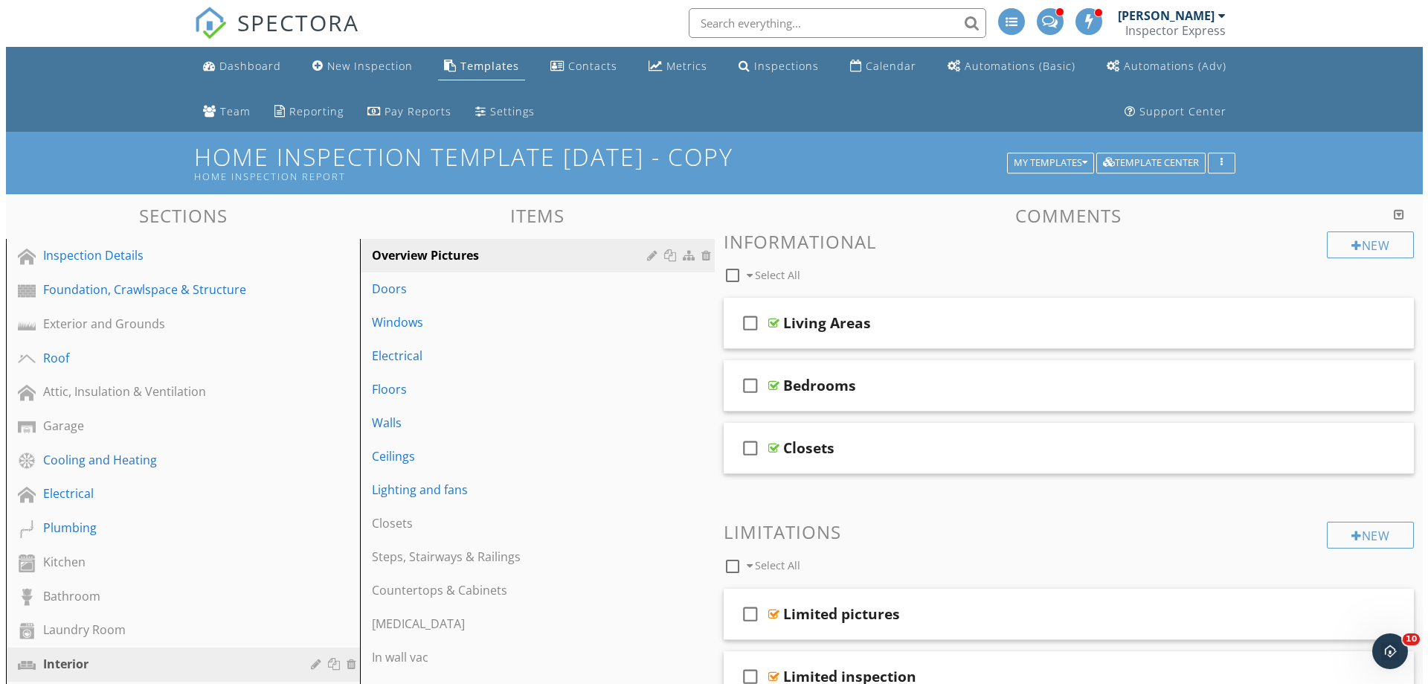
scroll to position [0, 0]
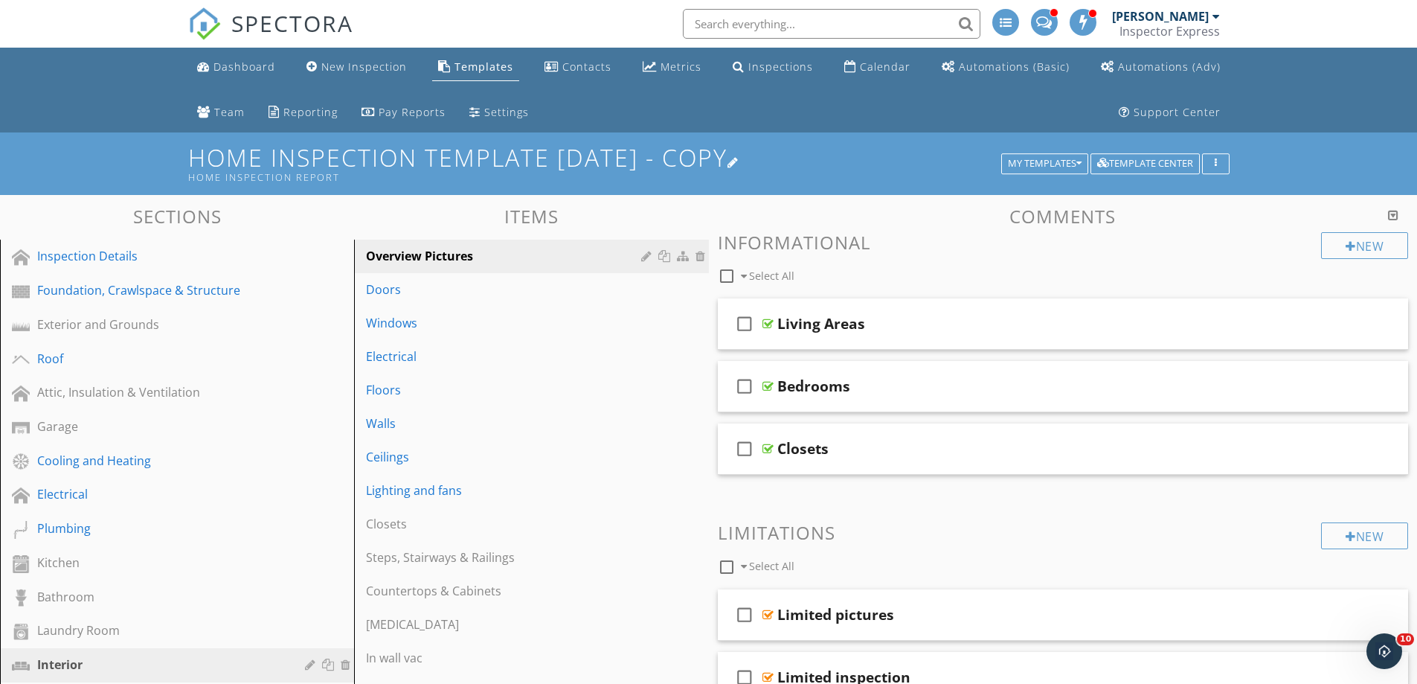
click at [739, 161] on div at bounding box center [733, 162] width 12 height 12
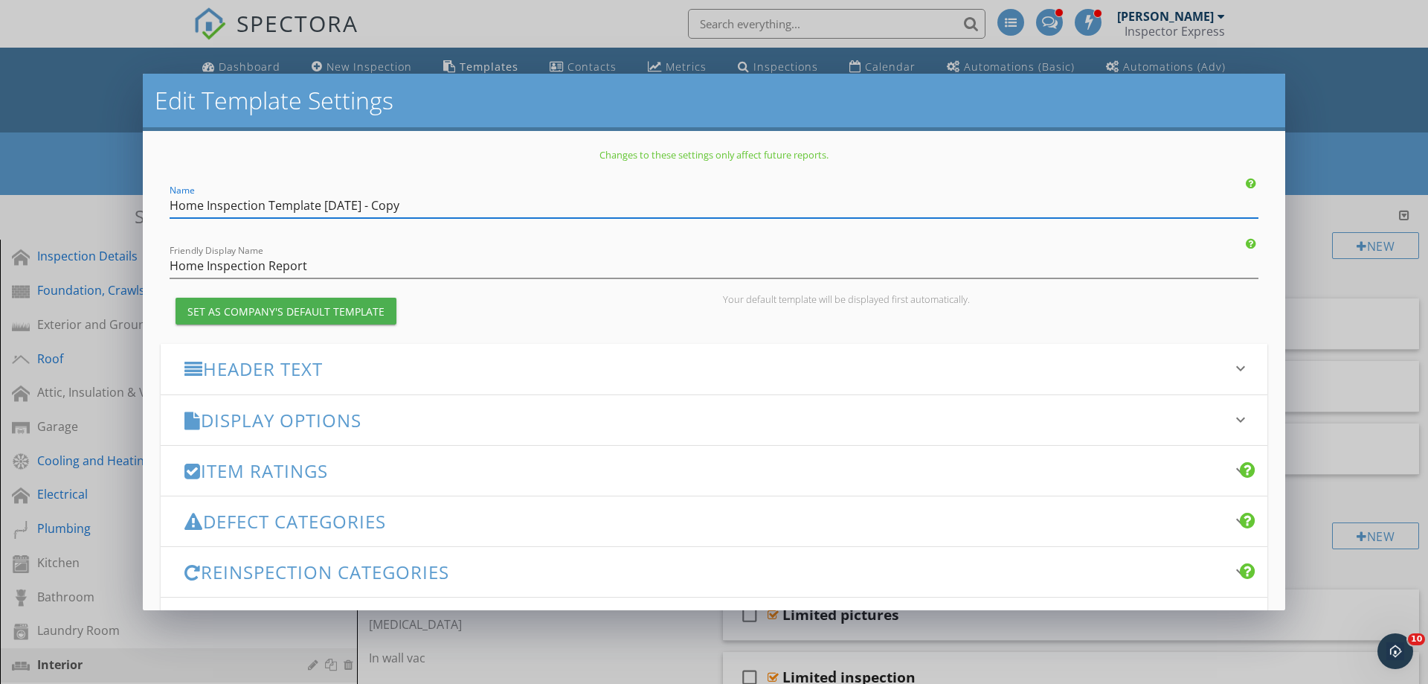
drag, startPoint x: 203, startPoint y: 204, endPoint x: 167, endPoint y: 205, distance: 35.7
click at [167, 205] on div "Name Home Inspection Template 4/27/25 - Copy" at bounding box center [714, 200] width 1107 height 33
drag, startPoint x: 334, startPoint y: 204, endPoint x: 472, endPoint y: 208, distance: 137.7
click at [471, 208] on input "Investor Inspection Template 4/27/25 - Copy" at bounding box center [714, 205] width 1089 height 25
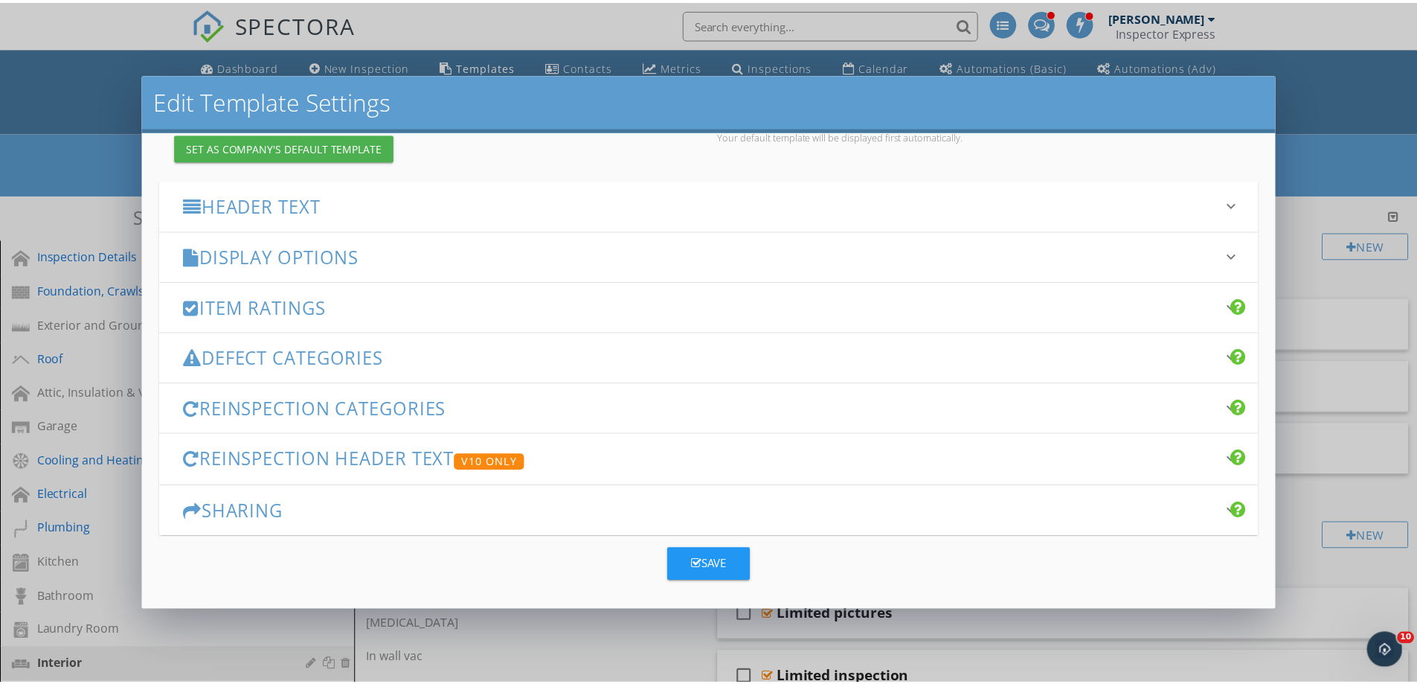
scroll to position [167, 0]
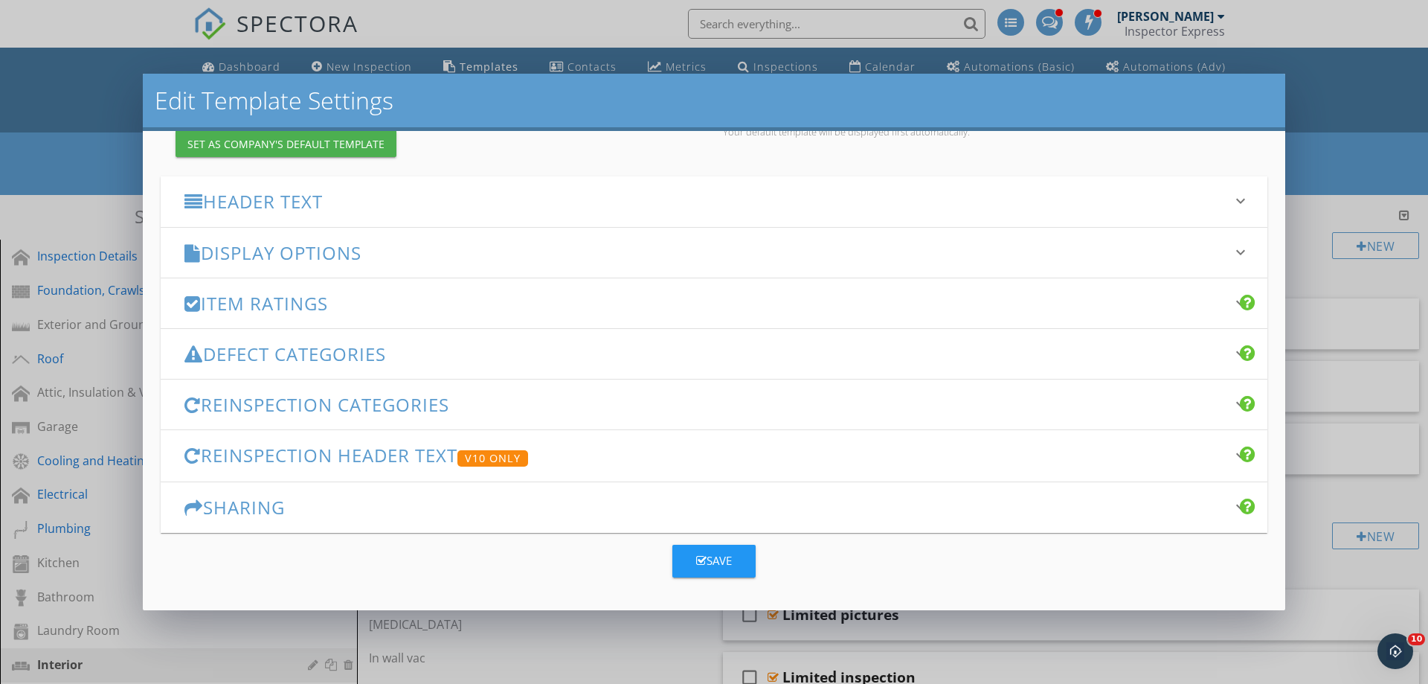
type input "Investor Inspection Template"
click at [726, 561] on div "Save" at bounding box center [714, 560] width 36 height 17
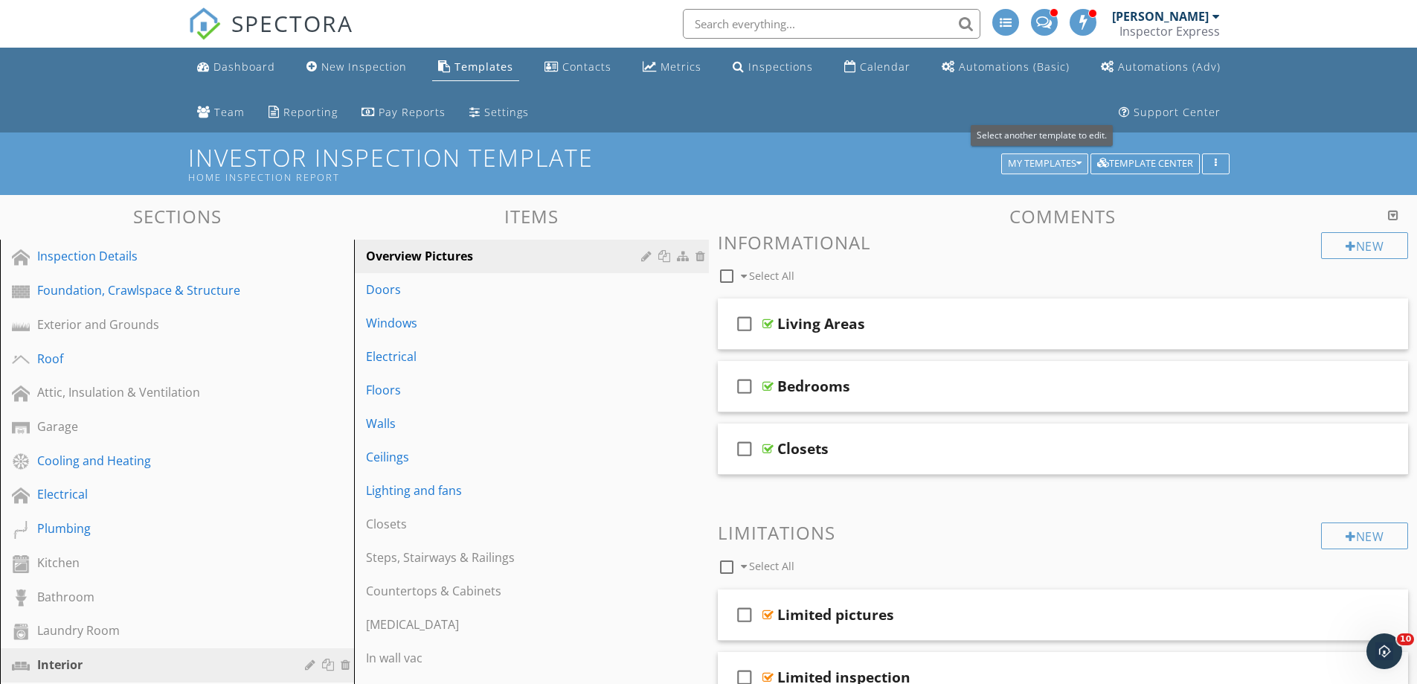
click at [1037, 164] on div "My Templates" at bounding box center [1045, 163] width 74 height 10
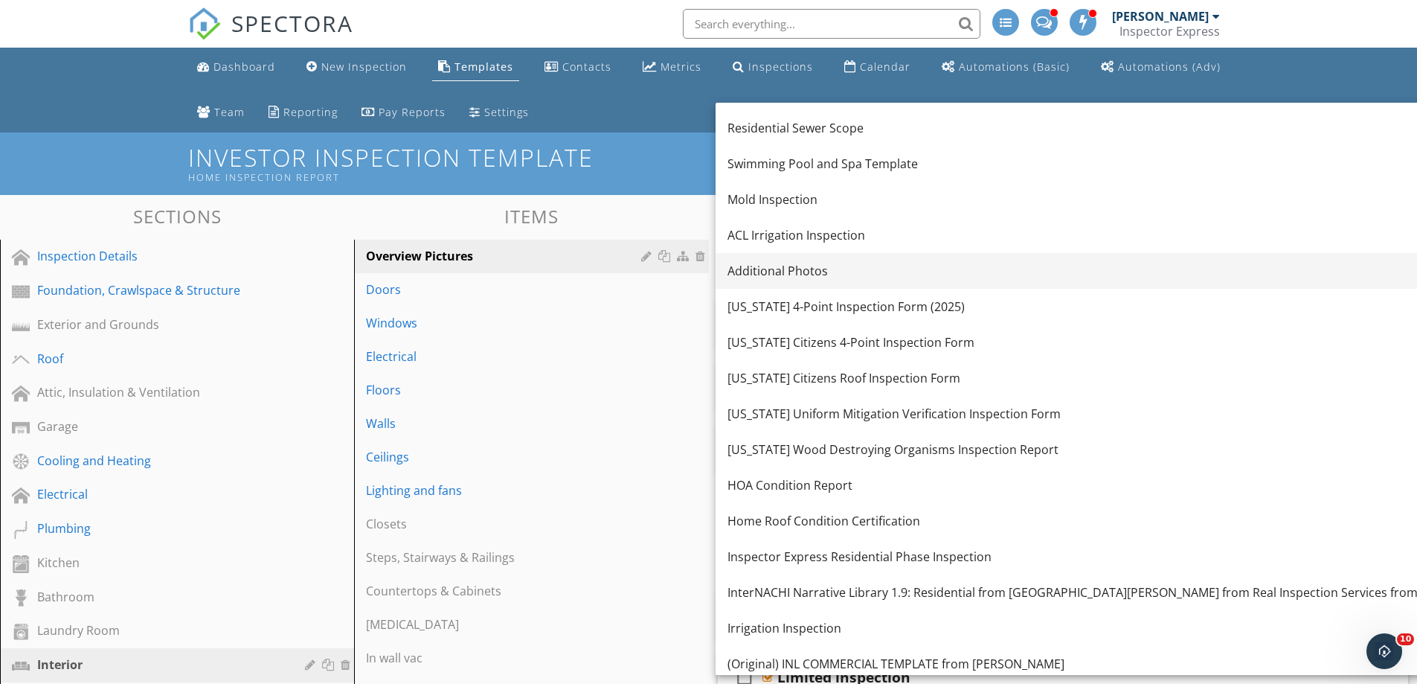
scroll to position [0, 0]
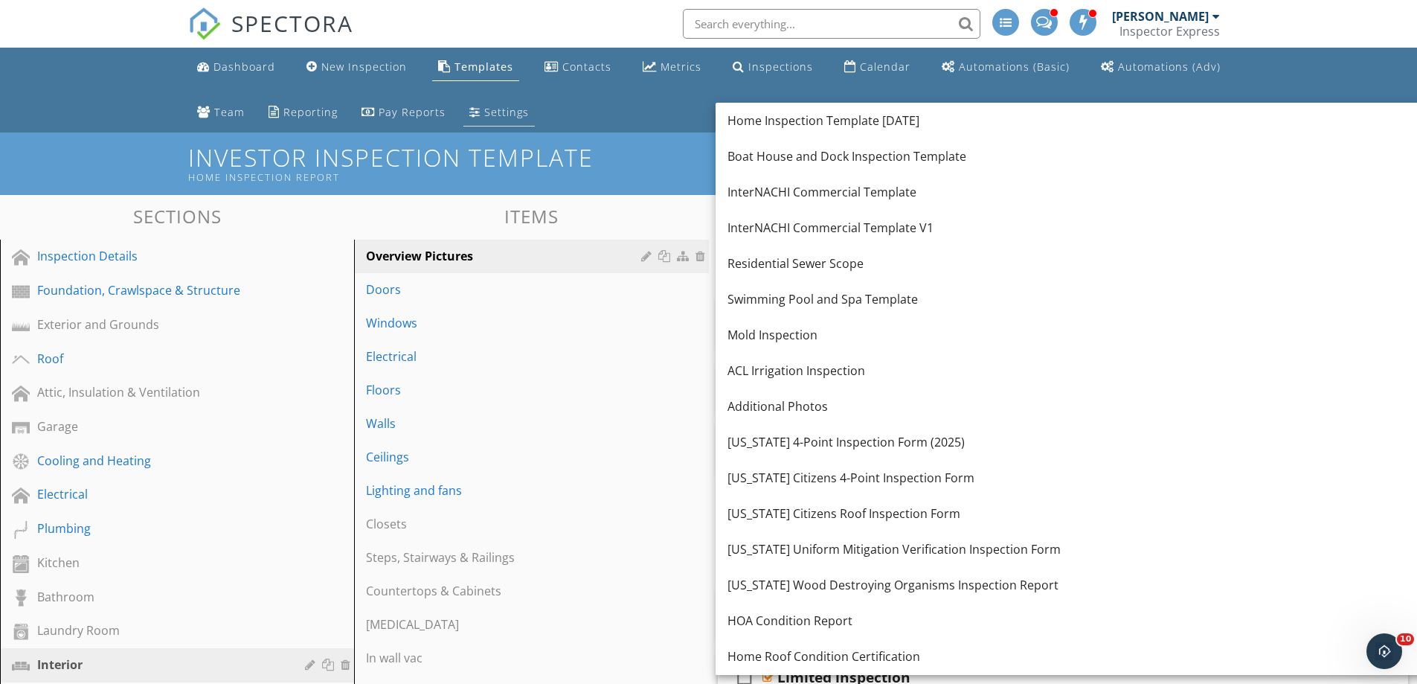
click at [484, 111] on div "Settings" at bounding box center [506, 112] width 45 height 14
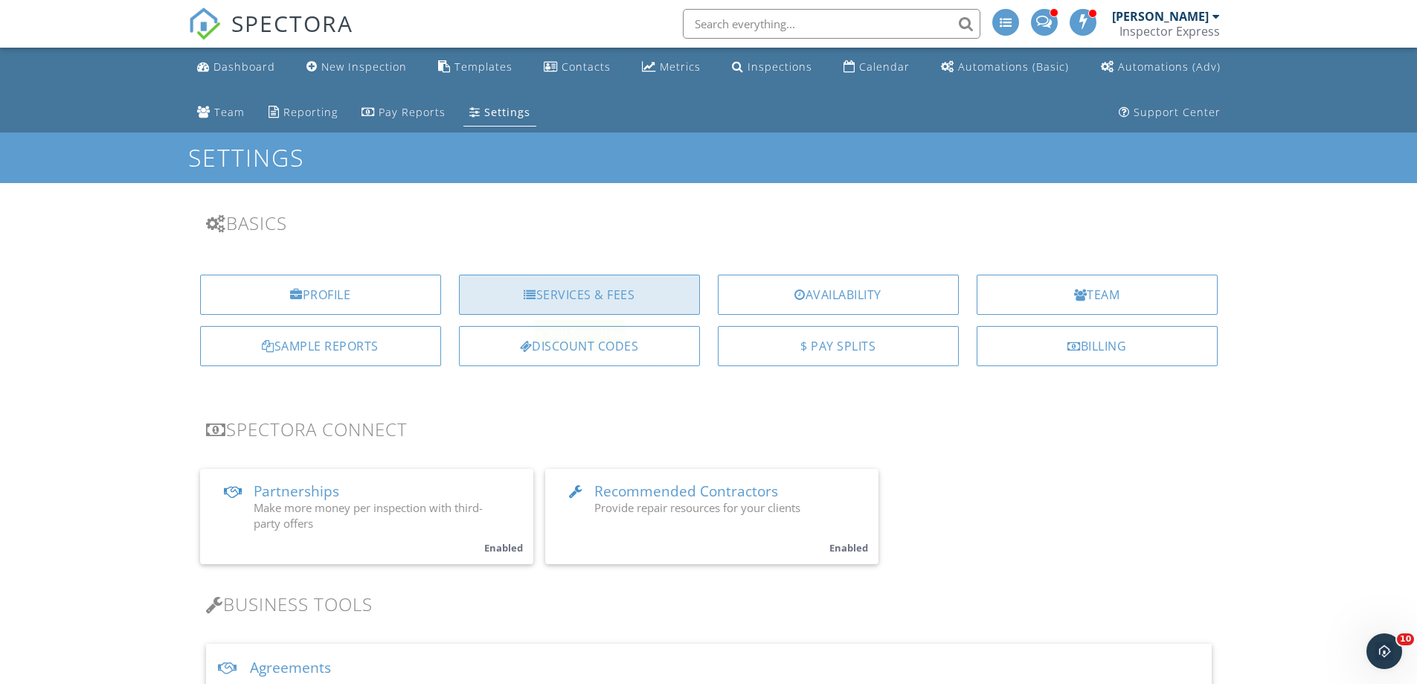
click at [566, 297] on div "Services & Fees" at bounding box center [579, 294] width 241 height 40
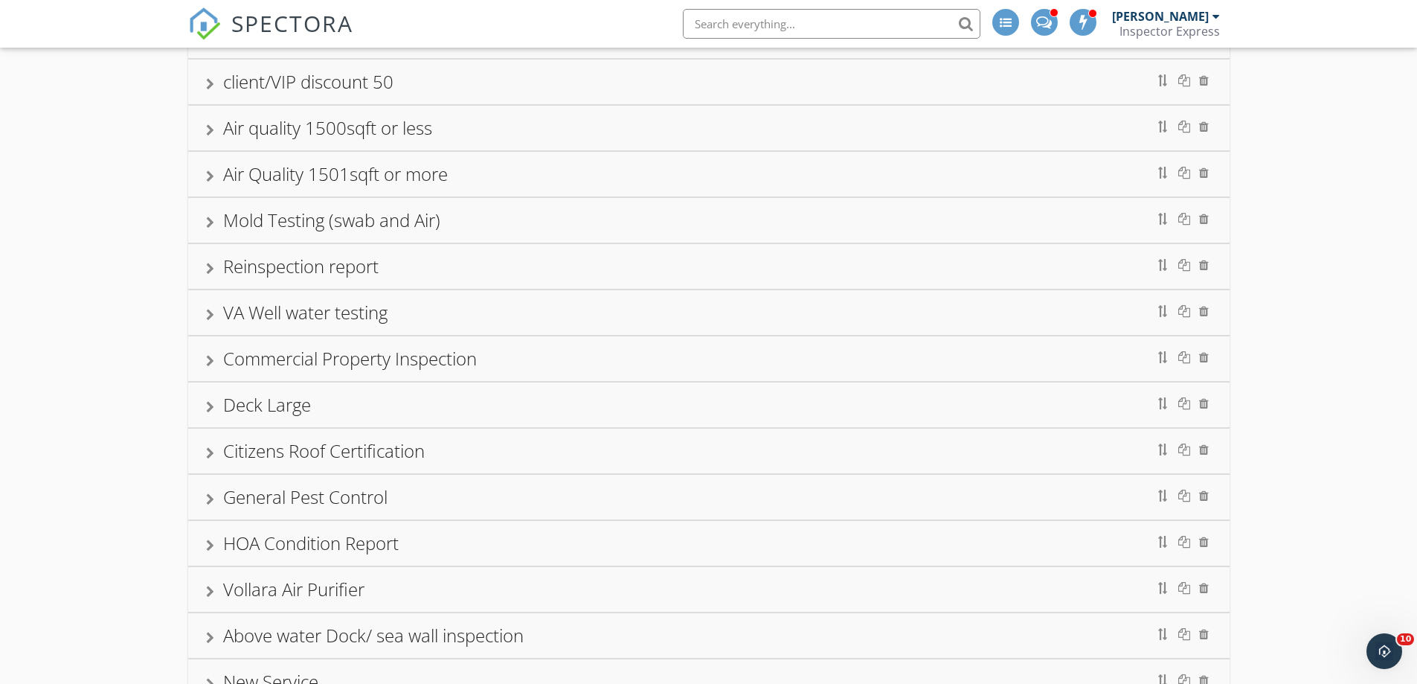
scroll to position [807, 0]
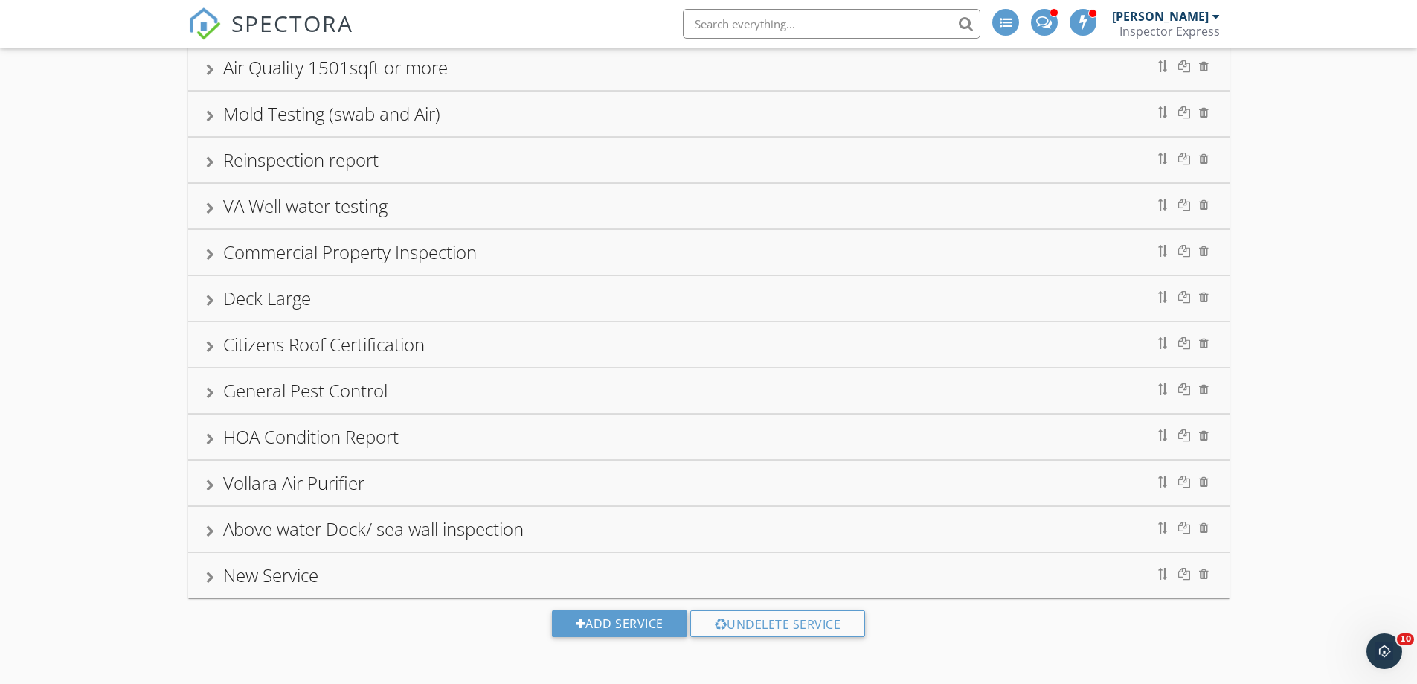
click at [285, 581] on div "New Service" at bounding box center [270, 574] width 95 height 25
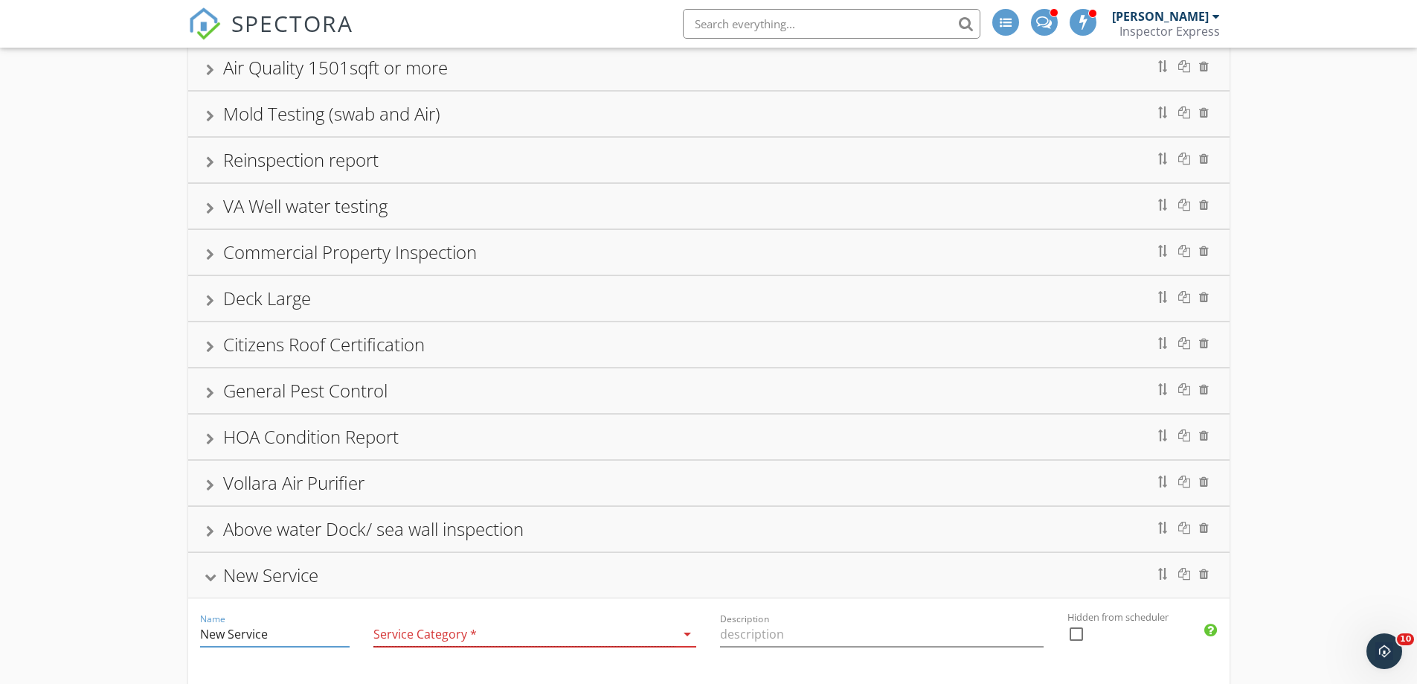
drag, startPoint x: 278, startPoint y: 638, endPoint x: 129, endPoint y: 636, distance: 148.8
click at [129, 636] on div "Residential Inspection 4 Point & Wind Mitigation Combo (discounted) Wind Mitiga…" at bounding box center [708, 384] width 1417 height 2016
type input "Investors Inspection"
click at [410, 634] on div at bounding box center [524, 634] width 303 height 25
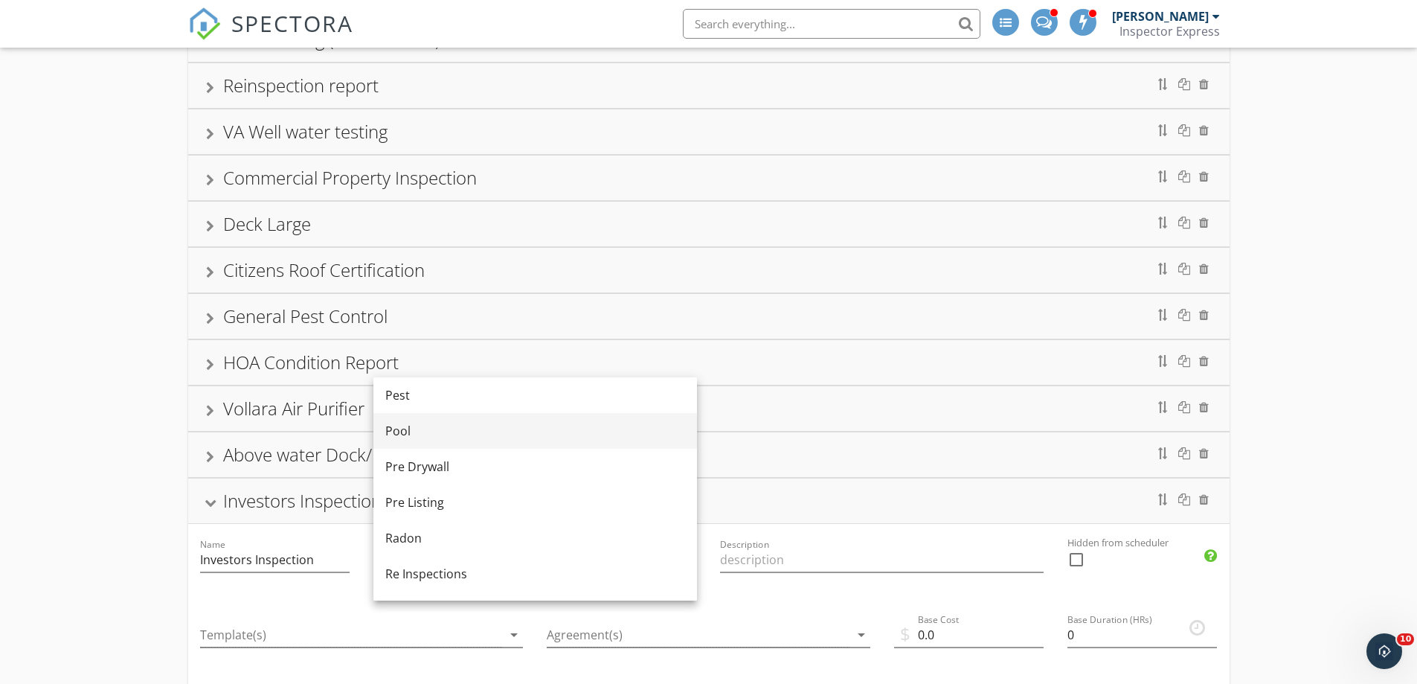
scroll to position [503, 0]
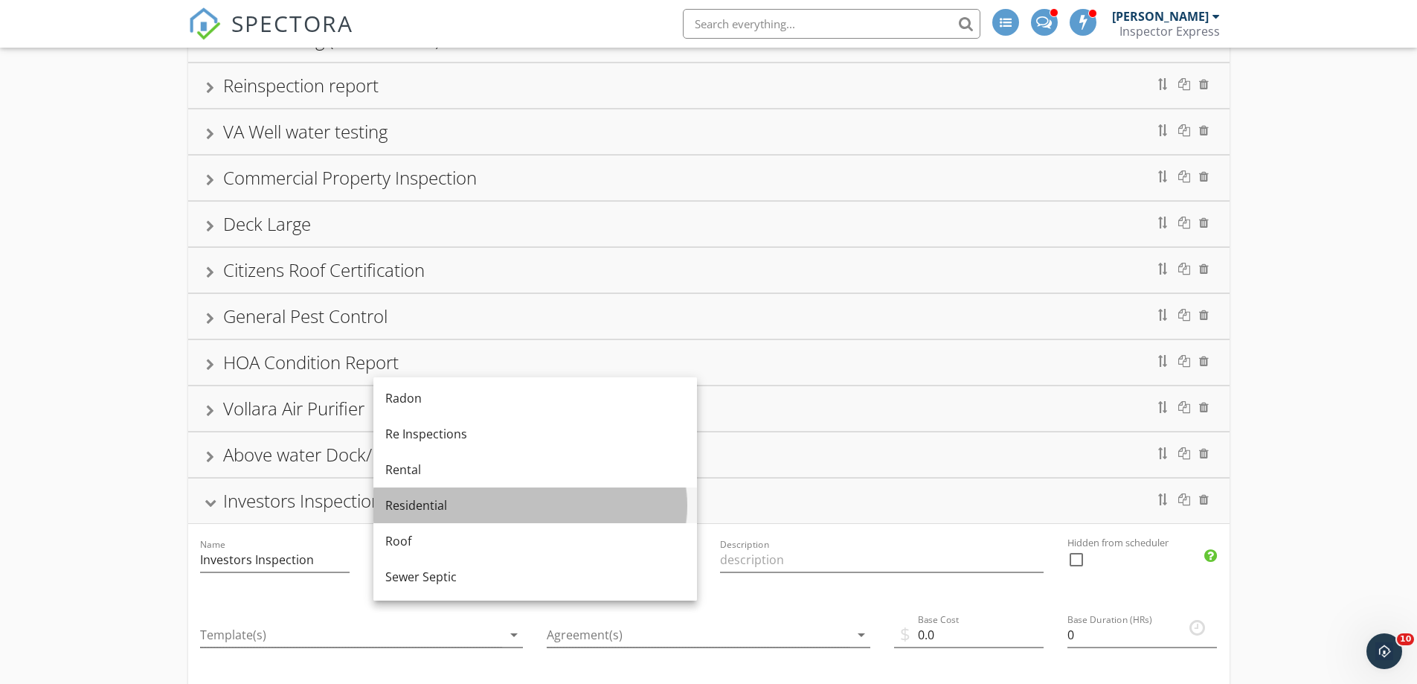
click at [430, 512] on div "Residential" at bounding box center [535, 505] width 300 height 18
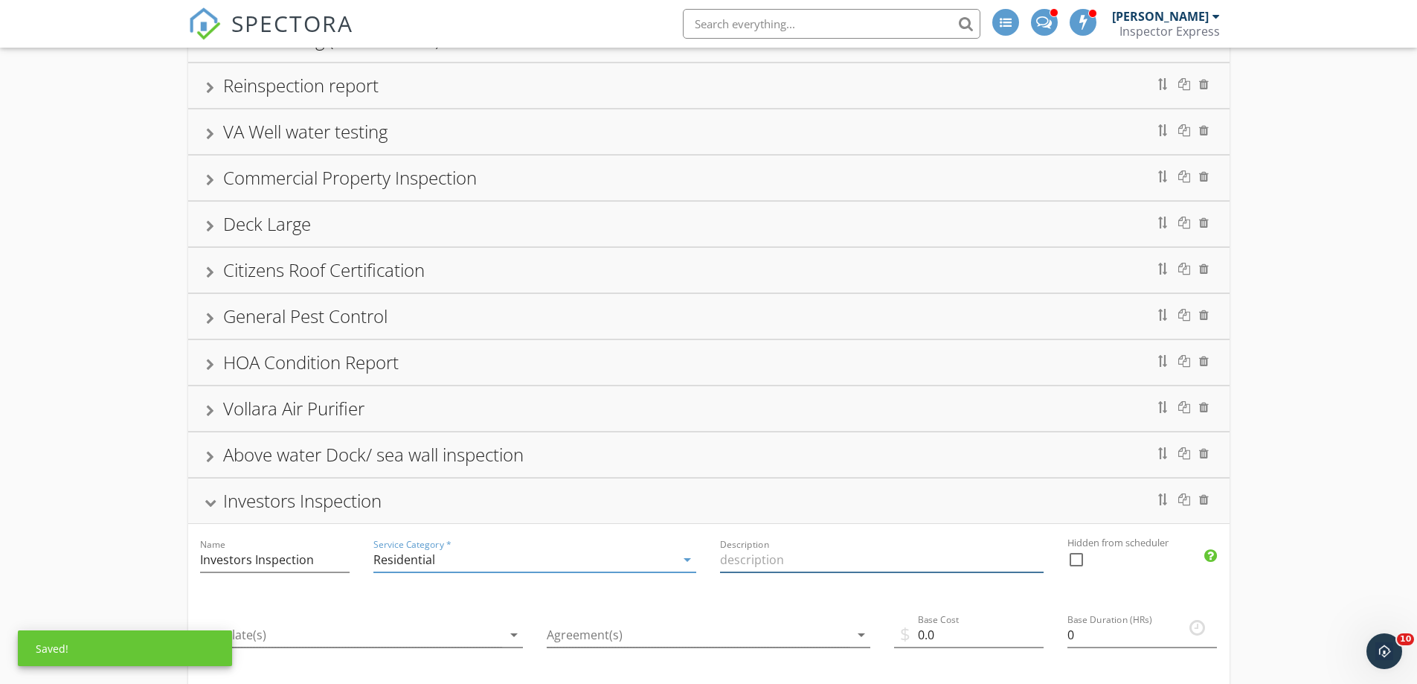
click at [739, 562] on input "Description" at bounding box center [882, 559] width 324 height 25
type input "Limited home inspection for Investors"
click at [514, 536] on div "Service Category * Residential arrow_drop_down" at bounding box center [534, 561] width 347 height 75
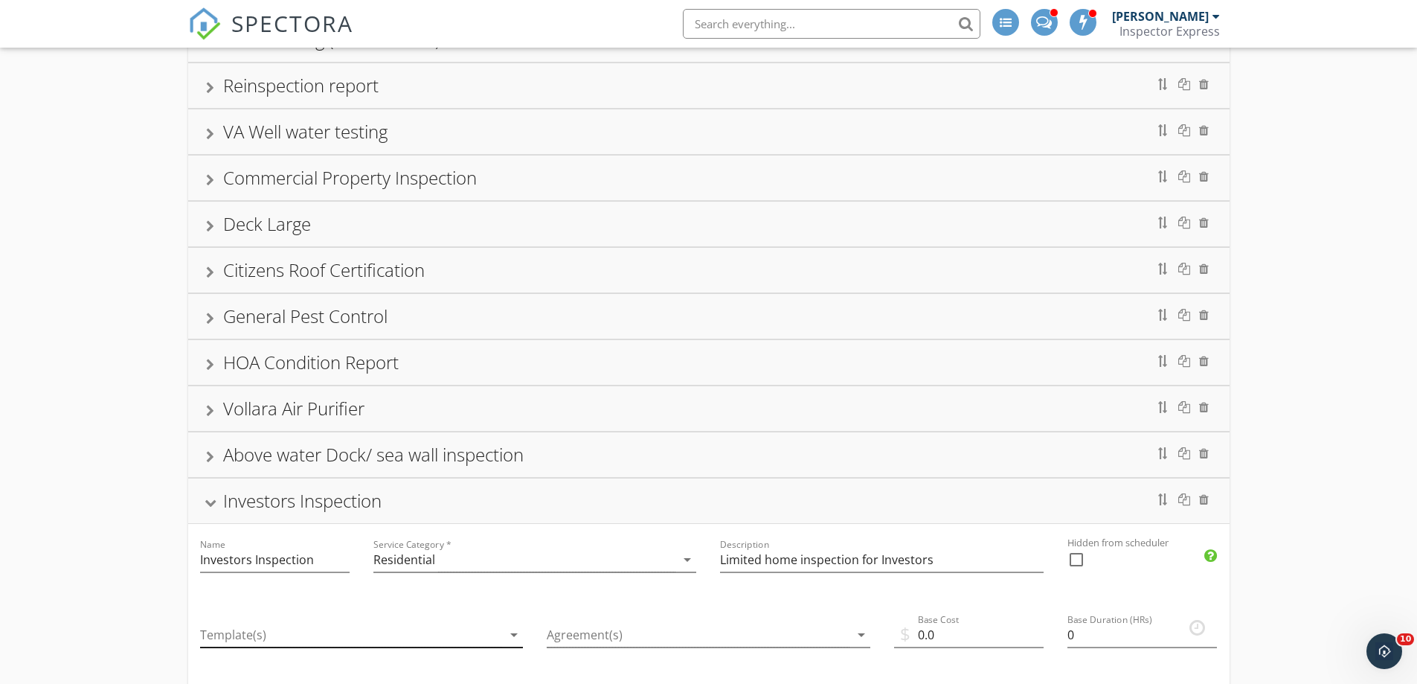
click at [513, 635] on icon "arrow_drop_down" at bounding box center [514, 634] width 18 height 18
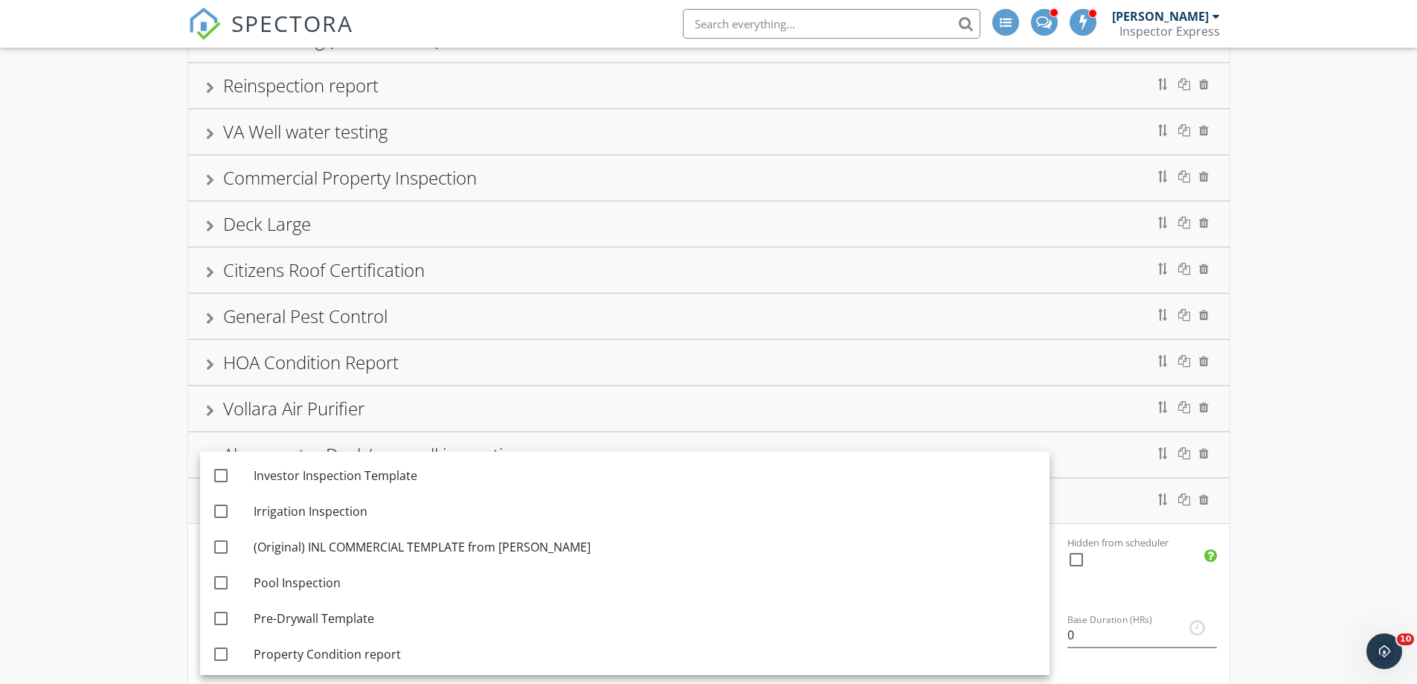
scroll to position [568, 0]
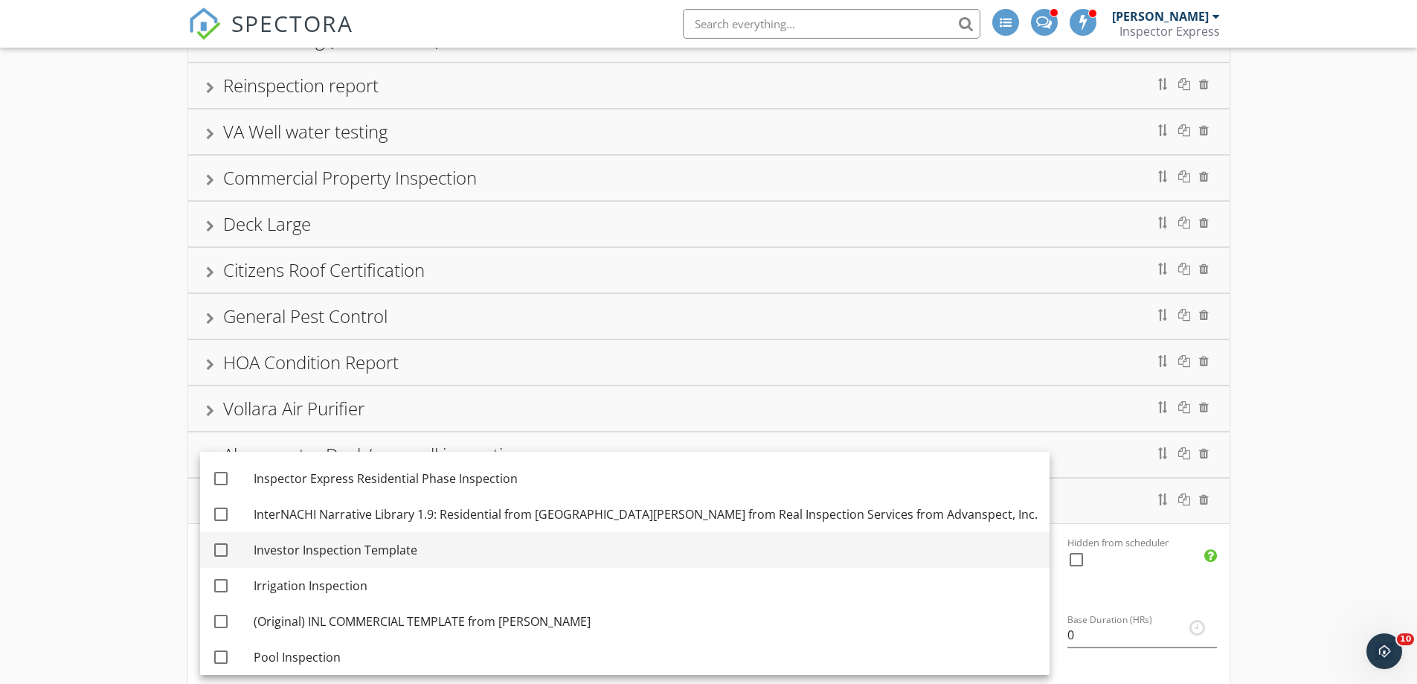
click at [296, 547] on div "Investor Inspection Template" at bounding box center [646, 550] width 784 height 18
checkbox input "true"
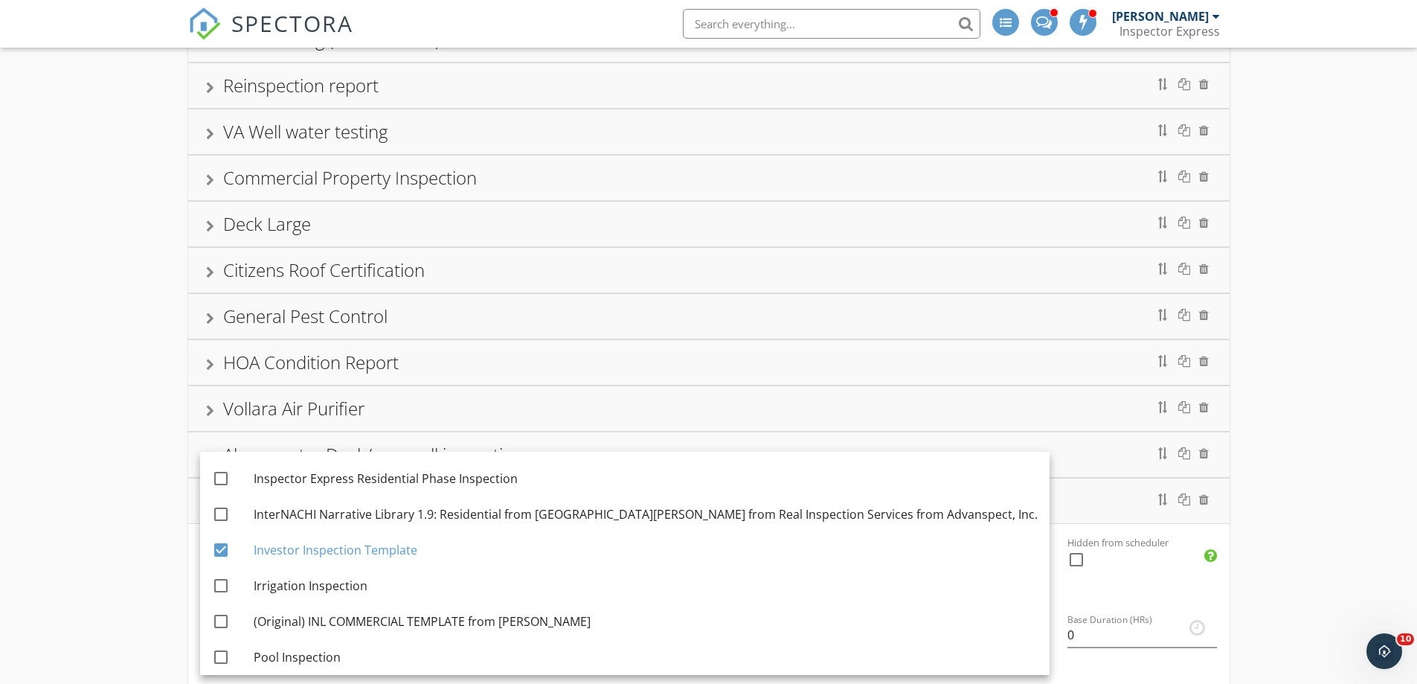
click at [977, 531] on div "Description Limited home inspection for Investors" at bounding box center [881, 561] width 347 height 75
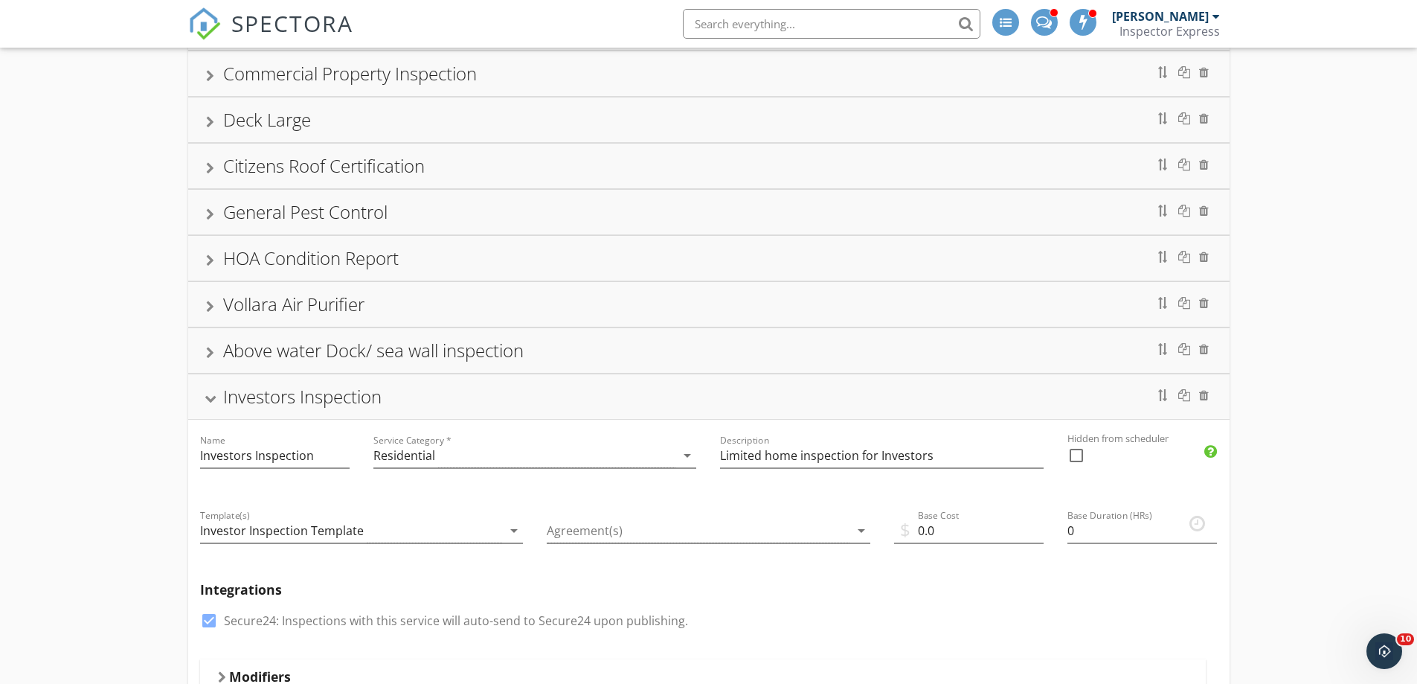
scroll to position [1030, 0]
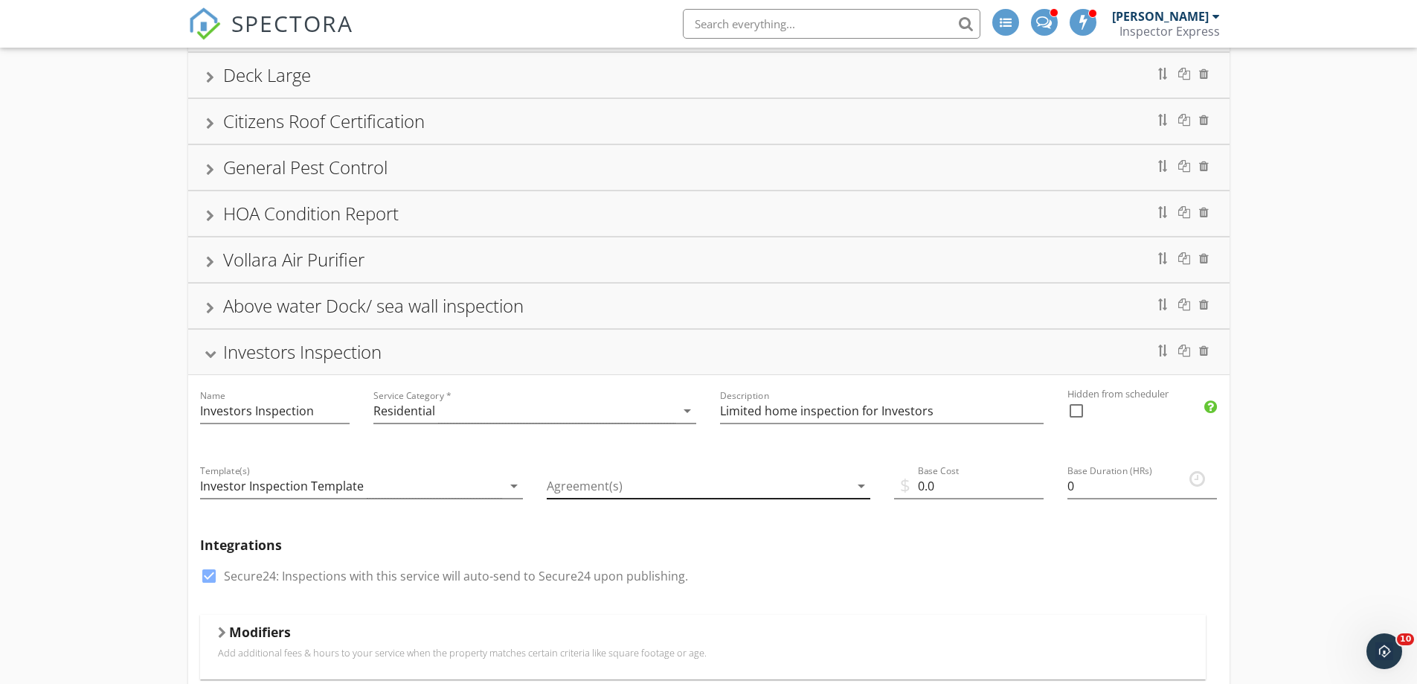
click at [567, 488] on div at bounding box center [698, 486] width 303 height 25
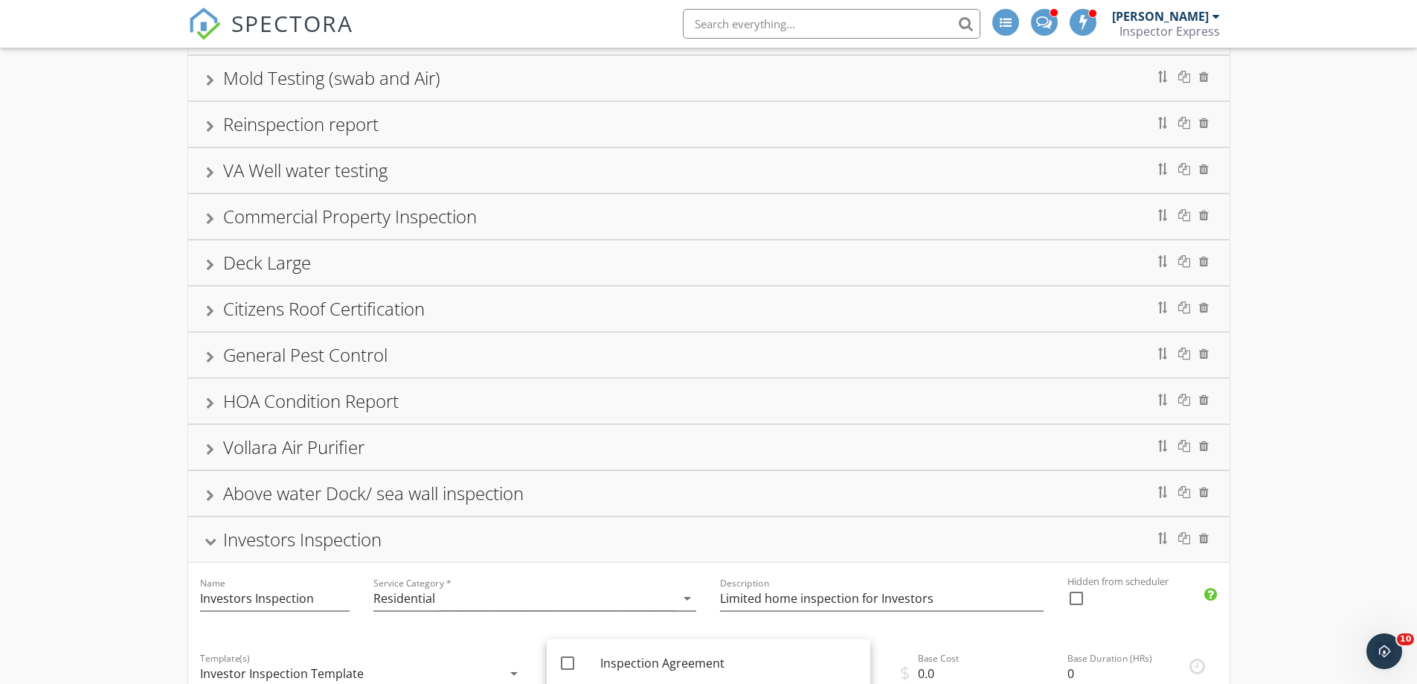
scroll to position [584, 0]
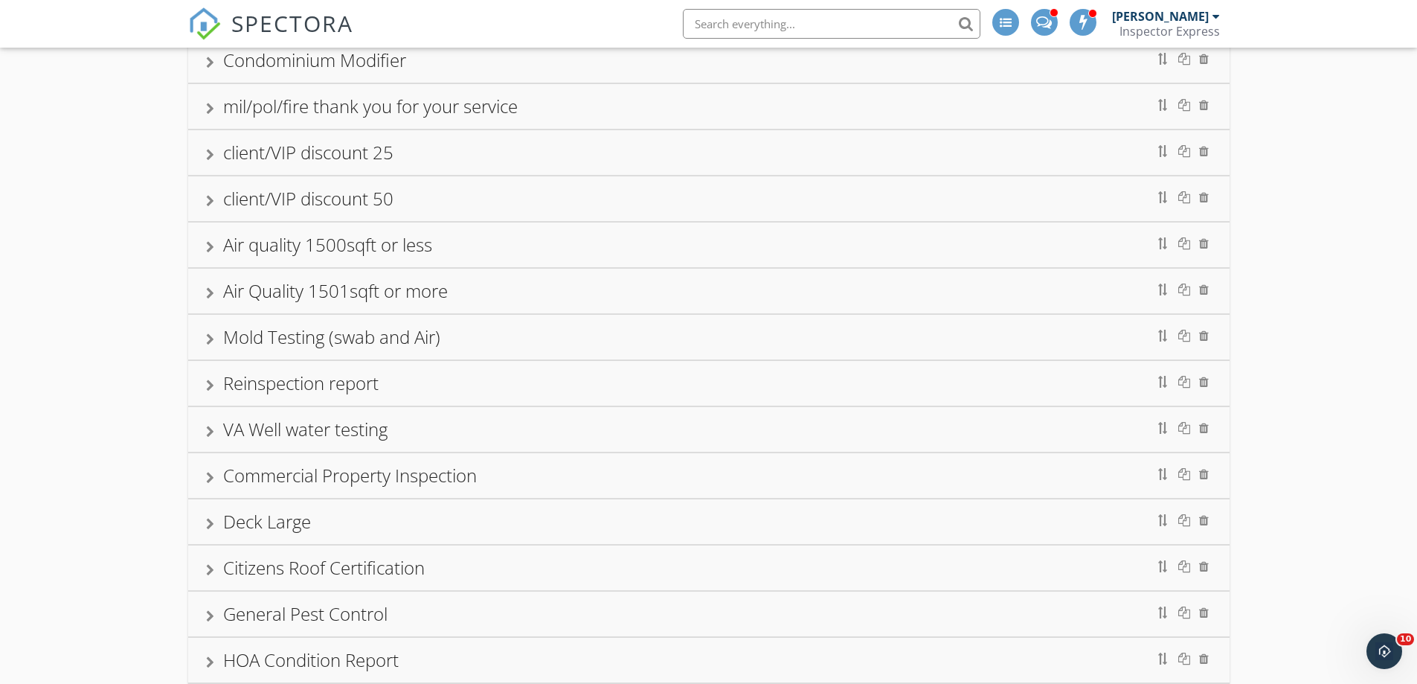
click at [123, 488] on div "Residential Inspection 4 Point & Wind Mitigation Combo (discounted) Wind Mitiga…" at bounding box center [708, 607] width 1417 height 2016
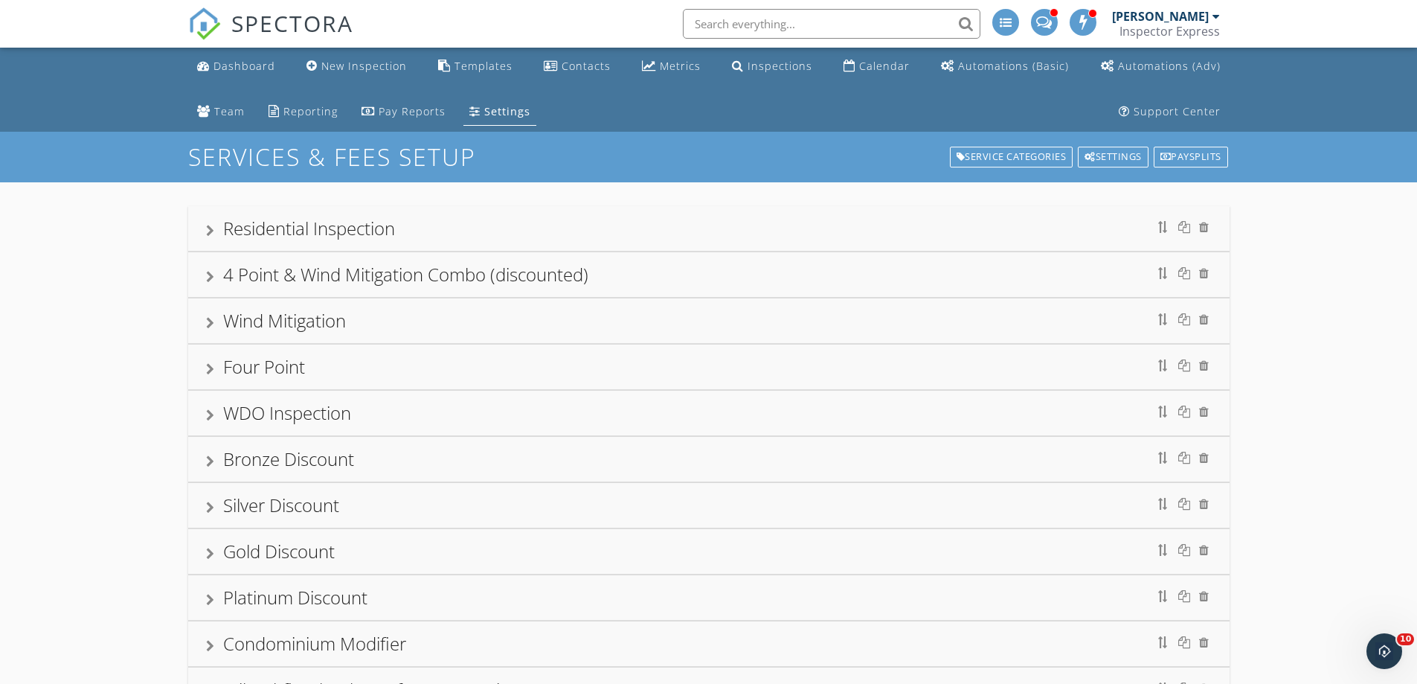
scroll to position [0, 0]
click at [458, 72] on div "Templates" at bounding box center [483, 67] width 58 height 14
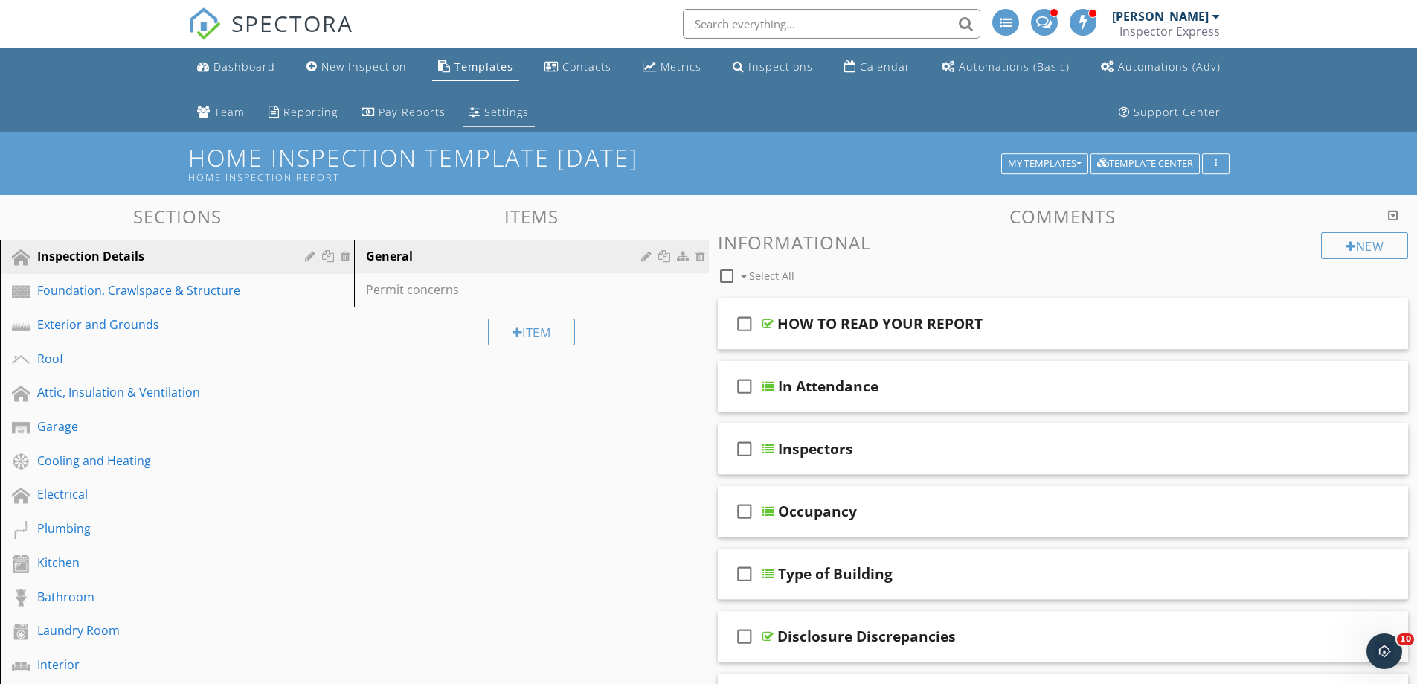
click at [484, 109] on div "Settings" at bounding box center [506, 112] width 45 height 14
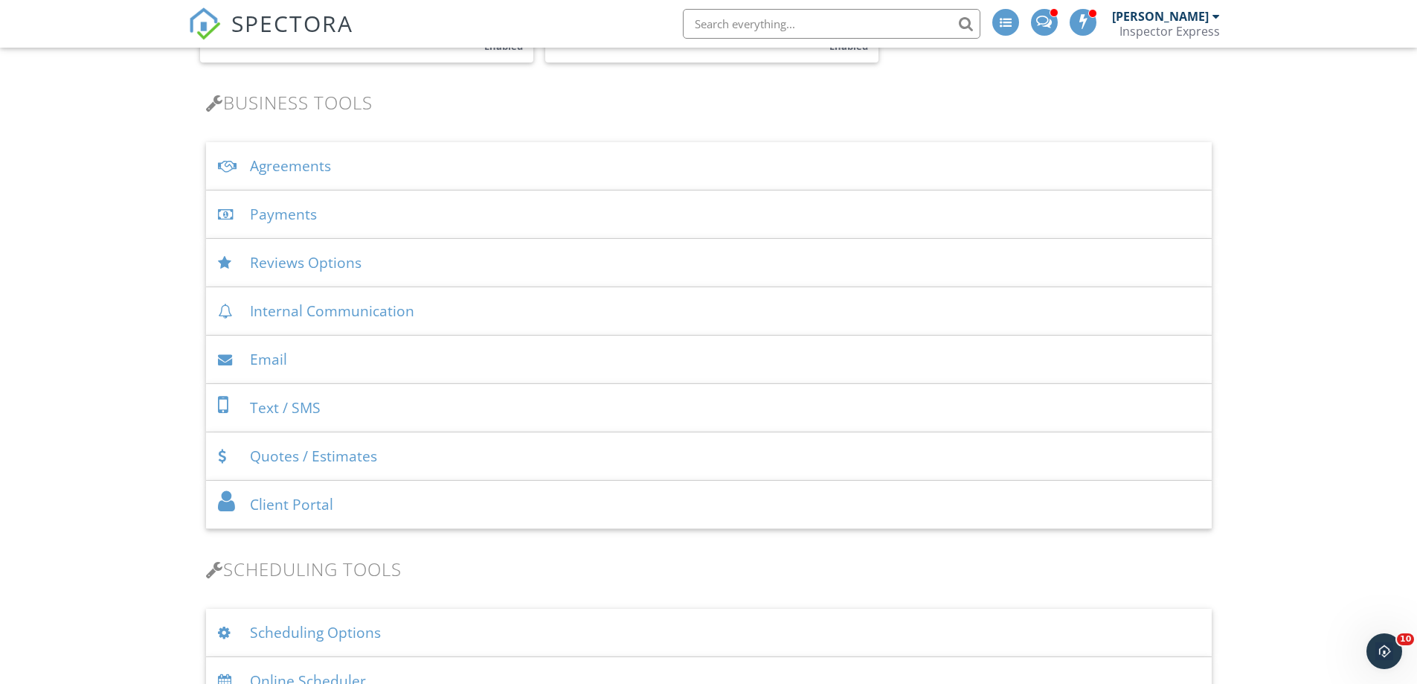
scroll to position [521, 0]
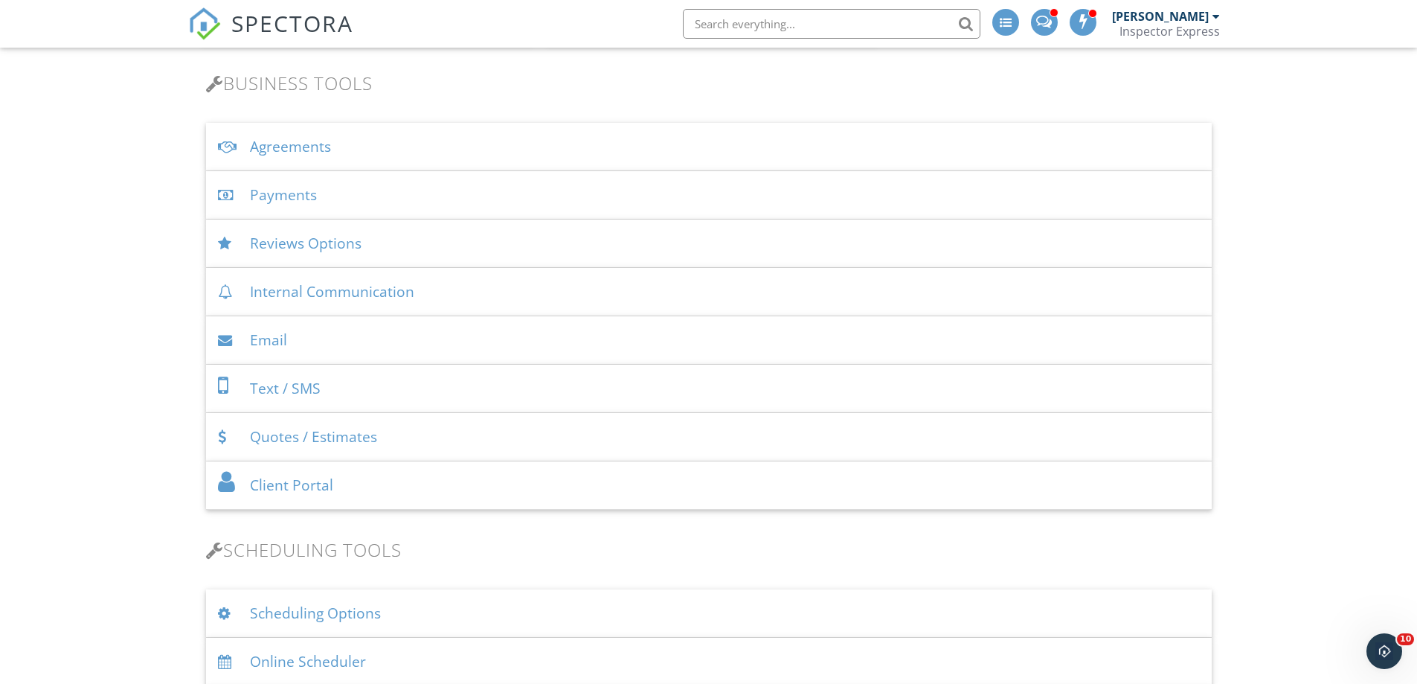
click at [290, 149] on div "Agreements" at bounding box center [709, 147] width 1006 height 48
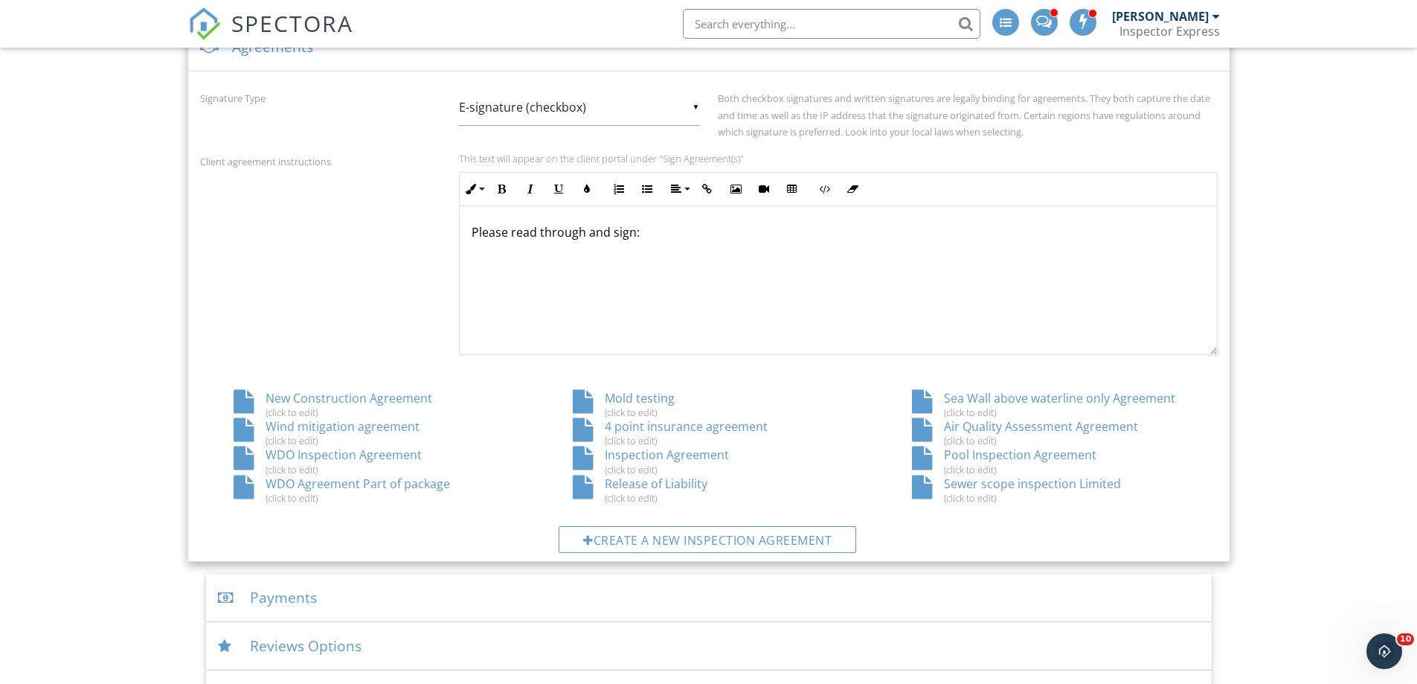
scroll to position [744, 0]
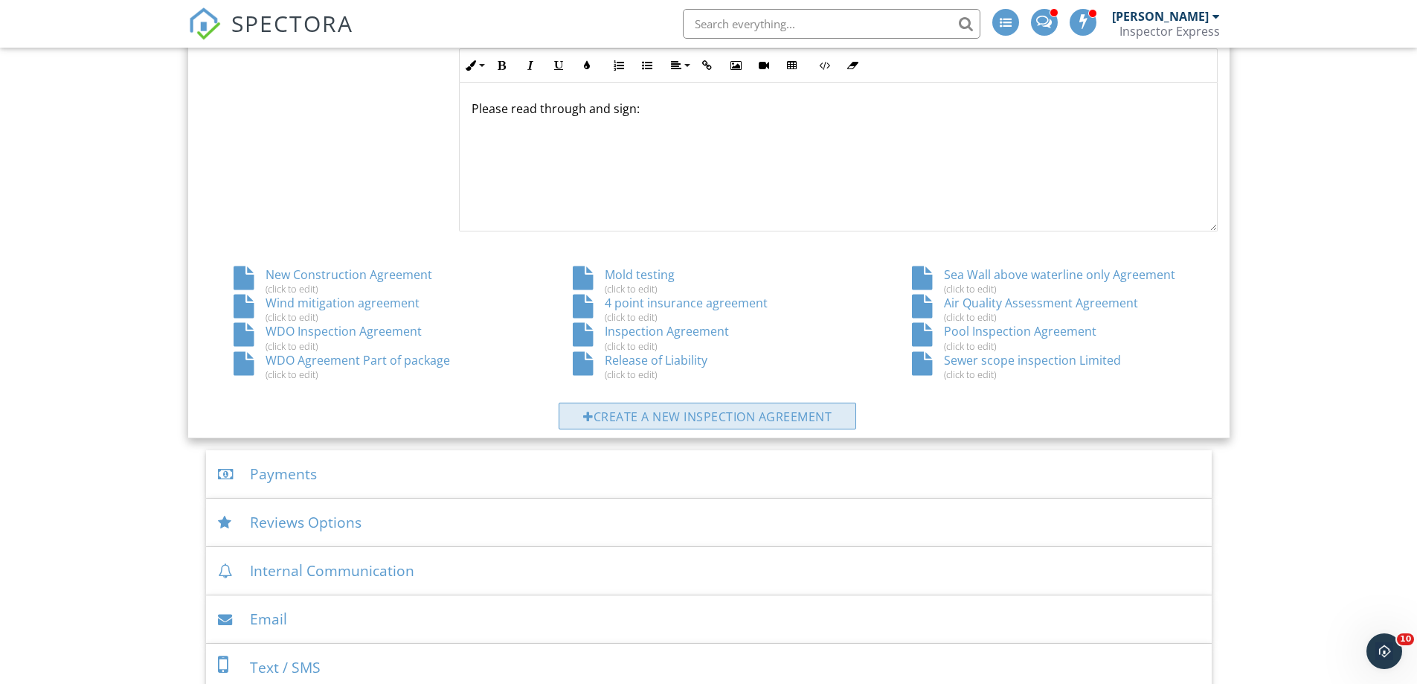
click at [679, 418] on div "Create a new inspection agreement" at bounding box center [708, 415] width 298 height 27
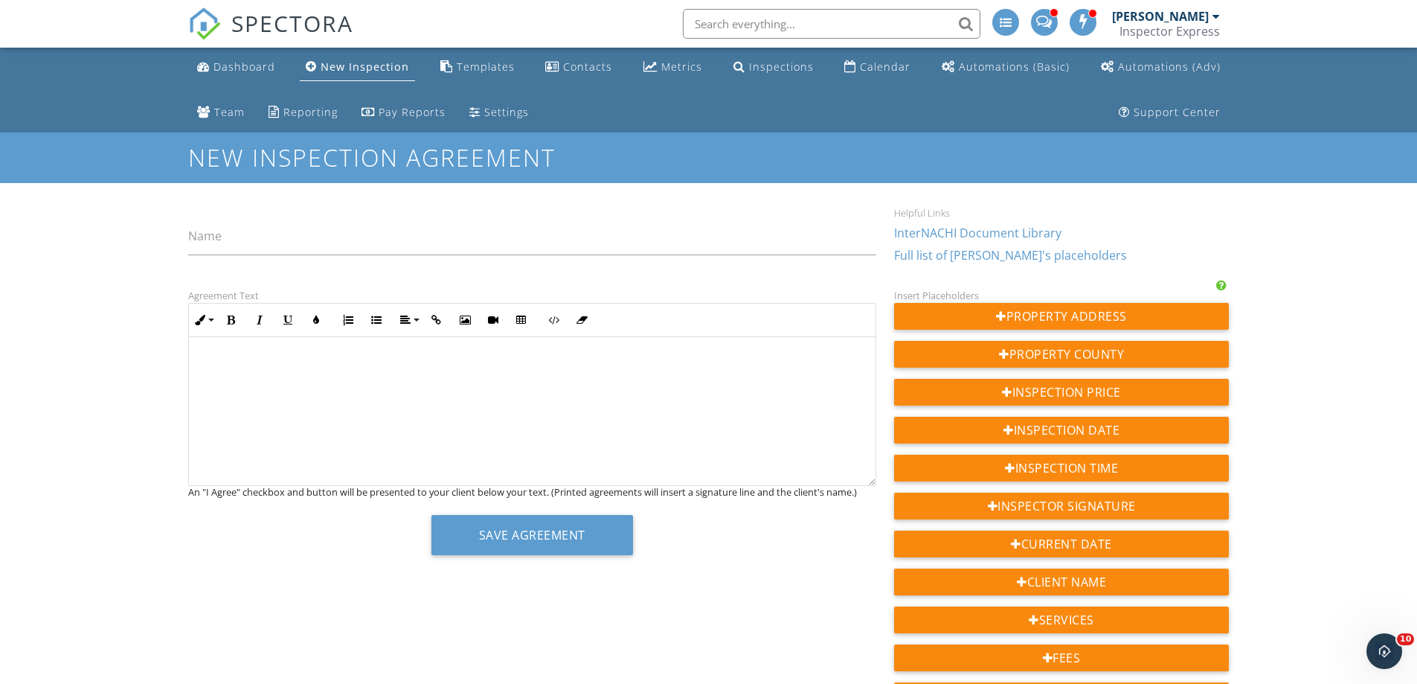
click at [927, 231] on link "InterNACHI Document Library" at bounding box center [977, 233] width 167 height 16
click at [484, 113] on div "Settings" at bounding box center [506, 112] width 45 height 14
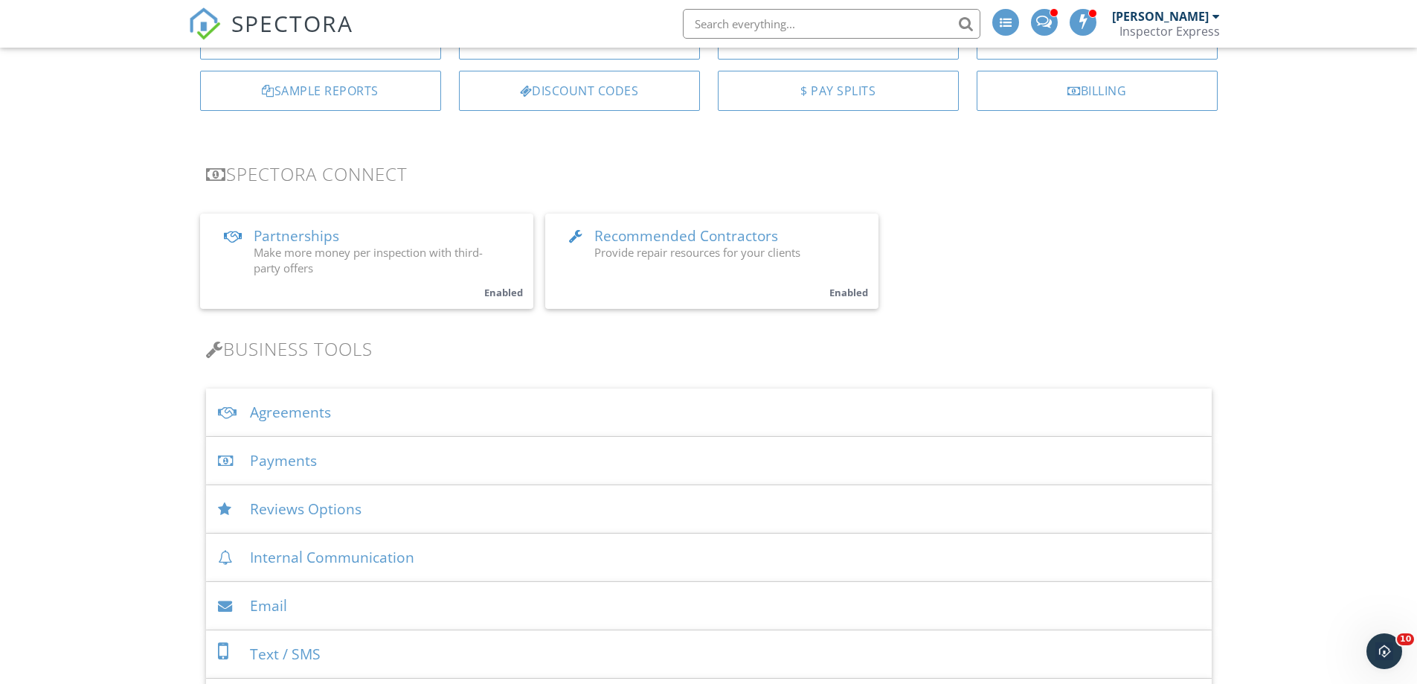
scroll to position [298, 0]
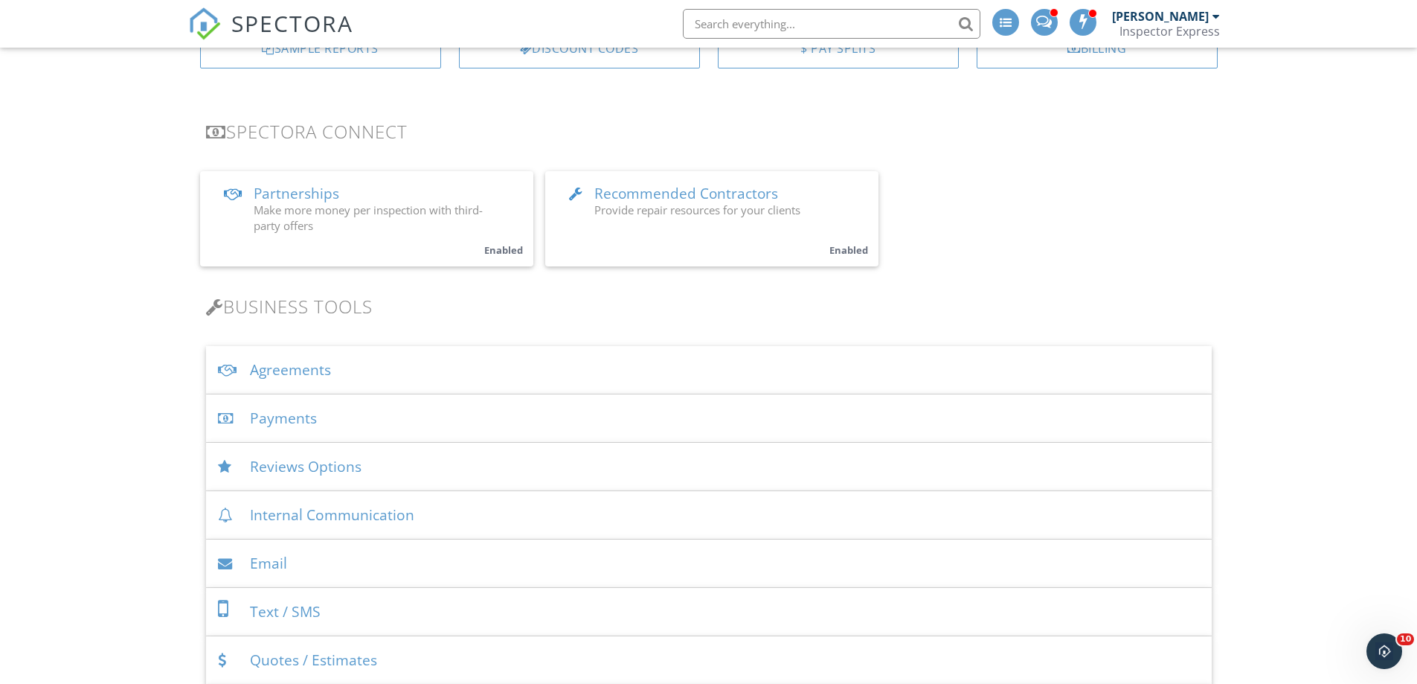
click at [276, 364] on div "Agreements" at bounding box center [709, 370] width 1006 height 48
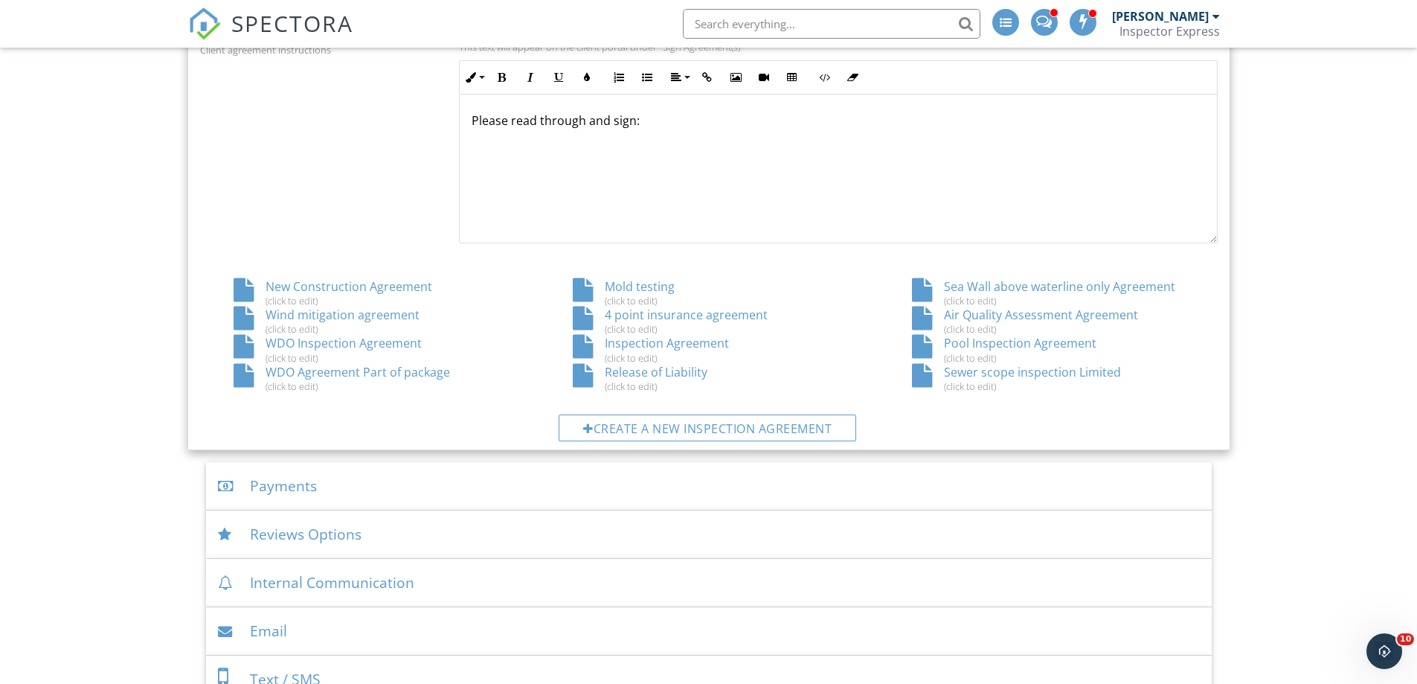
scroll to position [744, 0]
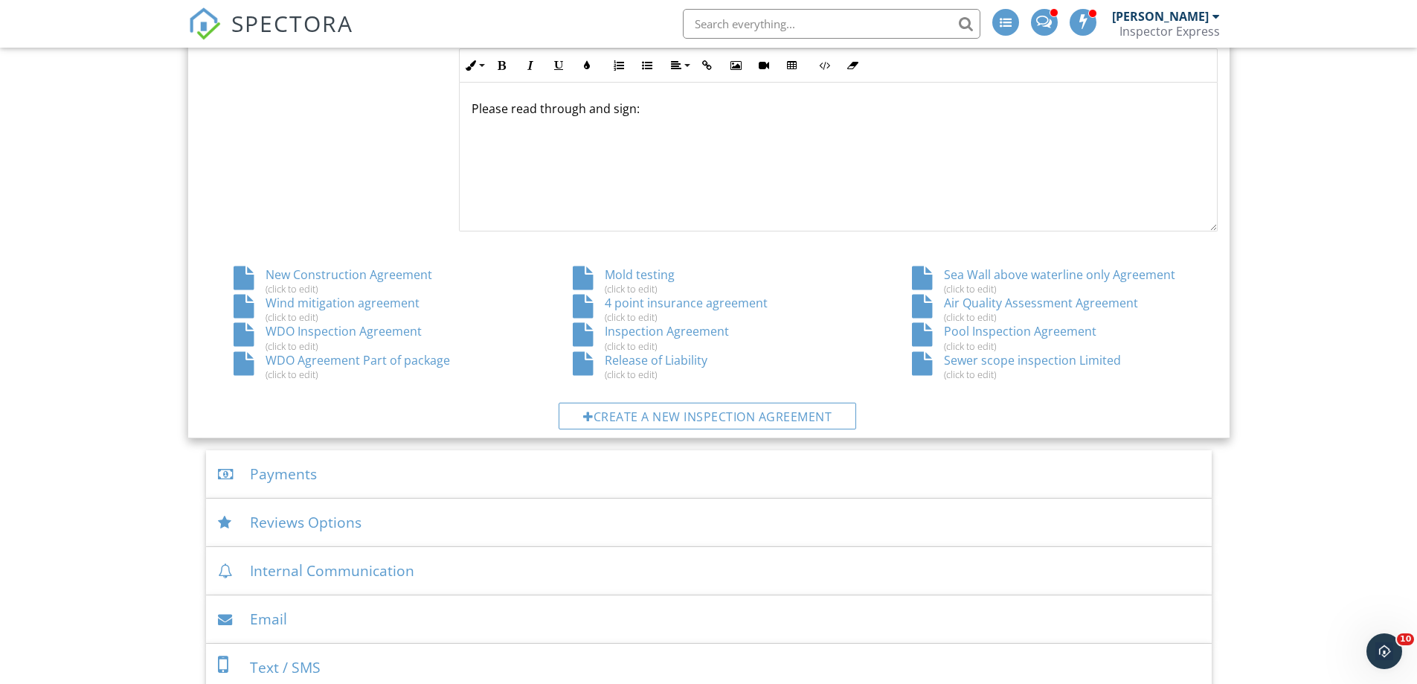
click at [677, 306] on div "4 point insurance agreement (click to edit)" at bounding box center [708, 309] width 339 height 28
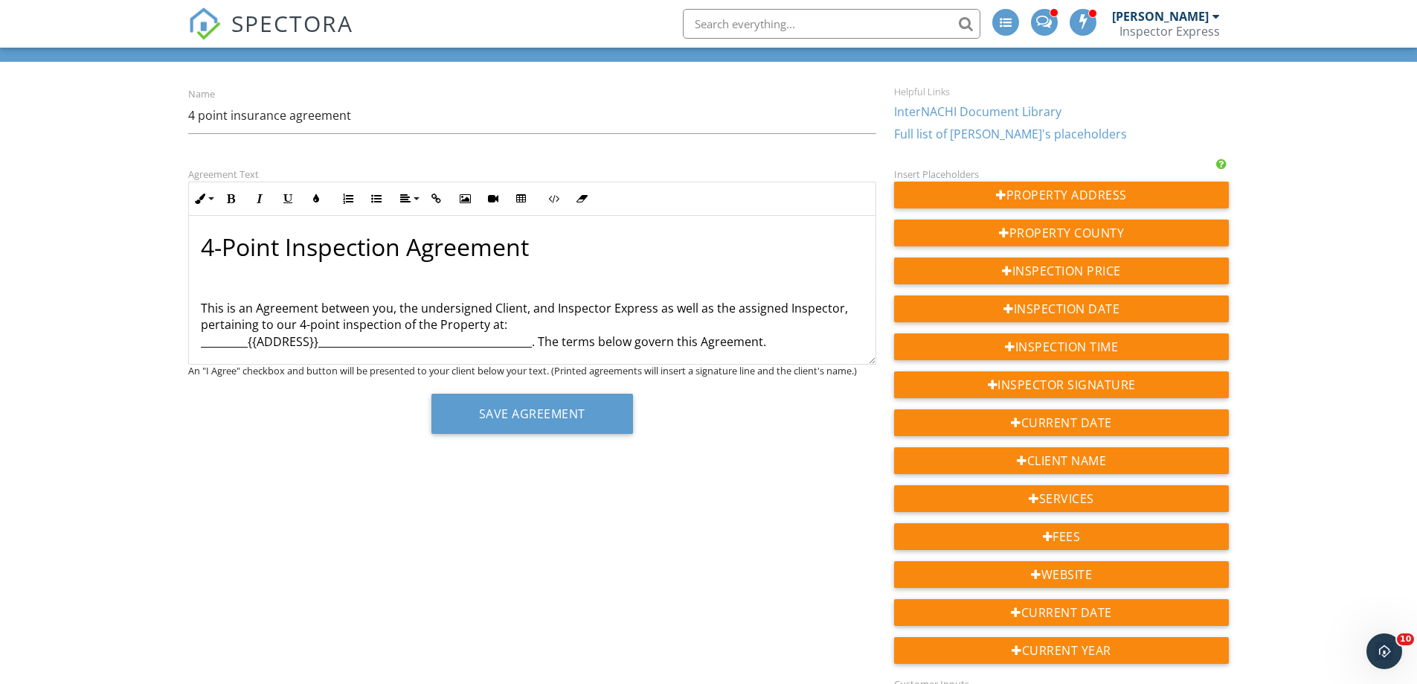
scroll to position [149, 0]
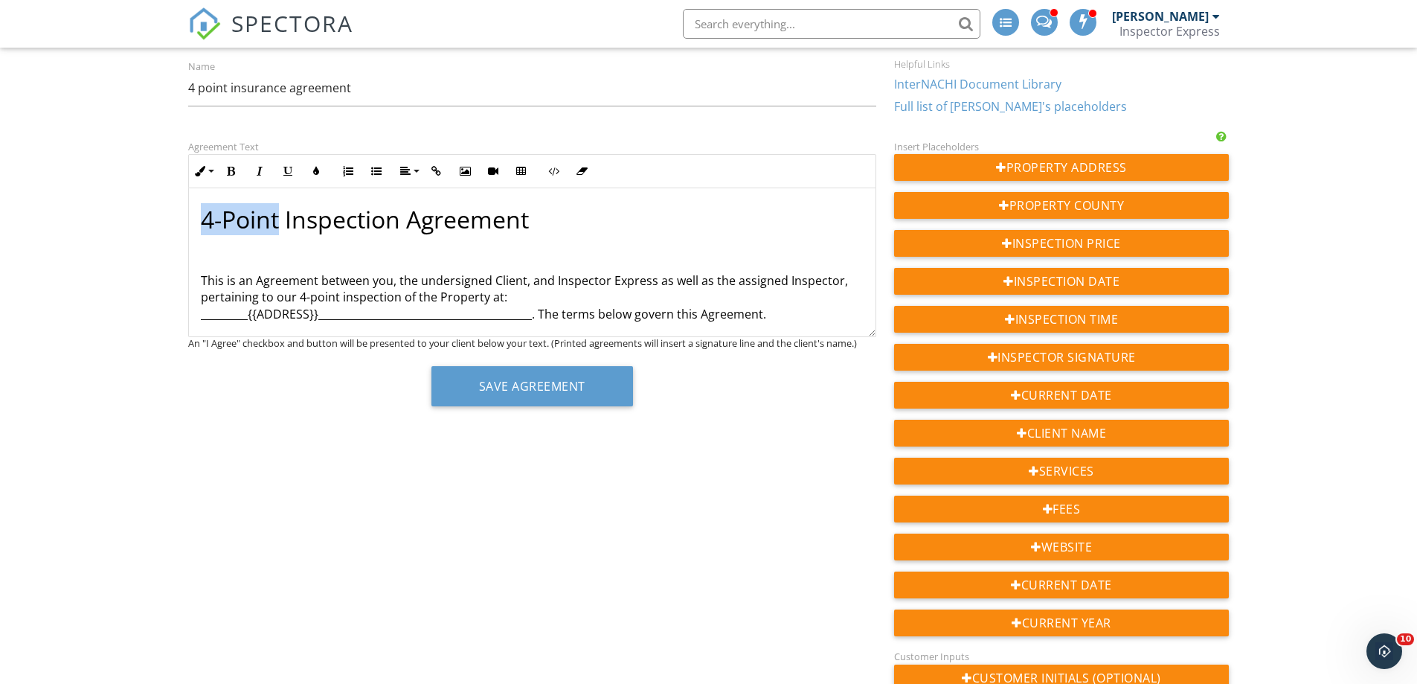
drag, startPoint x: 279, startPoint y: 219, endPoint x: 206, endPoint y: 222, distance: 72.9
click at [206, 222] on span "4-Point Inspection Agreement" at bounding box center [365, 219] width 328 height 32
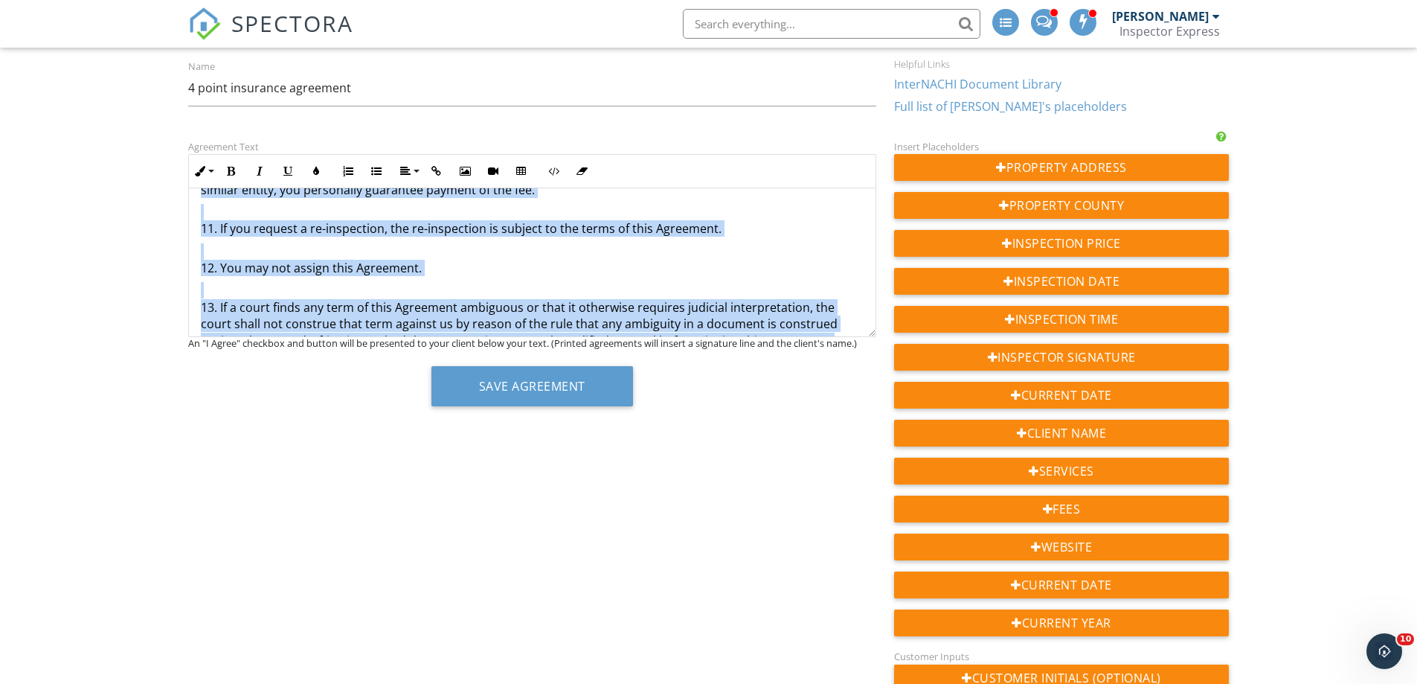
scroll to position [1264, 0]
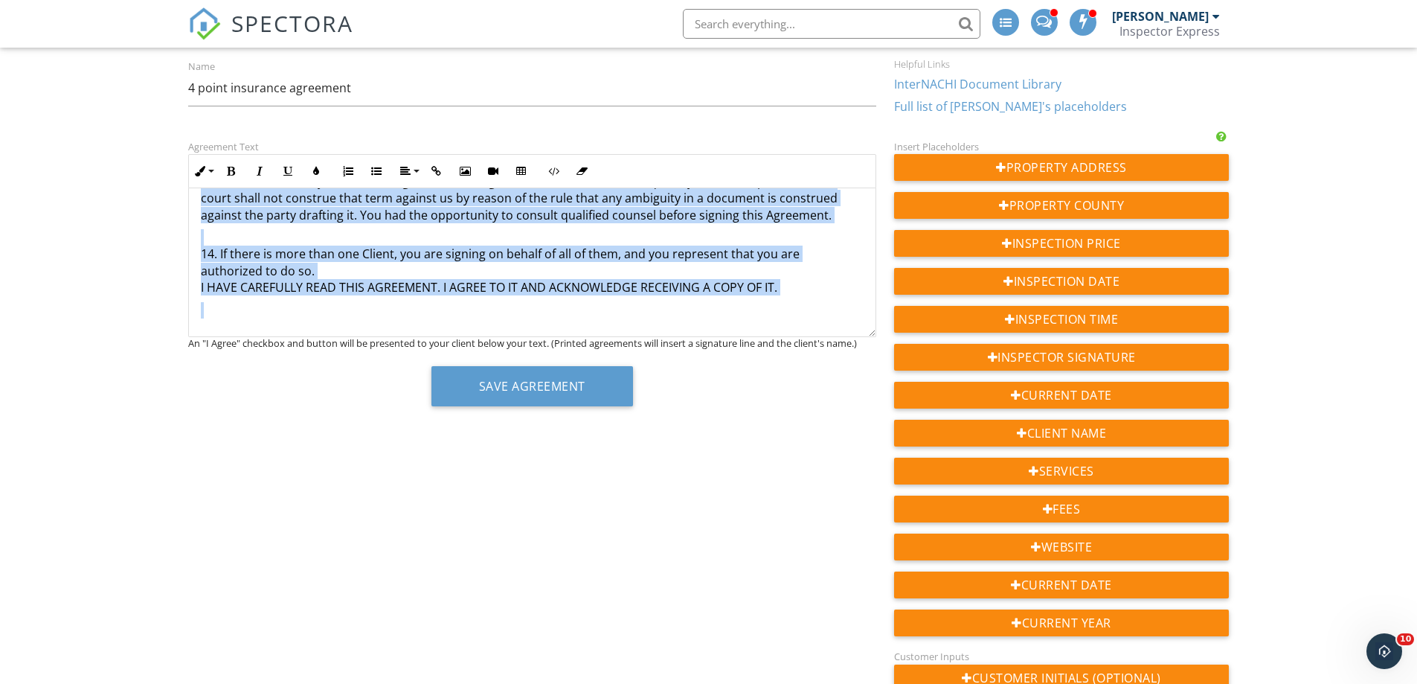
drag, startPoint x: 198, startPoint y: 218, endPoint x: 836, endPoint y: 366, distance: 655.1
click at [836, 366] on div "Agreement Text Inline Style XLarge Large Normal Small Light Small/Light Bold It…" at bounding box center [532, 278] width 706 height 280
copy div "4-Point ​ Inspection Agreement This is an Agreement between you, the undersigne…"
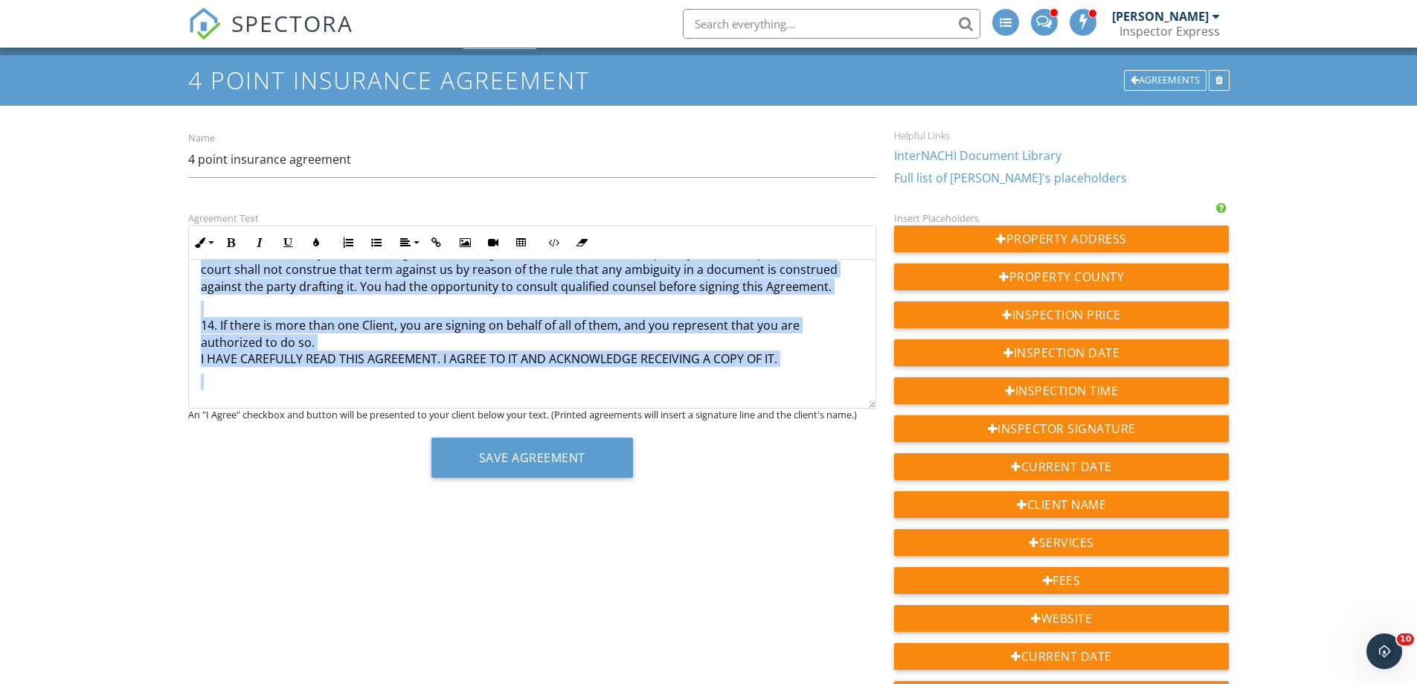
scroll to position [0, 0]
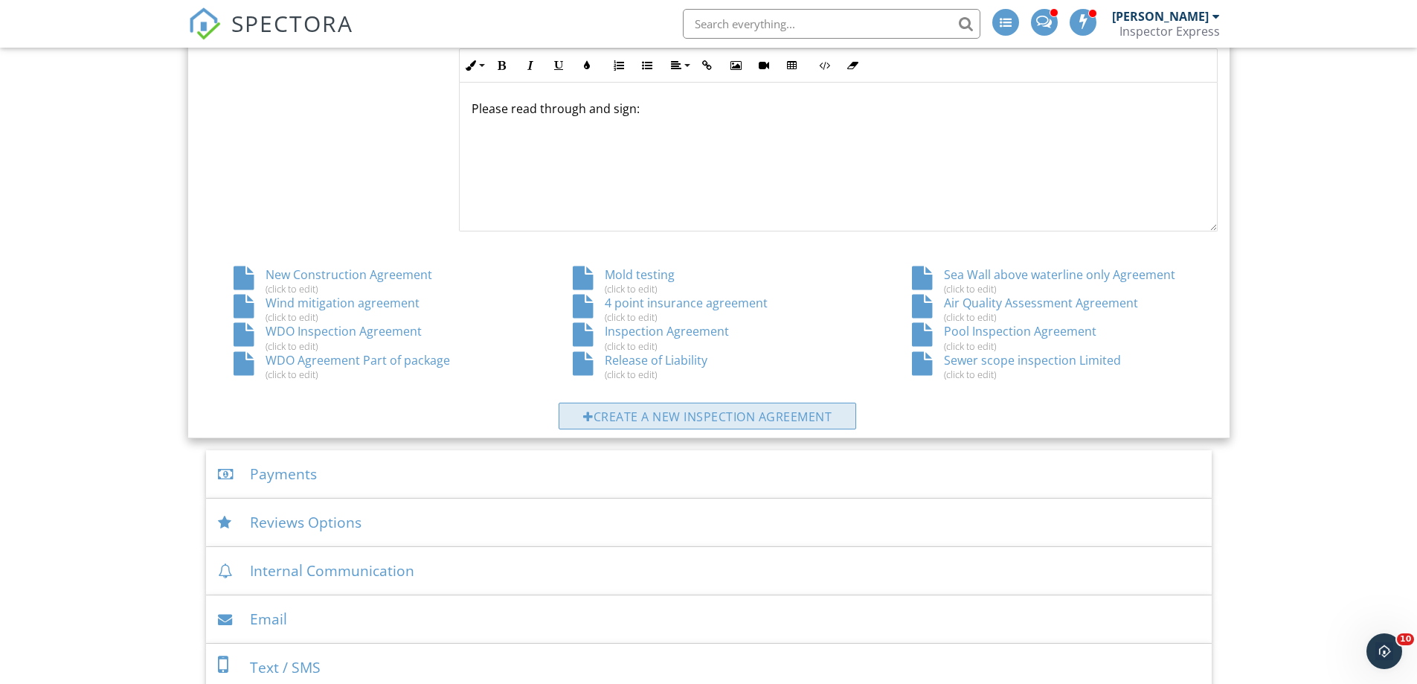
click at [681, 422] on div "Create a new inspection agreement" at bounding box center [708, 415] width 298 height 27
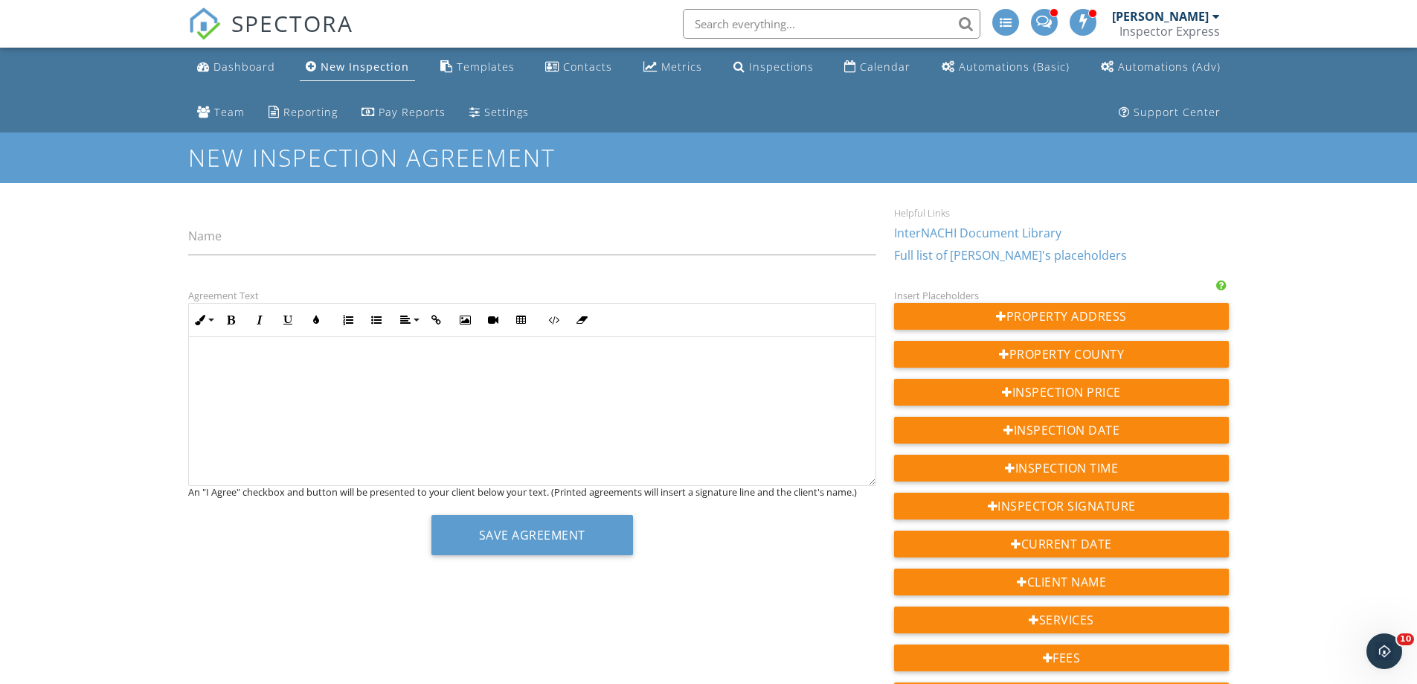
click at [209, 356] on p at bounding box center [532, 363] width 663 height 16
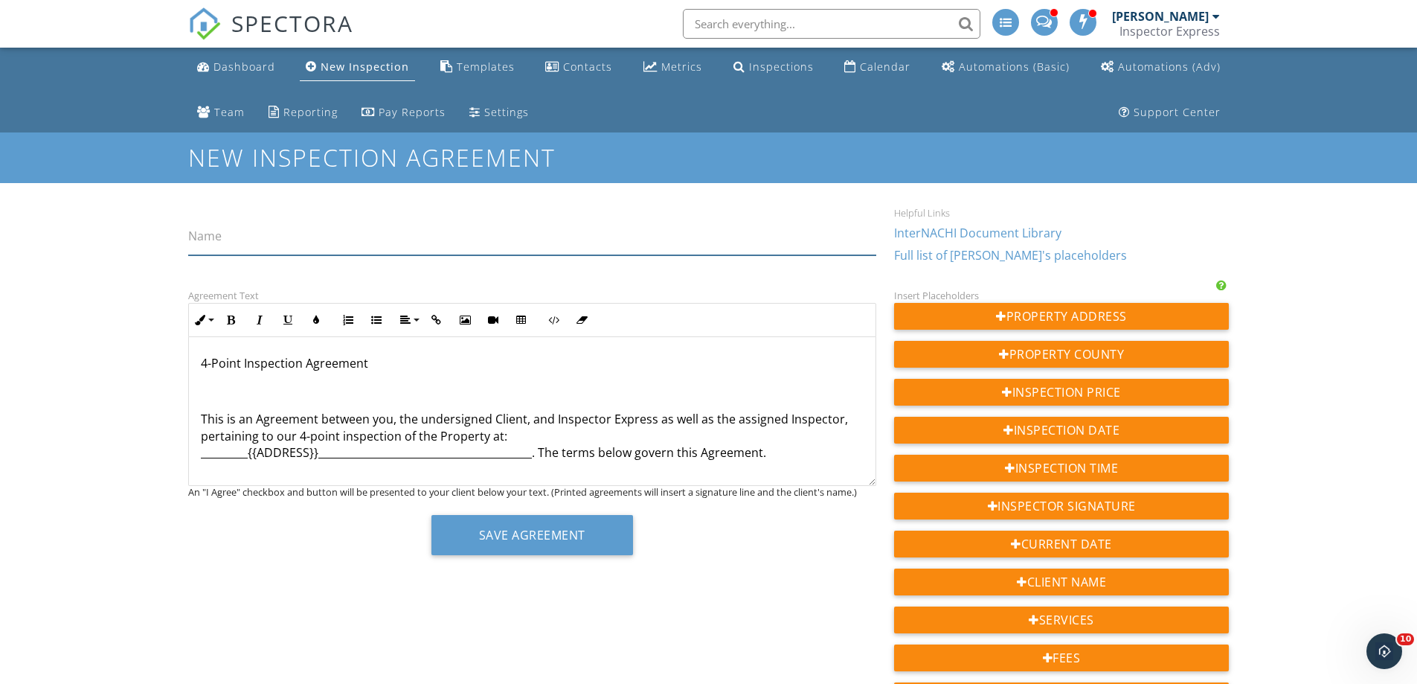
click at [231, 245] on input "Name" at bounding box center [532, 237] width 688 height 36
type input "Limited Investors Inspection"
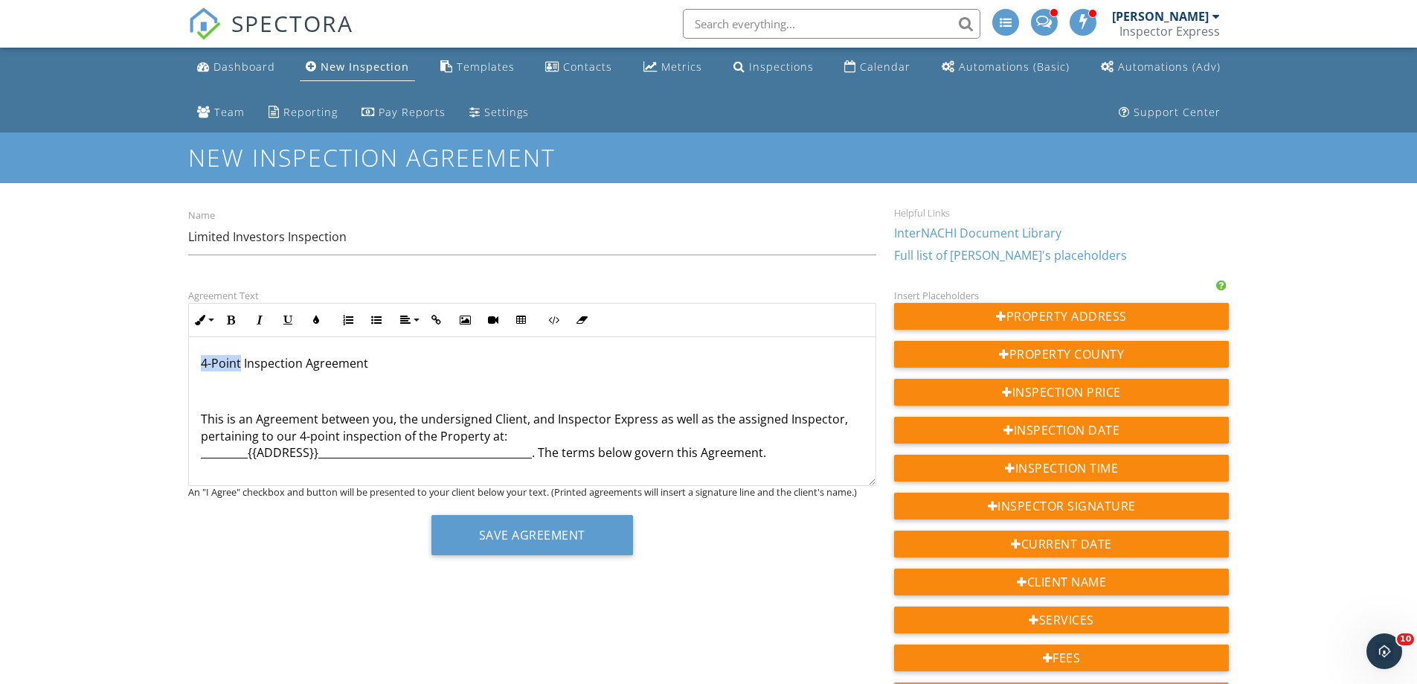
drag, startPoint x: 198, startPoint y: 364, endPoint x: 241, endPoint y: 361, distance: 43.2
drag, startPoint x: 297, startPoint y: 435, endPoint x: 335, endPoint y: 433, distance: 38.0
click at [335, 433] on p "This is an Agreement between you, the undersigned Client, and Inspector Express…" at bounding box center [532, 419] width 663 height 83
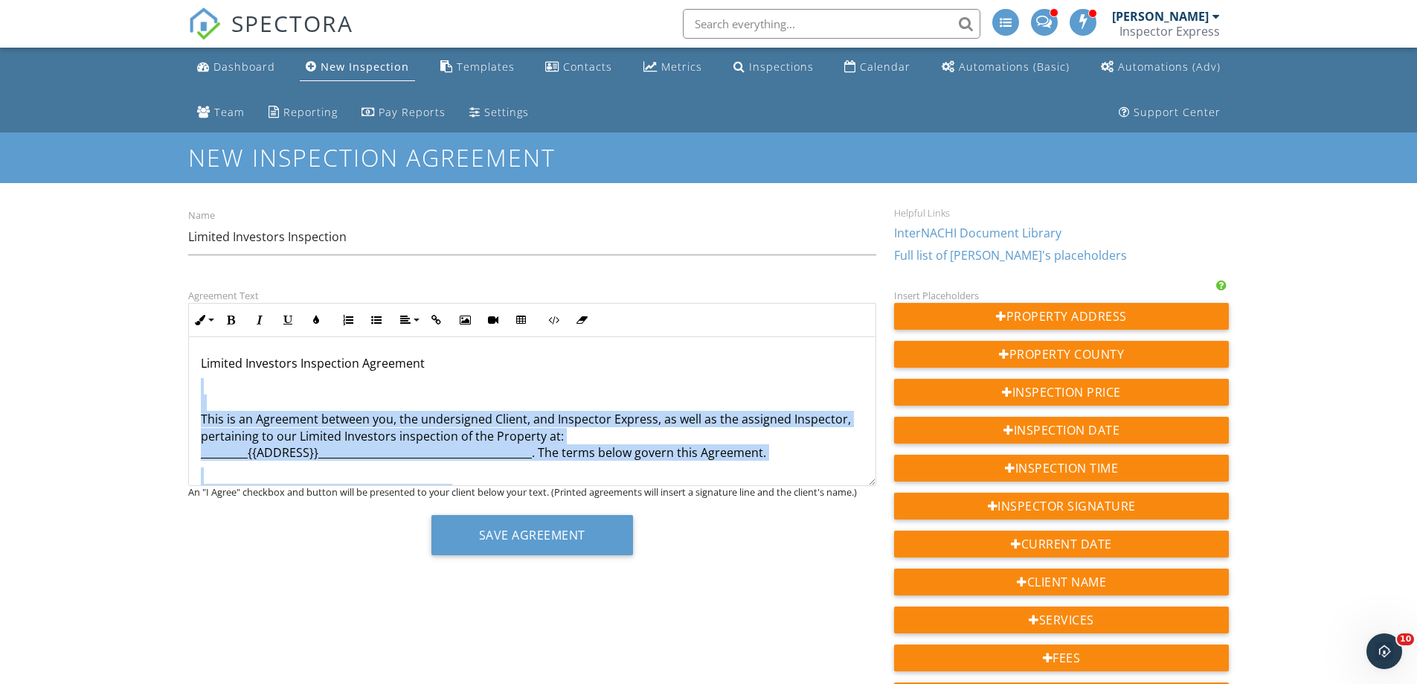
drag, startPoint x: 451, startPoint y: 344, endPoint x: 486, endPoint y: 350, distance: 34.6
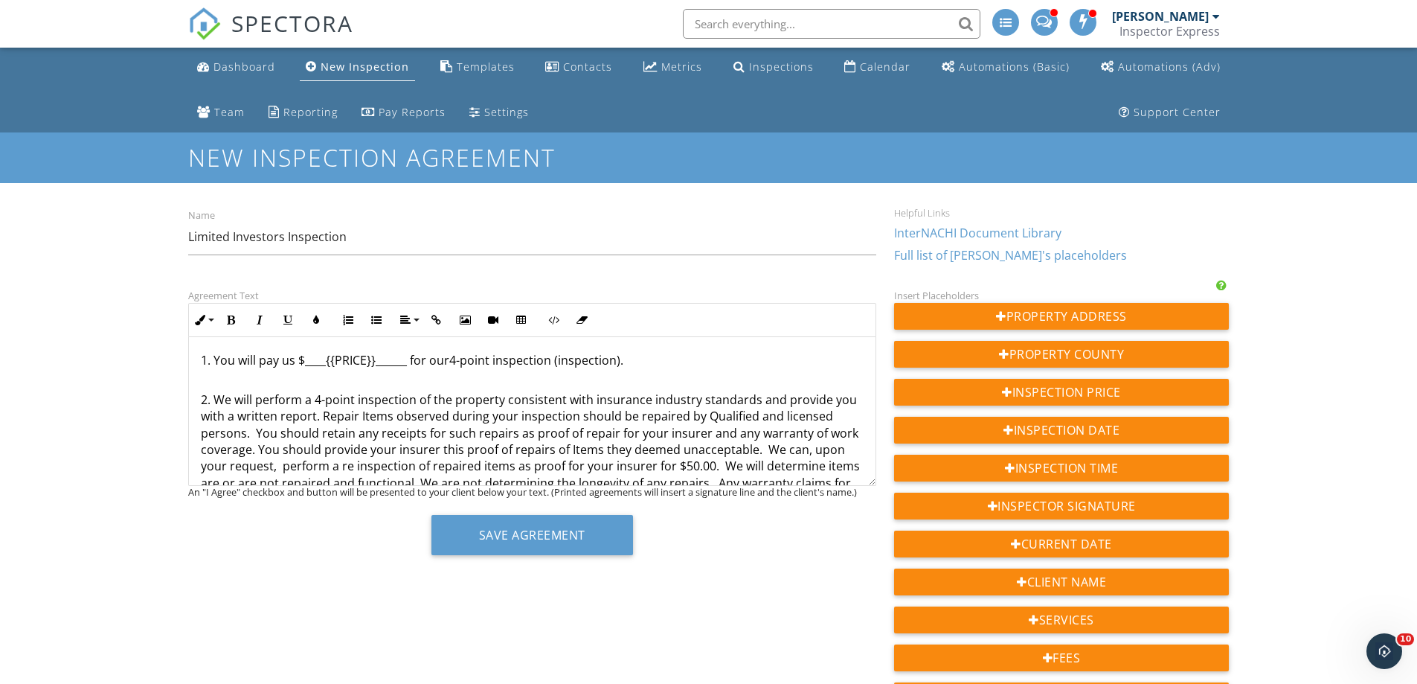
scroll to position [149, 0]
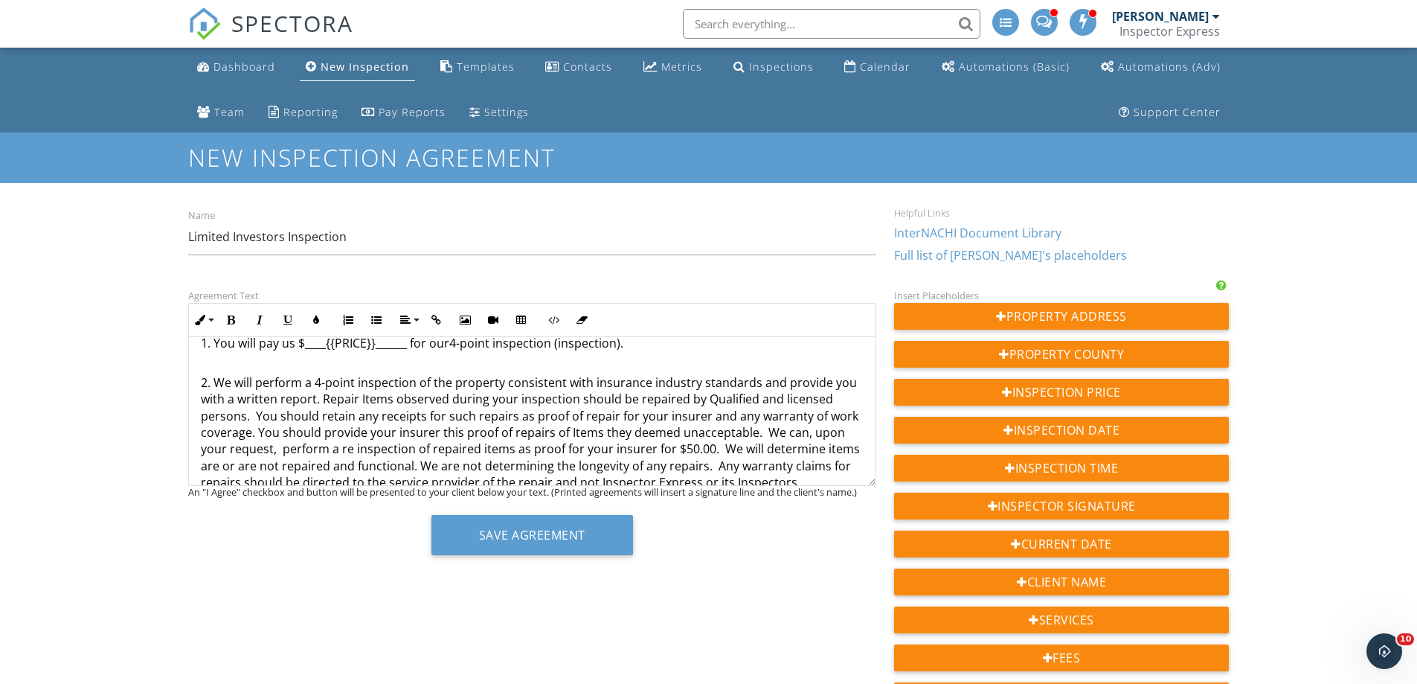
click at [489, 344] on p "1. You will pay us $____{{PRICE}}______ for our ​ 4-point inspection (inspectio…" at bounding box center [532, 334] width 663 height 33
click at [489, 344] on p "1. You will pay us $____{{PRICE}}______ for our 4-point inspection (inspection)." at bounding box center [532, 334] width 663 height 33
click at [446, 346] on p "1. You will pay us $____{{PRICE}}______ for ourlimited inspection (inspection)." at bounding box center [532, 337] width 663 height 33
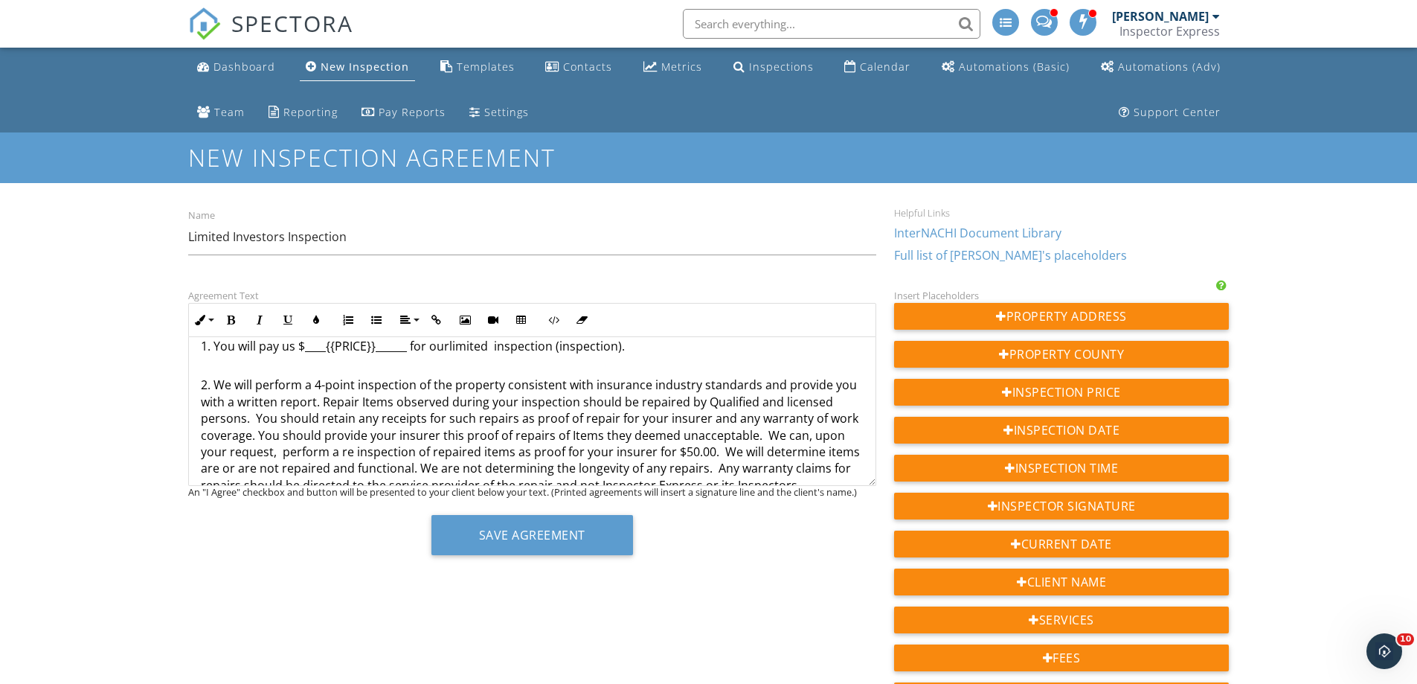
click at [448, 346] on p "1. You will pay us $____{{PRICE}}______ for ourlimited inspection (inspection)." at bounding box center [532, 337] width 663 height 33
click at [490, 347] on p "1. You will pay us $____{{PRICE}}______ for our limited inspection (inspection)." at bounding box center [532, 337] width 663 height 33
click at [672, 347] on p "1. You will pay us $____{{PRICE}}______ for our limited investors inspection (i…" at bounding box center [532, 337] width 663 height 33
click at [609, 348] on p "1. You will pay us $____{{PRICE}}______ for our limited investors inspection)." at bounding box center [532, 337] width 663 height 33
click at [357, 387] on p "2. We will perform a 4-point inspection of the property consistent with insuran…" at bounding box center [532, 426] width 663 height 133
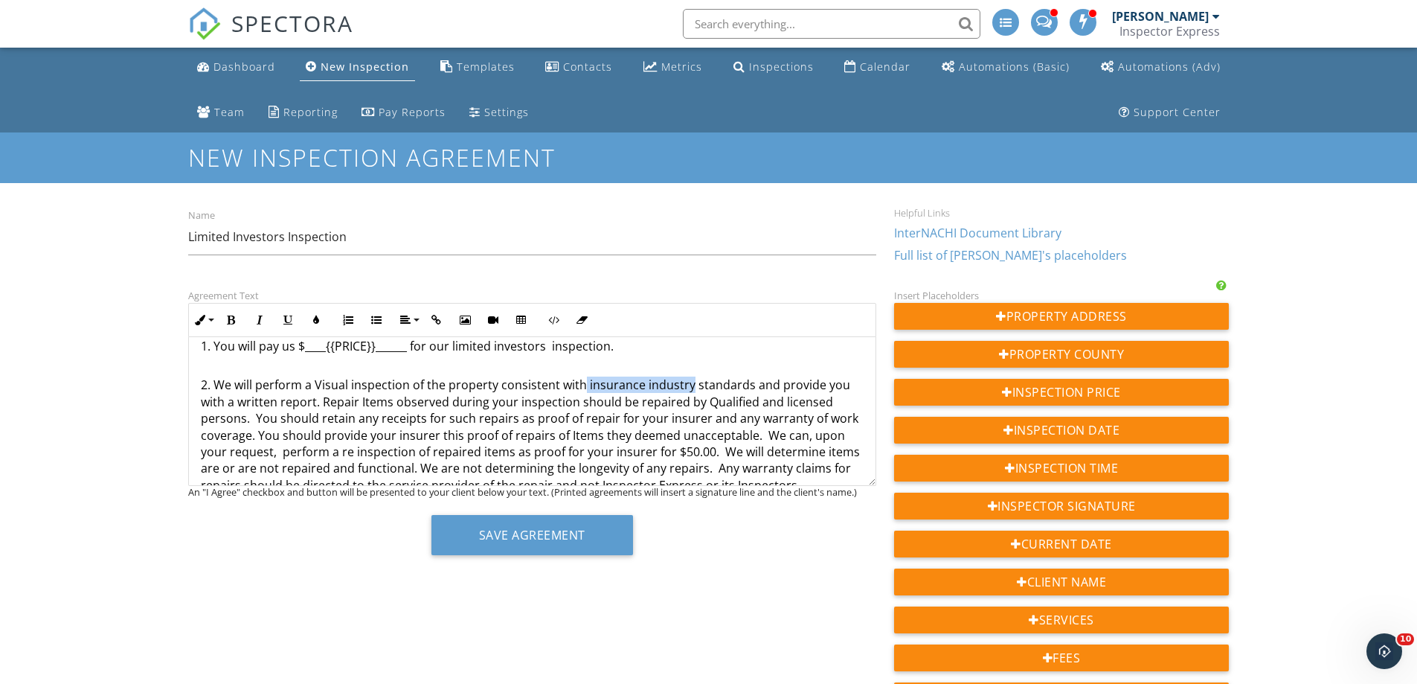
drag, startPoint x: 582, startPoint y: 384, endPoint x: 686, endPoint y: 384, distance: 104.9
click at [686, 384] on p "2. We will perform a Visual inspection of the property consistent with insuranc…" at bounding box center [532, 426] width 663 height 133
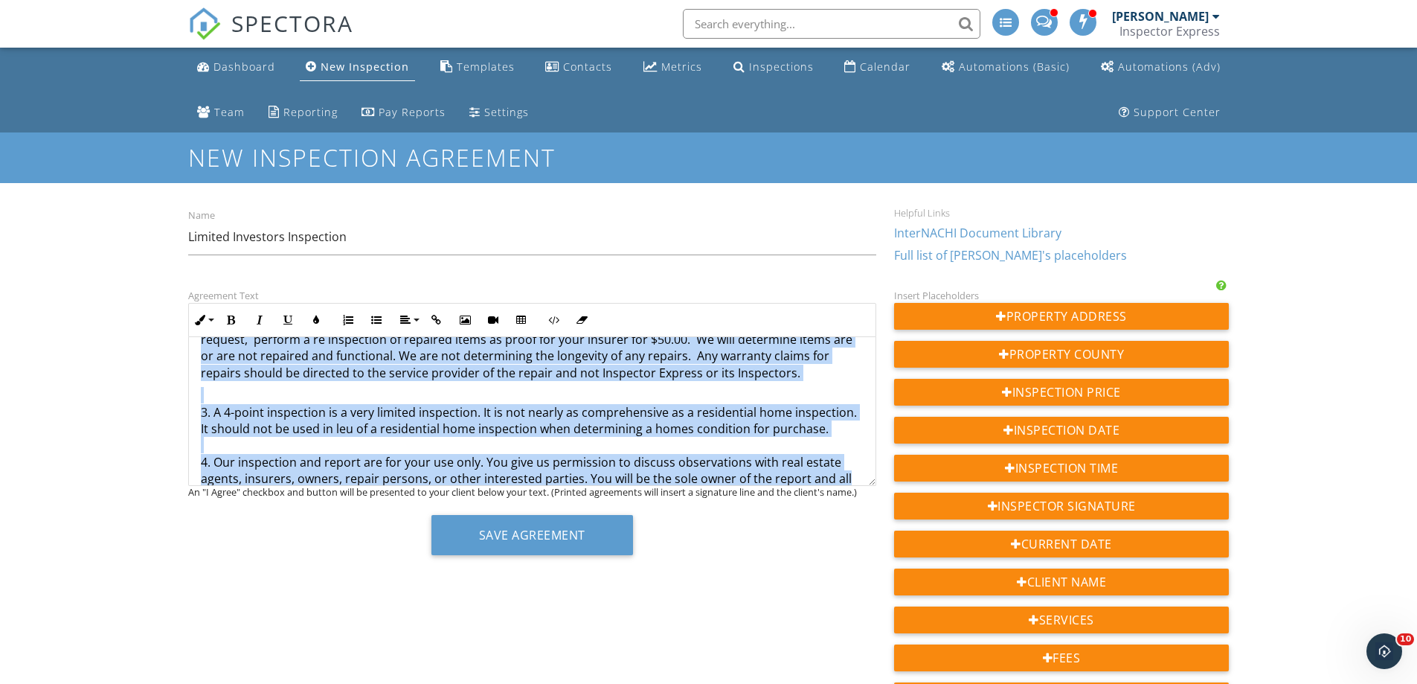
scroll to position [254, 0]
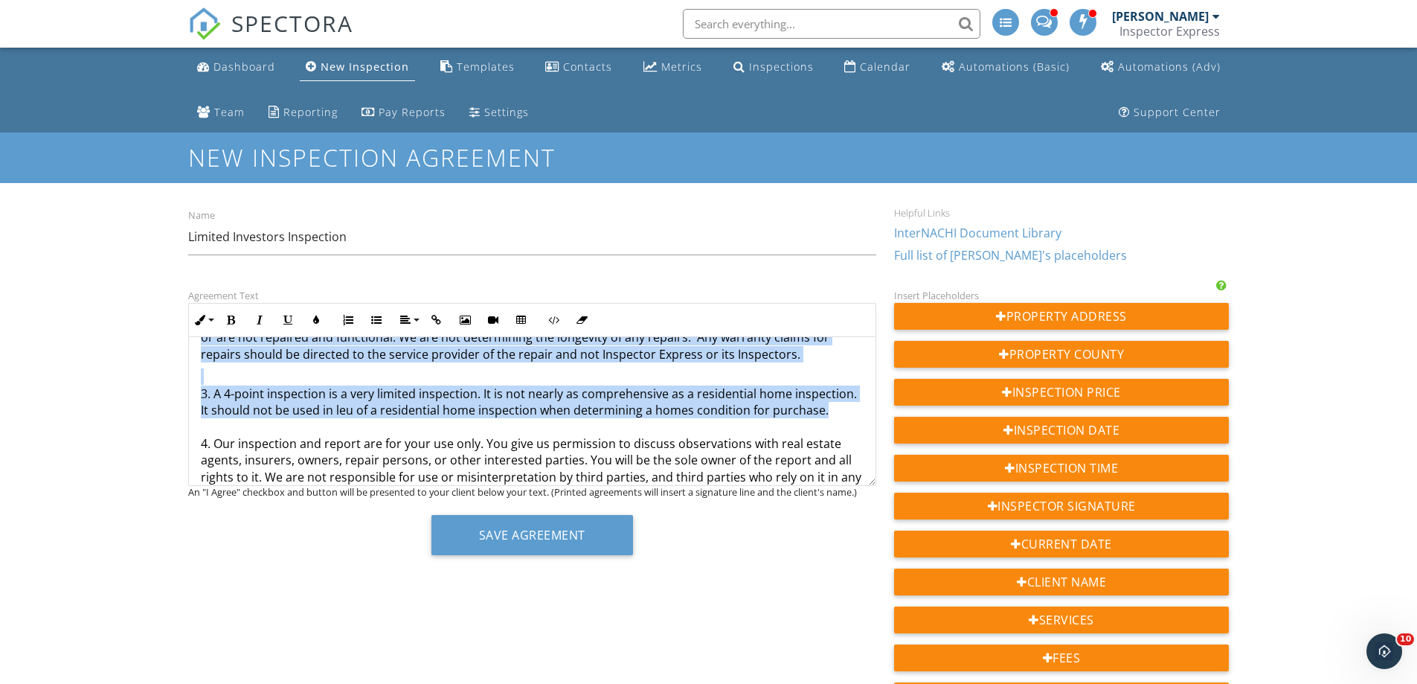
drag, startPoint x: 284, startPoint y: 402, endPoint x: 835, endPoint y: 409, distance: 551.2
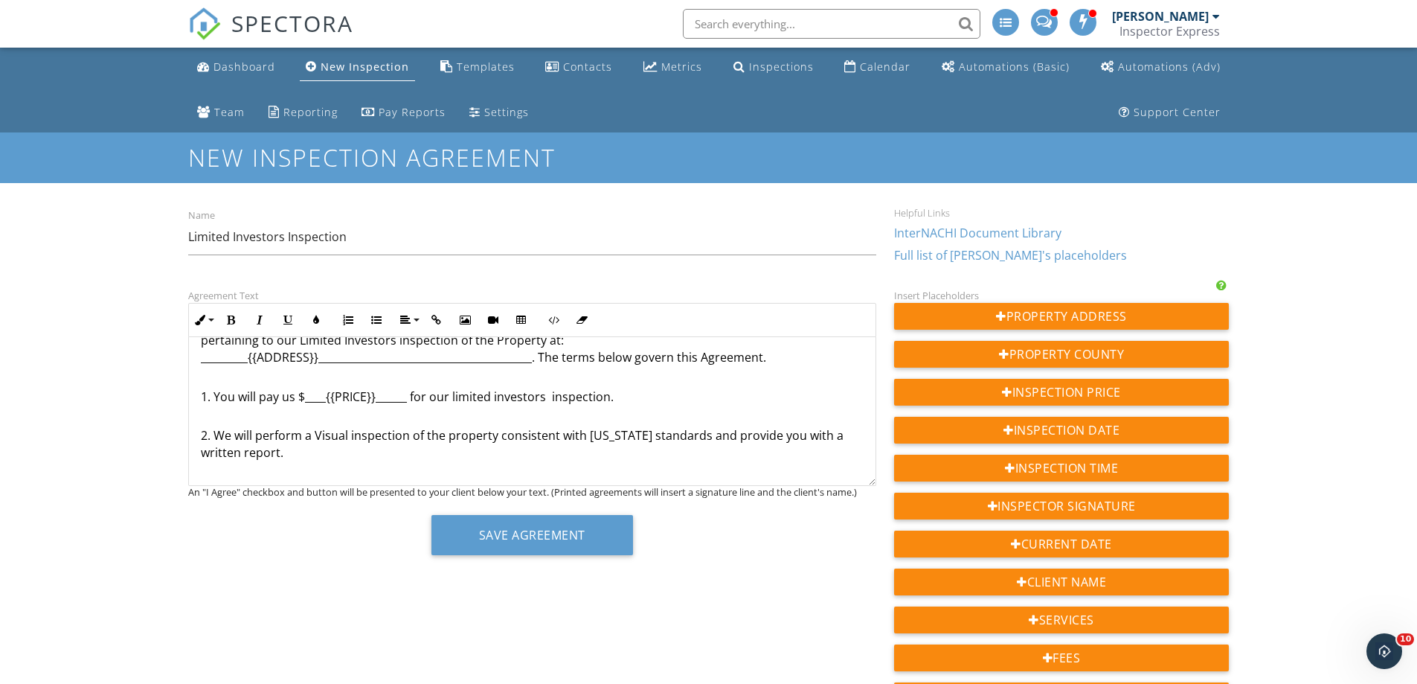
scroll to position [106, 0]
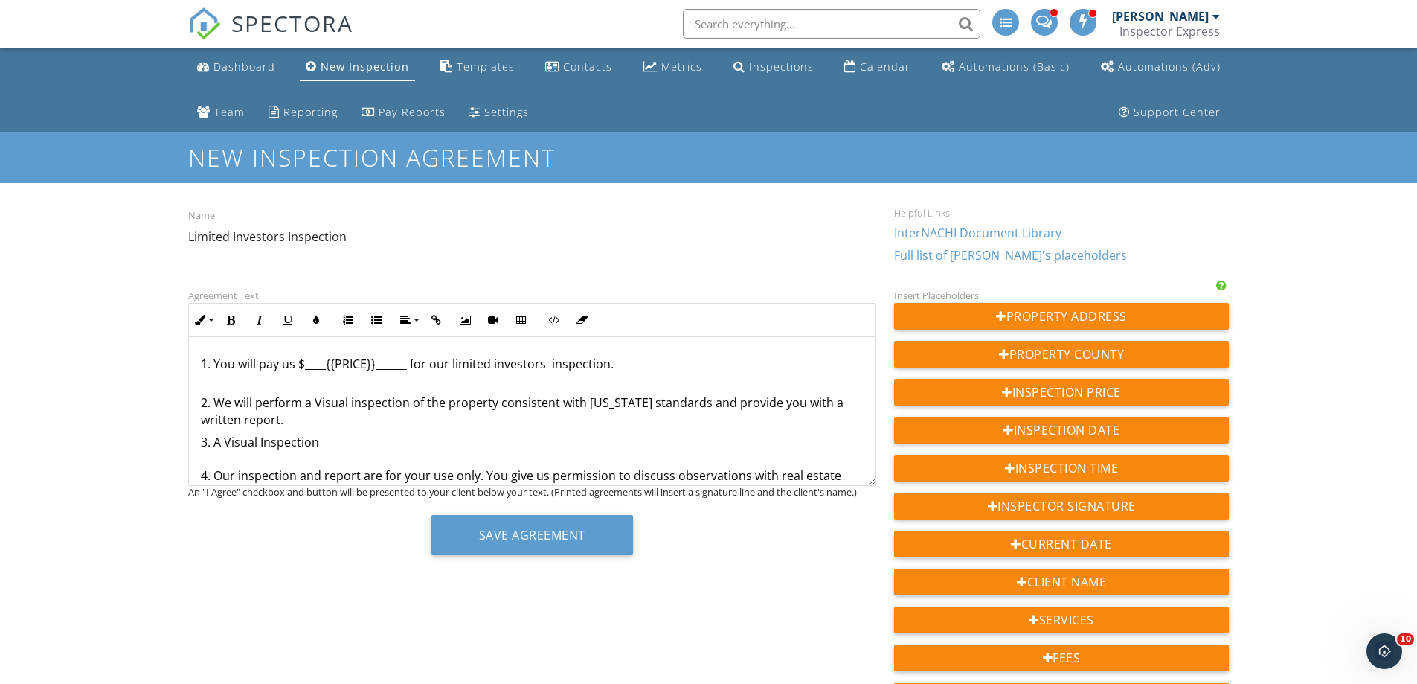
click at [345, 446] on p "3. A Visual Inspection 4. Our inspection and report are for your use only. You …" at bounding box center [532, 575] width 663 height 283
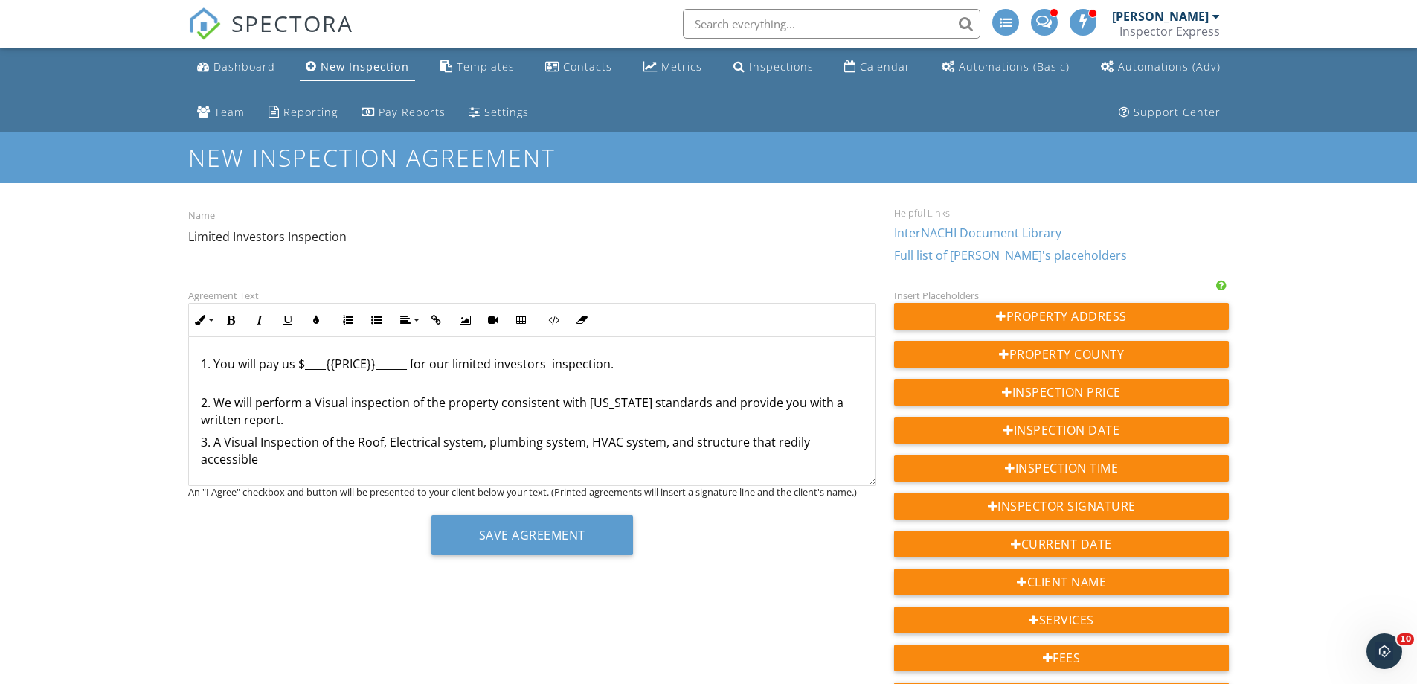
click at [785, 447] on p "3. A Visual Inspection of the Roof, Electrical system, plumbing system, HVAC sy…" at bounding box center [532, 584] width 663 height 300
click at [259, 441] on p "3. A Visual Inspection of the Roof, Electrical system, plumbing system, HVAC sy…" at bounding box center [532, 584] width 663 height 300
click at [304, 466] on p "3. A Visual non-invasive Inspection of the Roof, Electrical system, plumbing sy…" at bounding box center [532, 584] width 663 height 300
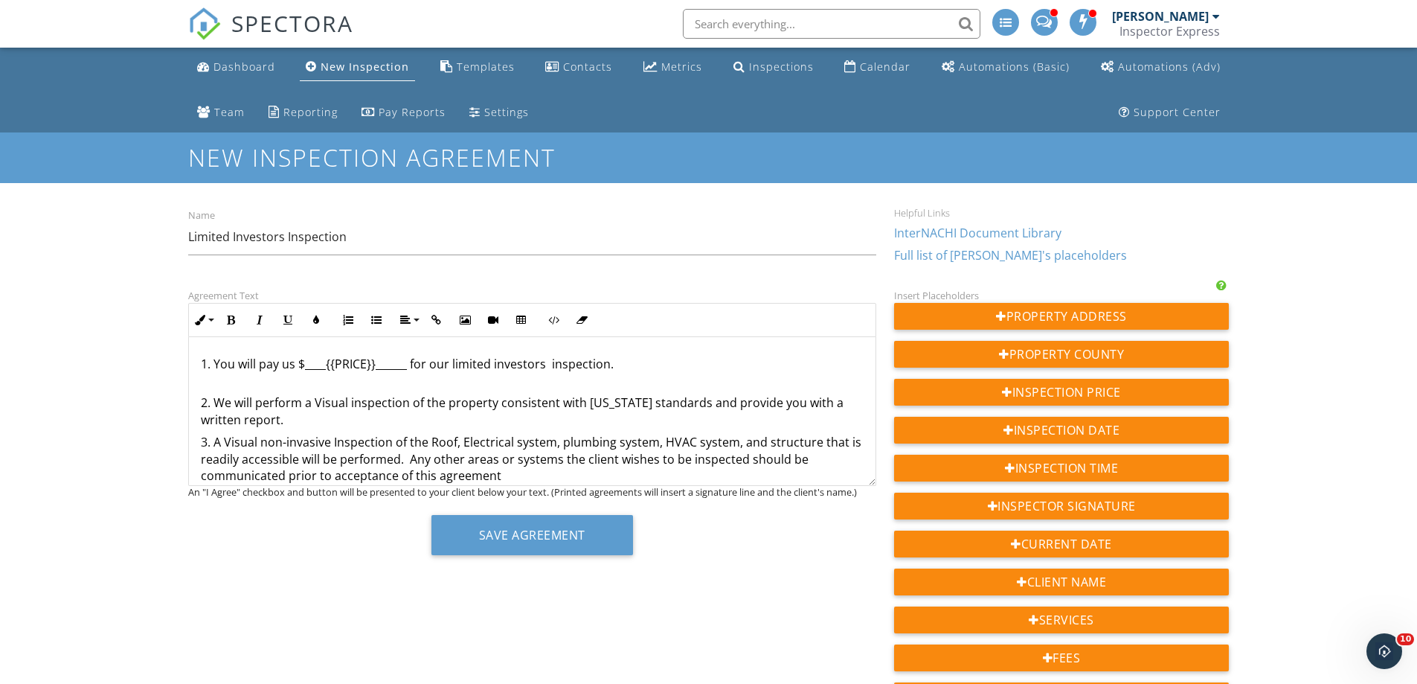
click at [329, 477] on p "3. A Visual non-invasive Inspection of the Roof, Electrical system, plumbing sy…" at bounding box center [532, 592] width 663 height 316
click at [328, 480] on p "3. A Visual non-invasive Inspection of the Roof, Electrical system, plumbing sy…" at bounding box center [532, 592] width 663 height 316
click at [499, 476] on p "3. A Visual non-invasive Inspection of the Roof, Electrical system, plumbing sy…" at bounding box center [532, 592] width 663 height 316
click at [722, 477] on p "3. A Visual non-invasive Inspection of the Roof, Electrical system, plumbing sy…" at bounding box center [532, 592] width 663 height 316
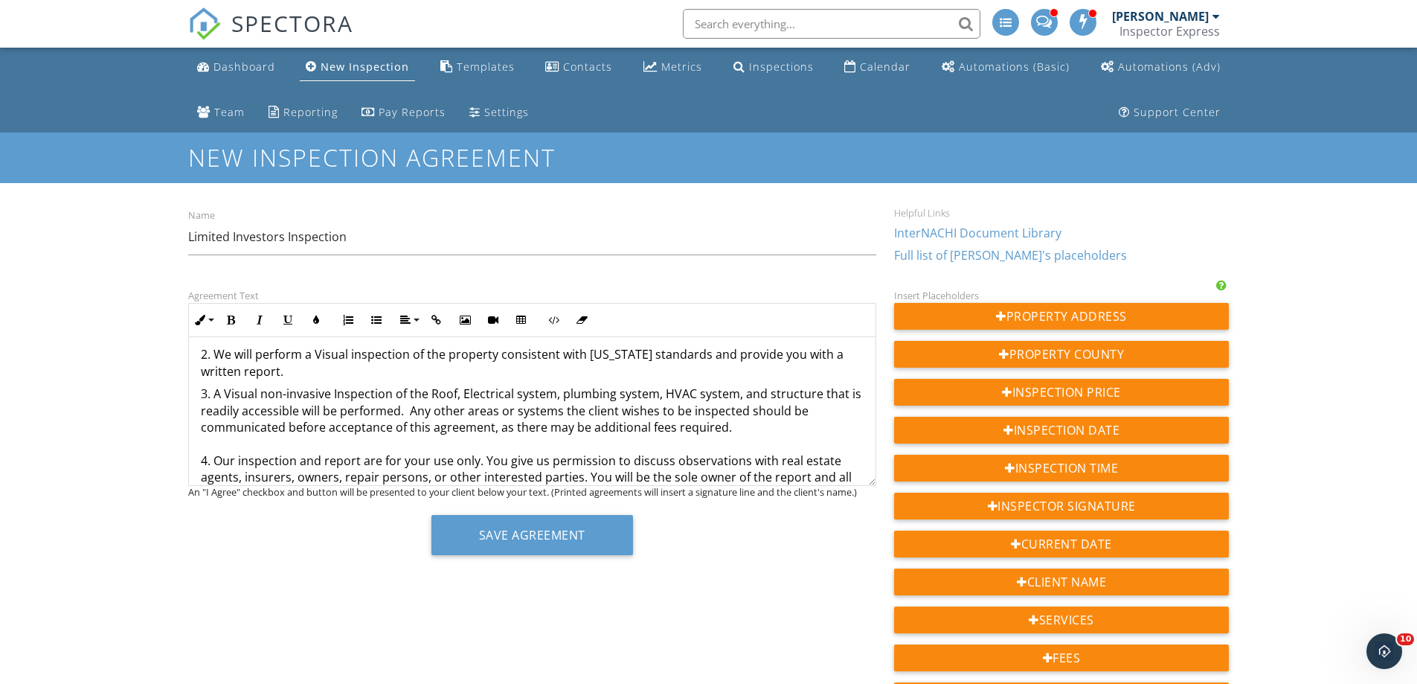
scroll to position [180, 0]
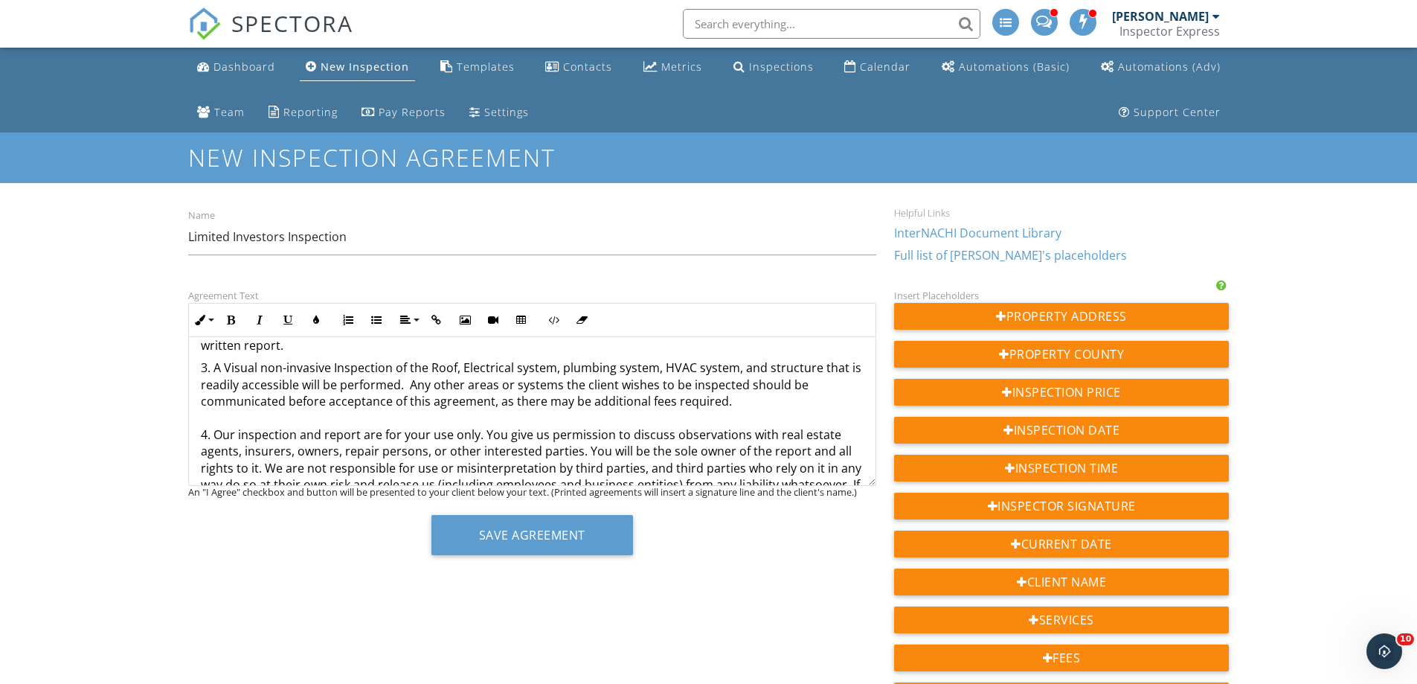
click at [405, 383] on p "3. A Visual non-invasive Inspection of the Roof, Electrical system, plumbing sy…" at bounding box center [532, 517] width 663 height 316
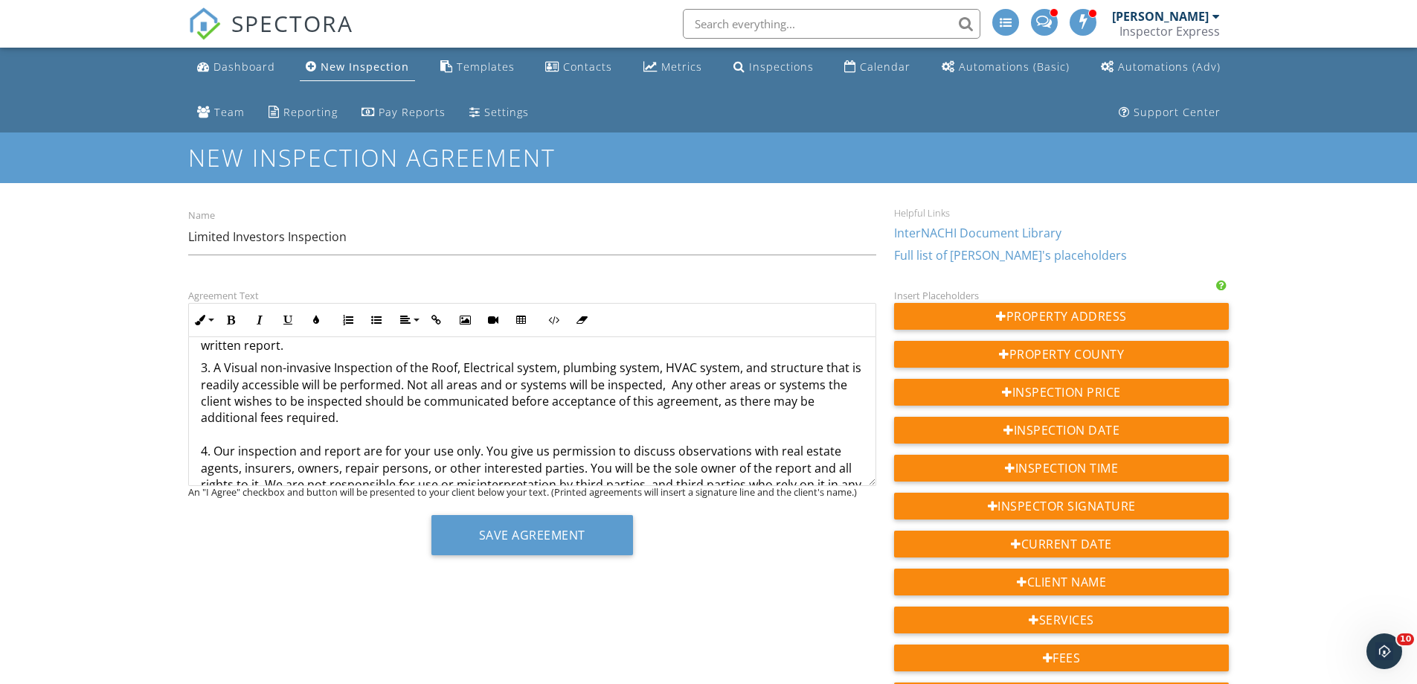
click at [474, 388] on p "3. A Visual non-invasive Inspection of the Roof, Electrical system, plumbing sy…" at bounding box center [532, 525] width 663 height 333
click at [493, 385] on p "3. A Visual non-invasive Inspection of the Roof, Electrical system, plumbing sy…" at bounding box center [532, 525] width 663 height 333
click at [498, 385] on p "3. A Visual non-invasive Inspection of the Roof, Electrical system, plumbing sy…" at bounding box center [532, 525] width 663 height 333
click at [727, 386] on p "3. A Visual non-invasive Inspection of the Roof, Electrical system, plumbing sy…" at bounding box center [532, 525] width 663 height 333
click at [733, 385] on p "3. A Visual non-invasive Inspection of the Roof, Electrical system, plumbing sy…" at bounding box center [532, 525] width 663 height 333
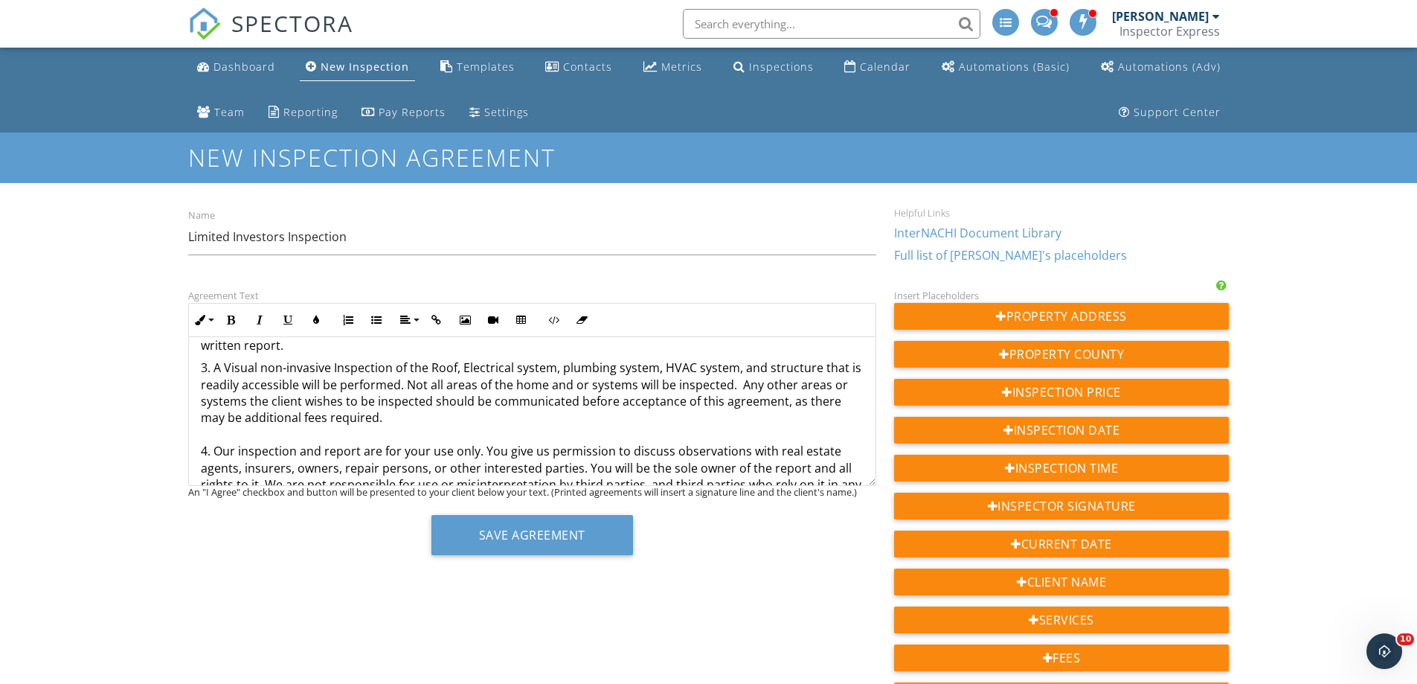
click at [733, 387] on p "3. A Visual non-invasive Inspection of the Roof, Electrical system, plumbing sy…" at bounding box center [532, 525] width 663 height 333
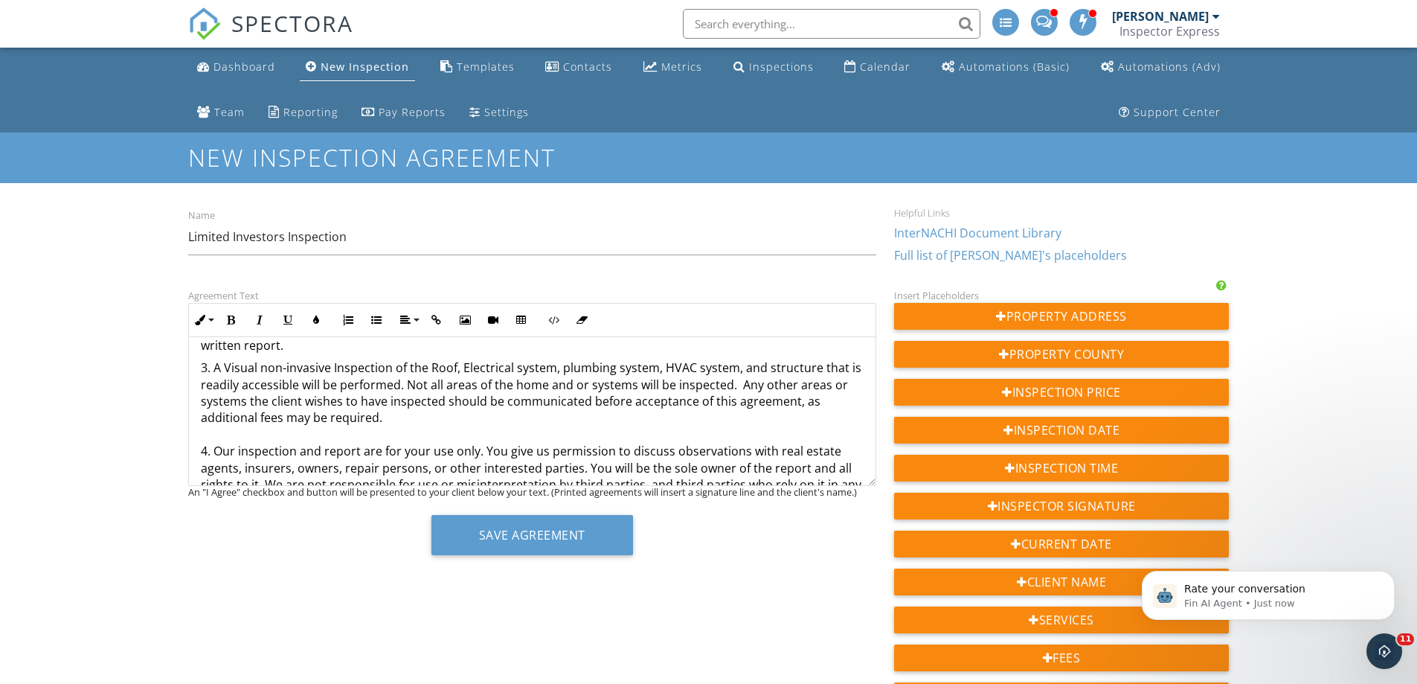
click at [585, 402] on p "3. A Visual non-invasive Inspection of the Roof, Electrical system, plumbing sy…" at bounding box center [532, 525] width 663 height 333
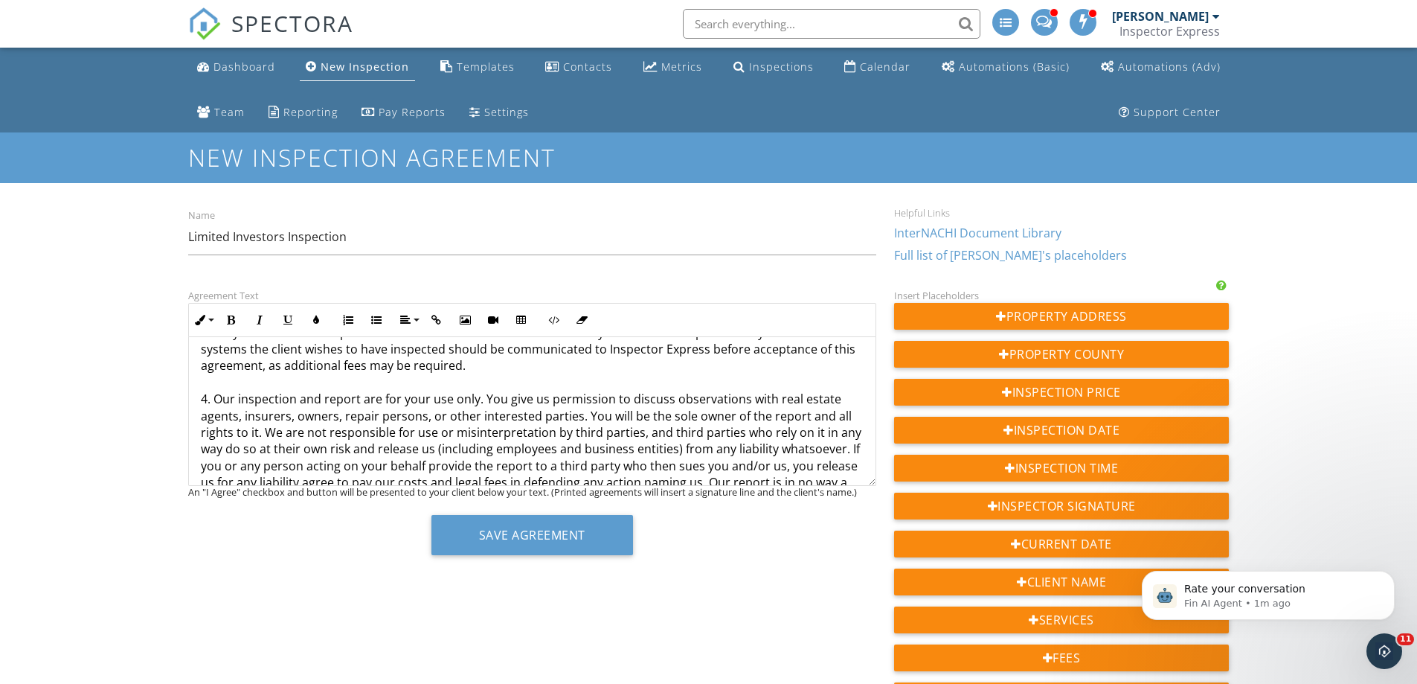
scroll to position [254, 0]
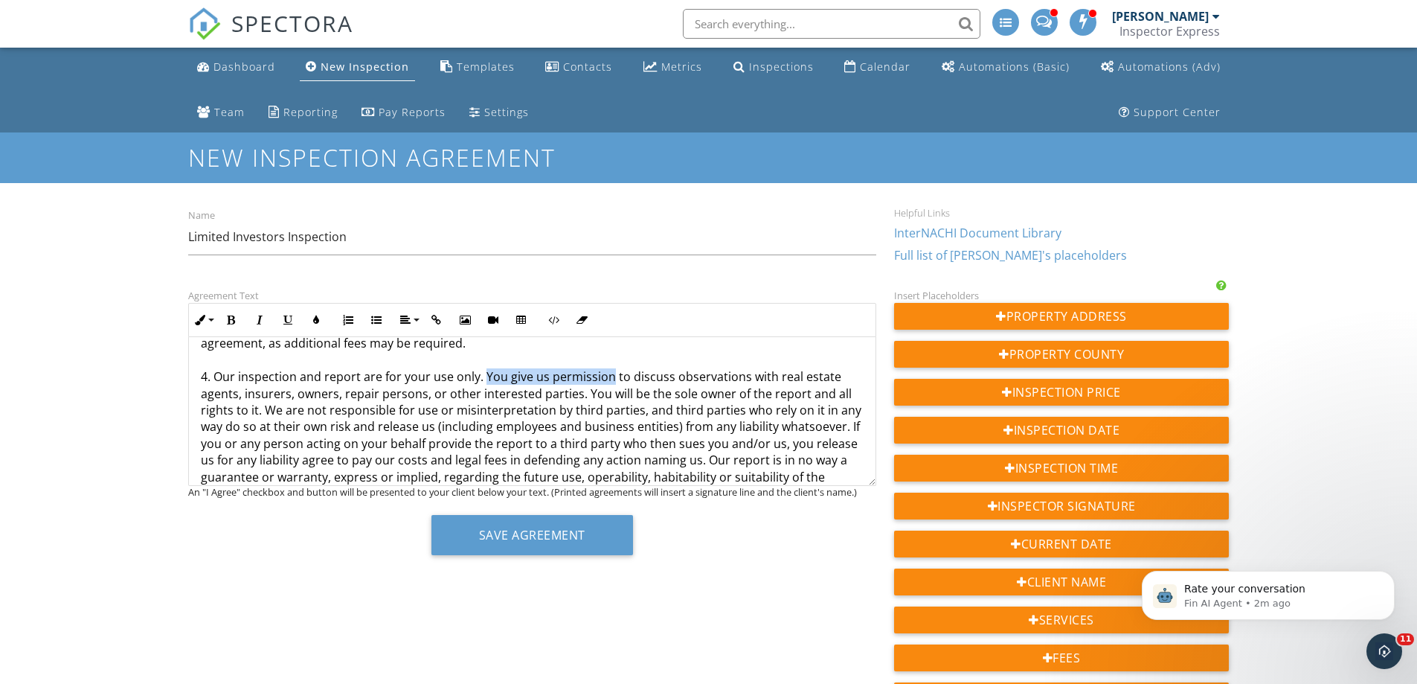
drag, startPoint x: 480, startPoint y: 375, endPoint x: 611, endPoint y: 376, distance: 130.2
click at [611, 376] on p "3. A Visual non-invasive Inspection of the Roof, Electrical system, plumbing sy…" at bounding box center [532, 451] width 663 height 333
click at [559, 376] on p "3. A Visual non-invasive Inspection of the Roof, Electrical system, plumbing sy…" at bounding box center [532, 451] width 663 height 333
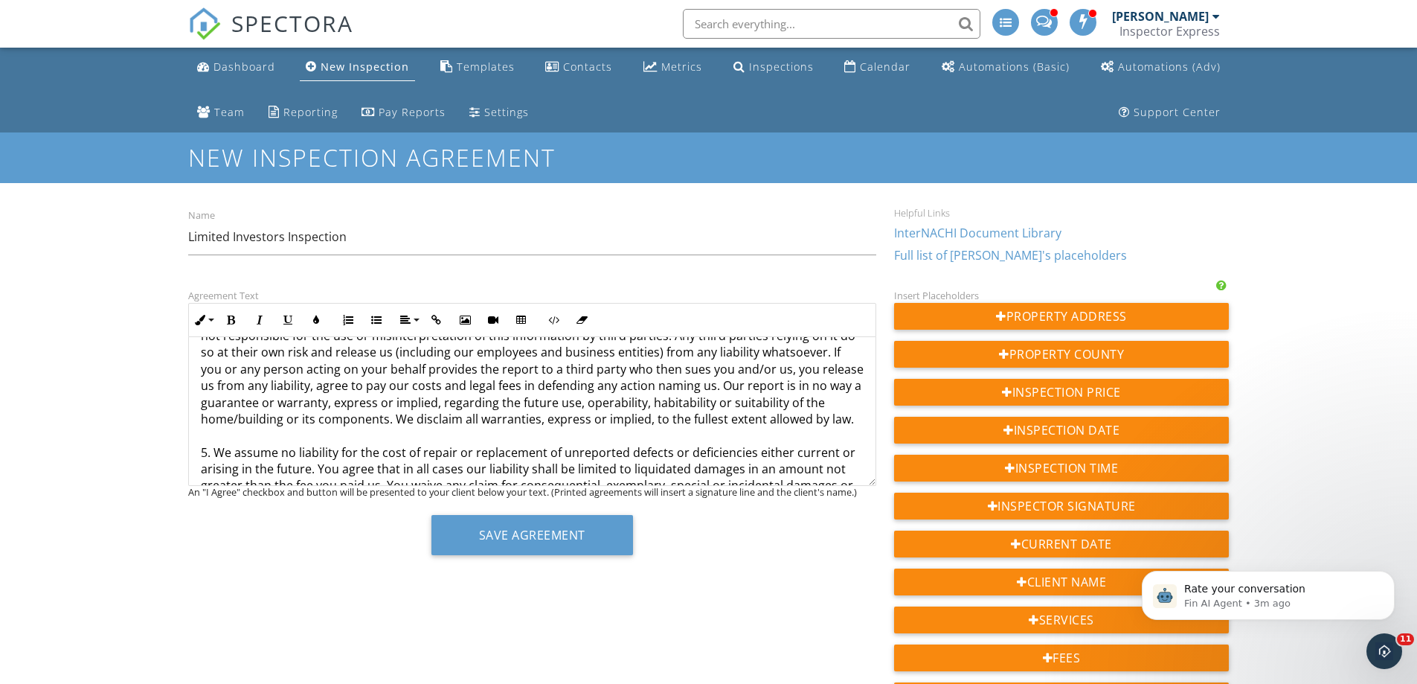
click at [721, 408] on p "3. A Visual non-invasive Inspection of the Roof, Electrical system, plumbing sy…" at bounding box center [532, 376] width 663 height 333
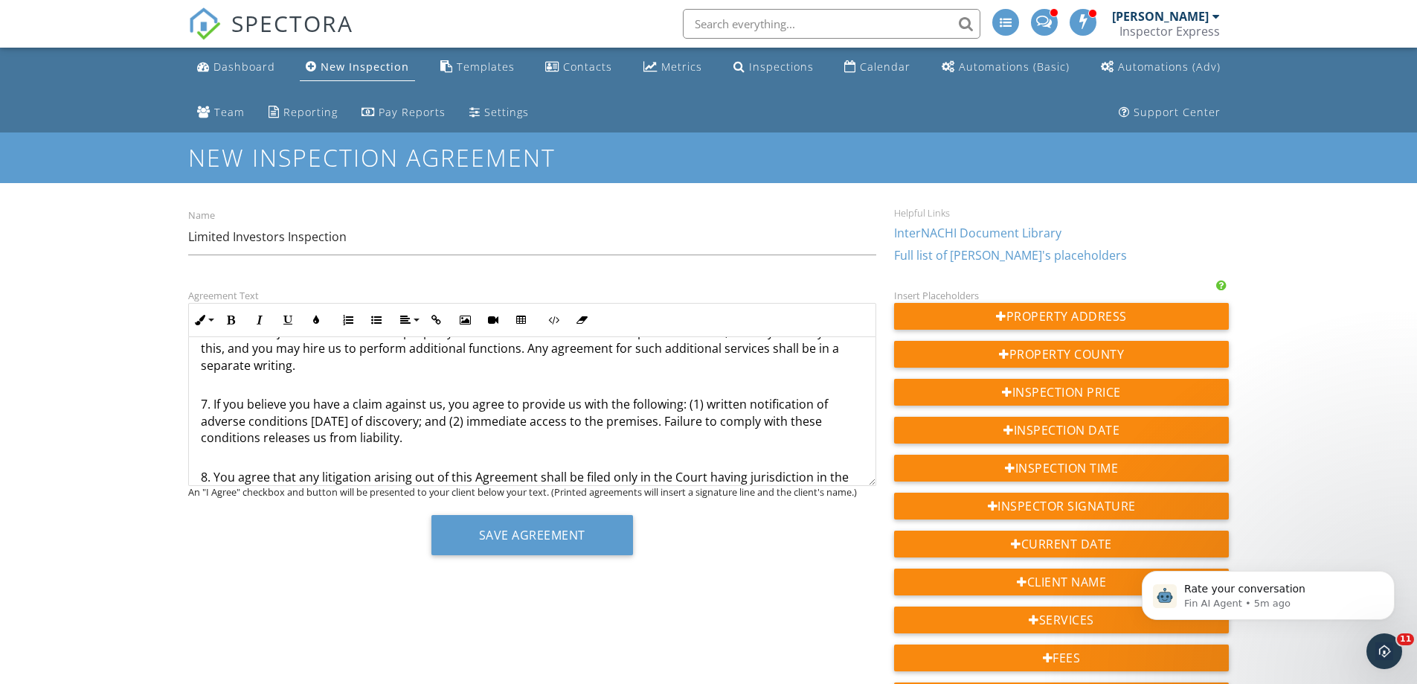
scroll to position [595, 0]
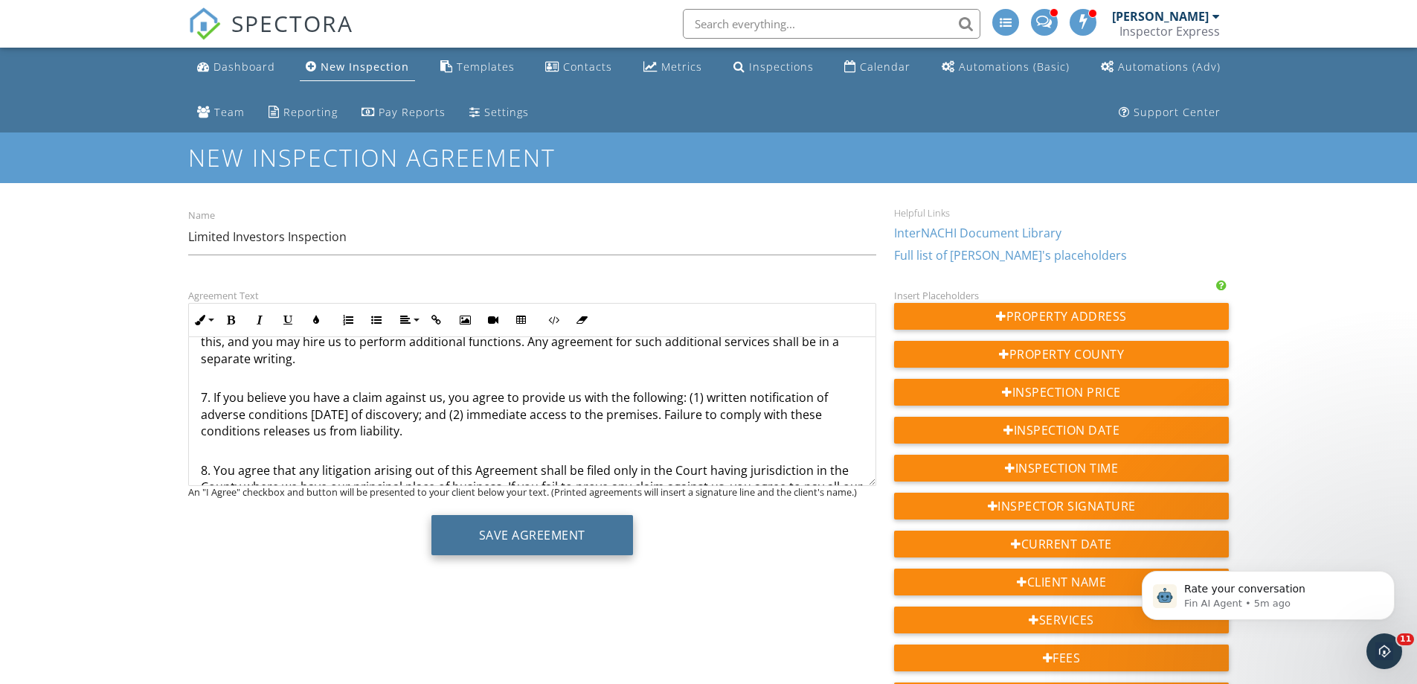
click at [518, 537] on button "Save Agreement" at bounding box center [532, 535] width 202 height 40
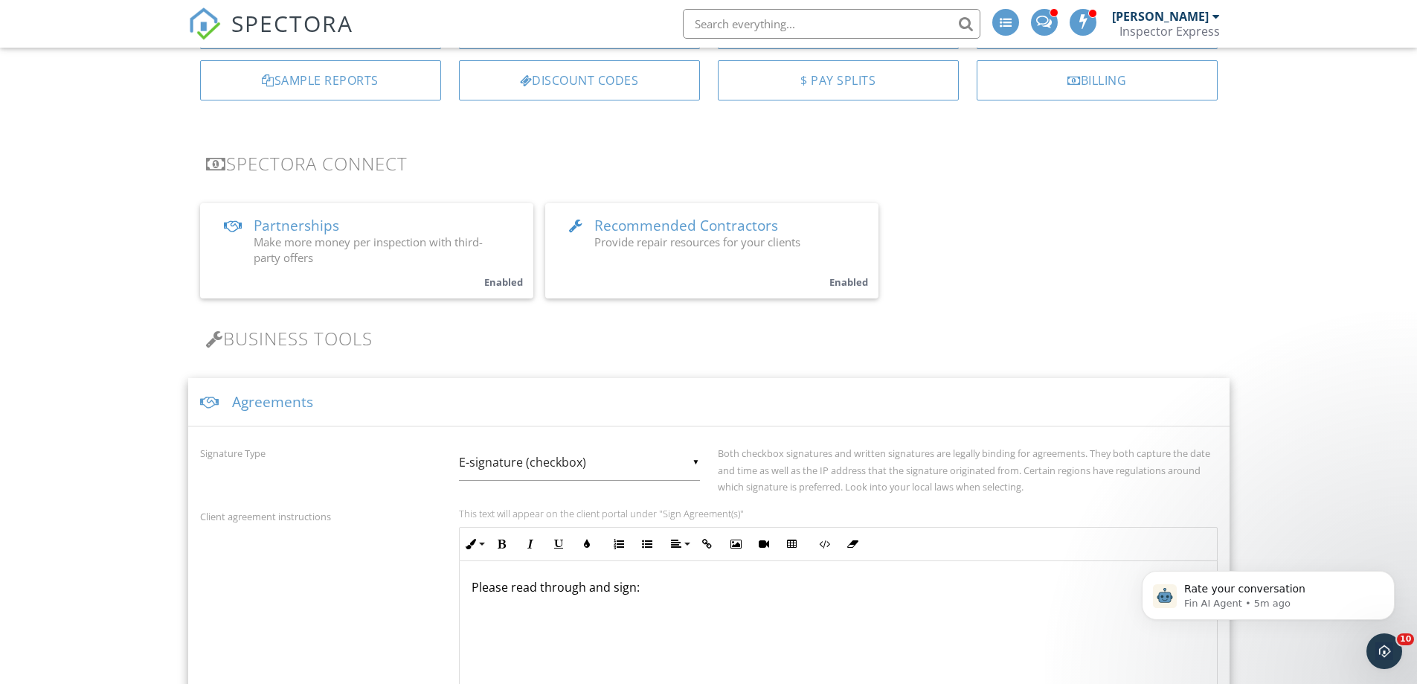
scroll to position [227, 0]
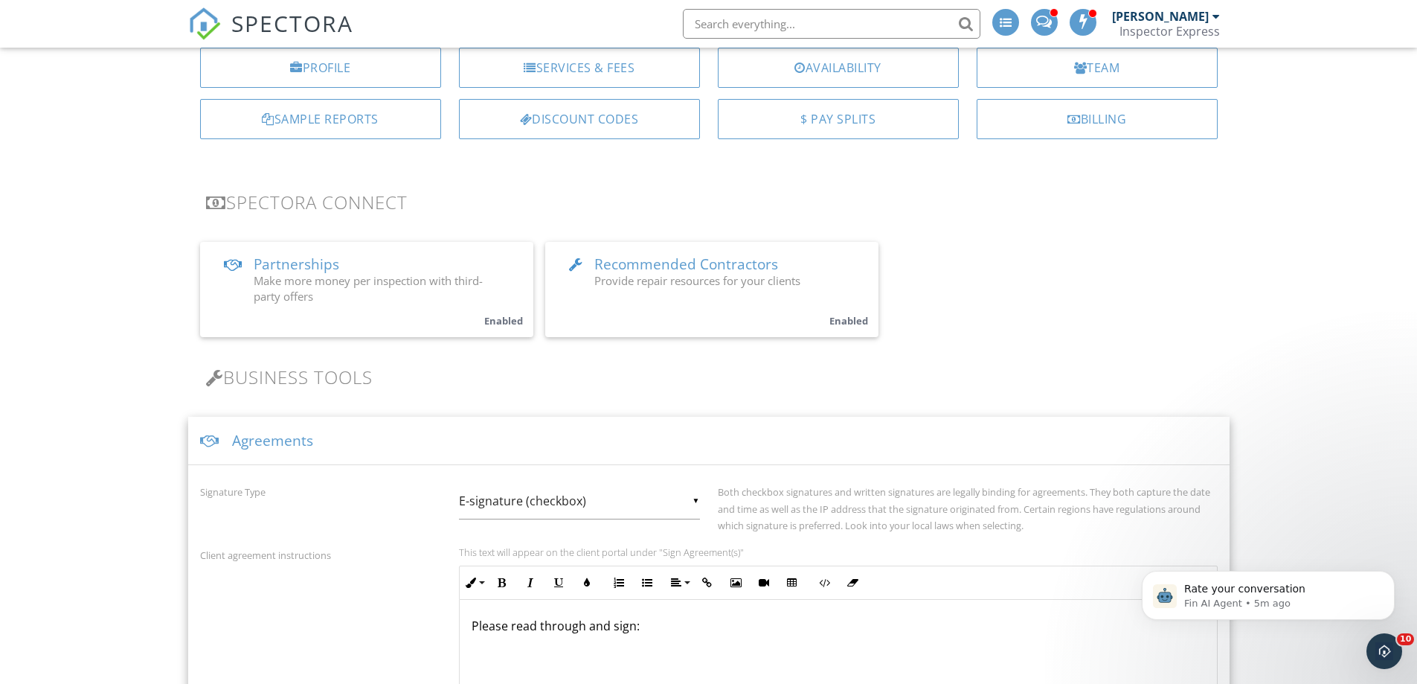
click at [579, 71] on div "Services & Fees" at bounding box center [579, 68] width 241 height 40
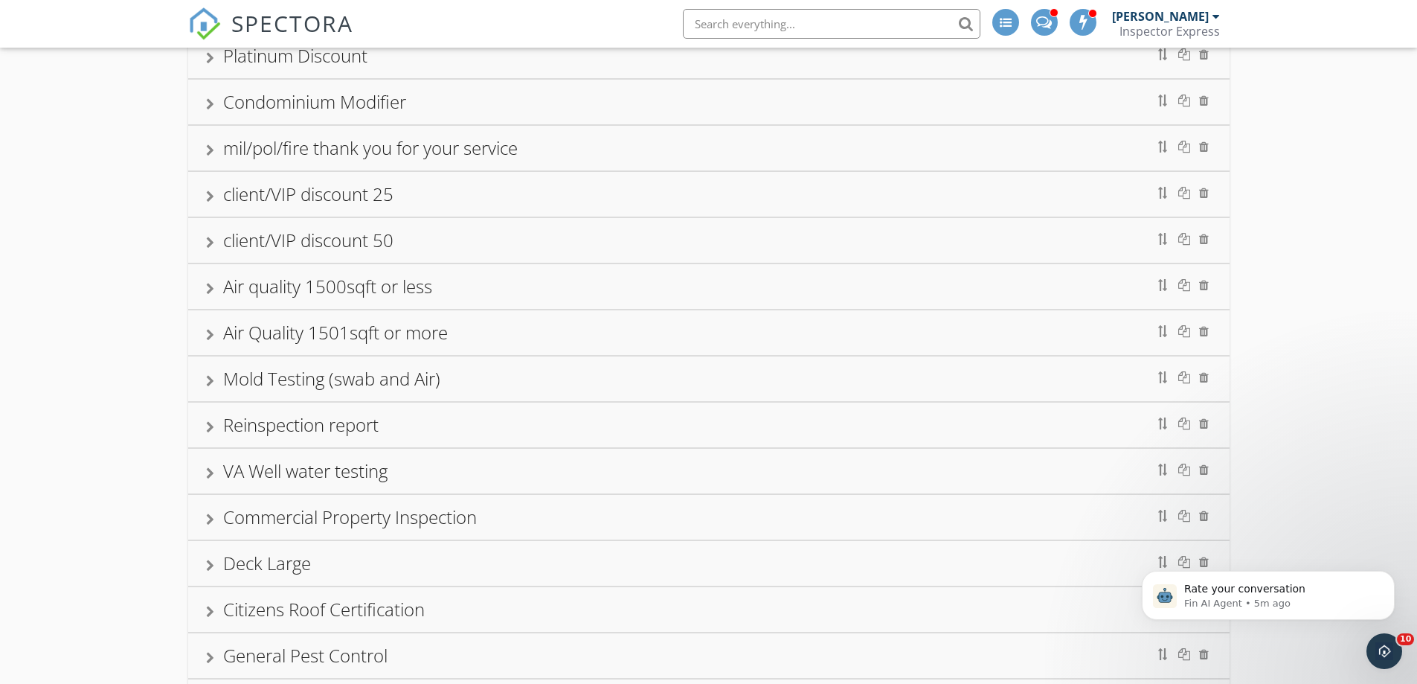
scroll to position [807, 0]
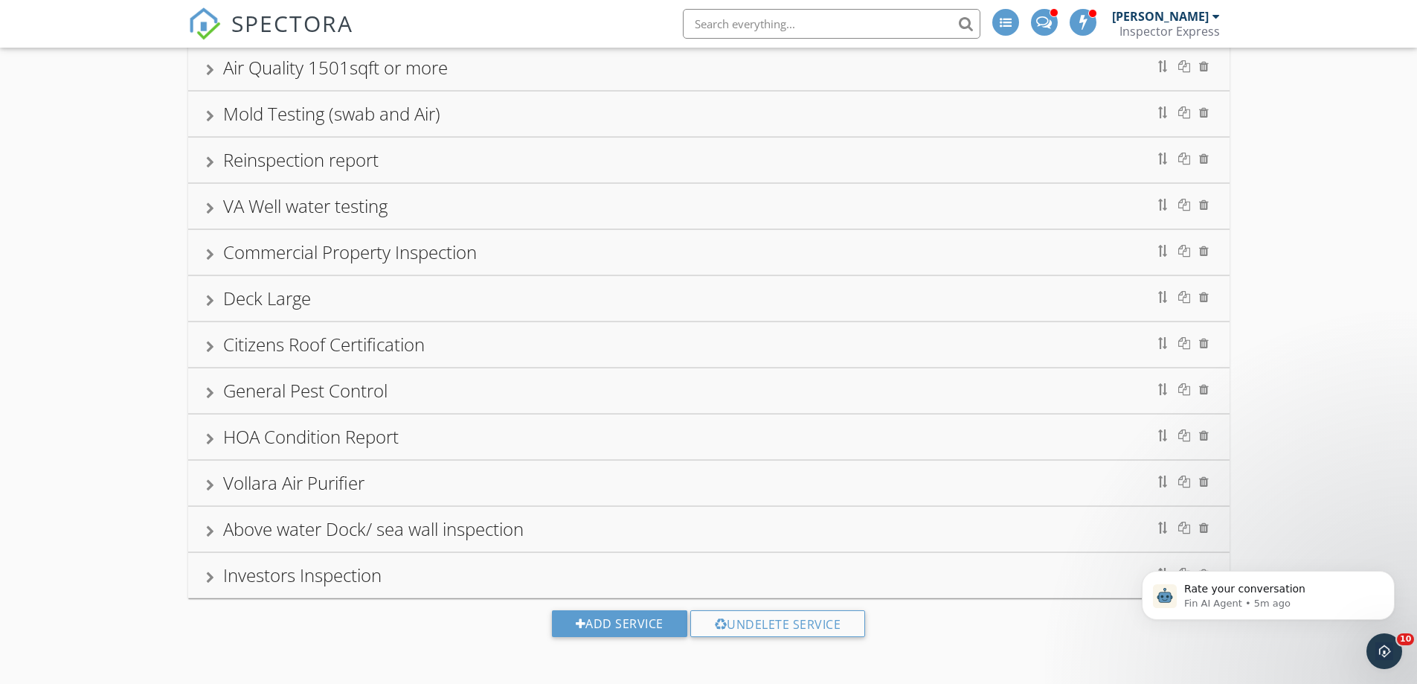
click at [303, 578] on div "Investors Inspection" at bounding box center [302, 574] width 158 height 25
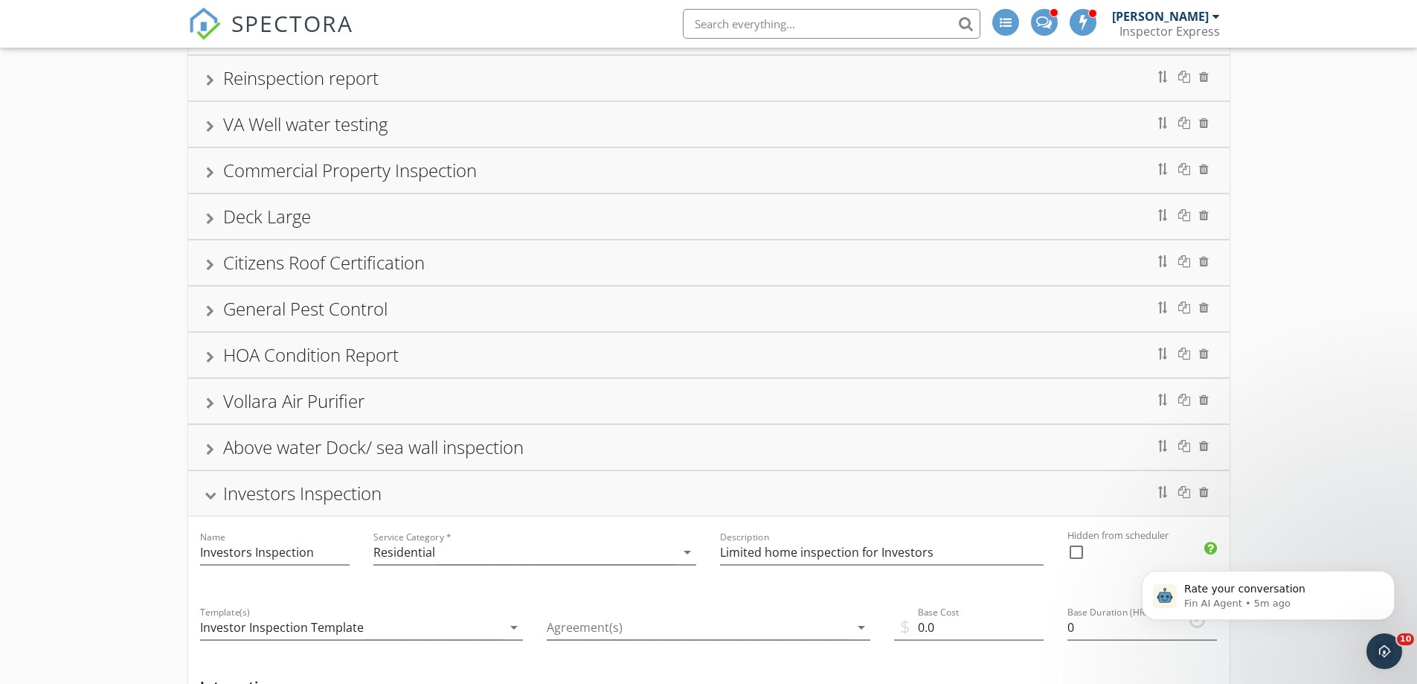
scroll to position [1030, 0]
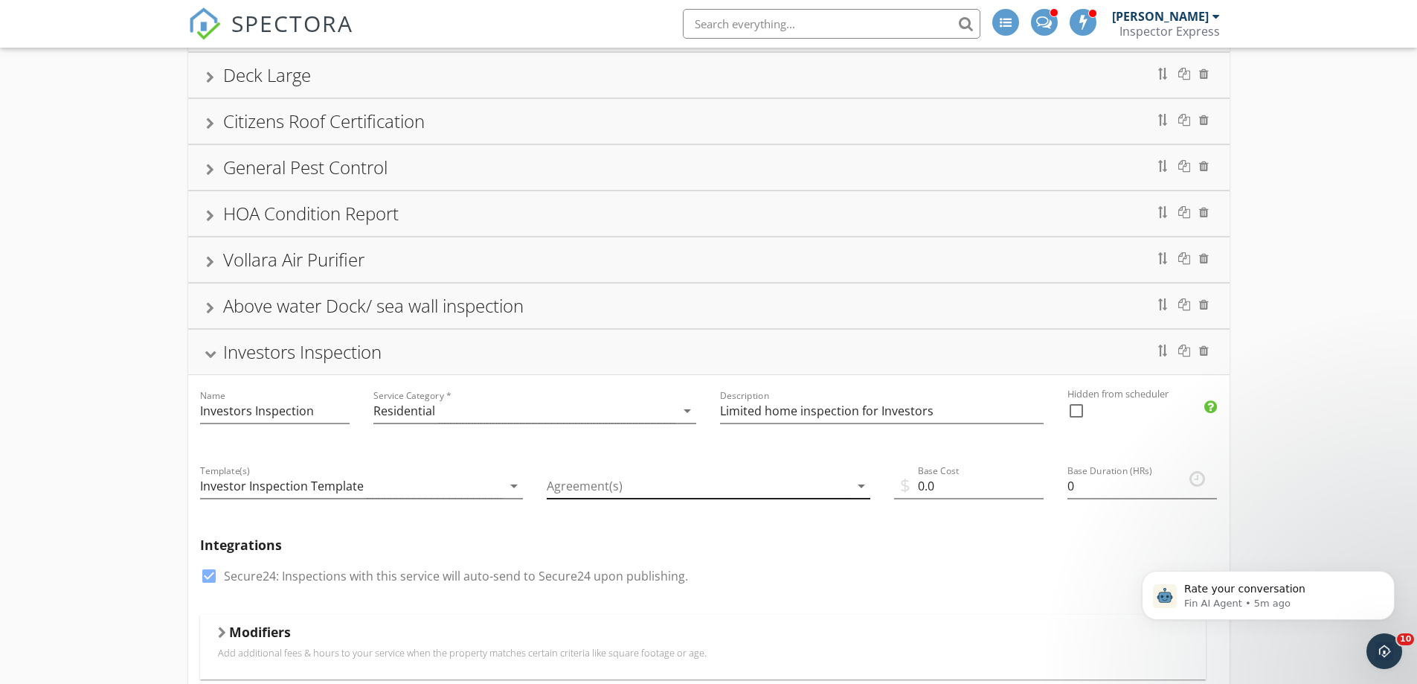
click at [565, 486] on div at bounding box center [698, 486] width 303 height 25
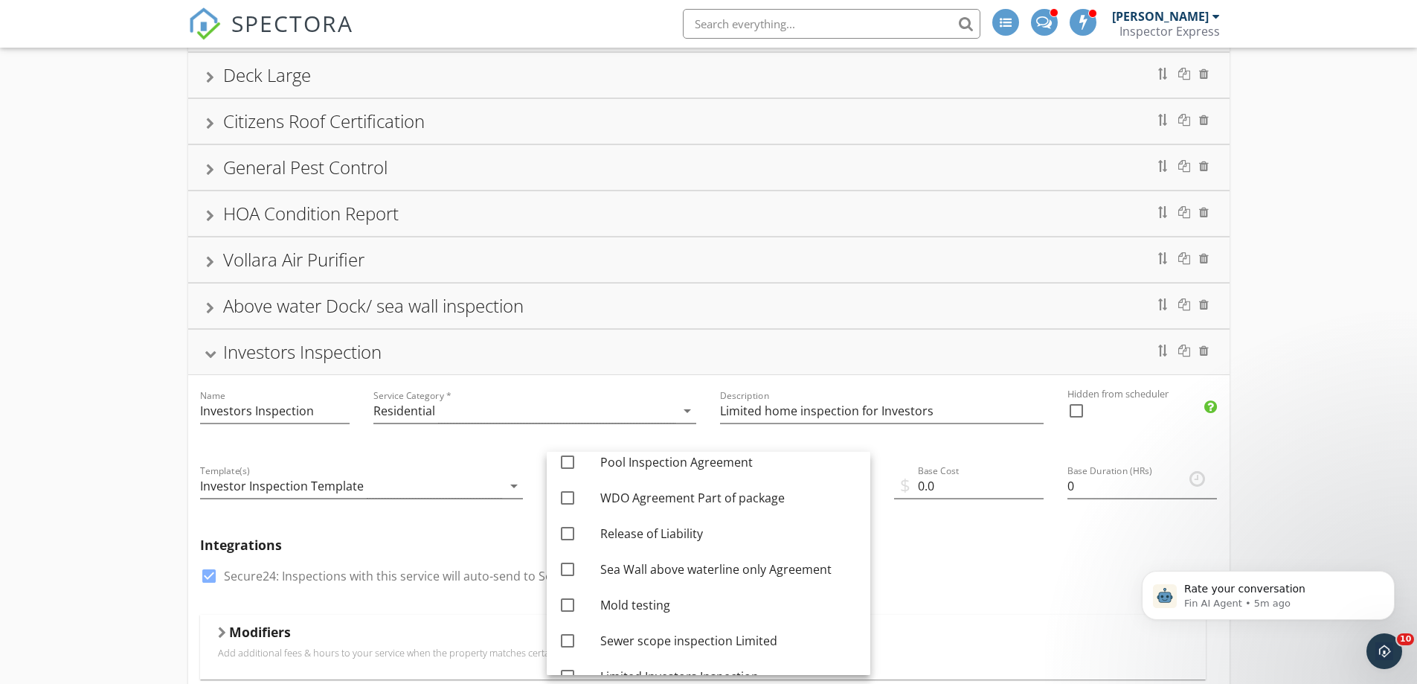
scroll to position [253, 0]
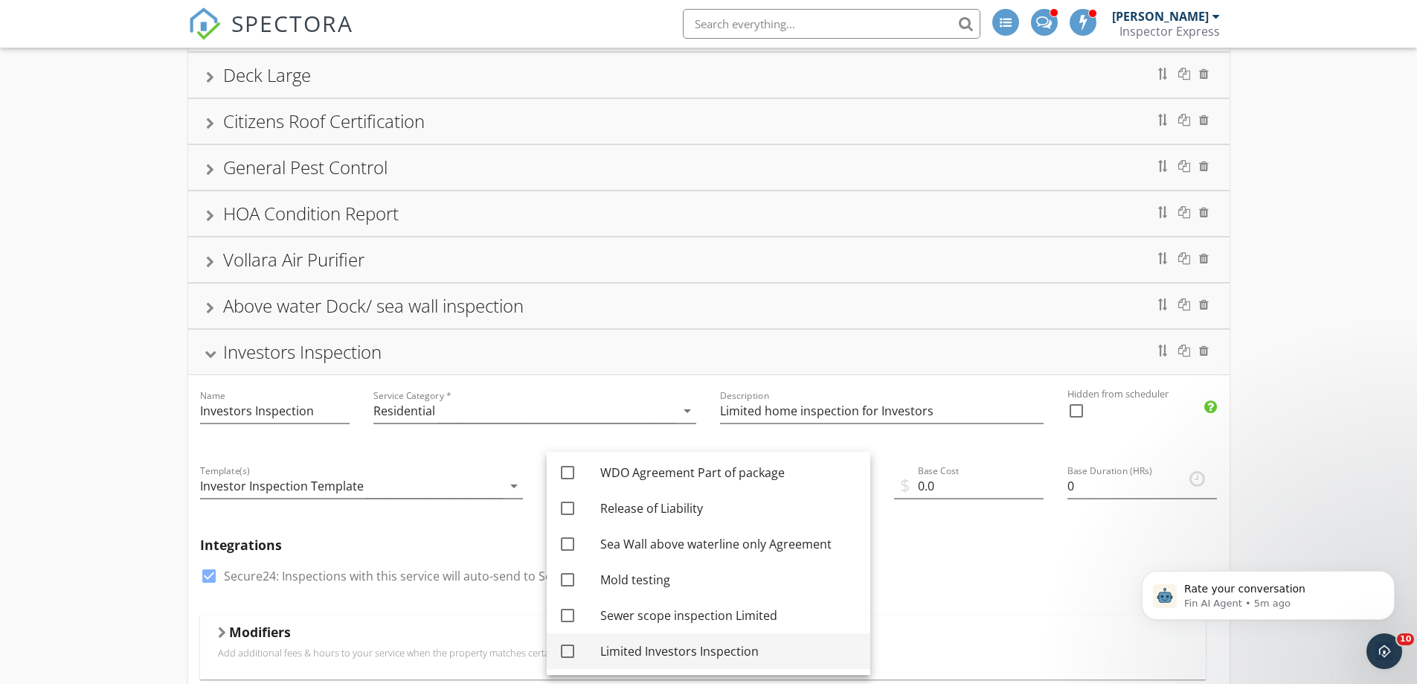
click at [567, 647] on div at bounding box center [567, 650] width 25 height 25
checkbox input "true"
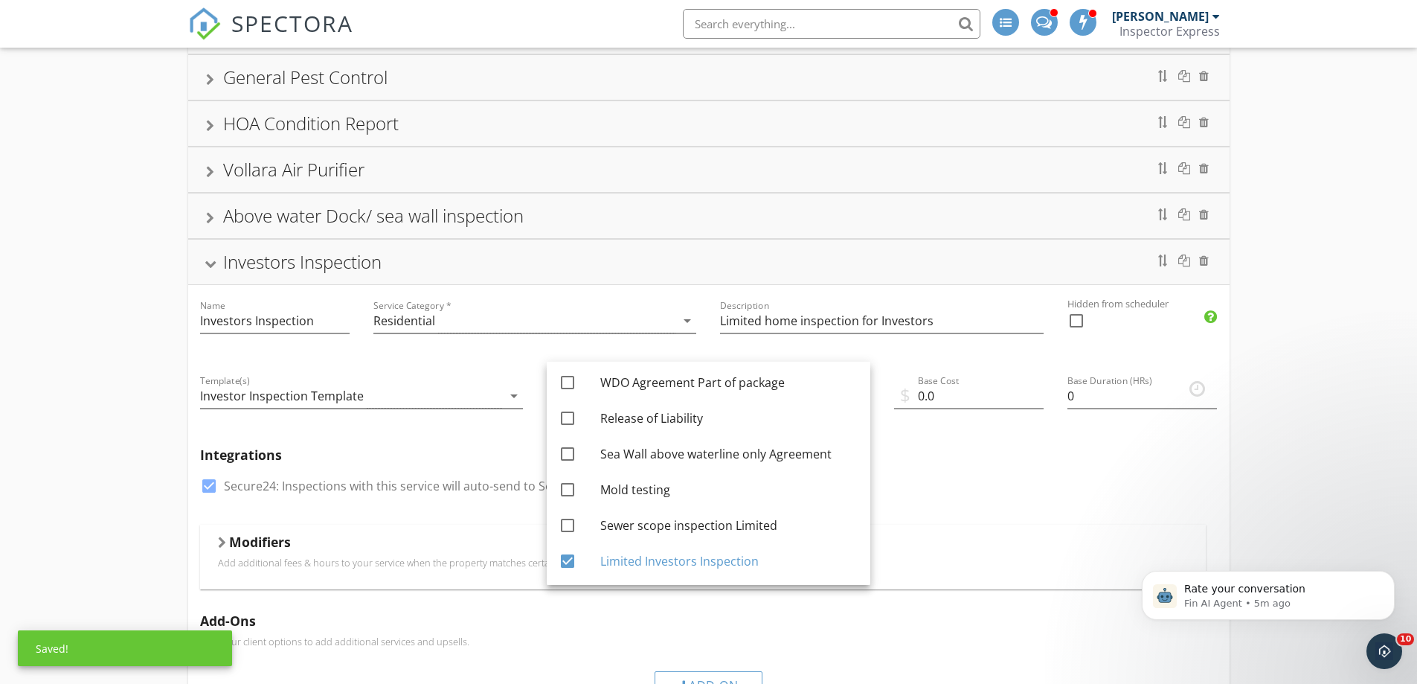
scroll to position [1328, 0]
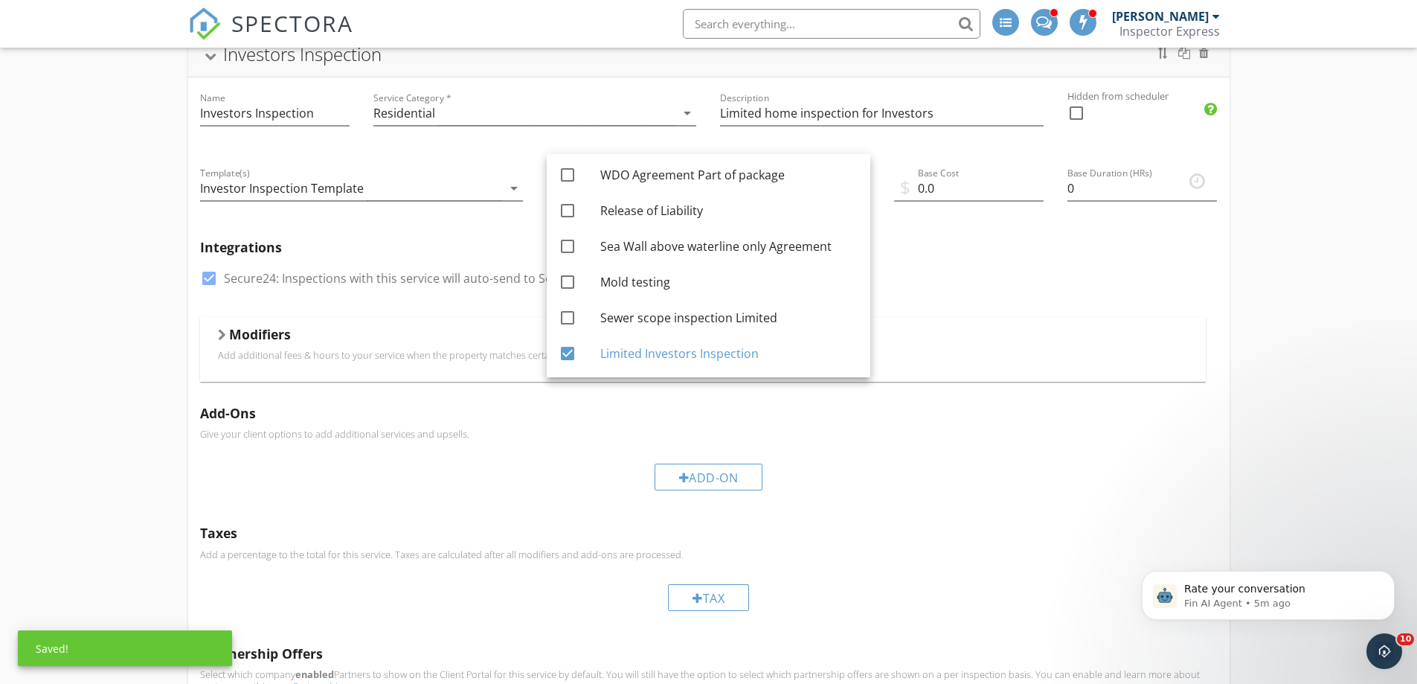
click at [926, 342] on div "Modifiers" at bounding box center [703, 337] width 970 height 23
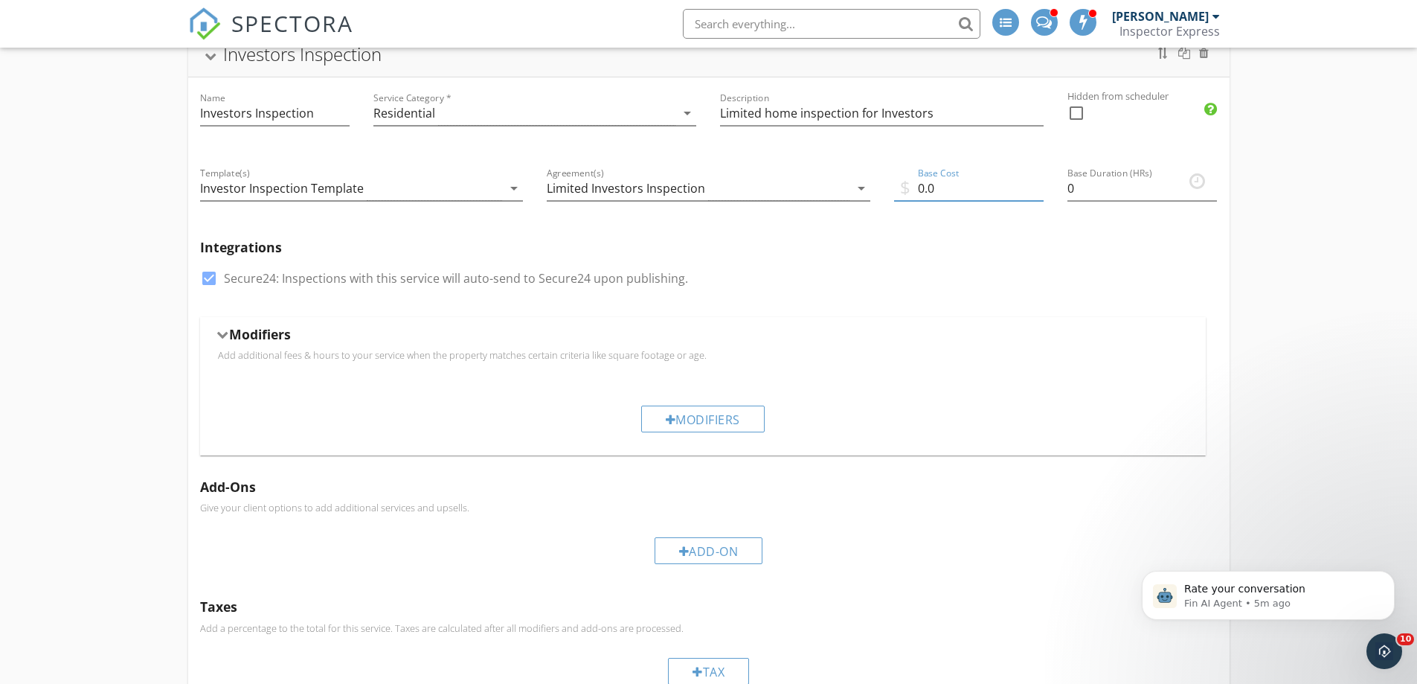
drag, startPoint x: 918, startPoint y: 188, endPoint x: 972, endPoint y: 187, distance: 54.3
click at [972, 187] on input "0.0" at bounding box center [968, 188] width 149 height 25
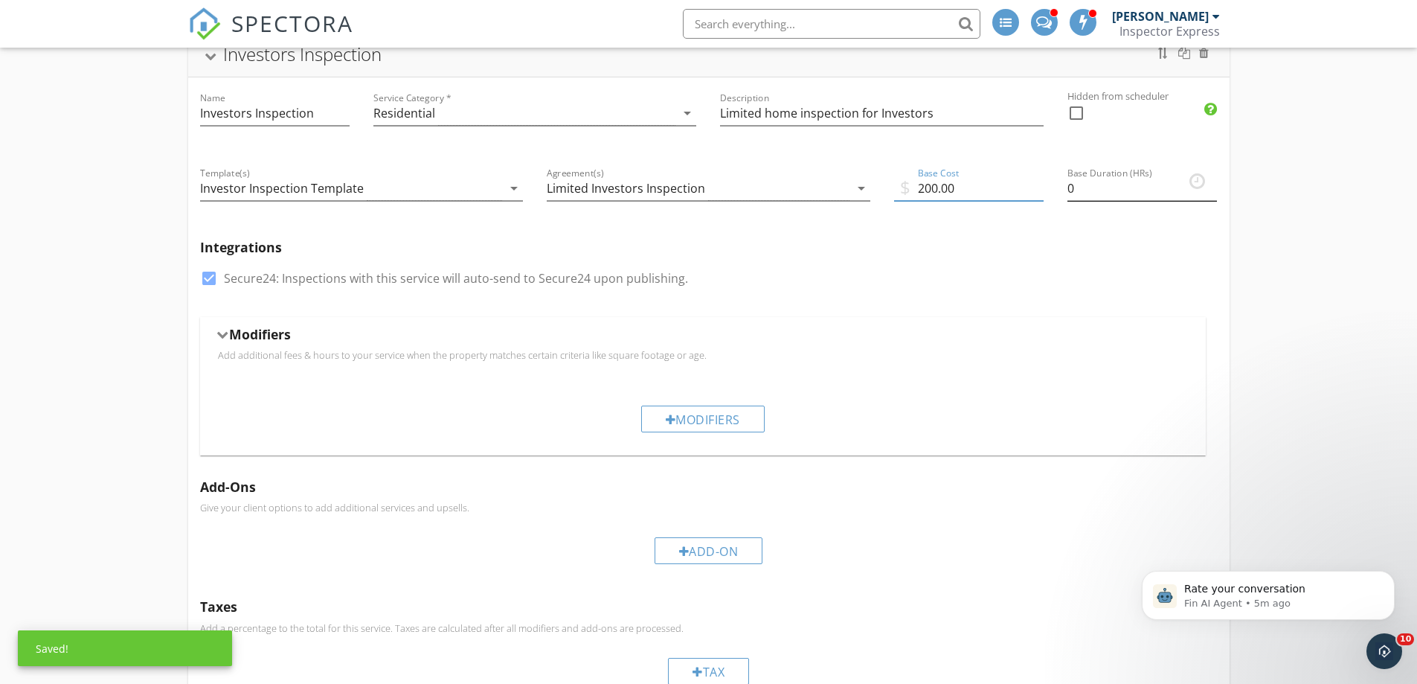
type input "200.00"
drag, startPoint x: 1084, startPoint y: 182, endPoint x: 1061, endPoint y: 187, distance: 23.6
click at [1061, 187] on div "Base Duration (HRs) 0" at bounding box center [1141, 189] width 173 height 75
type input "1.5"
click at [1086, 237] on div "Integrations check_box Secure24: Inspections with this service will auto-send t…" at bounding box center [708, 272] width 1041 height 89
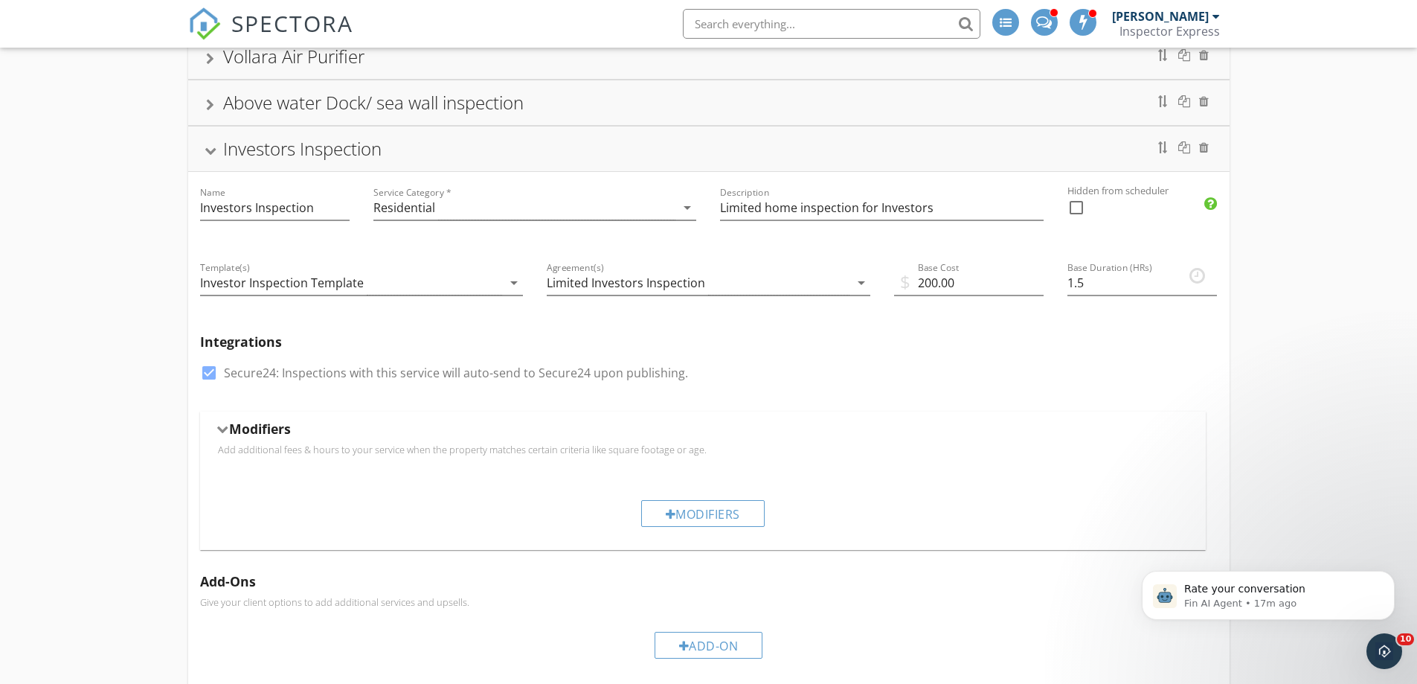
scroll to position [1290, 0]
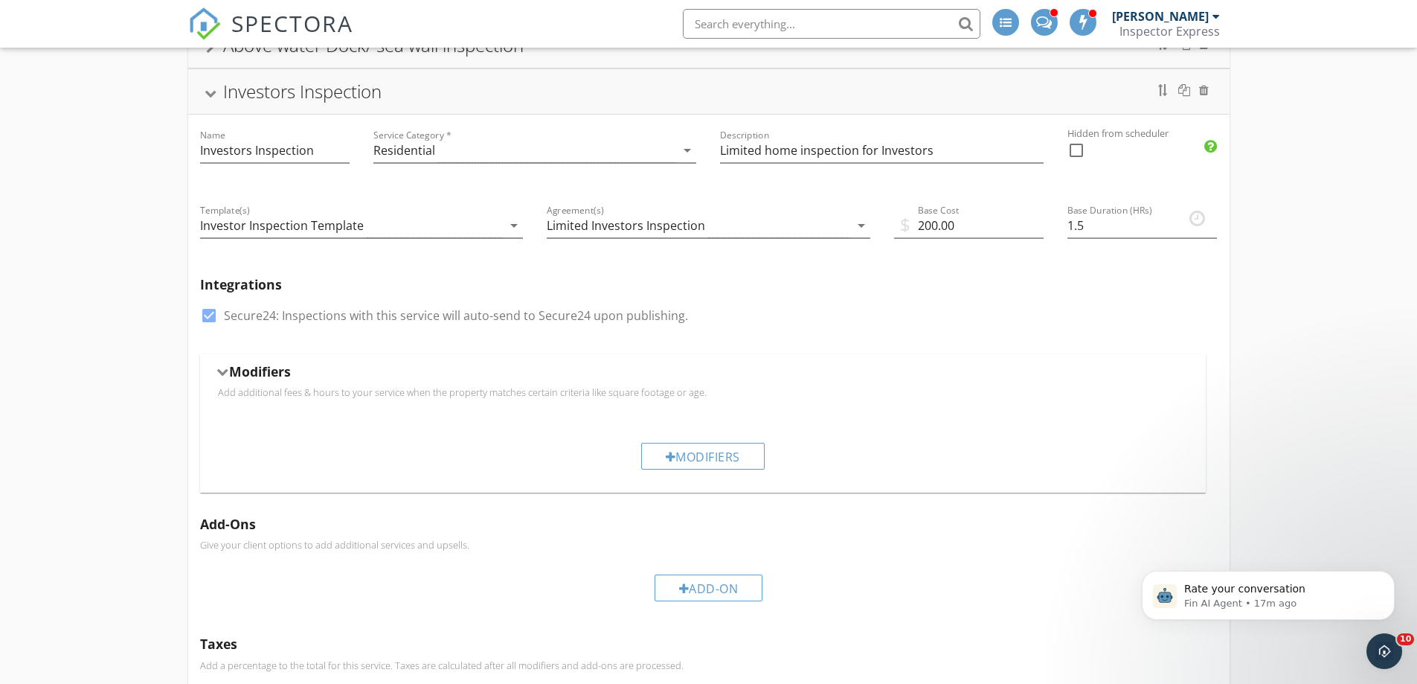
click at [204, 321] on div at bounding box center [208, 315] width 25 height 25
checkbox input "false"
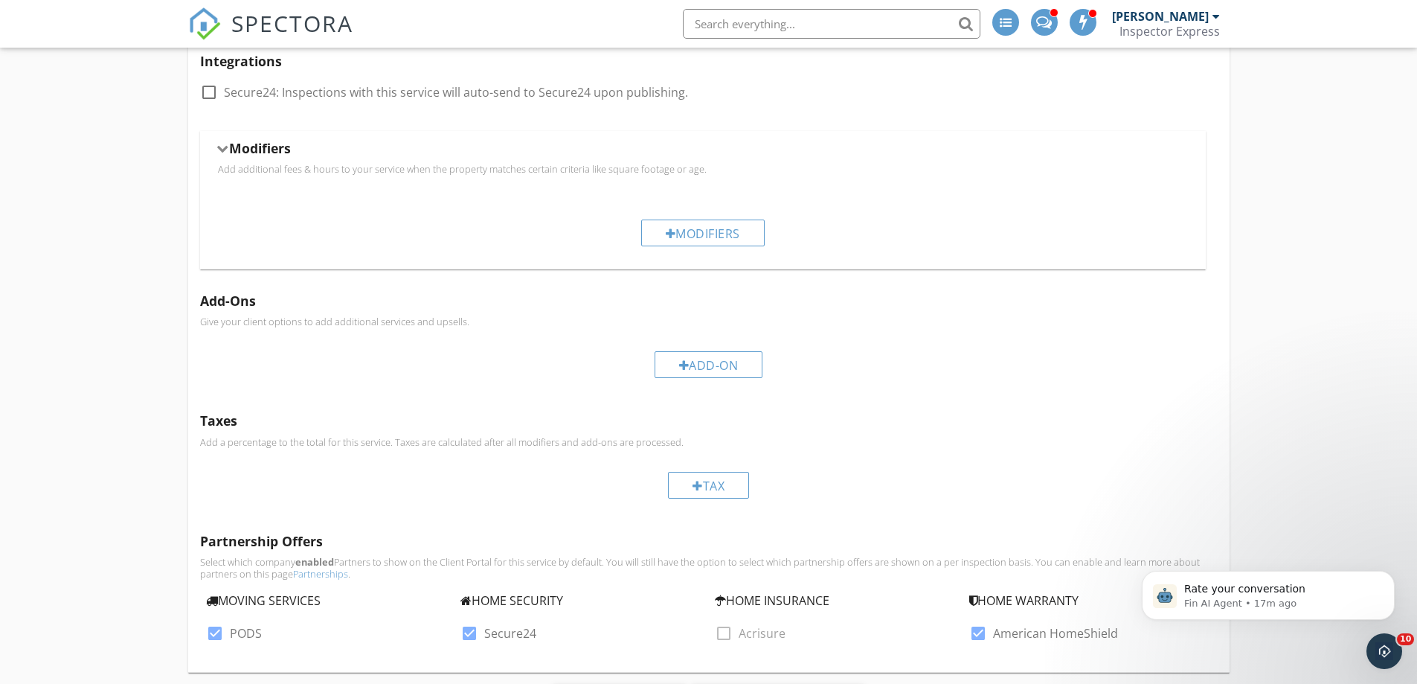
scroll to position [1588, 0]
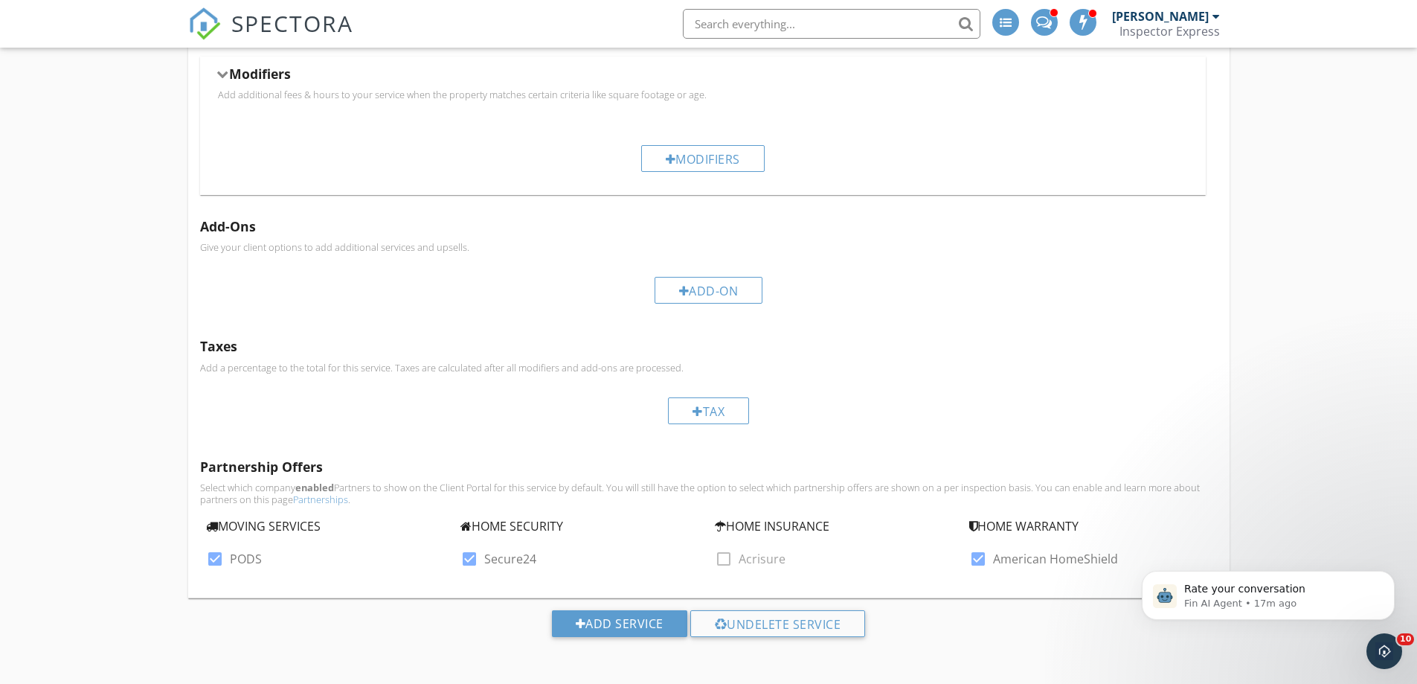
drag, startPoint x: 615, startPoint y: 629, endPoint x: 324, endPoint y: 522, distance: 309.9
click at [615, 628] on div "Add Service" at bounding box center [619, 623] width 135 height 27
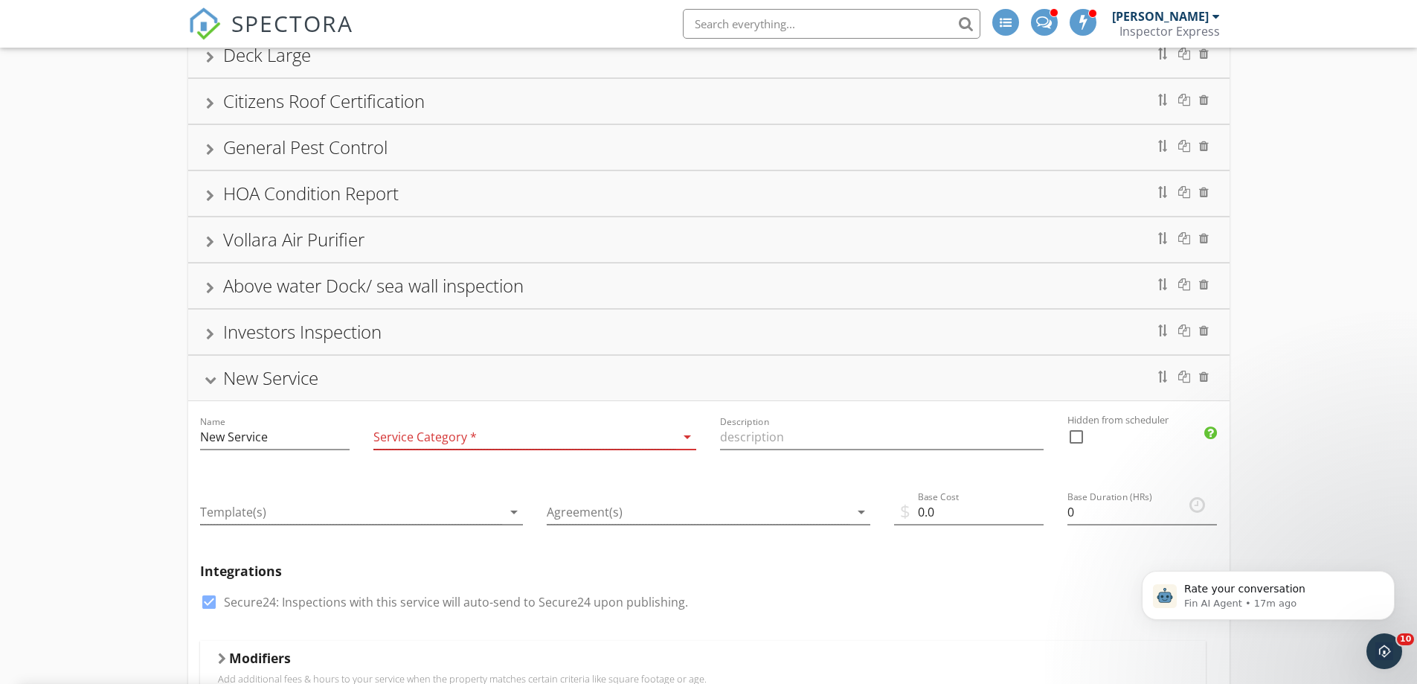
scroll to position [1016, 0]
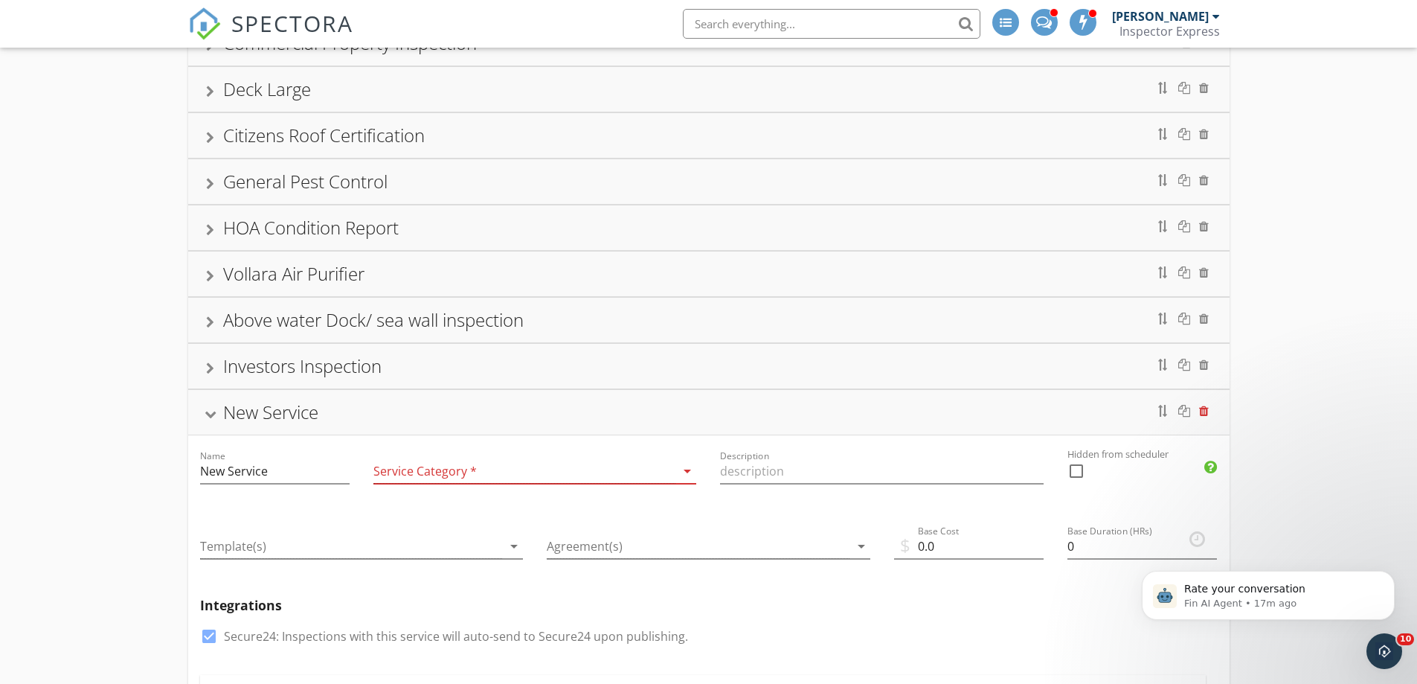
click at [1207, 412] on div at bounding box center [1204, 411] width 10 height 12
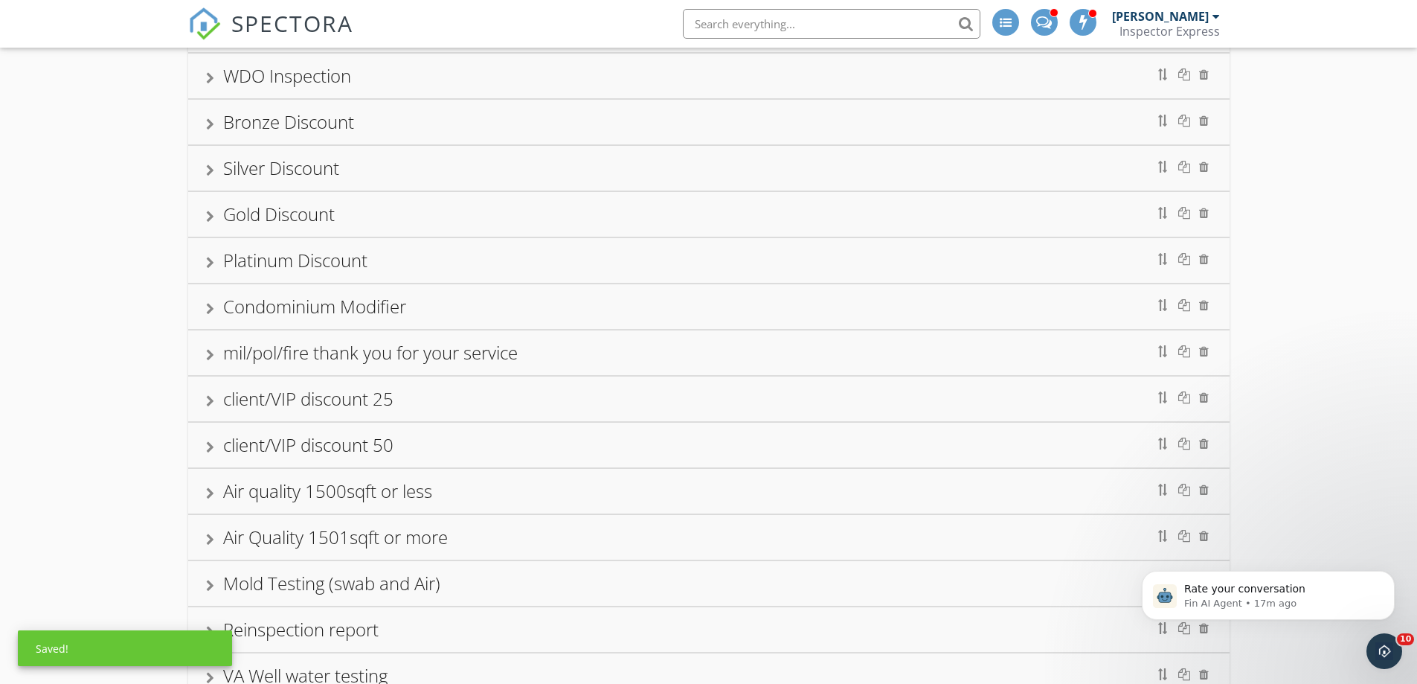
scroll to position [138, 0]
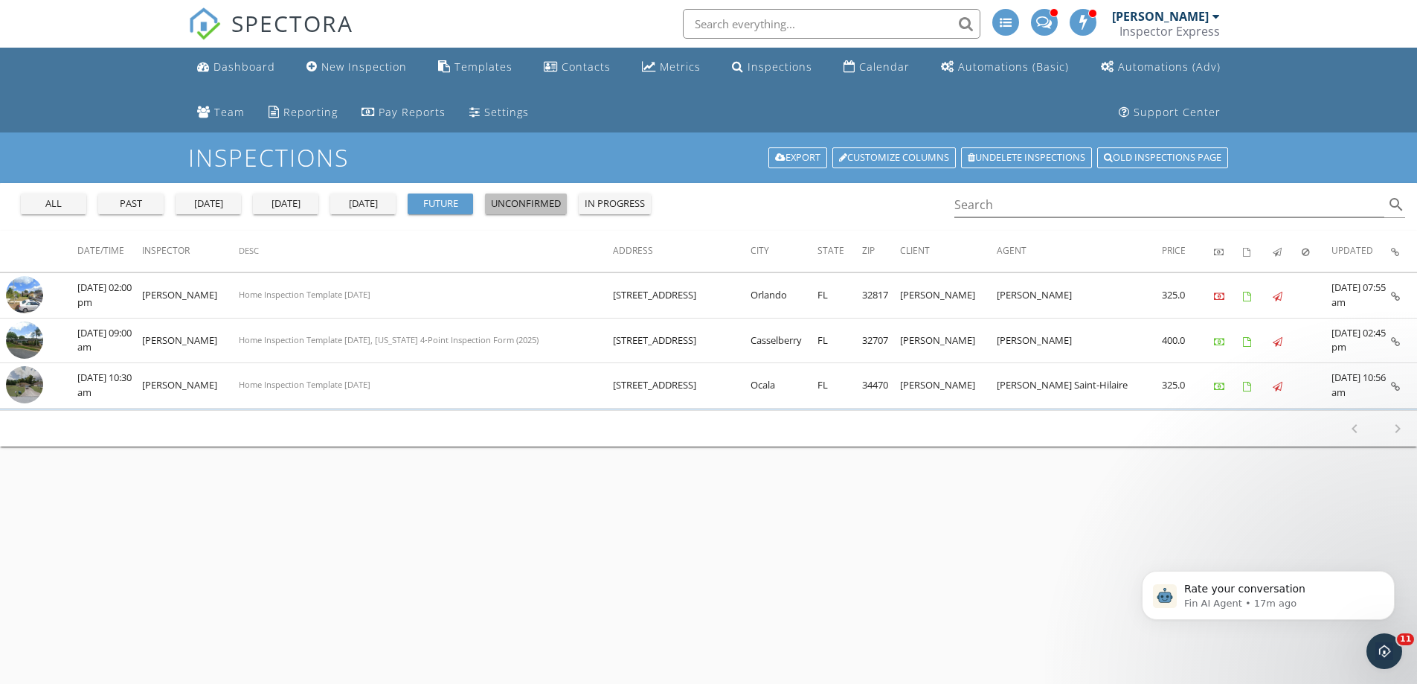
click at [539, 202] on div "unconfirmed" at bounding box center [526, 203] width 70 height 15
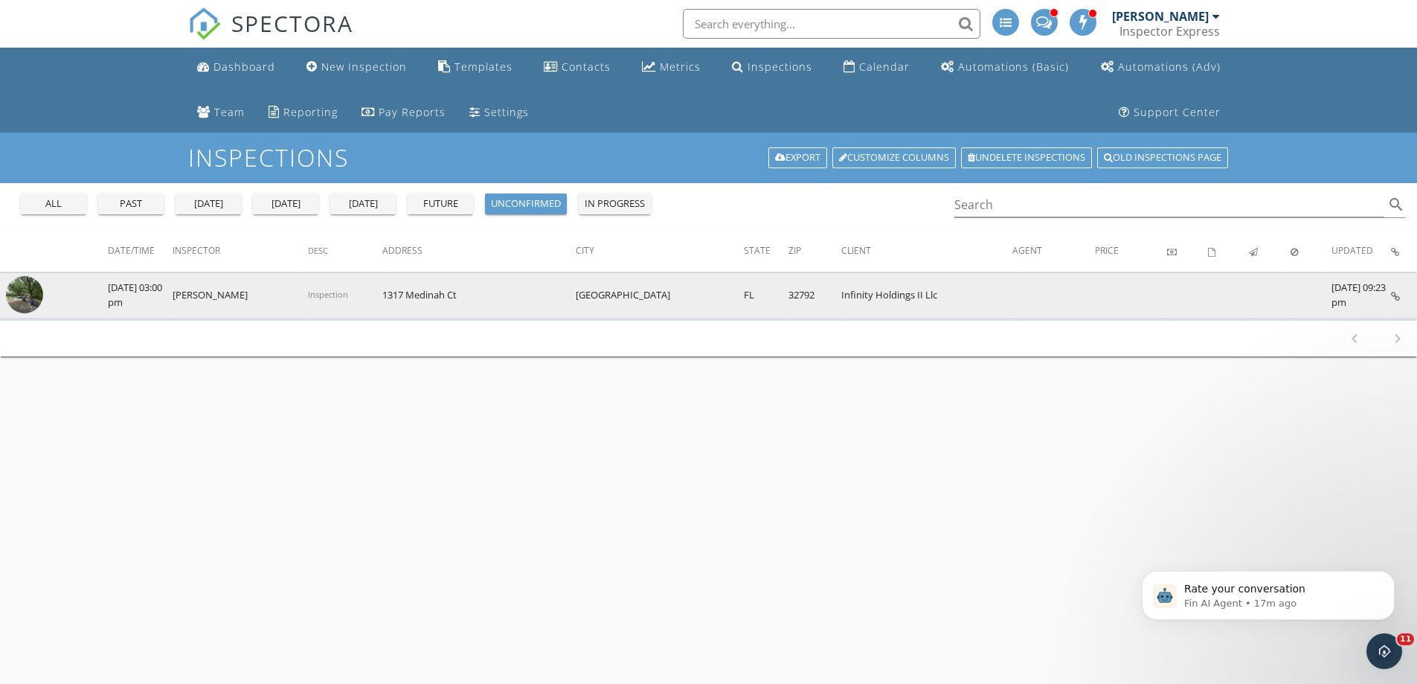
click at [607, 306] on td "[GEOGRAPHIC_DATA]" at bounding box center [660, 295] width 169 height 45
click at [33, 291] on img at bounding box center [24, 294] width 37 height 37
click at [30, 288] on img at bounding box center [24, 294] width 37 height 37
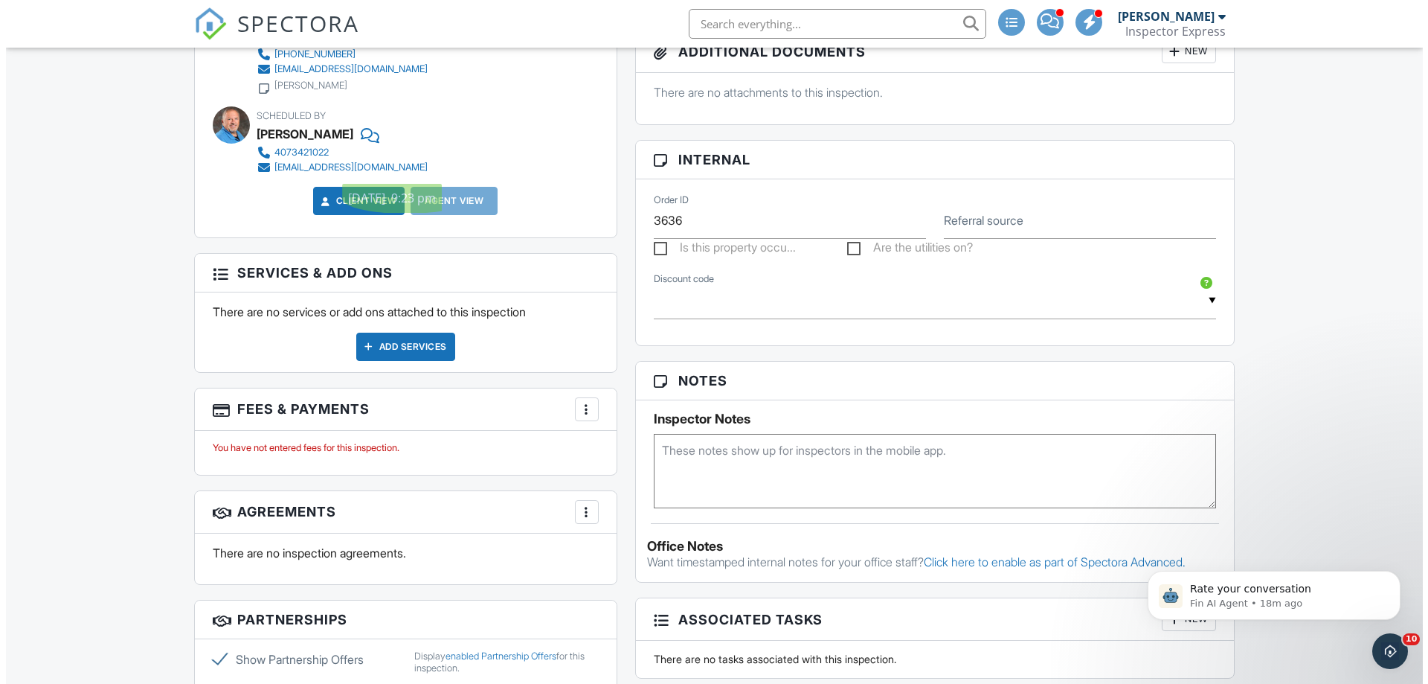
scroll to position [818, 0]
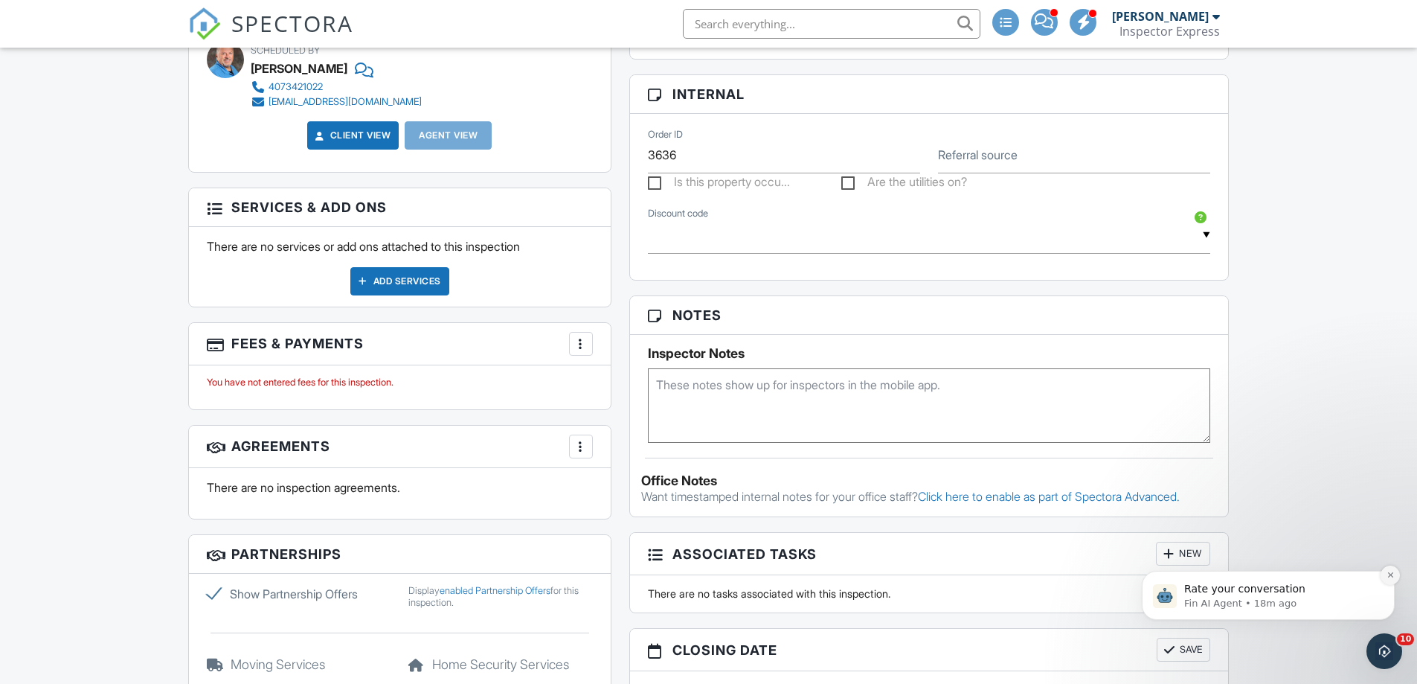
click at [1389, 571] on icon "Dismiss notification" at bounding box center [1390, 574] width 8 height 8
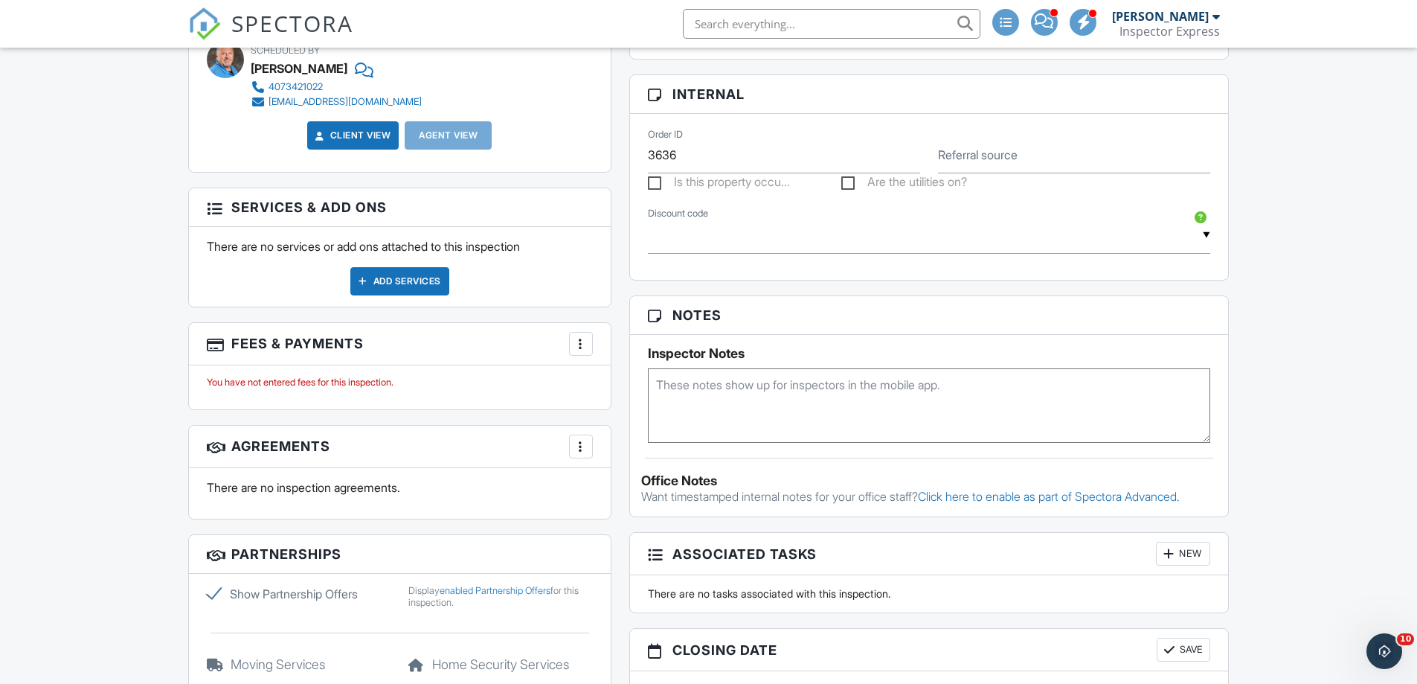
click at [588, 347] on div at bounding box center [580, 343] width 15 height 15
click at [413, 282] on div "Add Services" at bounding box center [399, 281] width 99 height 28
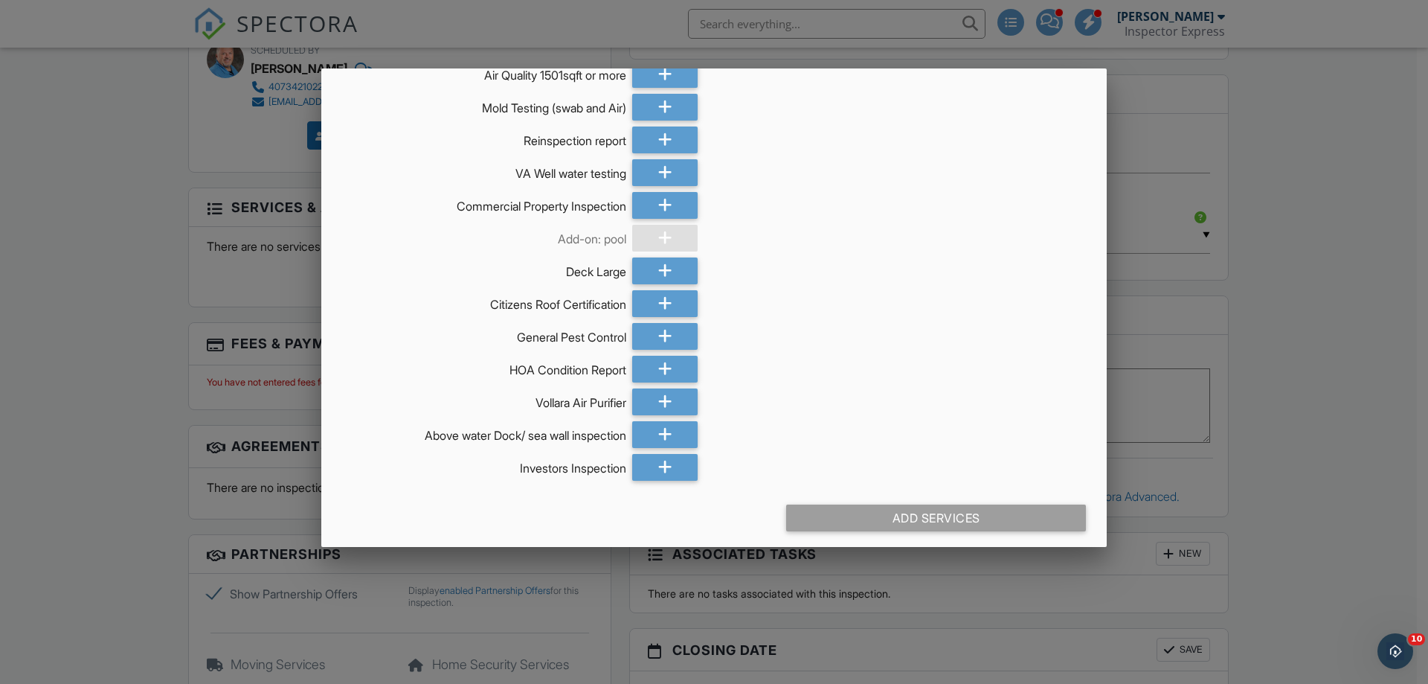
scroll to position [768, 0]
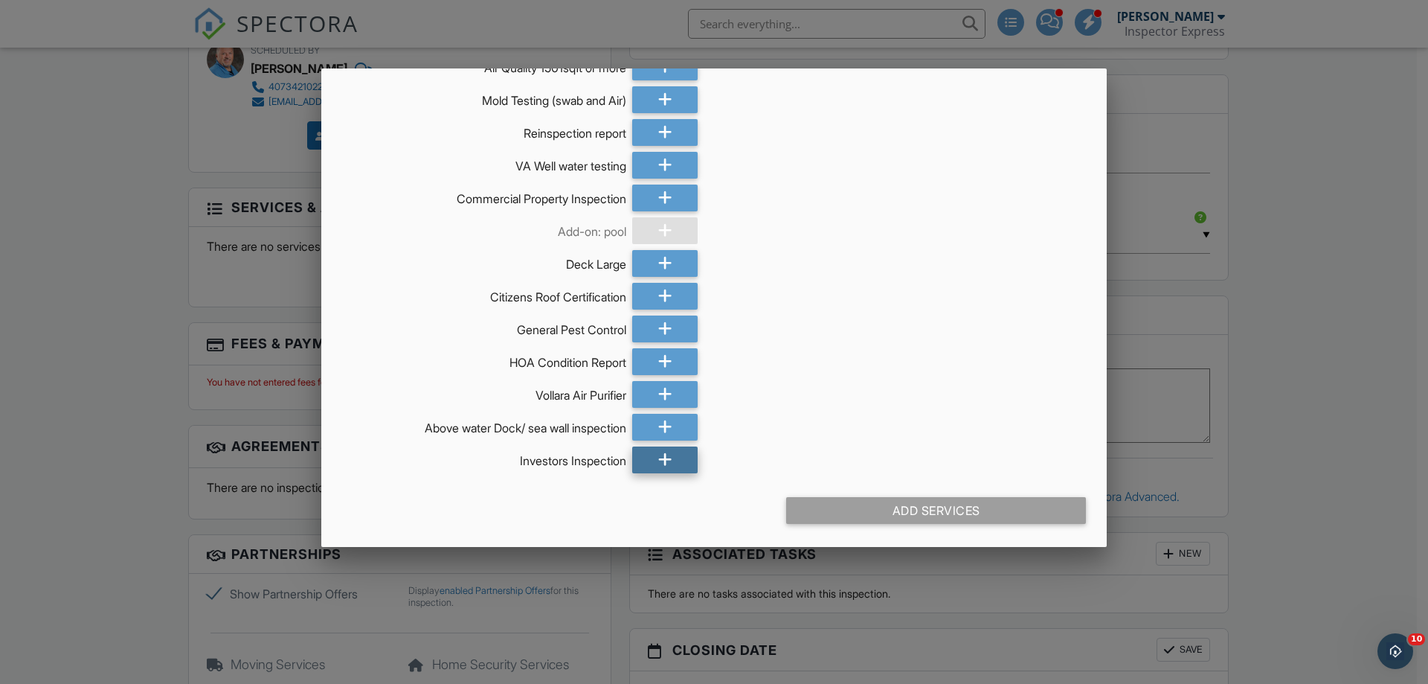
click at [658, 460] on icon at bounding box center [665, 459] width 14 height 27
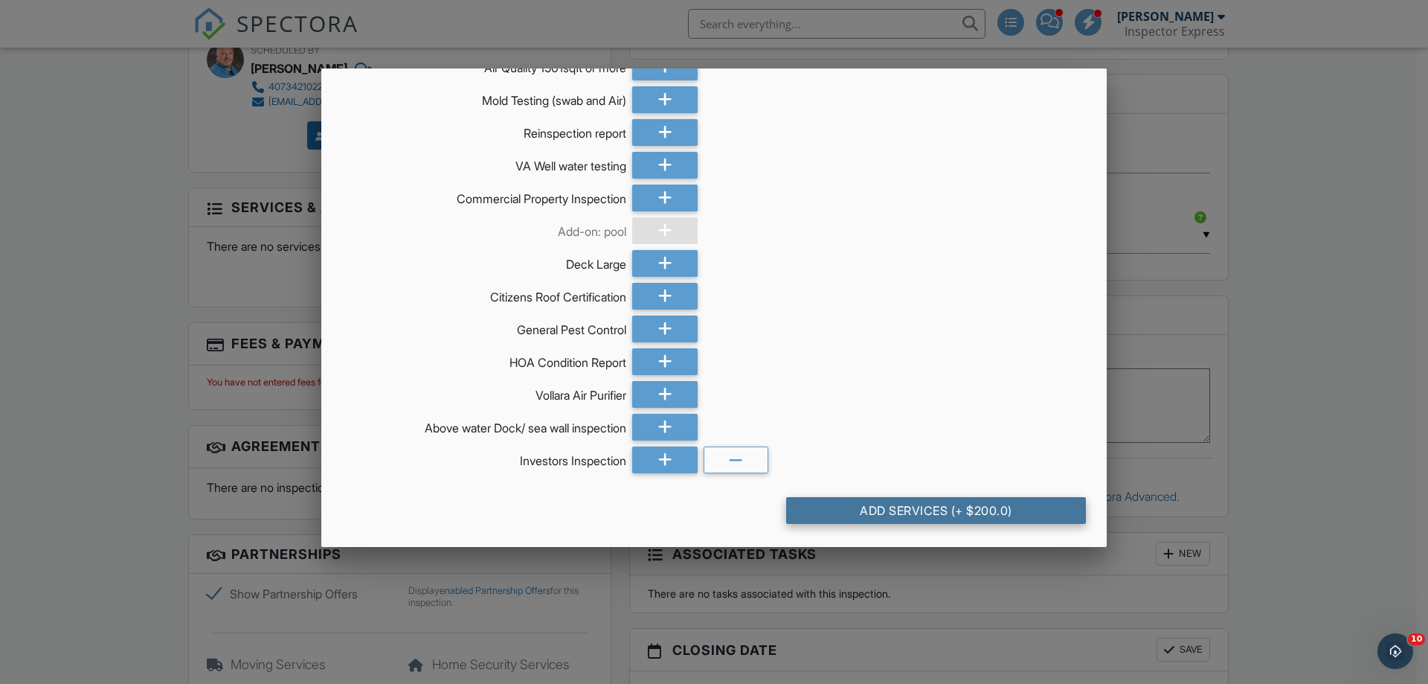
click at [907, 508] on div "Add Services (+ $200.0)" at bounding box center [936, 510] width 300 height 27
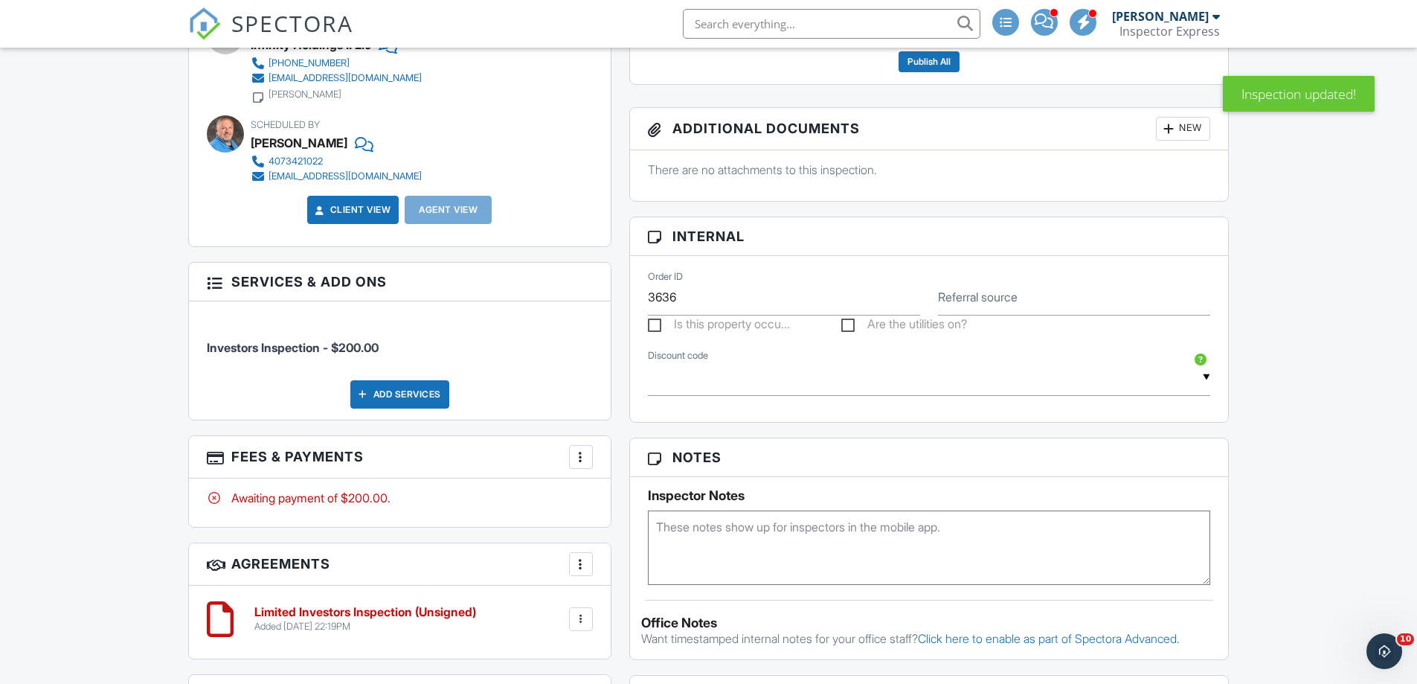
click at [584, 460] on div at bounding box center [580, 456] width 15 height 15
click at [646, 499] on li "Edit Fees & Payments" at bounding box center [655, 501] width 155 height 37
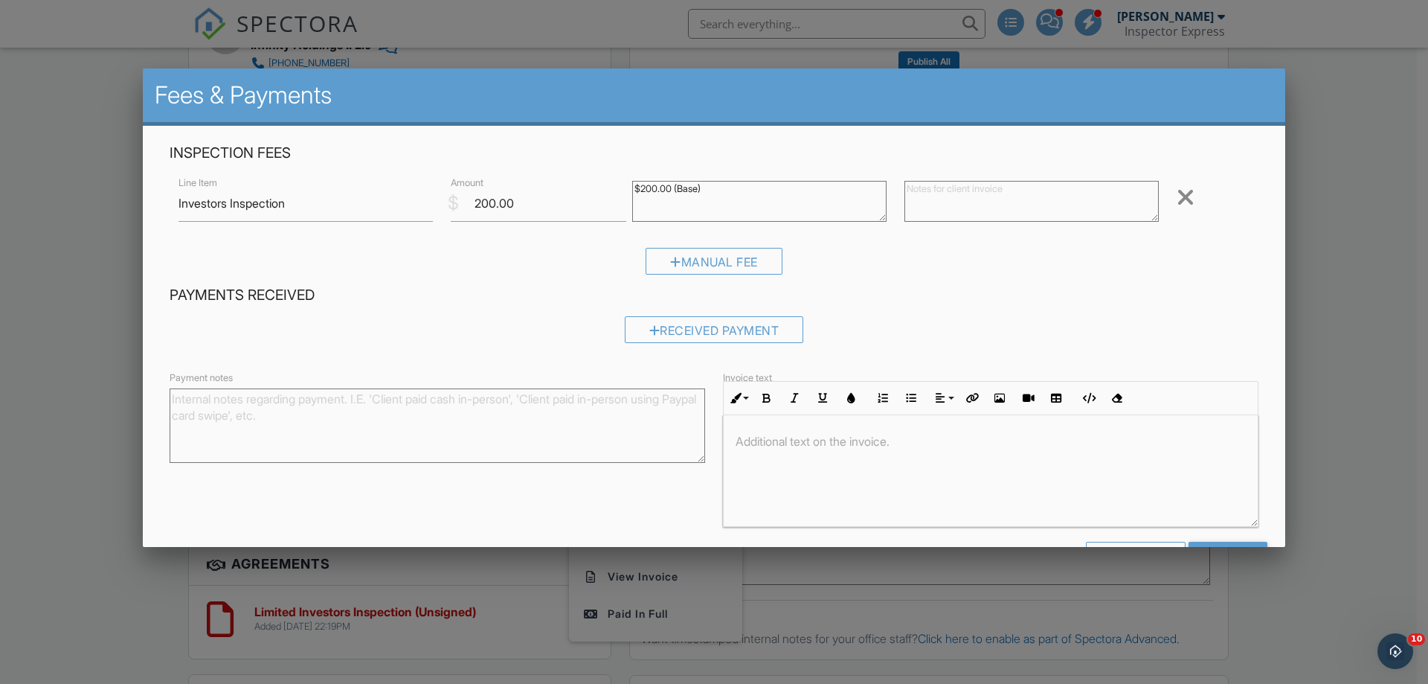
click at [79, 506] on div at bounding box center [714, 353] width 1428 height 855
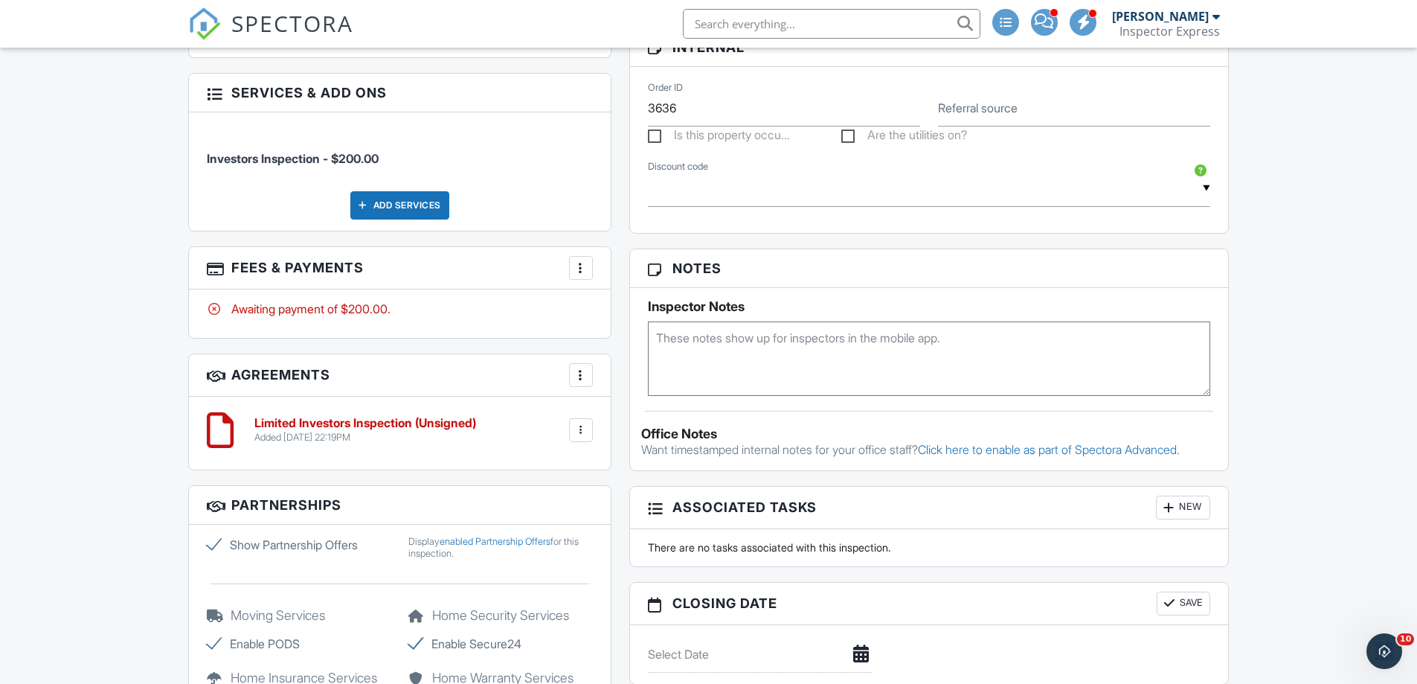
scroll to position [967, 0]
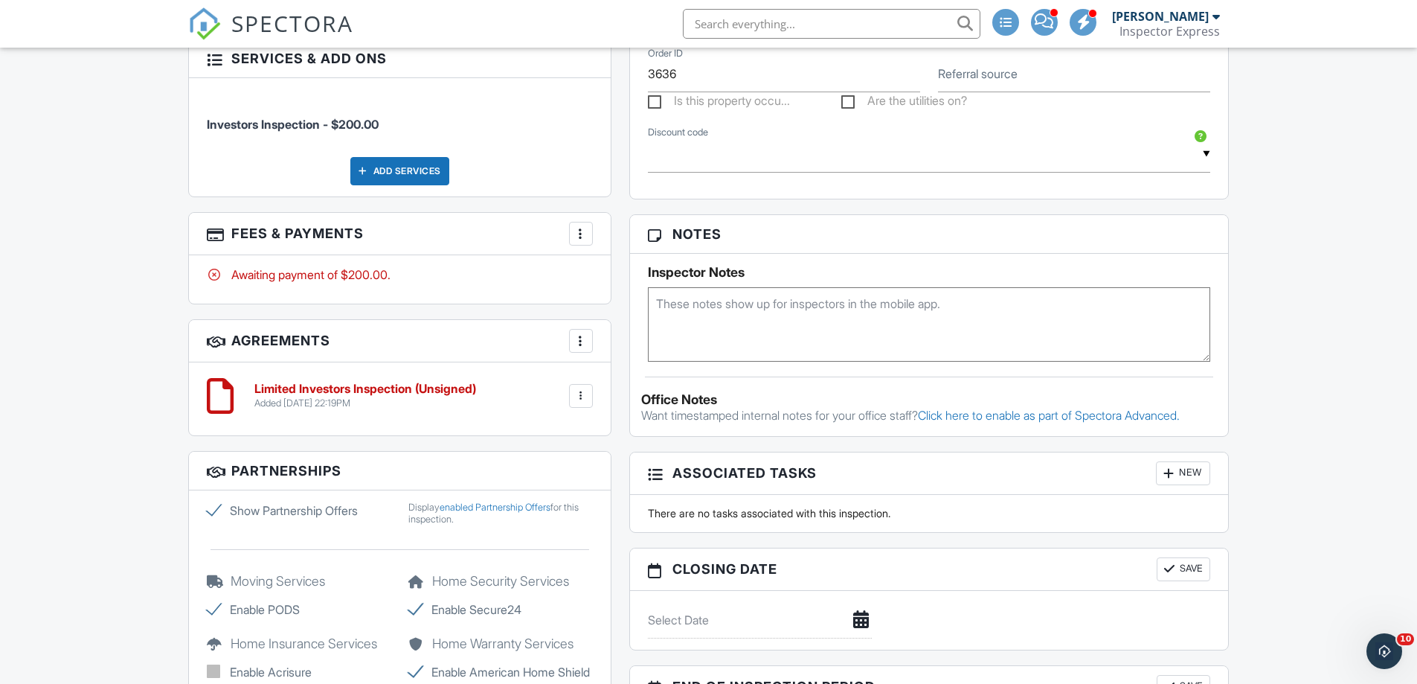
click at [330, 391] on h6 "Limited Investors Inspection (Unsigned)" at bounding box center [365, 388] width 222 height 13
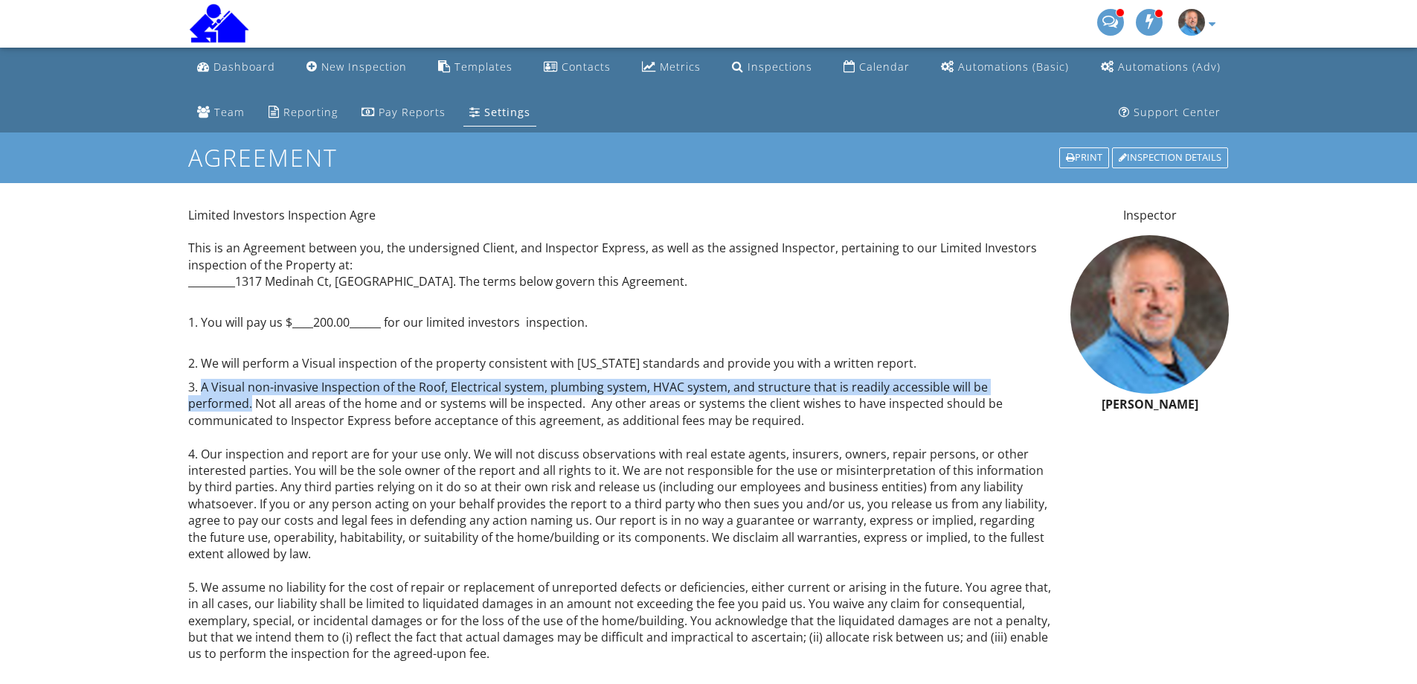
drag, startPoint x: 201, startPoint y: 387, endPoint x: 1044, endPoint y: 385, distance: 843.4
click at [1044, 385] on p "3. A Visual non-invasive Inspection of the Roof, Electrical system, plumbing sy…" at bounding box center [620, 520] width 865 height 283
copy p "A Visual non-invasive Inspection of the Roof, Electrical system, plumbing syste…"
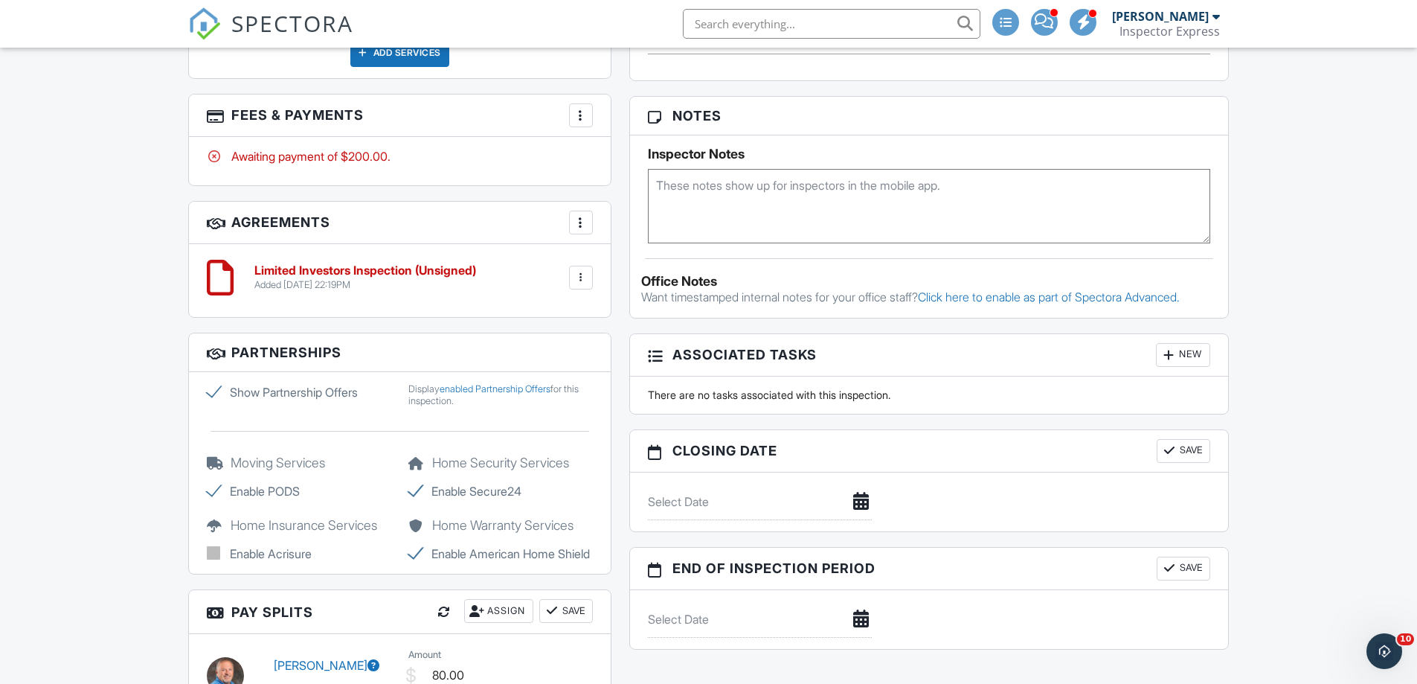
click at [583, 117] on div at bounding box center [580, 115] width 15 height 15
click at [625, 161] on li "Edit Fees & Payments" at bounding box center [655, 160] width 155 height 37
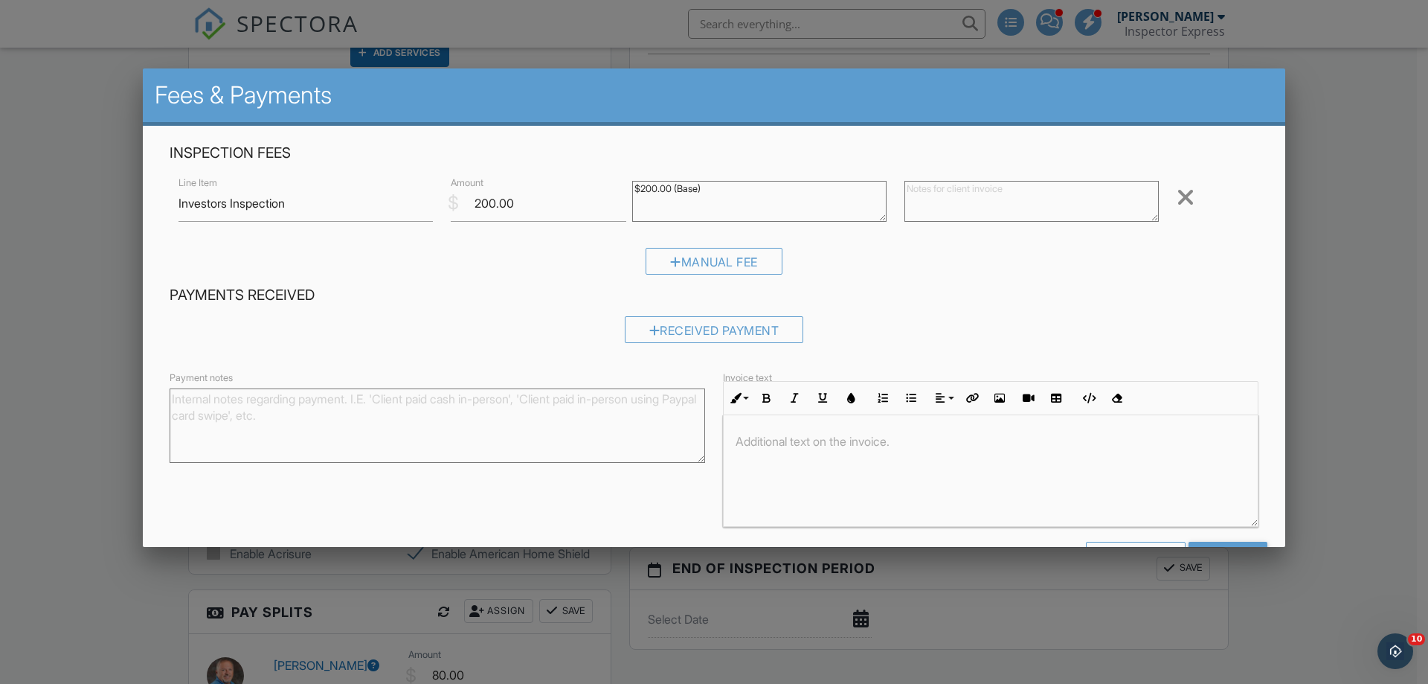
click at [736, 437] on p at bounding box center [991, 441] width 510 height 16
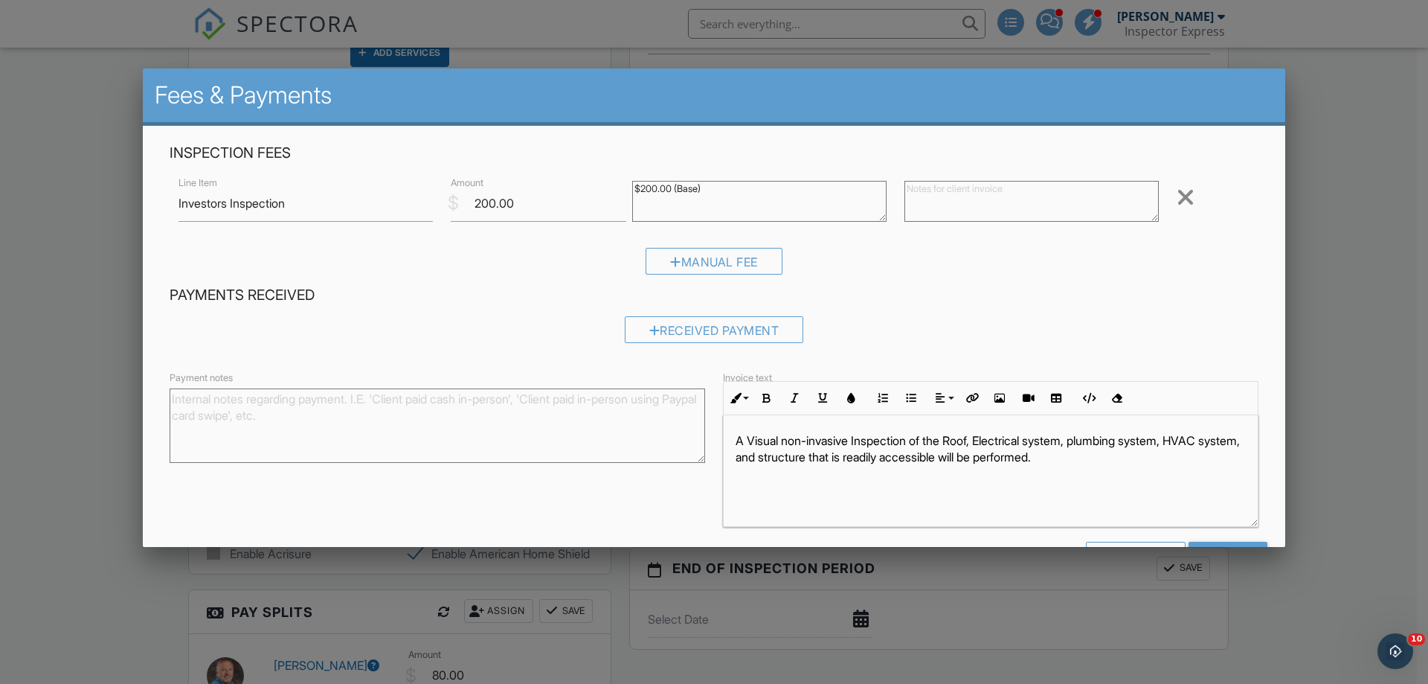
scroll to position [51, 0]
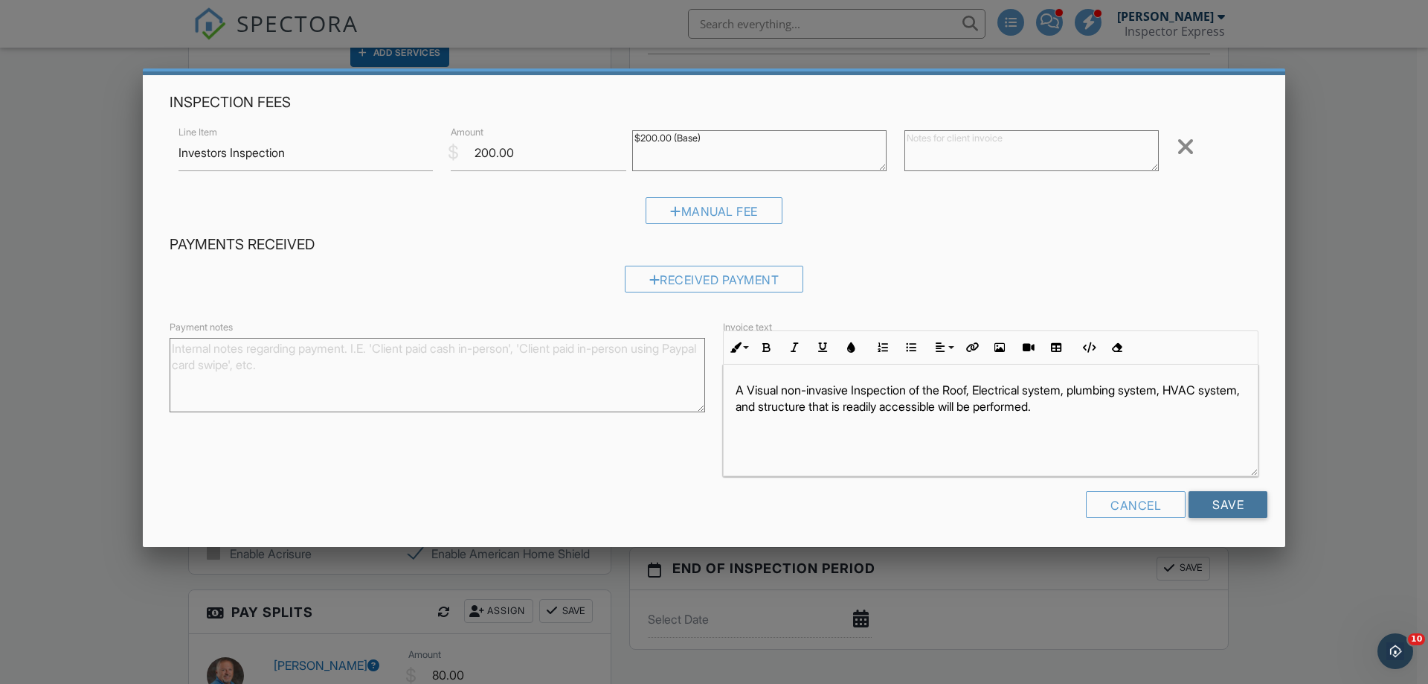
click at [1217, 505] on input "Save" at bounding box center [1228, 504] width 79 height 27
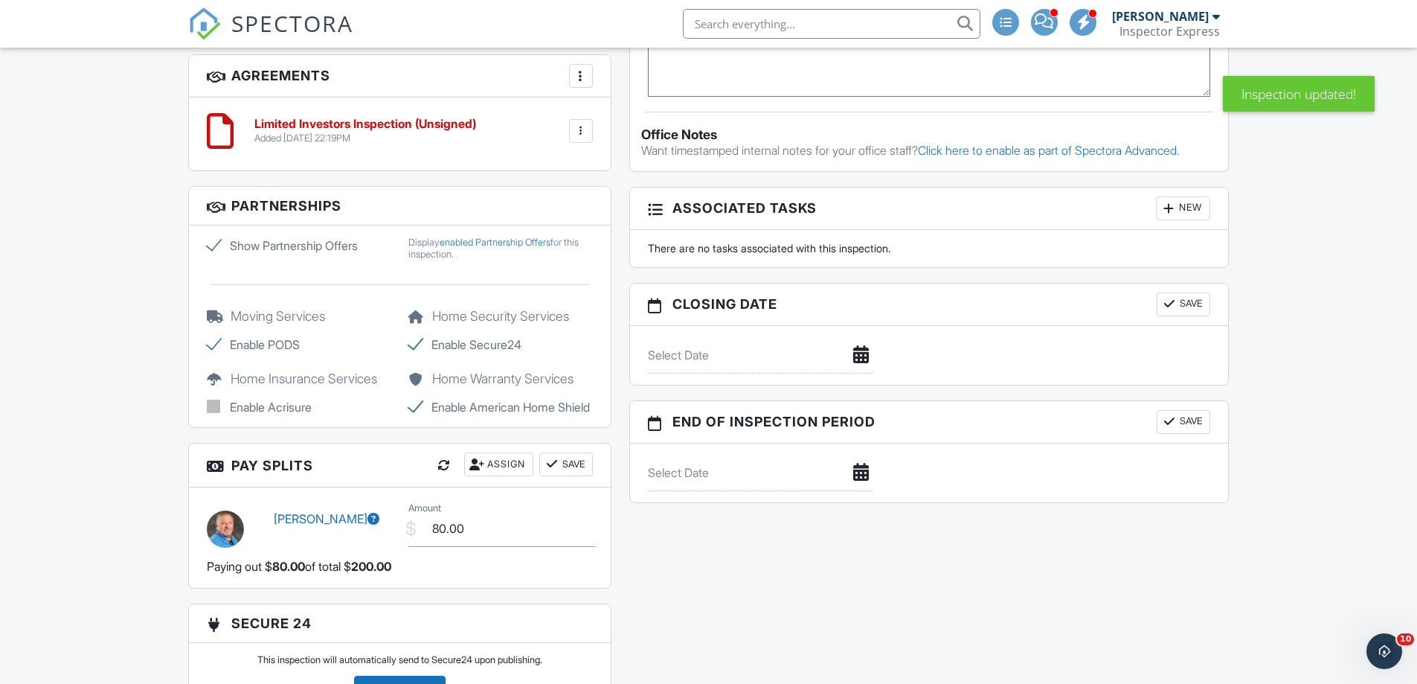
scroll to position [1264, 0]
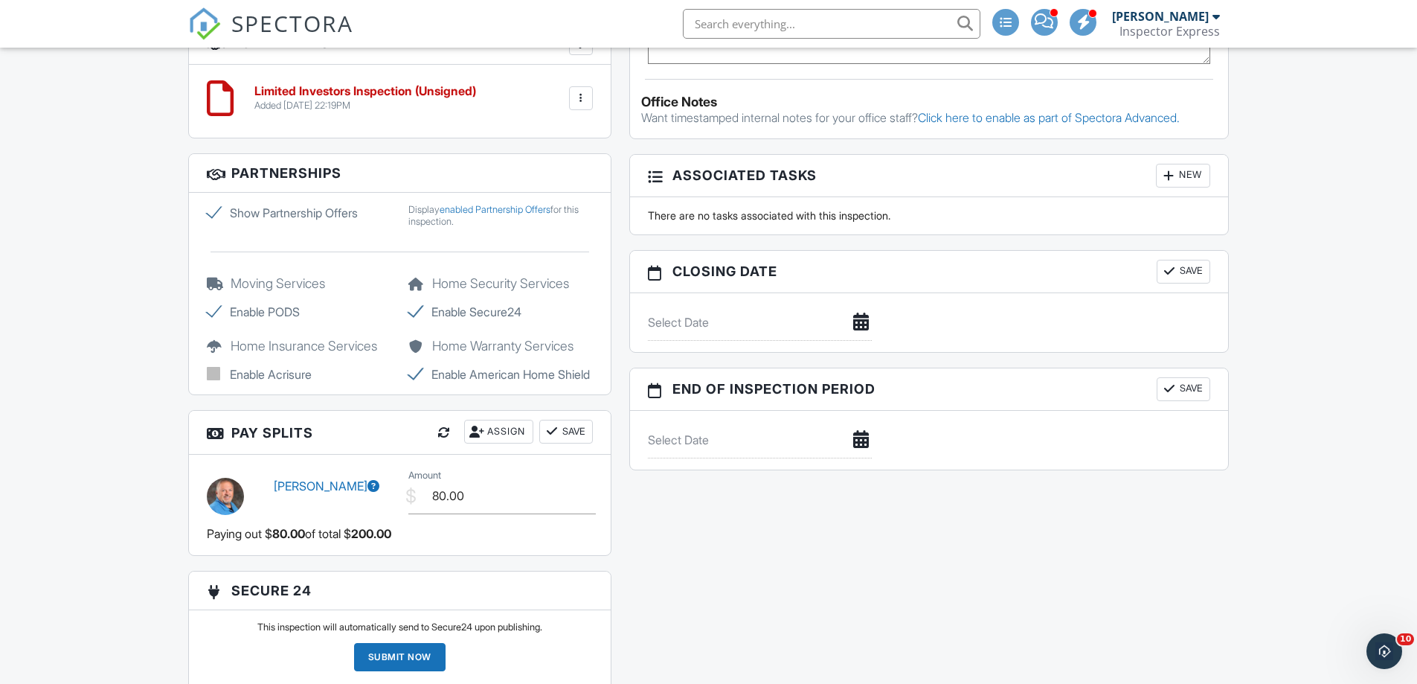
click at [212, 212] on label "Show Partnership Offers" at bounding box center [299, 213] width 184 height 18
checkbox input "false"
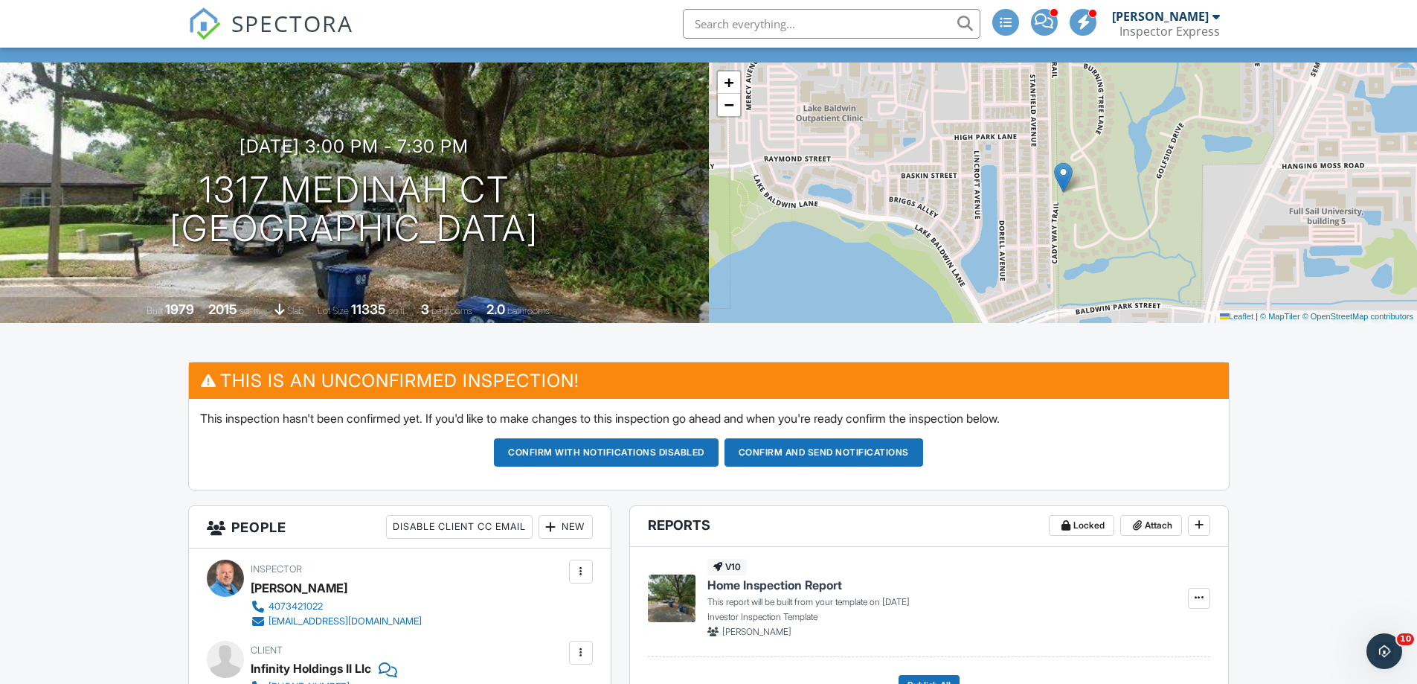
scroll to position [109, 0]
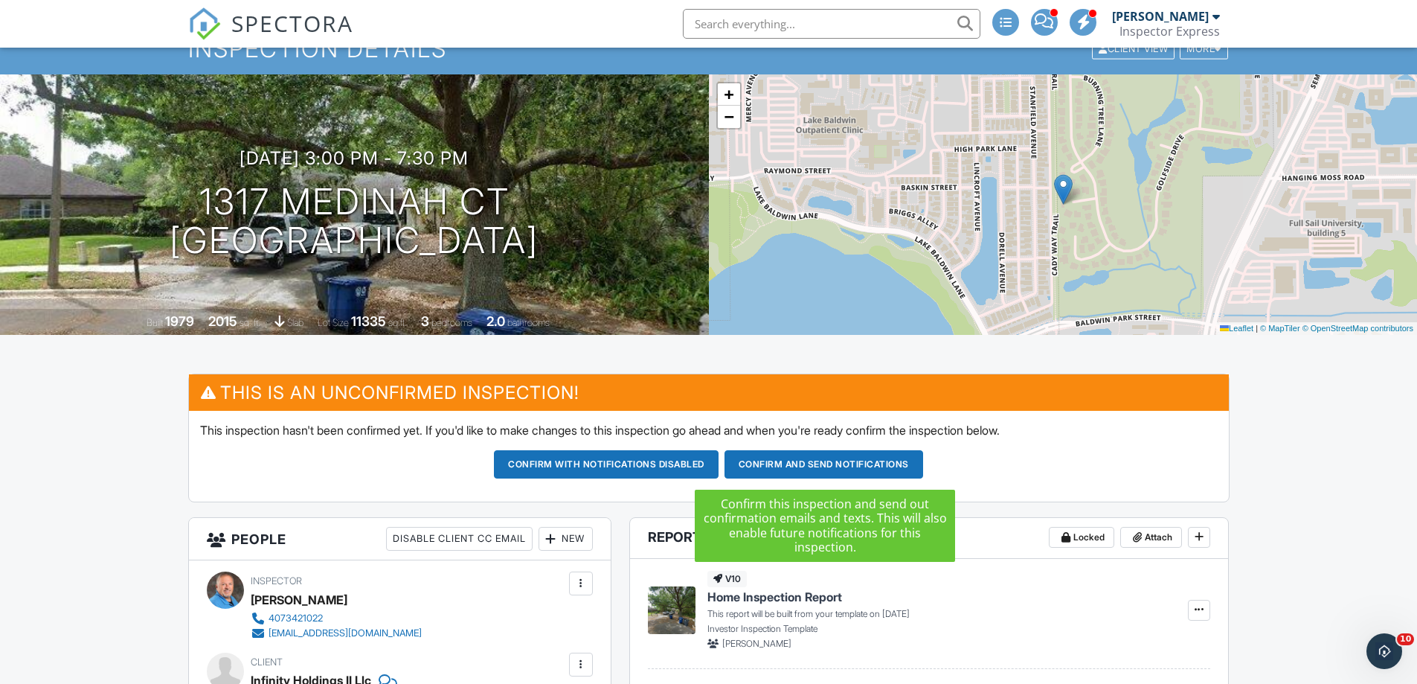
click at [815, 465] on button "Confirm and send notifications" at bounding box center [823, 464] width 199 height 28
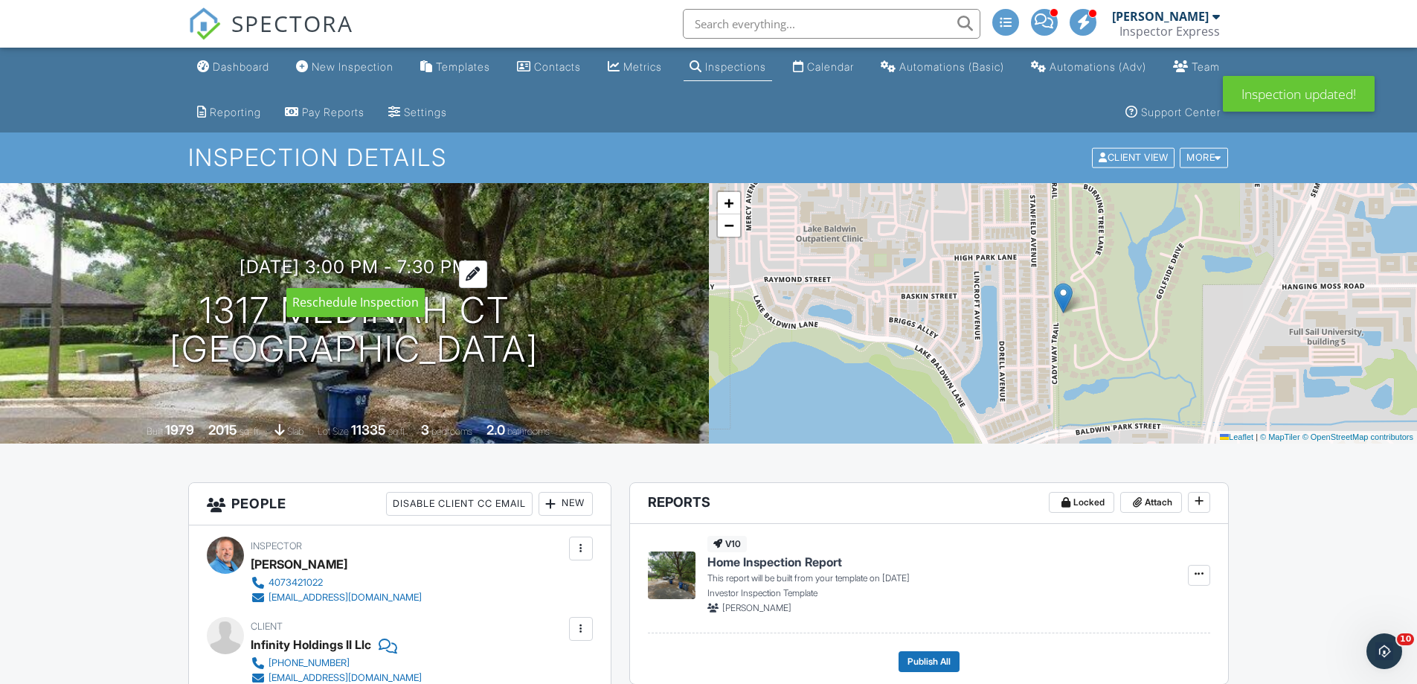
drag, startPoint x: 418, startPoint y: 266, endPoint x: 491, endPoint y: 260, distance: 73.1
click at [487, 260] on div at bounding box center [473, 274] width 28 height 28
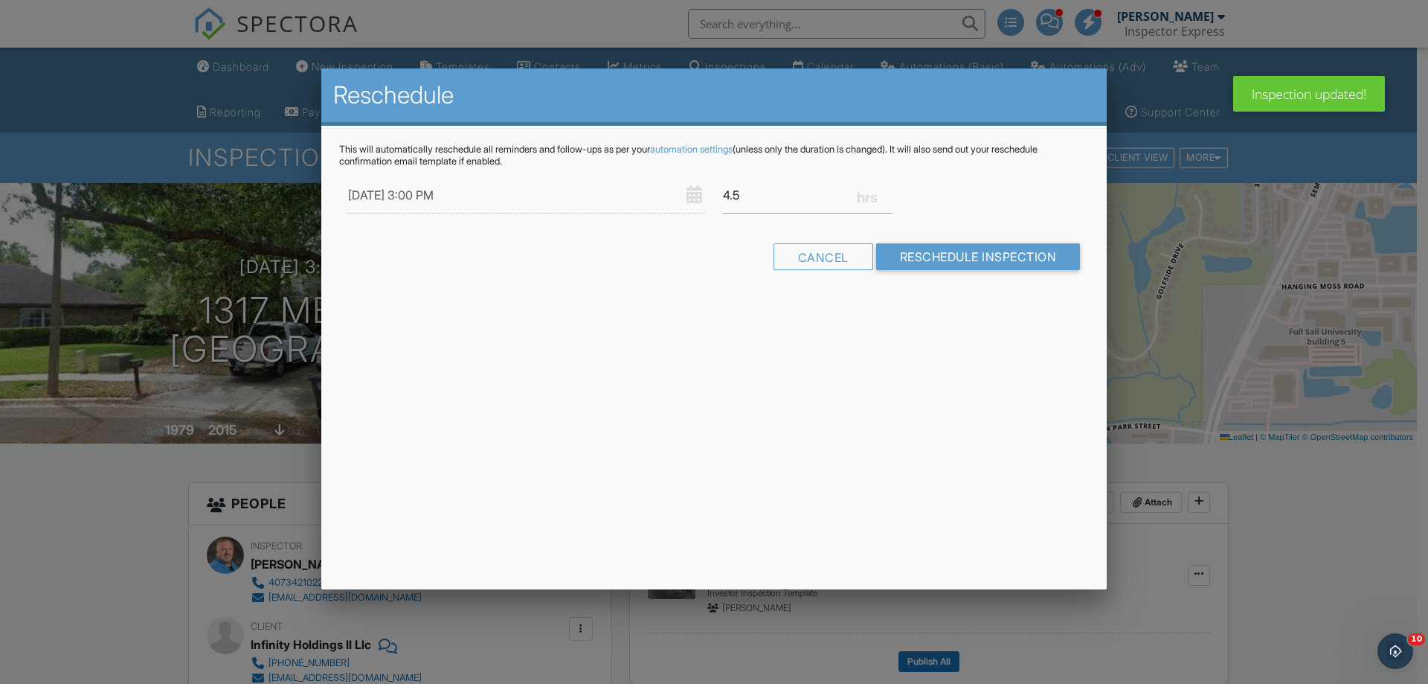
click at [727, 196] on div "4.5" at bounding box center [807, 195] width 187 height 36
click at [727, 195] on div "4.5" at bounding box center [807, 195] width 187 height 36
click at [727, 196] on input "4.5" at bounding box center [808, 195] width 170 height 36
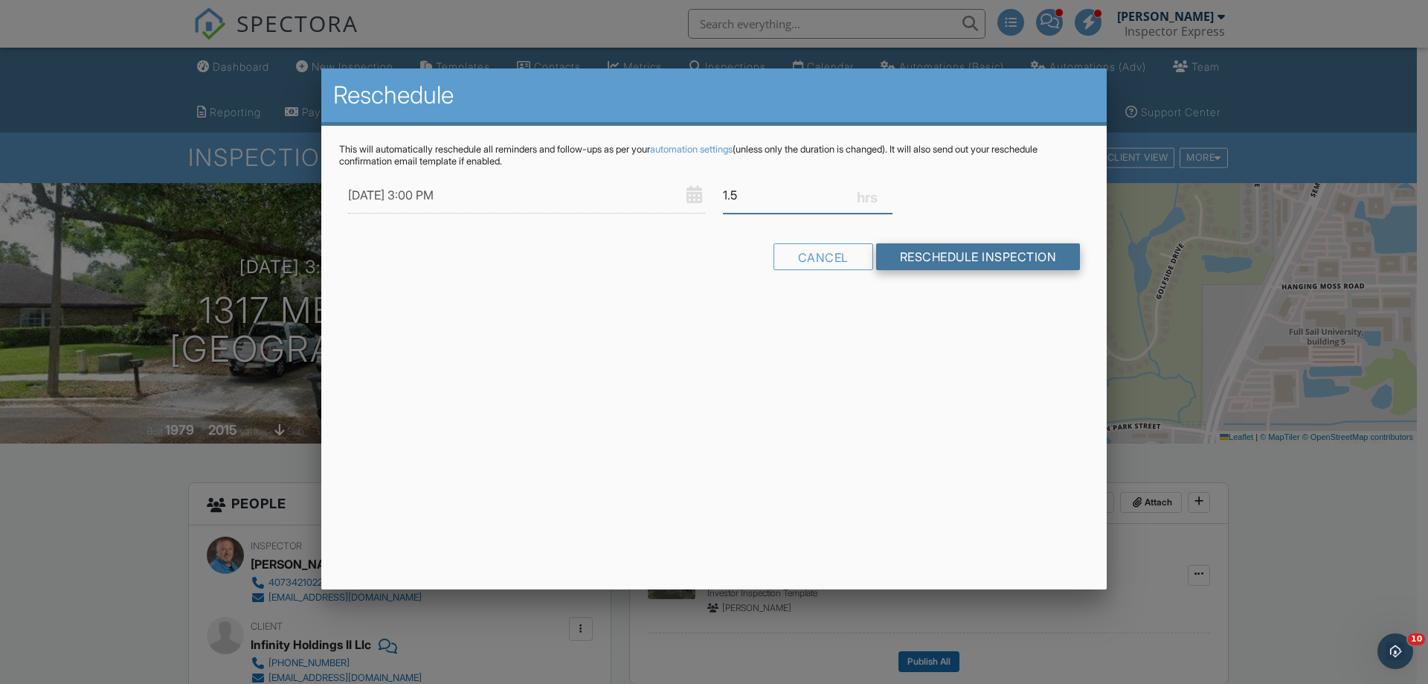
type input "1.5"
click at [971, 252] on input "Reschedule Inspection" at bounding box center [978, 256] width 205 height 27
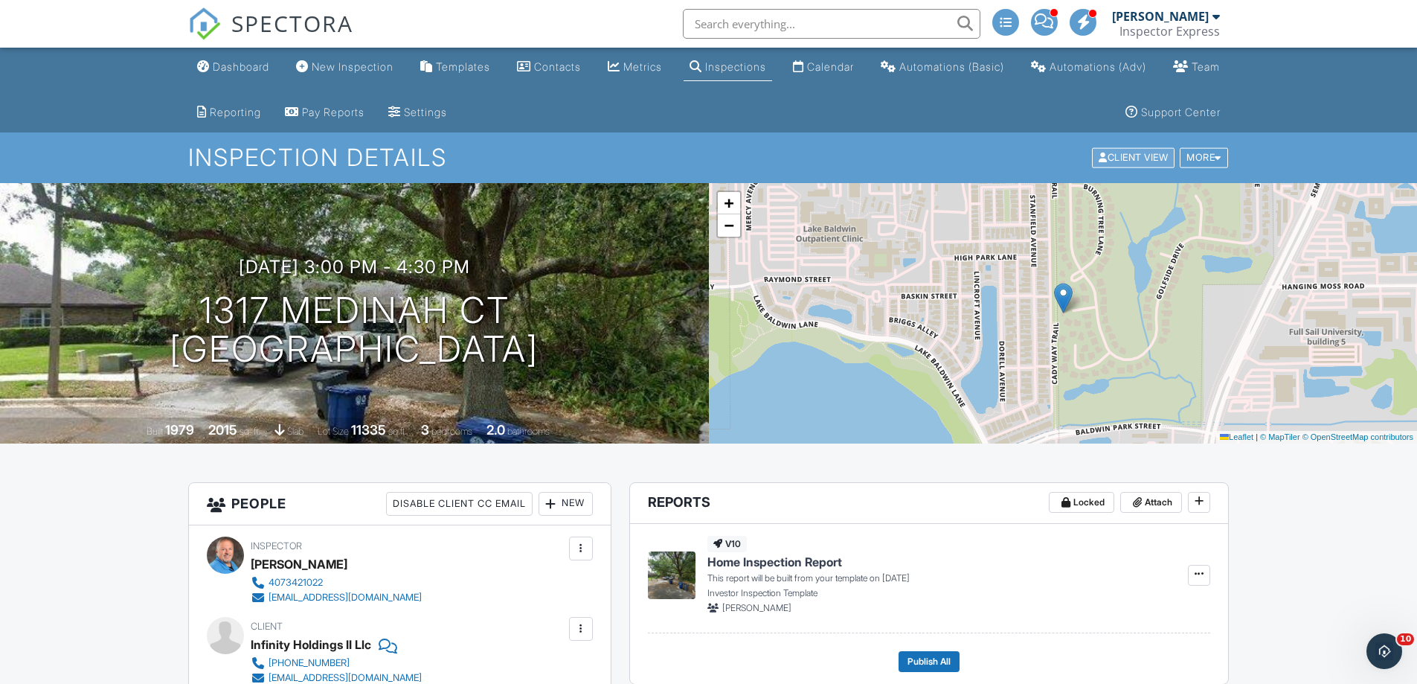
click at [1150, 159] on div "Client View" at bounding box center [1133, 158] width 83 height 20
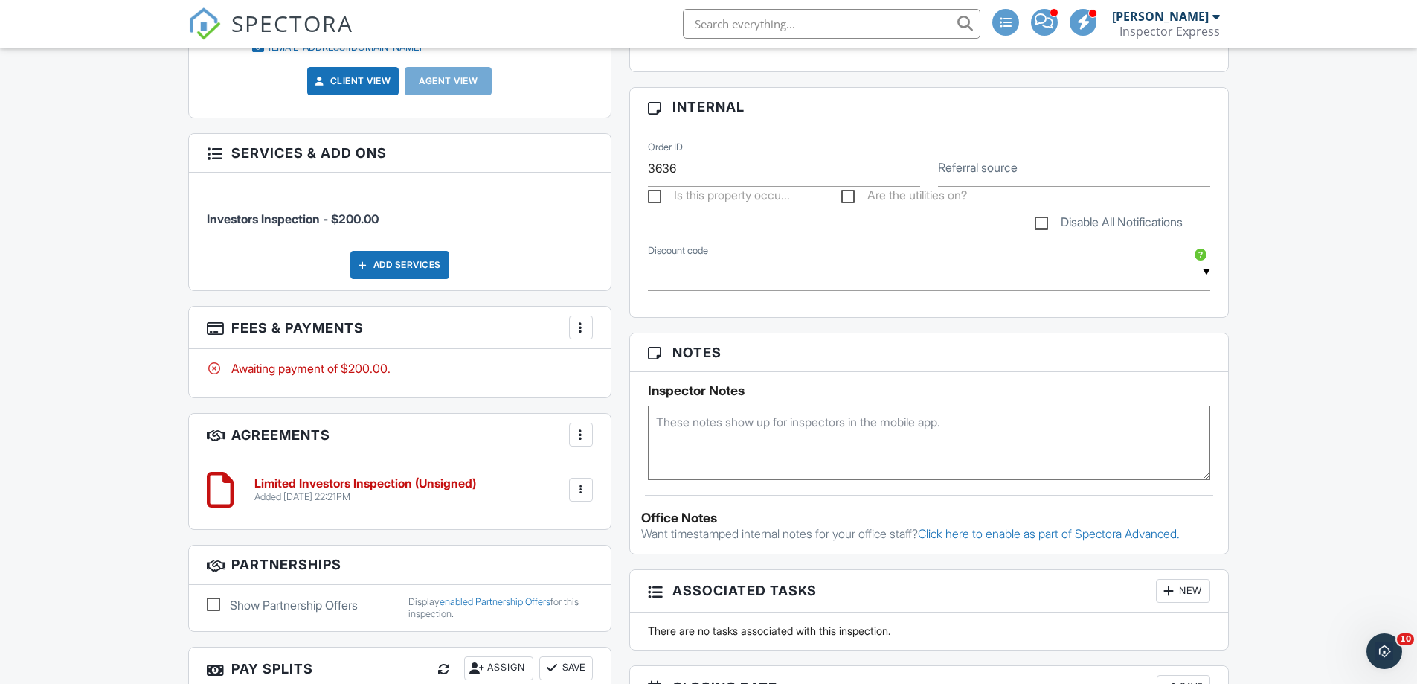
scroll to position [744, 0]
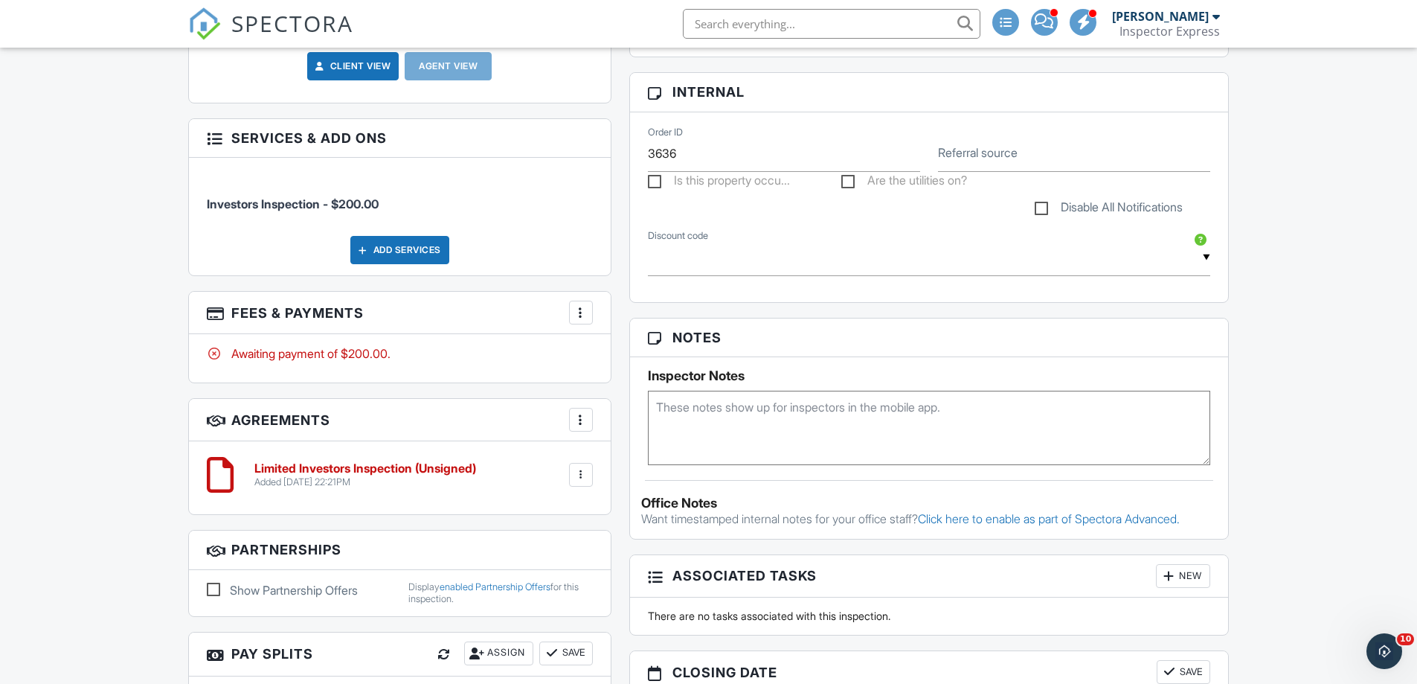
click at [718, 408] on textarea at bounding box center [929, 427] width 563 height 74
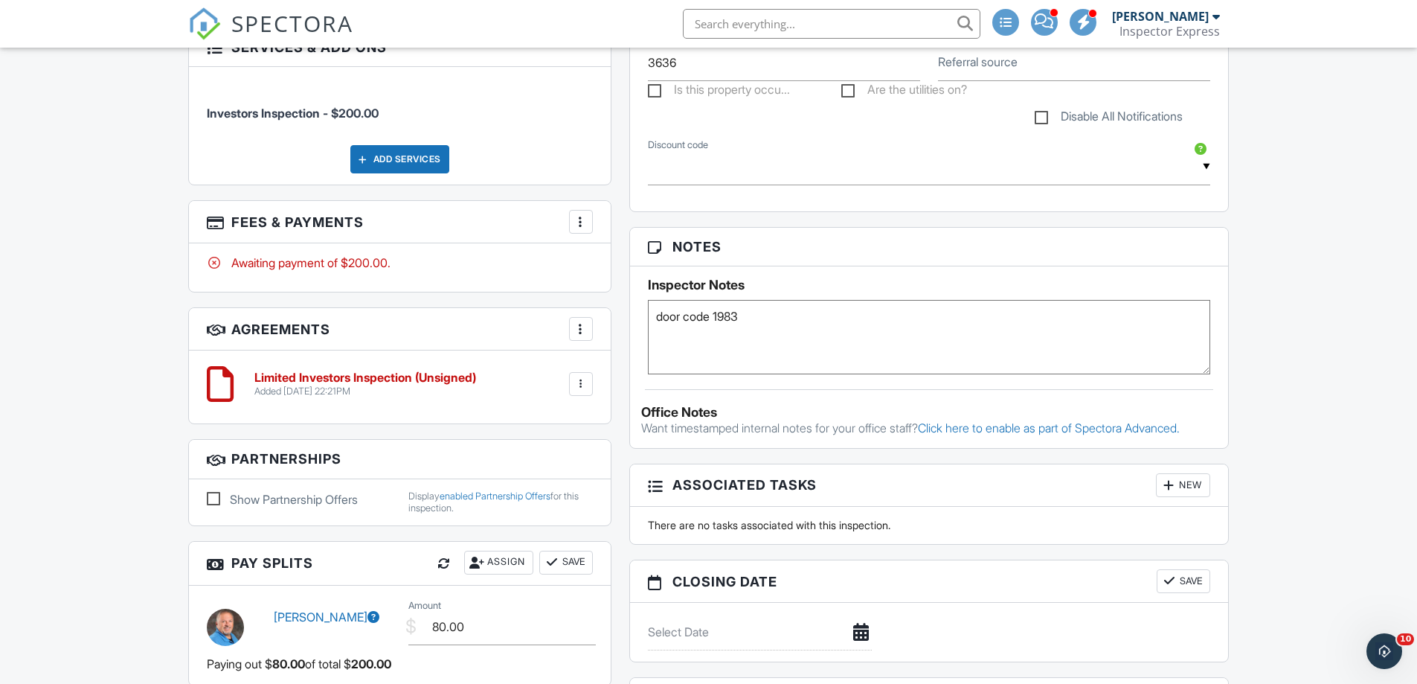
scroll to position [831, 0]
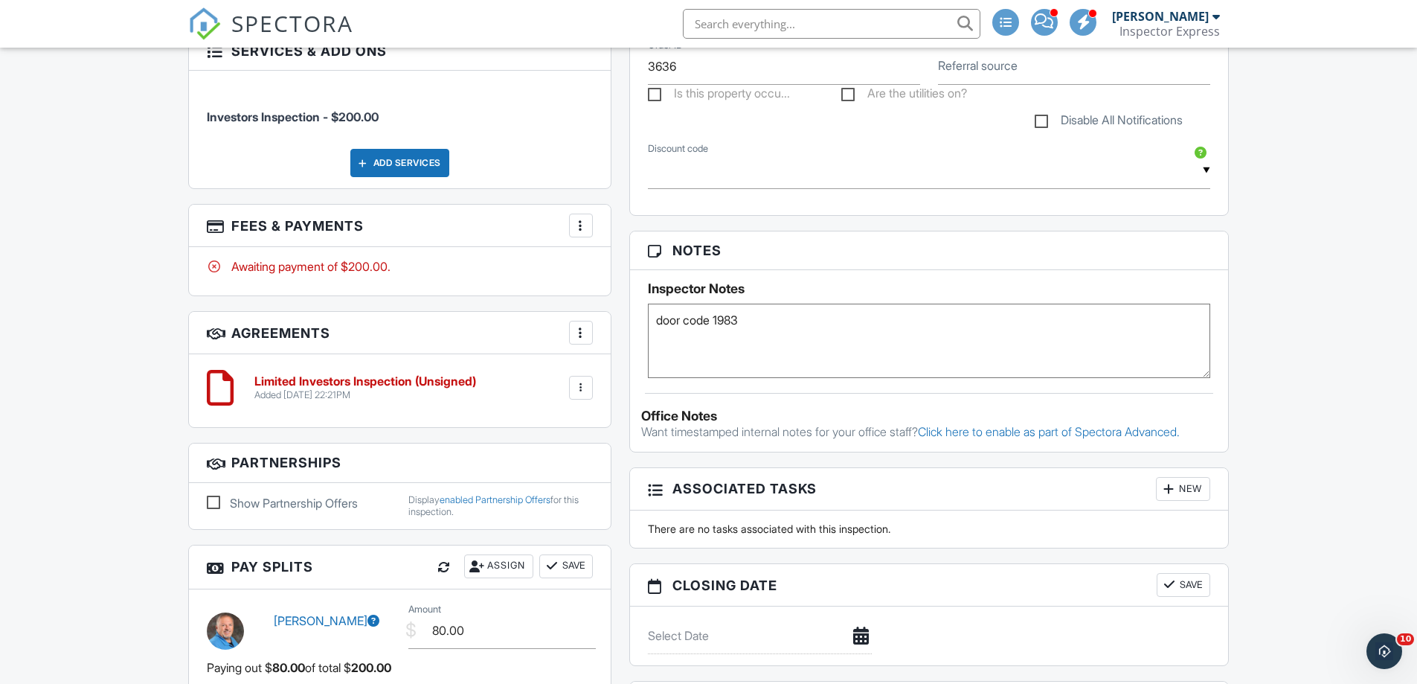
type textarea "door code 1983"
click at [62, 342] on div "Dashboard New Inspection Templates Contacts Metrics Inspections Calendar Automa…" at bounding box center [708, 210] width 1417 height 1987
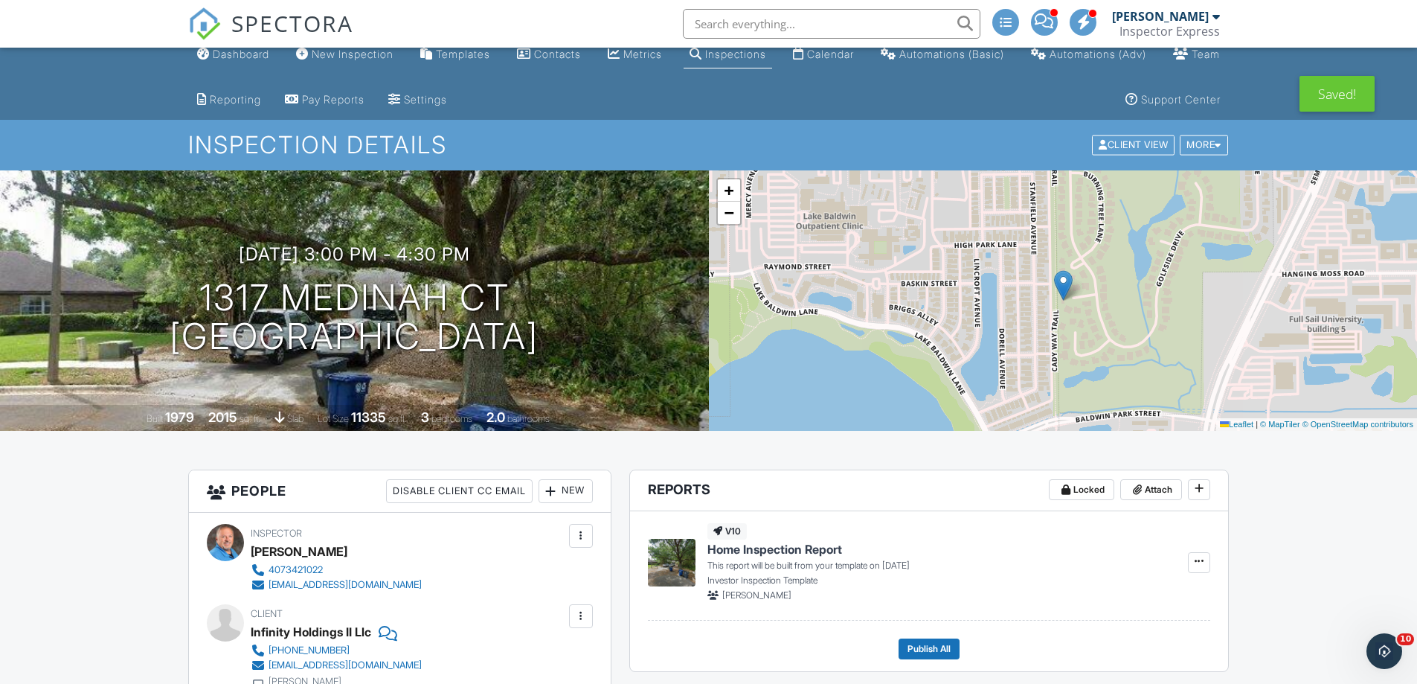
scroll to position [0, 0]
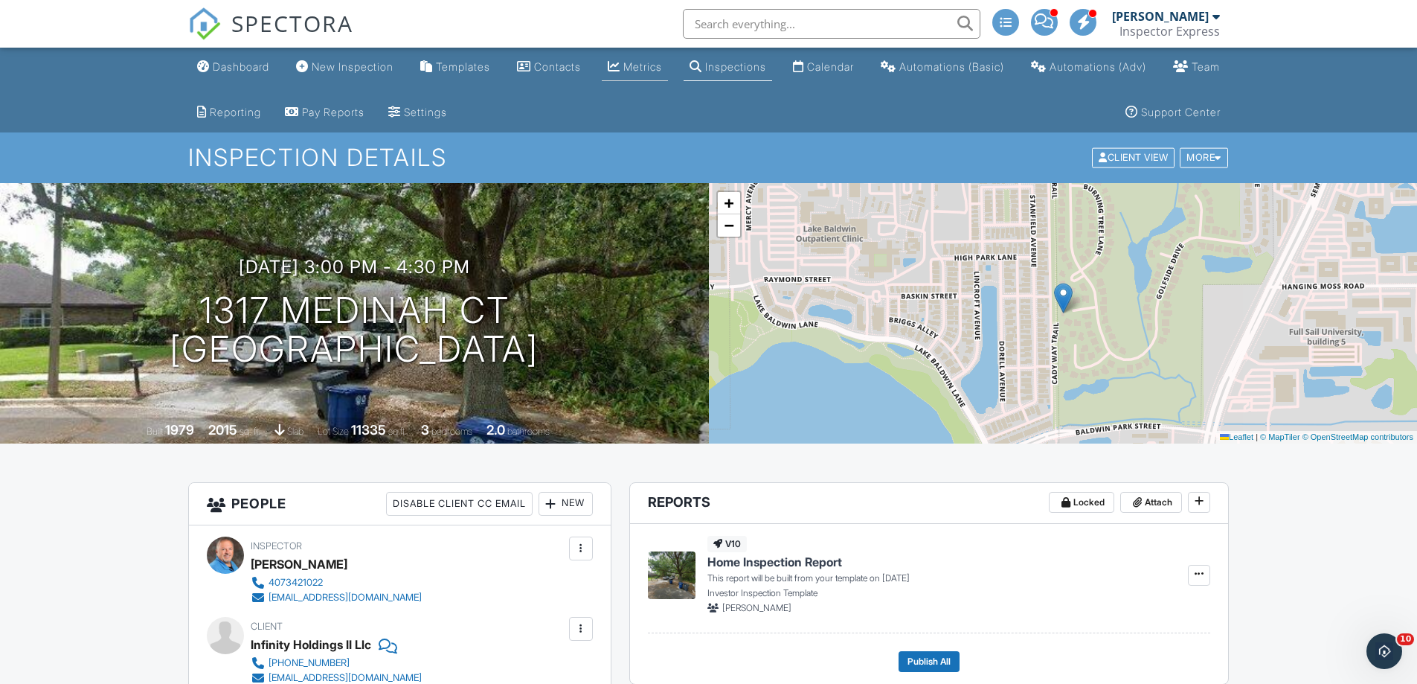
click at [662, 70] on div "Metrics" at bounding box center [642, 66] width 39 height 13
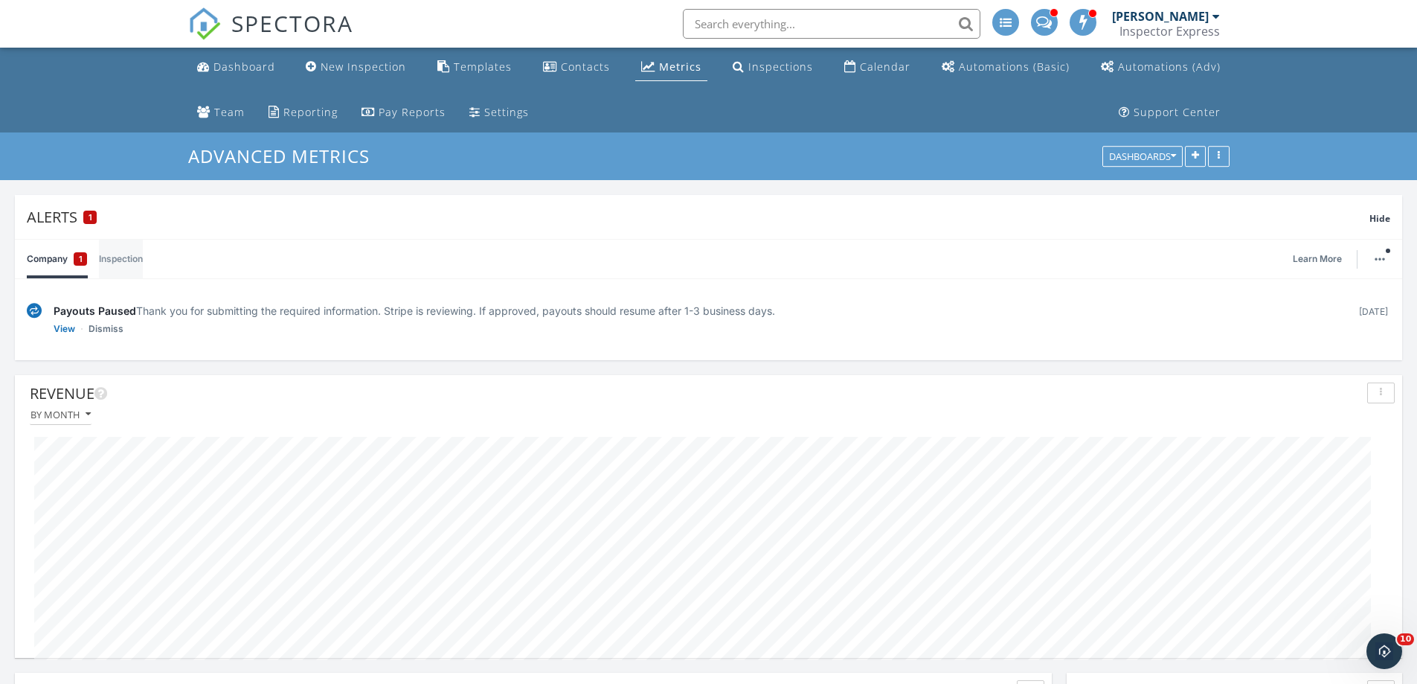
click at [118, 260] on link "Inspection" at bounding box center [121, 258] width 44 height 39
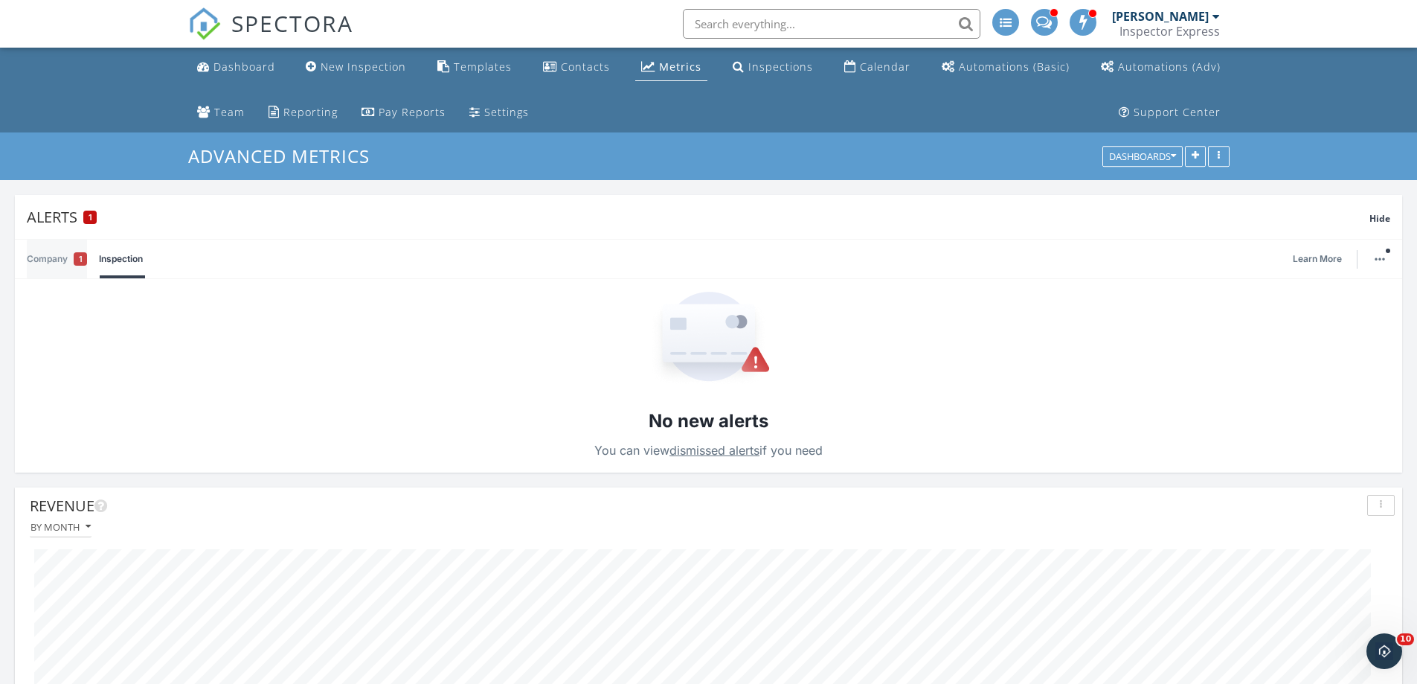
click at [57, 256] on link "Company 1" at bounding box center [57, 258] width 60 height 39
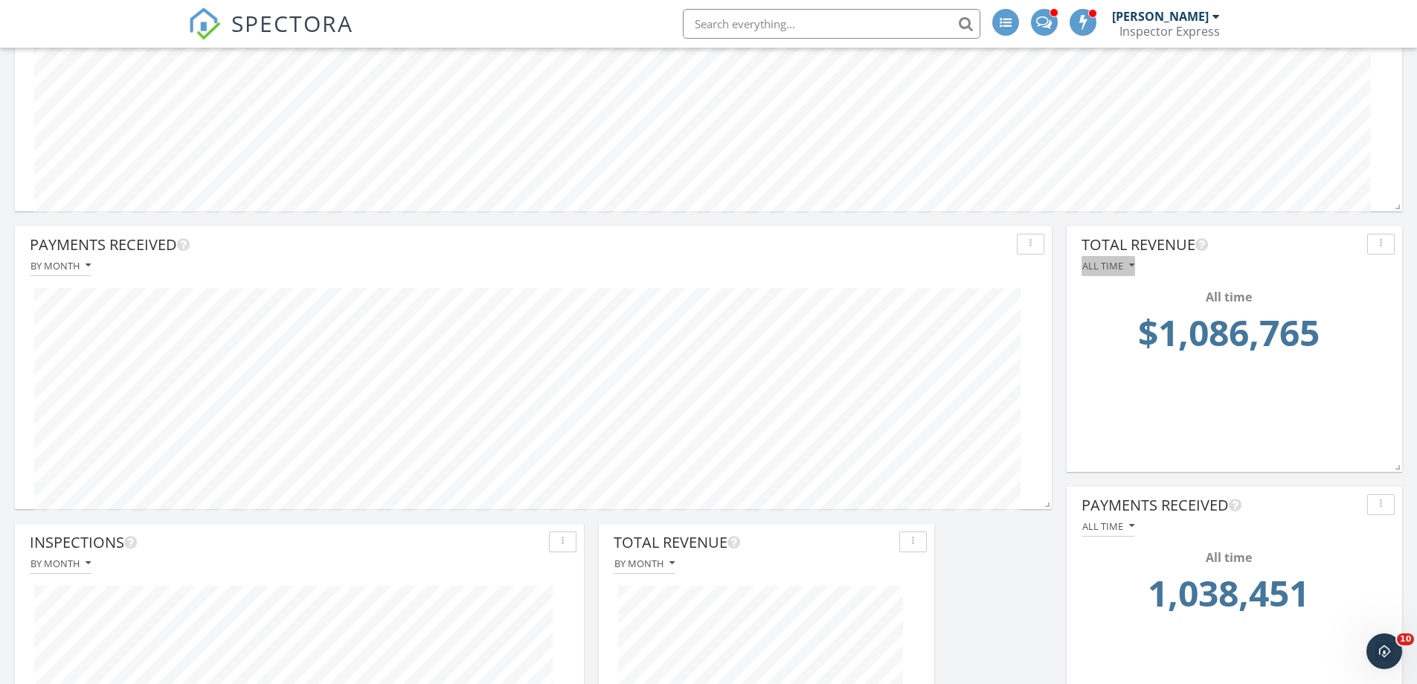
click at [1131, 266] on icon "button" at bounding box center [1131, 265] width 5 height 10
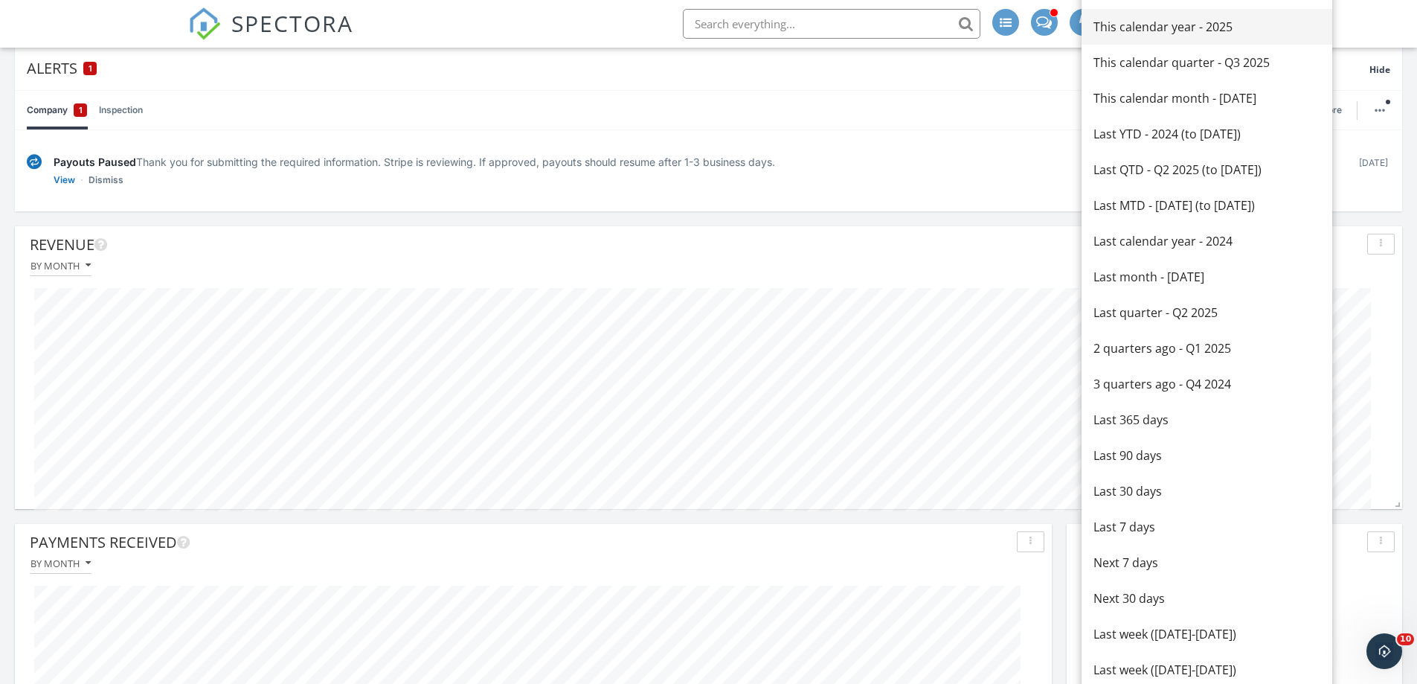
click at [1131, 28] on div "This calendar year - 2025" at bounding box center [1206, 27] width 227 height 18
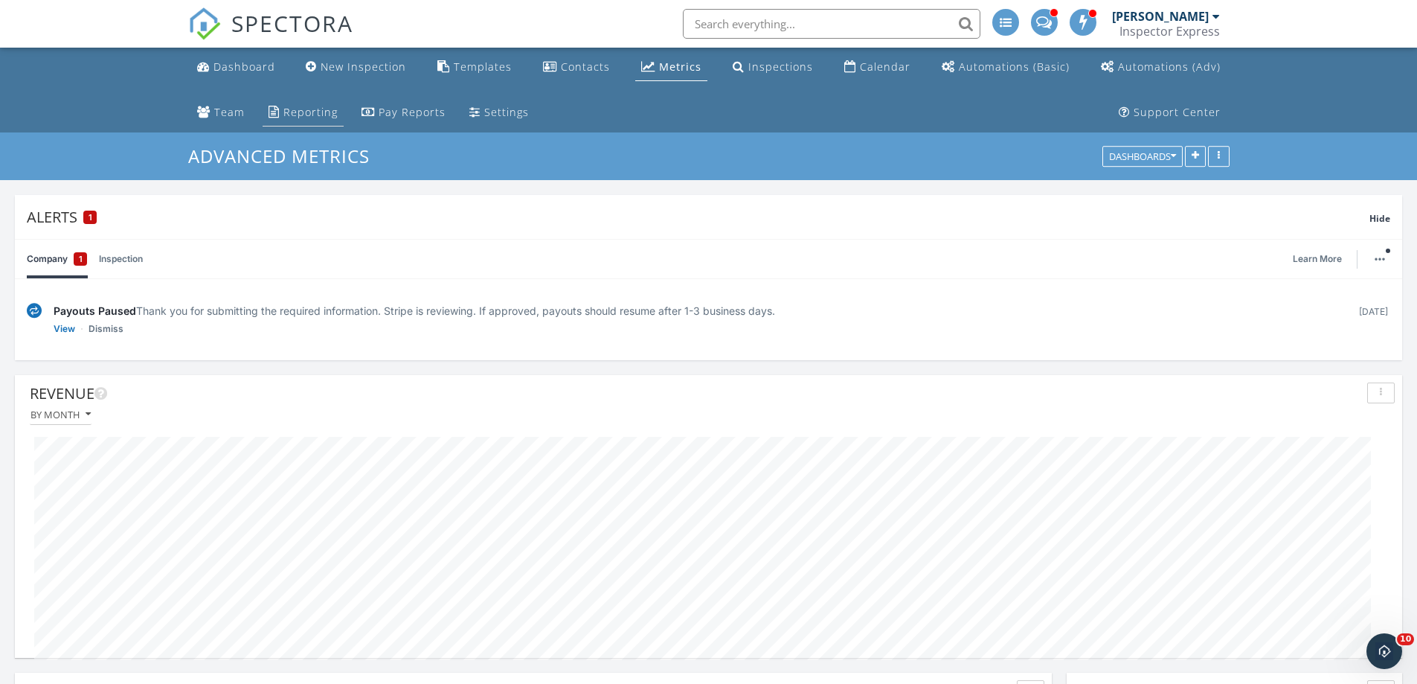
click at [283, 117] on div "Reporting" at bounding box center [310, 112] width 54 height 14
